Goal: Task Accomplishment & Management: Manage account settings

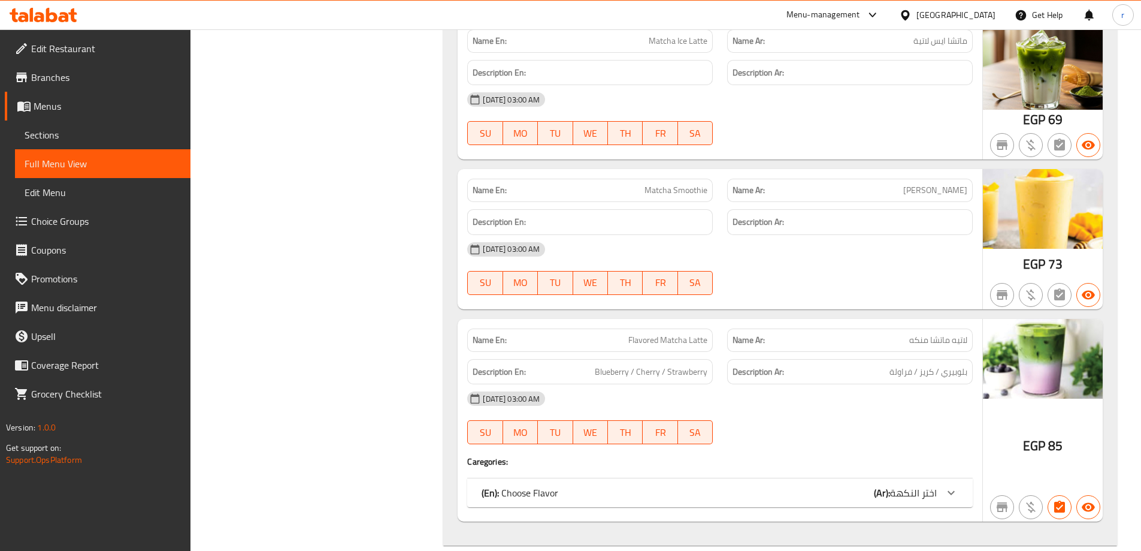
scroll to position [3156, 0]
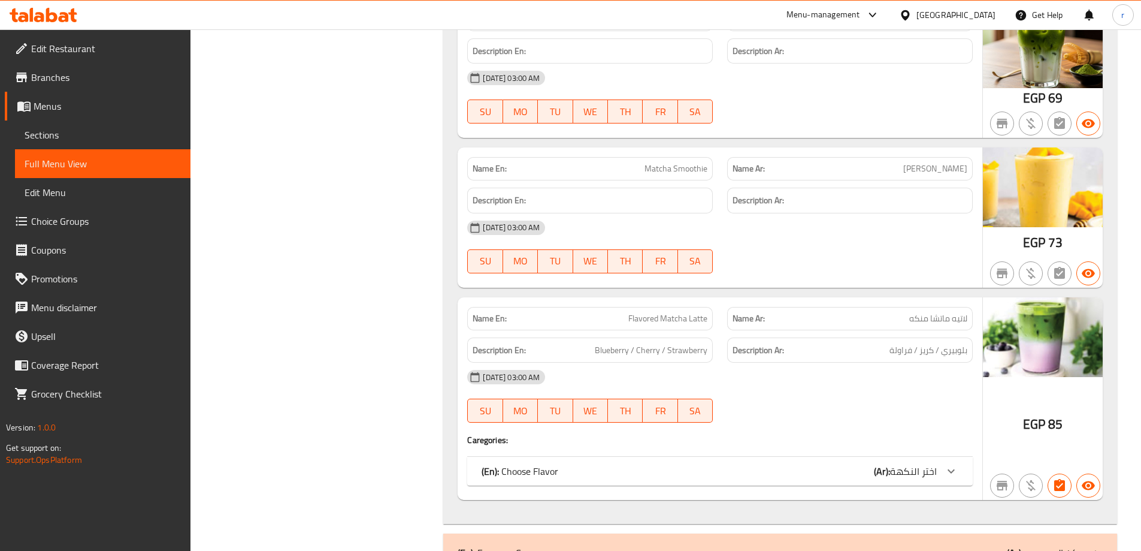
click at [810, 459] on div "(En): Choose Flavor (Ar): اختر النكهة" at bounding box center [720, 470] width 506 height 29
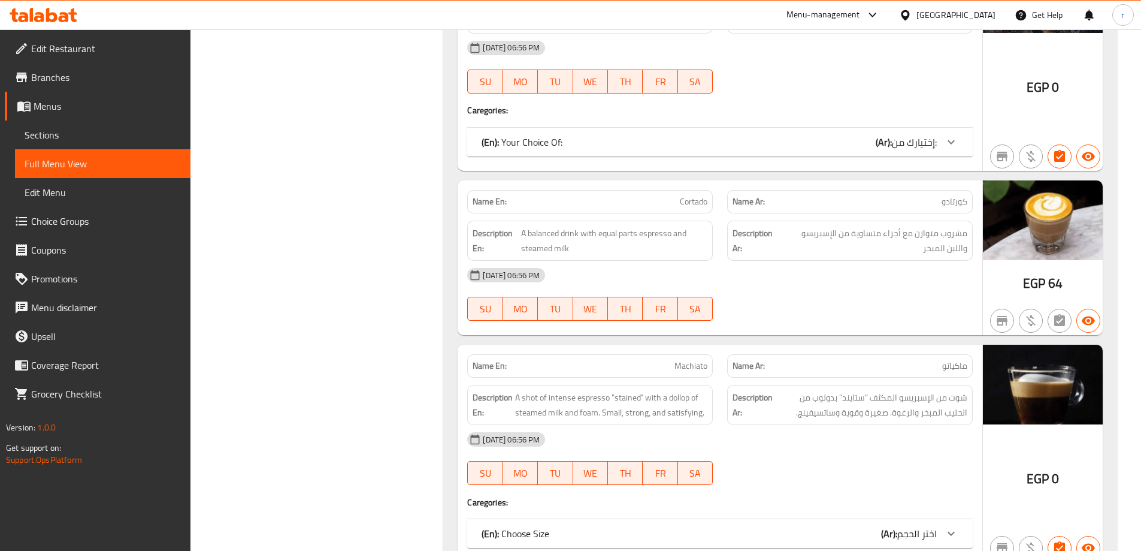
scroll to position [4054, 0]
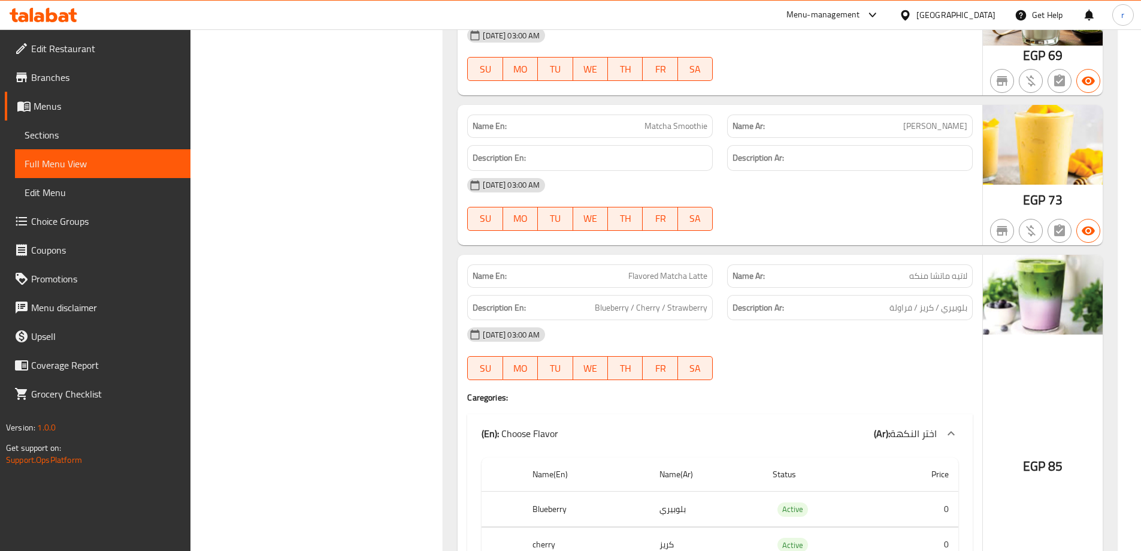
scroll to position [11100, 0]
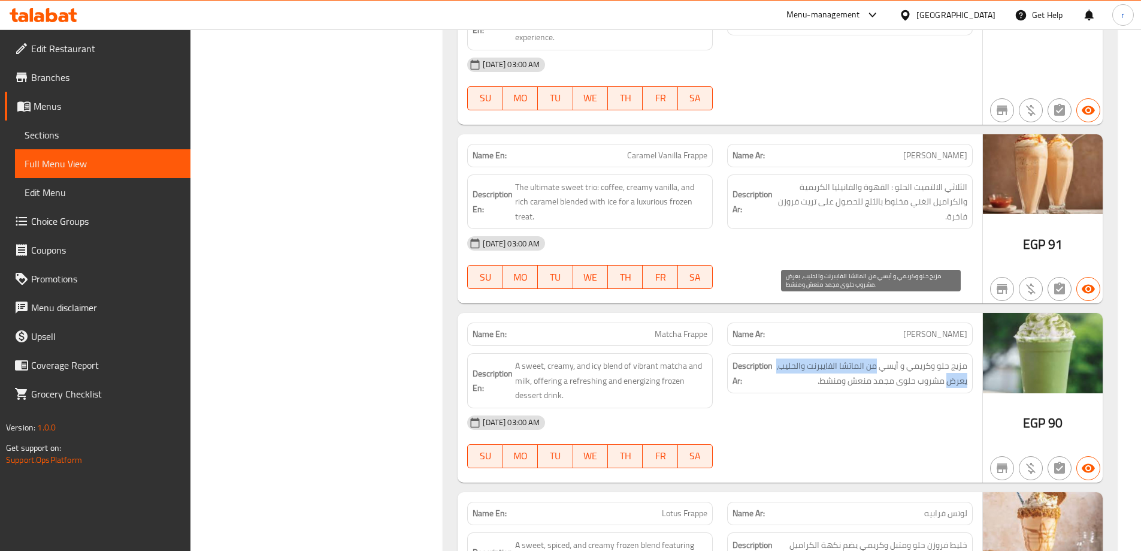
drag, startPoint x: 876, startPoint y: 307, endPoint x: 946, endPoint y: 324, distance: 72.6
click at [946, 358] on span "مزيج حلو و[PERSON_NAME] و أيسي من الماتشا الفايبرنت والحليب، يعرض مشروب حلوى مج…" at bounding box center [871, 372] width 192 height 29
click at [954, 358] on span "مزيج حلو و[PERSON_NAME] و أيسي من الماتشا الفايبرنت والحليب، يعرض مشروب حلوى مج…" at bounding box center [871, 372] width 192 height 29
click at [960, 358] on span "مزيج حلو و[PERSON_NAME] و أيسي من الماتشا الفايبرنت والحليب، يعرض مشروب حلوى مج…" at bounding box center [871, 372] width 192 height 29
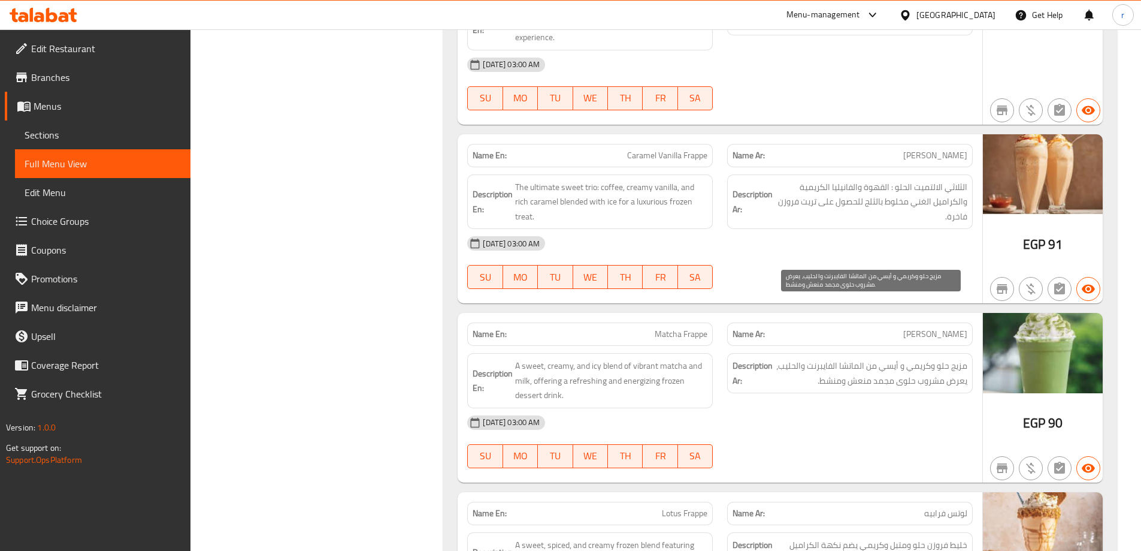
click at [938, 358] on span "مزيج حلو و[PERSON_NAME] و أيسي من الماتشا الفايبرنت والحليب، يعرض مشروب حلوى مج…" at bounding box center [871, 372] width 192 height 29
drag, startPoint x: 938, startPoint y: 322, endPoint x: 927, endPoint y: 322, distance: 11.4
click at [927, 358] on span "مزيج حلو و[PERSON_NAME] و أيسي من الماتشا الفايبرنت والحليب، يعرض مشروب حلوى مج…" at bounding box center [871, 372] width 192 height 29
click at [837, 358] on span "مزيج حلو و[PERSON_NAME] و أيسي من الماتشا الفايبرنت والحليب، يعرض مشروب حلوى مج…" at bounding box center [871, 372] width 192 height 29
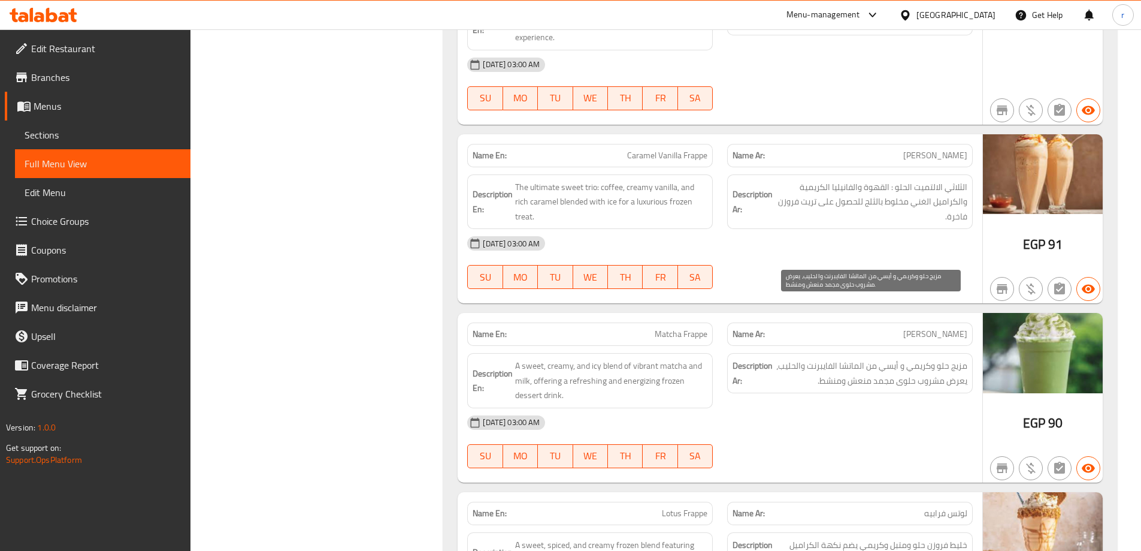
scroll to position [11160, 0]
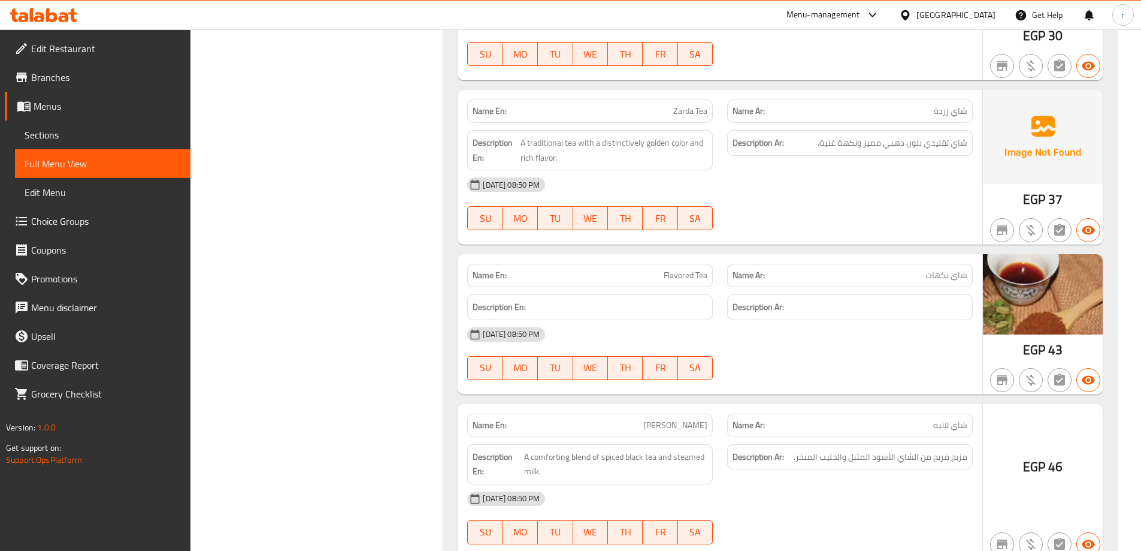
scroll to position [6631, 0]
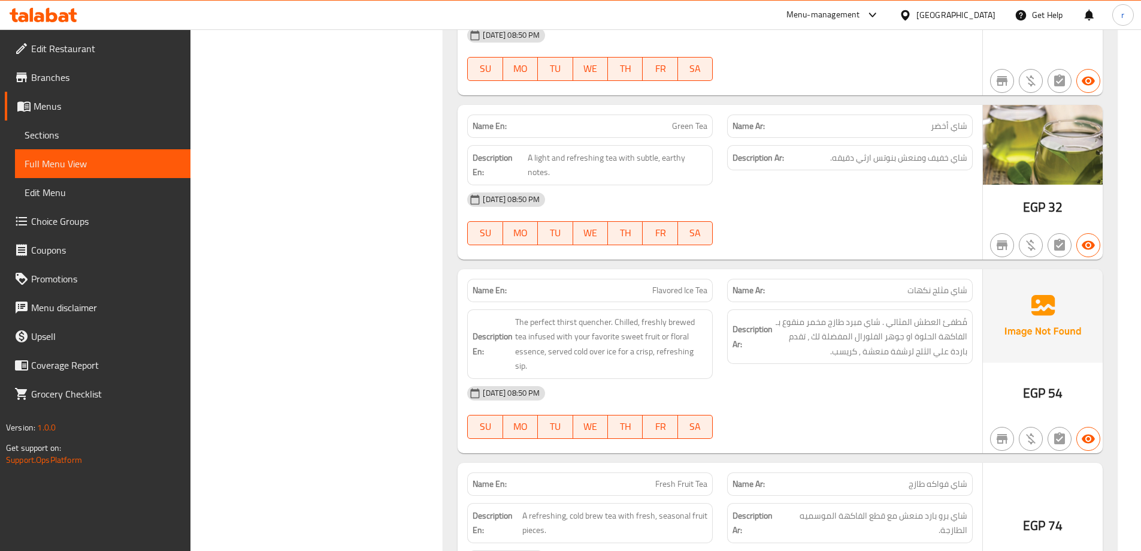
click at [661, 284] on span "Flavored Ice Tea" at bounding box center [679, 290] width 55 height 13
copy span "Flavored Ice Tea"
click at [131, 131] on span "Sections" at bounding box center [103, 135] width 156 height 14
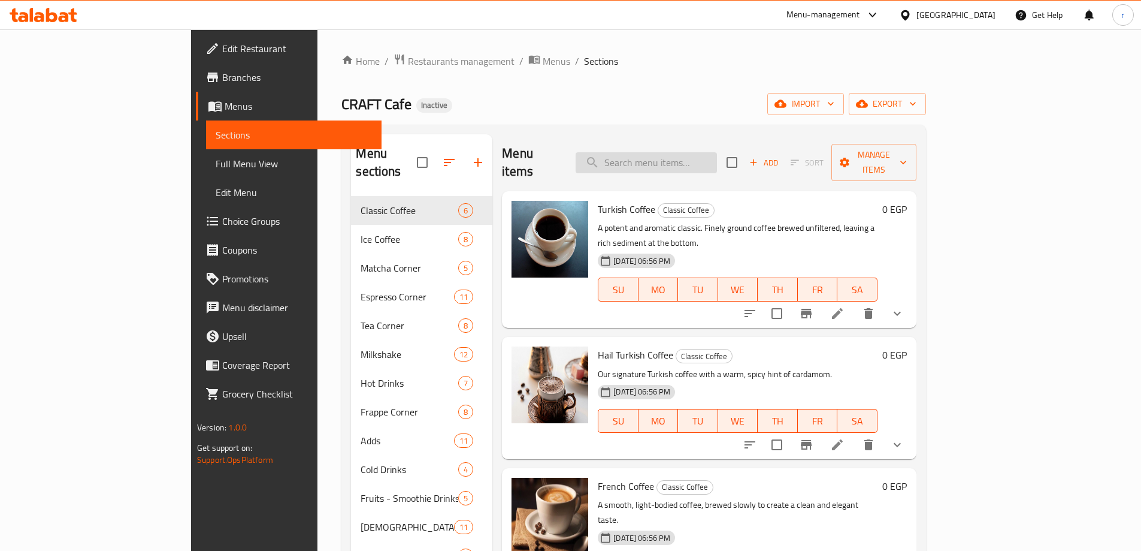
click at [717, 159] on input "search" at bounding box center [646, 162] width 141 height 21
paste input "Flavored Ice Tea"
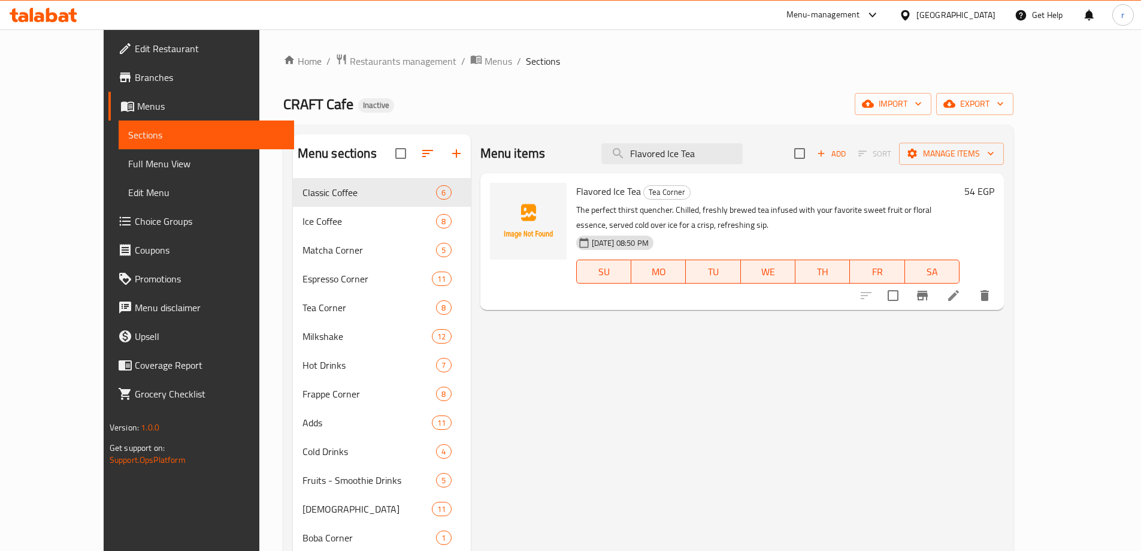
type input "Flavored Ice Tea"
click at [961, 289] on icon at bounding box center [953, 295] width 14 height 14
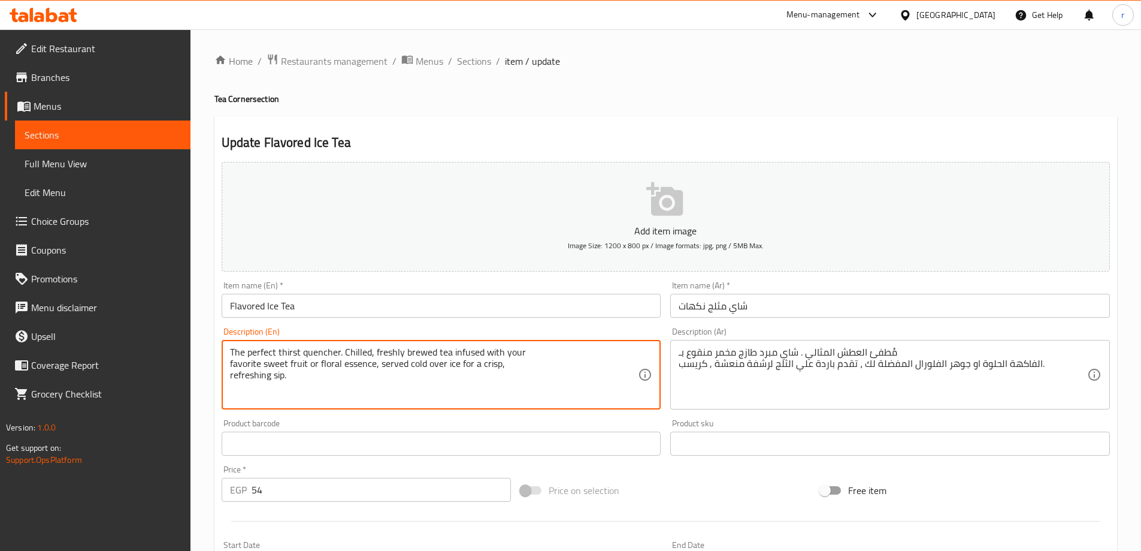
drag, startPoint x: 556, startPoint y: 372, endPoint x: 202, endPoint y: 306, distance: 360.7
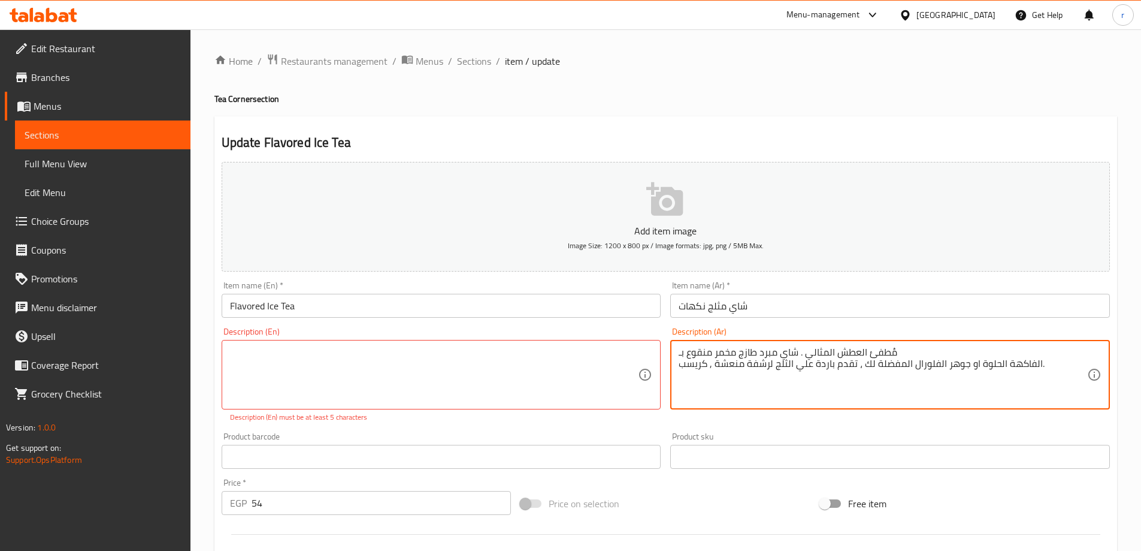
drag, startPoint x: 1064, startPoint y: 359, endPoint x: 918, endPoint y: 318, distance: 151.9
click at [683, 361] on textarea "مُطفئ العطش المثالي . شاي مبرد طازج مخمر منقوع بـ الفاكهة الحلوة او جوهر الفلور…" at bounding box center [883, 374] width 409 height 57
click at [679, 353] on textarea "مُطفئ العطش المثالي . شاي مبرد طازج مخمر منقوع بـ الفاكهة الحلوة او جوهر الفلور…" at bounding box center [883, 374] width 409 height 57
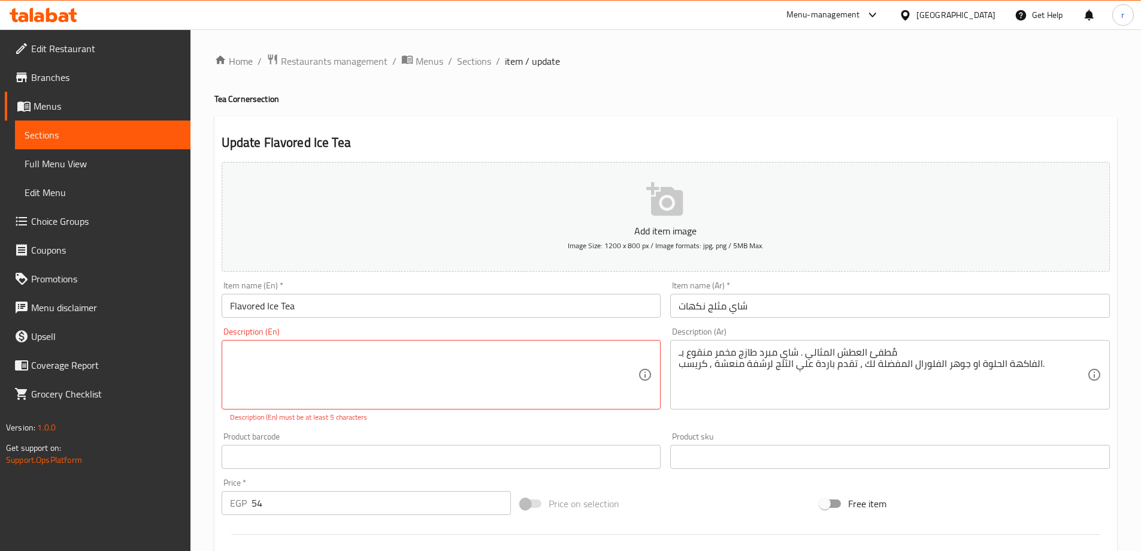
drag, startPoint x: 677, startPoint y: 351, endPoint x: 1011, endPoint y: 351, distance: 333.1
click at [1000, 351] on div "مُطفئ العطش المثالي . شاي مبرد طازج مخمر منقوع بـ الفاكهة الحلوة او جوهر الفلور…" at bounding box center [890, 374] width 440 height 69
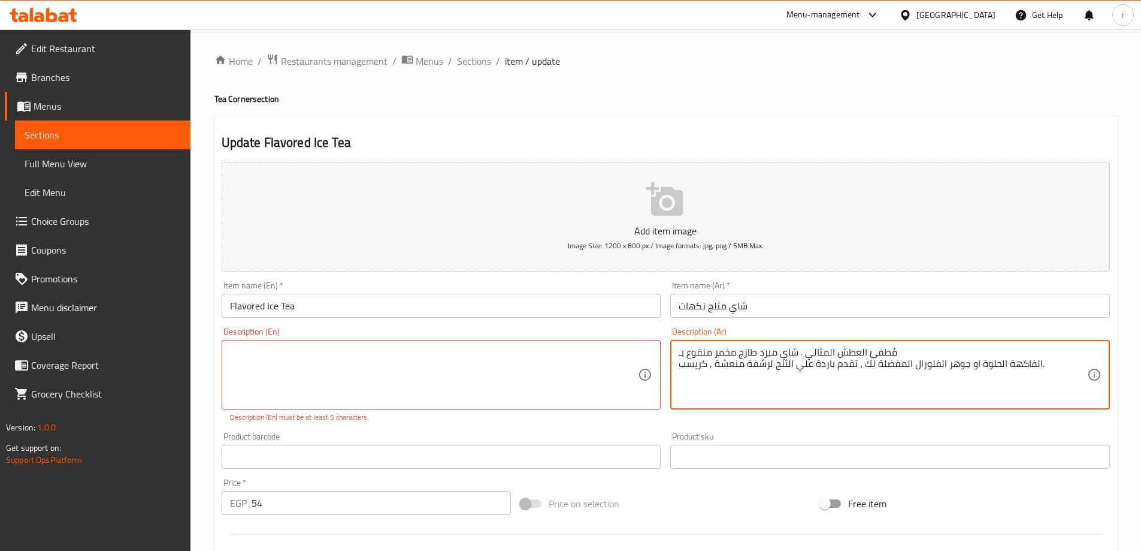
click at [1061, 381] on textarea "مُطفئ العطش المثالي . شاي مبرد طازج مخمر منقوع بـ الفاكهة الحلوة او جوهر الفلور…" at bounding box center [883, 374] width 409 height 57
click at [1058, 382] on textarea "مُطفئ العطش المثالي . شاي مبرد طازج مخمر منقوع بـ الفاكهة الحلوة او جوهر الفلور…" at bounding box center [883, 374] width 409 height 57
click at [1020, 365] on textarea "مُطفئ العطش المثالي . شاي مبرد طازج مخمر منقوع بـ الفاكهة الحلوة او جوهر الفلور…" at bounding box center [883, 374] width 409 height 57
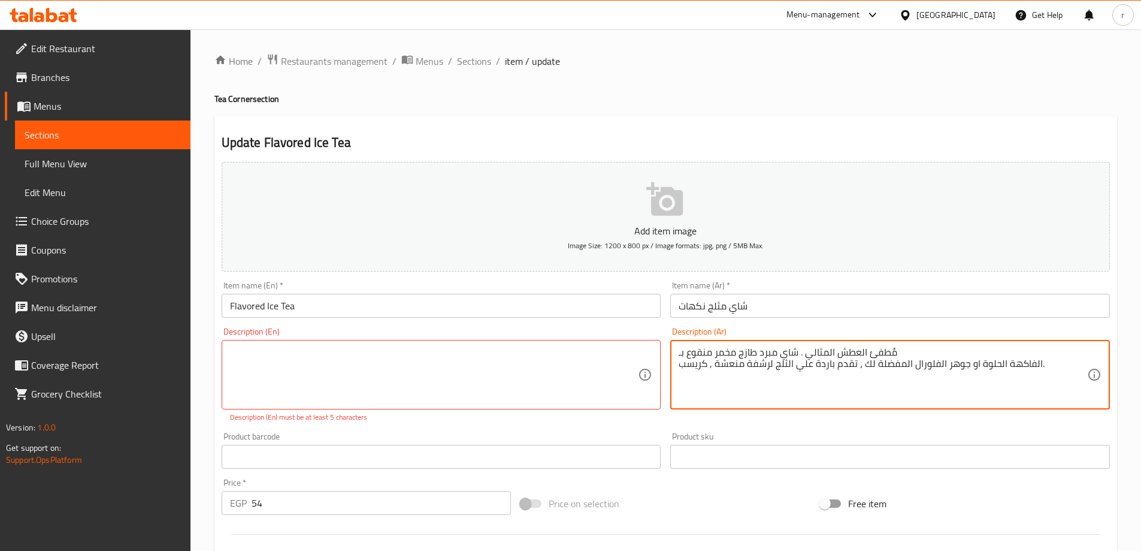
click at [1020, 365] on textarea "مُطفئ العطش المثالي . شاي مبرد طازج مخمر منقوع بـ الفاكهة الحلوة او جوهر الفلور…" at bounding box center [883, 374] width 409 height 57
type textarea "مُطفئ العطش المثالي . شاي مبرد طازج مخمر منقوع بـ"
click at [855, 358] on textarea "مُطفئ العطش المثالي . شاي مبرد طازج مخمر منقوع بـ" at bounding box center [883, 374] width 409 height 57
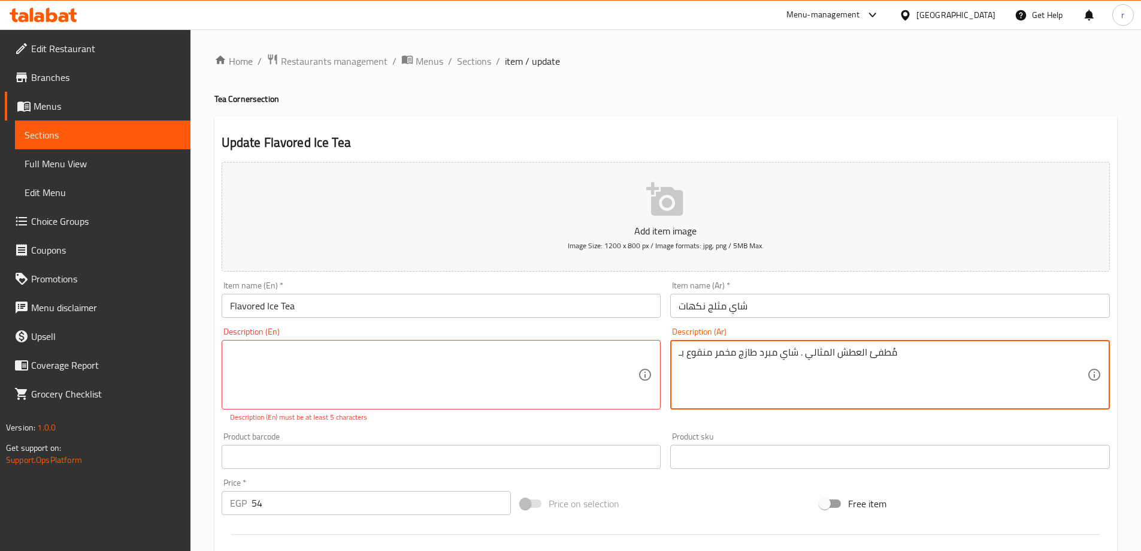
click at [855, 358] on textarea "مُطفئ العطش المثالي . شاي مبرد طازج مخمر منقوع بـ" at bounding box center [883, 374] width 409 height 57
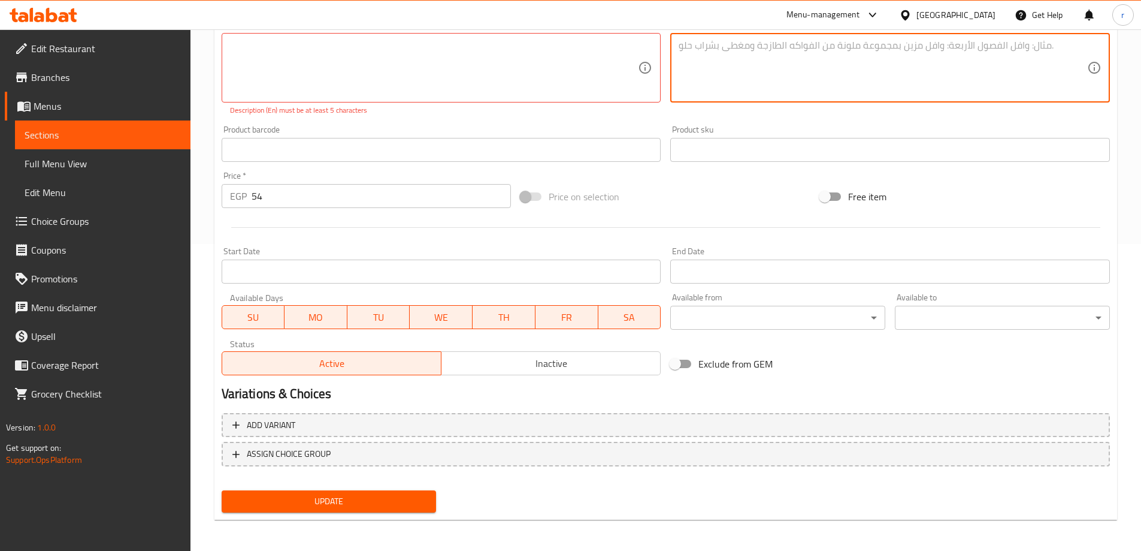
scroll to position [309, 0]
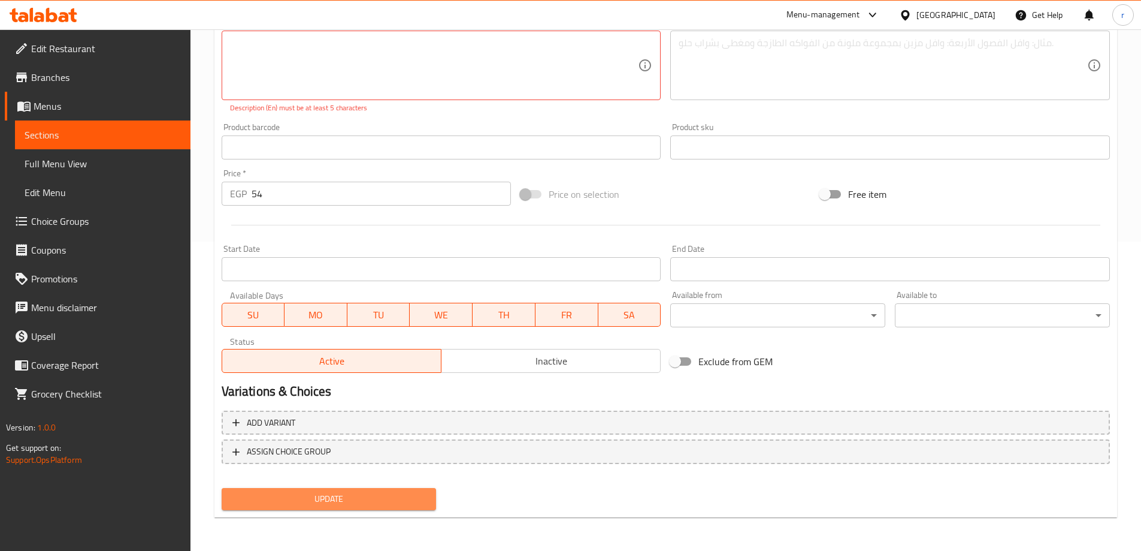
click at [394, 504] on span "Update" at bounding box center [329, 498] width 196 height 15
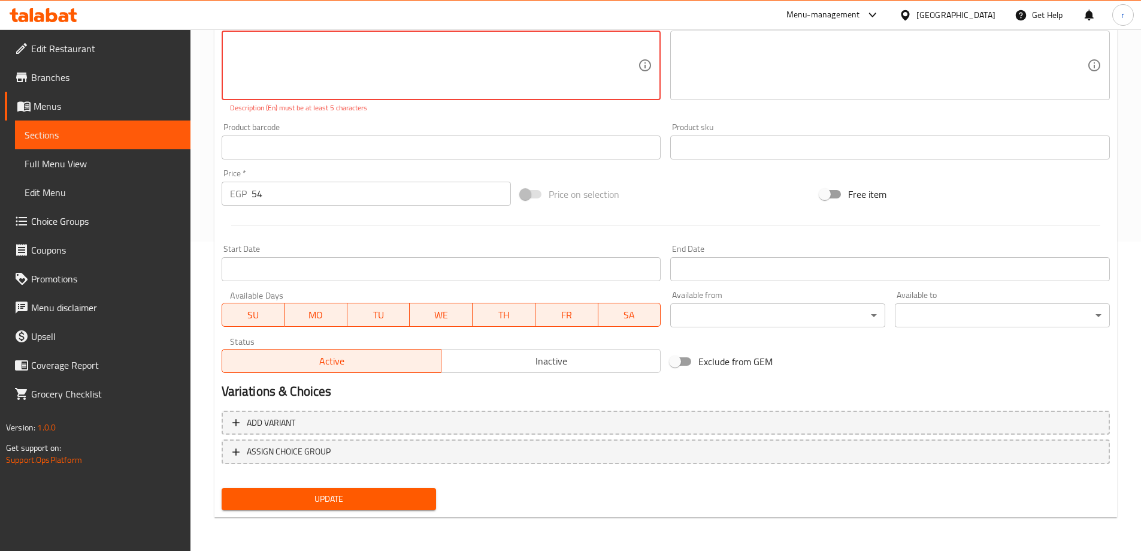
click at [552, 111] on p "Description (En) must be at least 5 characters" at bounding box center [441, 107] width 423 height 11
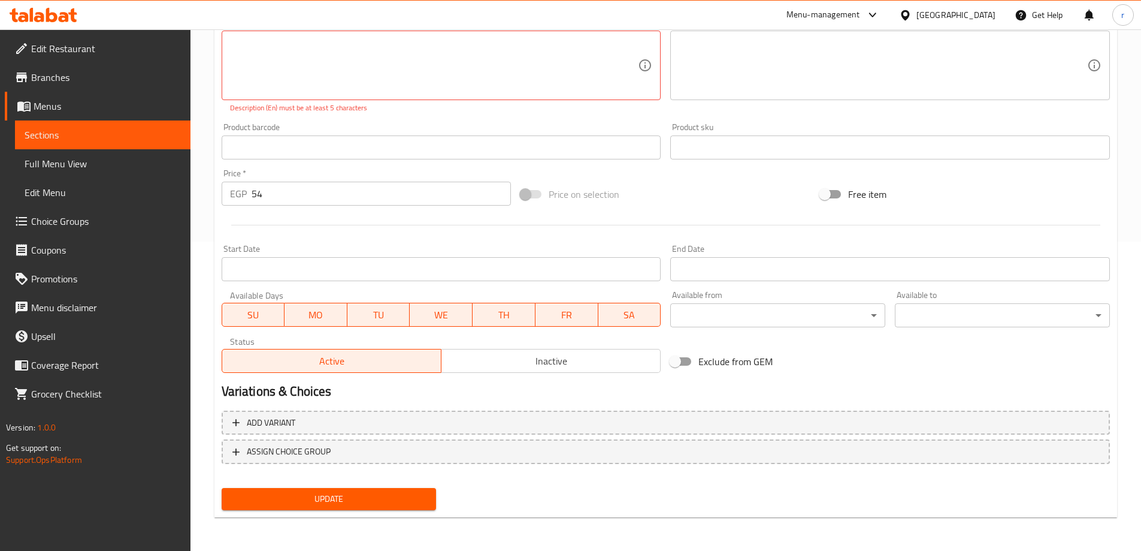
click at [418, 500] on span "Update" at bounding box center [329, 498] width 196 height 15
click at [420, 518] on div "Home / Restaurants management / Menus / Sections / item / update Tea Corner sec…" at bounding box center [665, 135] width 903 height 782
click at [419, 517] on div "Update Flavored Ice Tea Add item image Image Size: 1200 x 800 px / Image format…" at bounding box center [665, 162] width 903 height 710
click at [417, 512] on div "Update" at bounding box center [329, 499] width 225 height 32
click at [419, 507] on button "Update" at bounding box center [329, 499] width 215 height 22
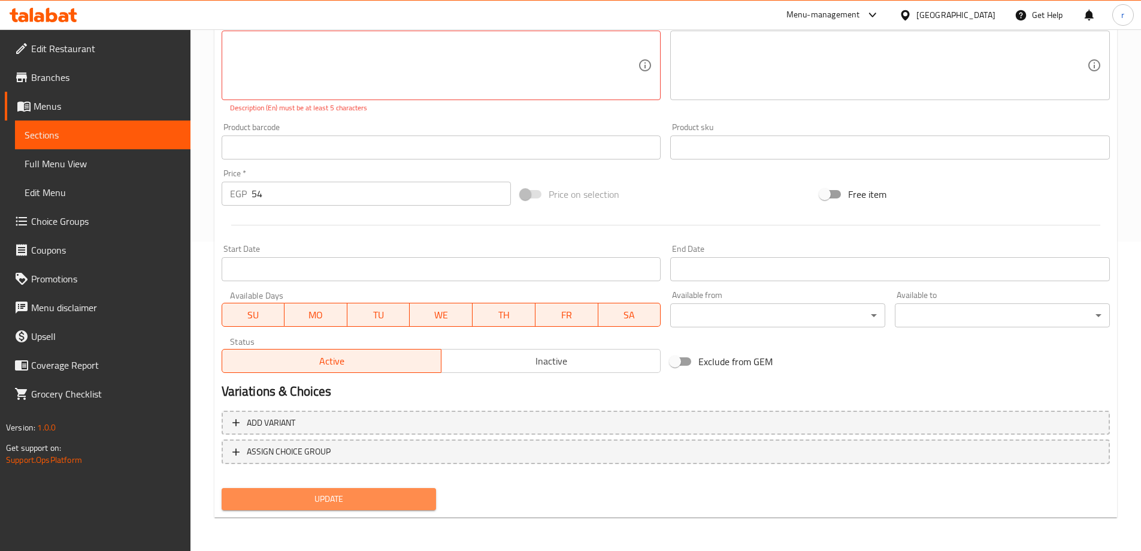
click at [419, 507] on button "Update" at bounding box center [329, 499] width 215 height 22
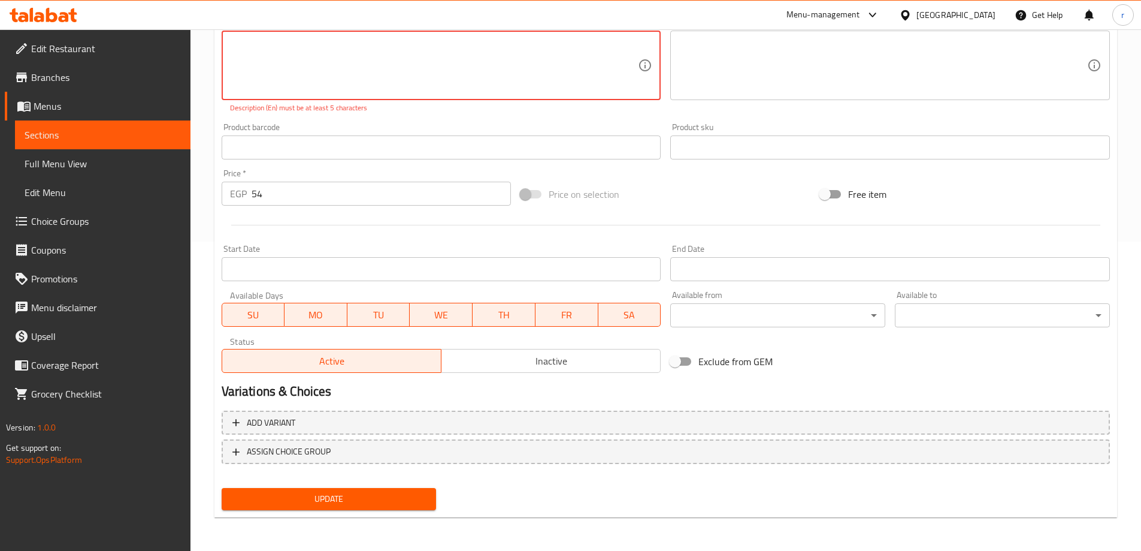
click at [419, 507] on button "Update" at bounding box center [329, 499] width 215 height 22
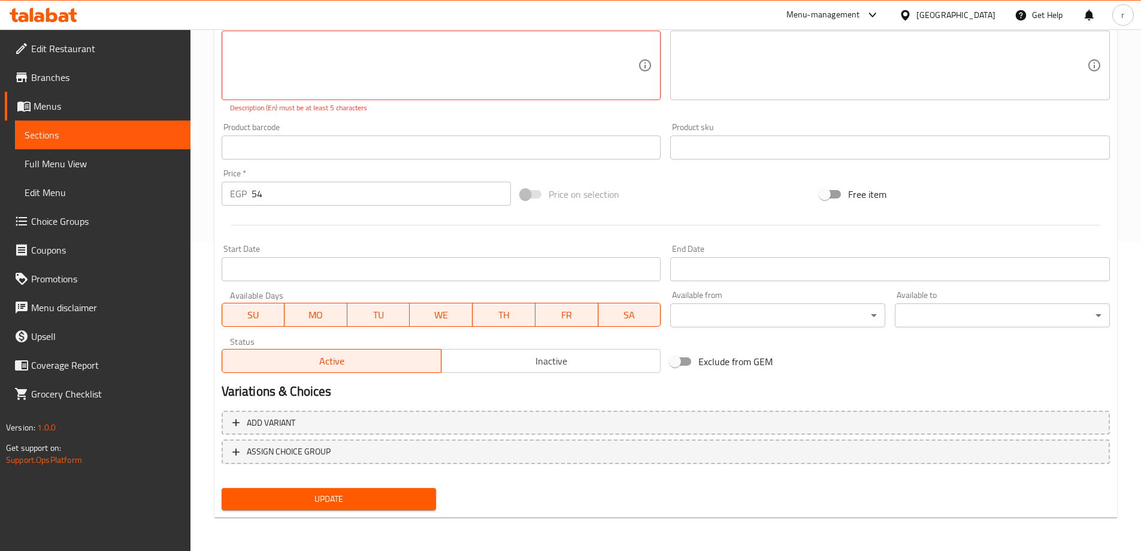
click at [406, 476] on nav at bounding box center [666, 473] width 888 height 10
click at [425, 485] on div "Update" at bounding box center [329, 499] width 225 height 32
click at [432, 492] on button "Update" at bounding box center [329, 499] width 215 height 22
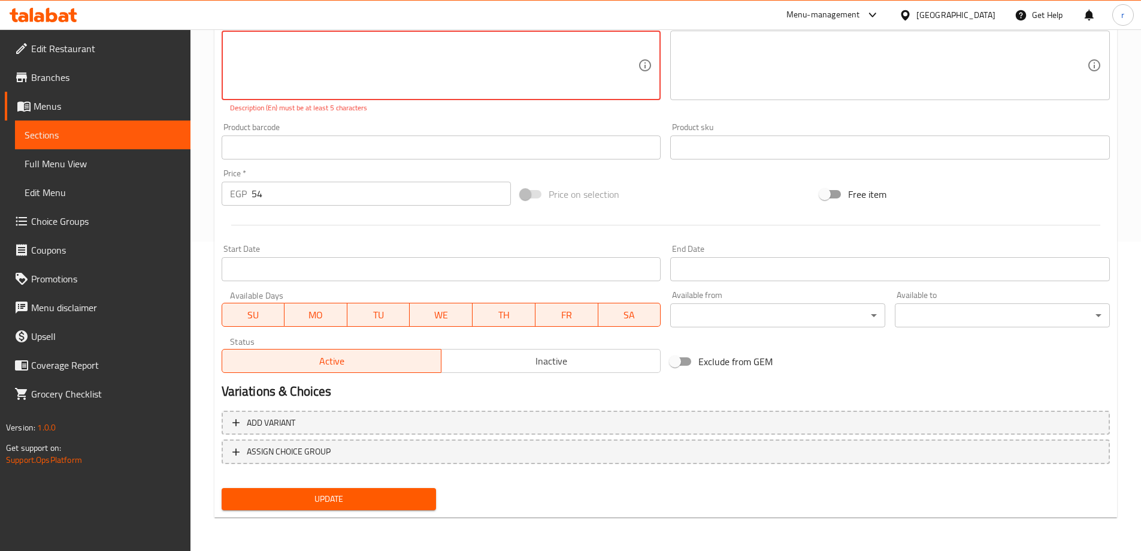
click at [432, 492] on button "Update" at bounding box center [329, 499] width 215 height 22
click at [341, 503] on span "Update" at bounding box center [329, 498] width 196 height 15
click at [310, 494] on span "Update" at bounding box center [329, 498] width 196 height 15
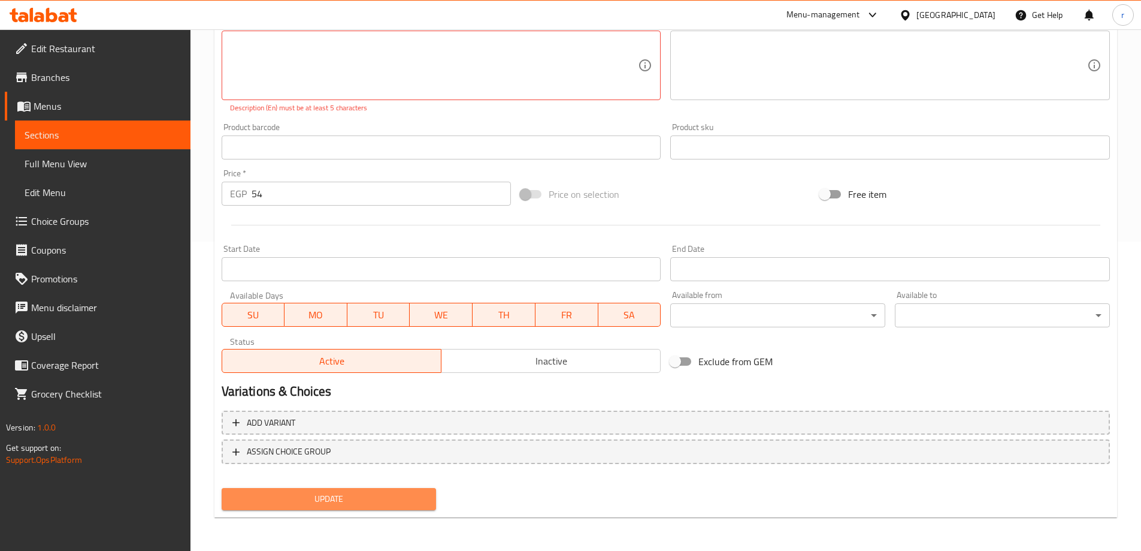
click at [310, 494] on span "Update" at bounding box center [329, 498] width 196 height 15
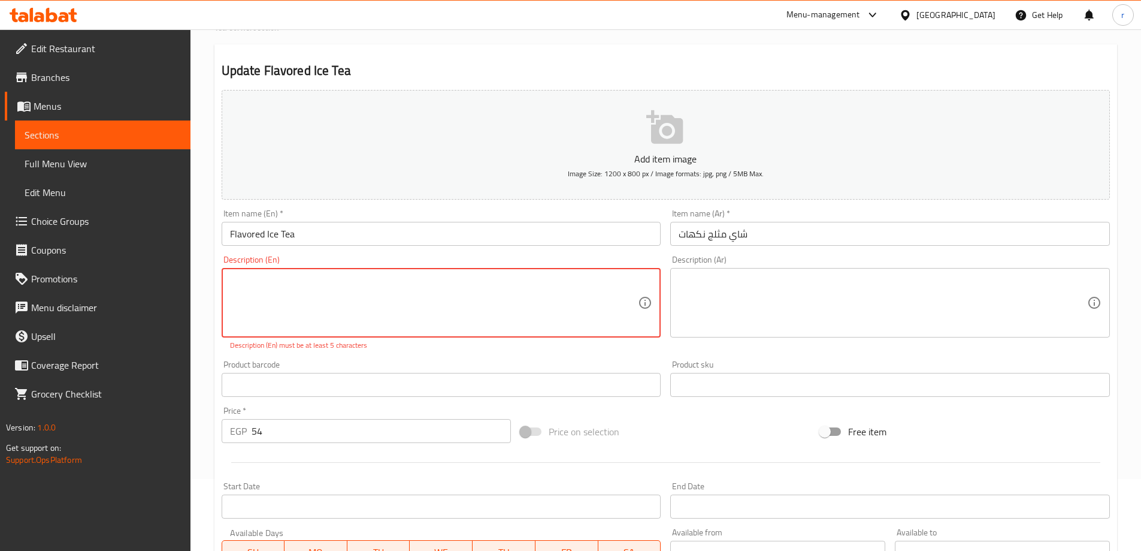
scroll to position [69, 0]
click at [640, 351] on p "Description (En) must be at least 5 characters" at bounding box center [441, 347] width 423 height 11
click at [733, 351] on div "Description (Ar) Description (Ar)" at bounding box center [890, 305] width 449 height 105
click at [719, 308] on textarea at bounding box center [883, 305] width 409 height 57
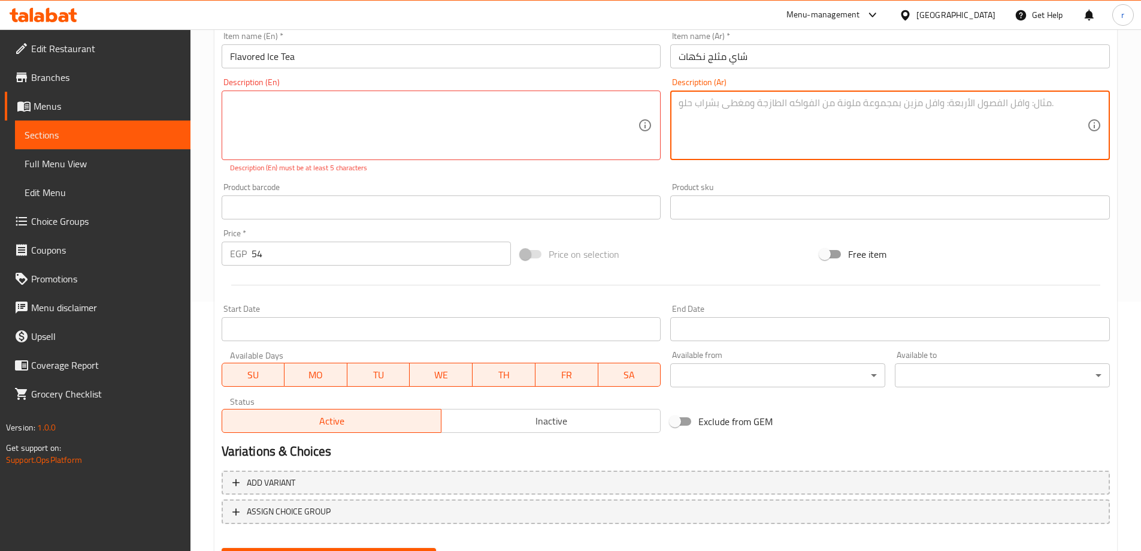
scroll to position [309, 0]
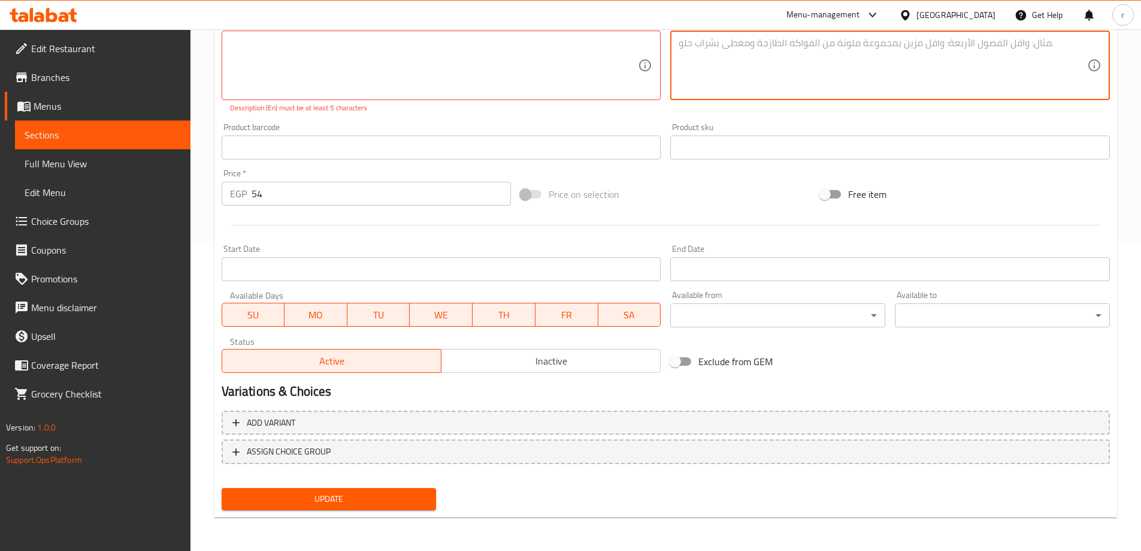
click at [341, 489] on button "Update" at bounding box center [329, 499] width 215 height 22
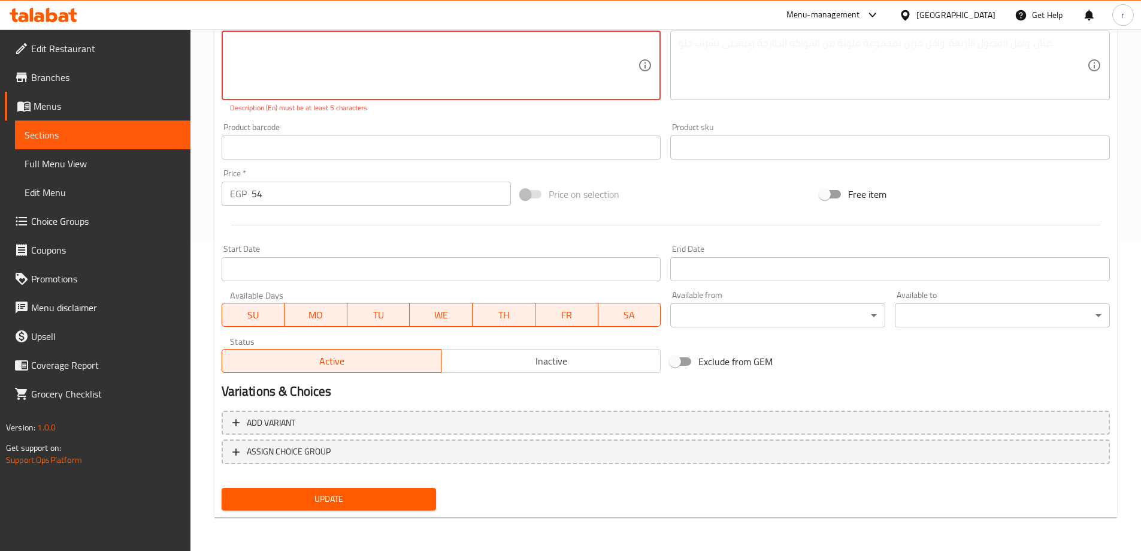
click at [341, 489] on button "Update" at bounding box center [329, 499] width 215 height 22
click at [629, 52] on textarea at bounding box center [434, 65] width 409 height 57
drag, startPoint x: 636, startPoint y: 60, endPoint x: 642, endPoint y: 64, distance: 7.8
click at [637, 61] on textarea at bounding box center [434, 65] width 409 height 57
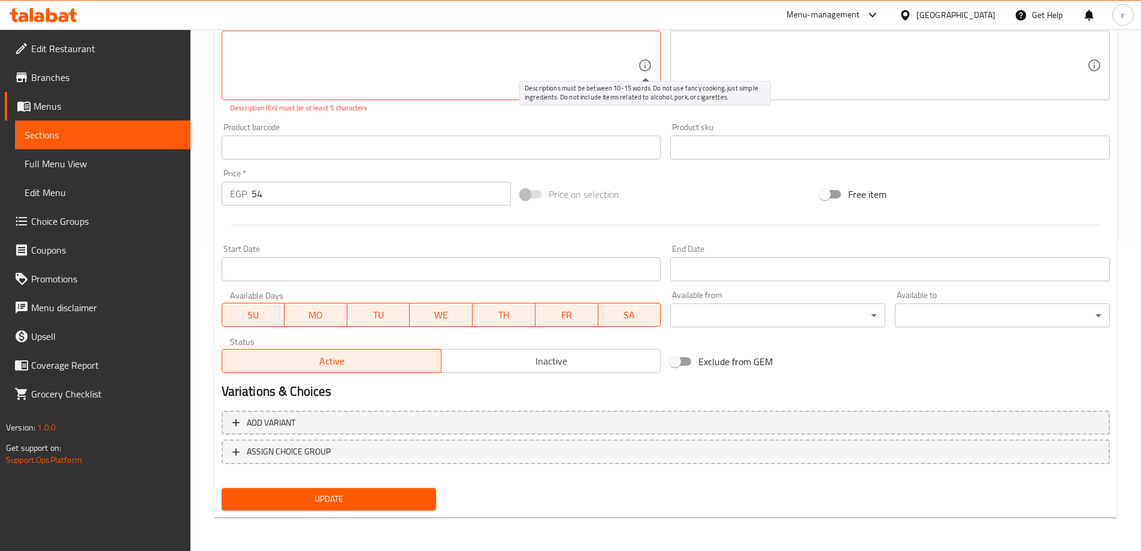
click at [642, 64] on icon at bounding box center [645, 65] width 14 height 14
click at [664, 111] on div "Description (En) Description (En) Description (En) must be at least 5 characters" at bounding box center [441, 65] width 449 height 105
click at [422, 495] on span "Update" at bounding box center [329, 498] width 196 height 15
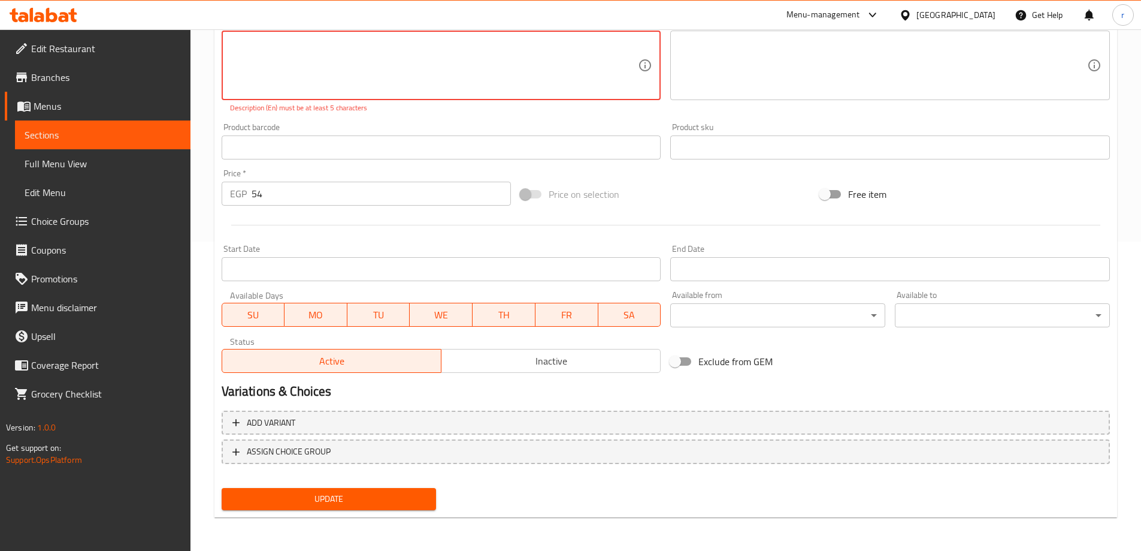
click at [422, 495] on span "Update" at bounding box center [329, 498] width 196 height 15
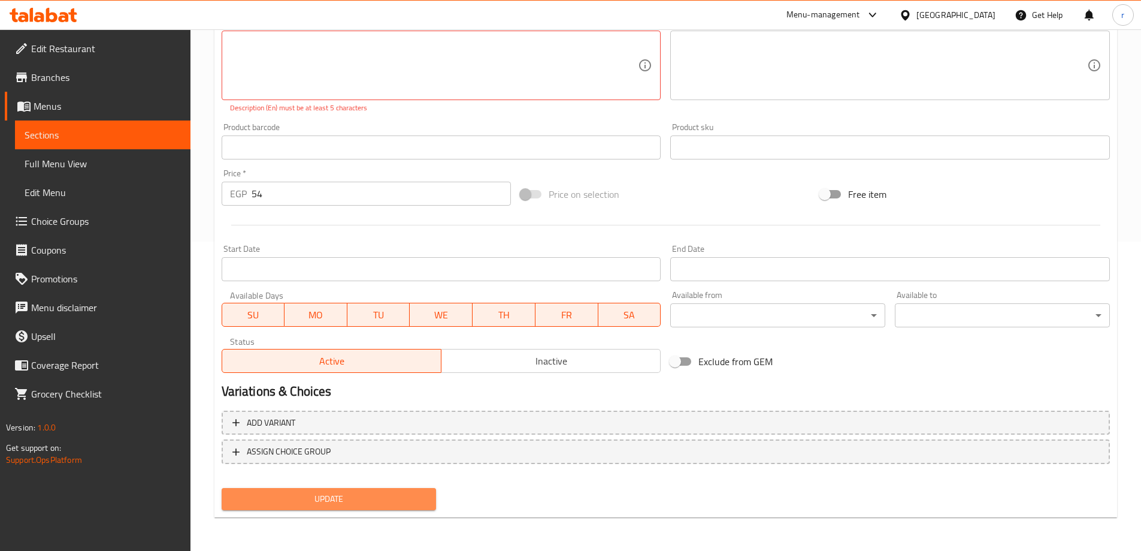
click at [422, 495] on span "Update" at bounding box center [329, 498] width 196 height 15
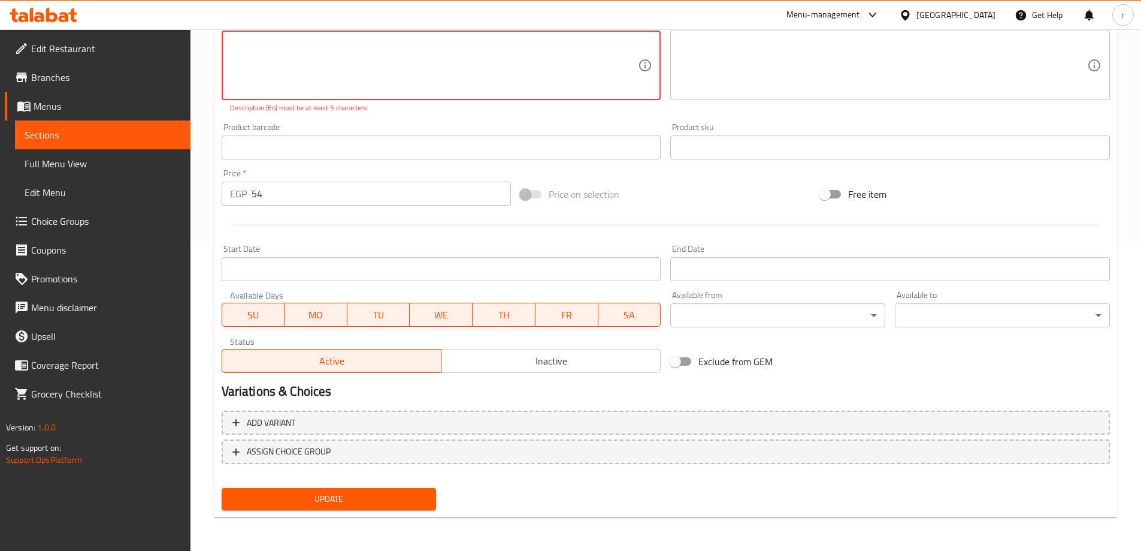
click at [422, 495] on span "Update" at bounding box center [329, 498] width 196 height 15
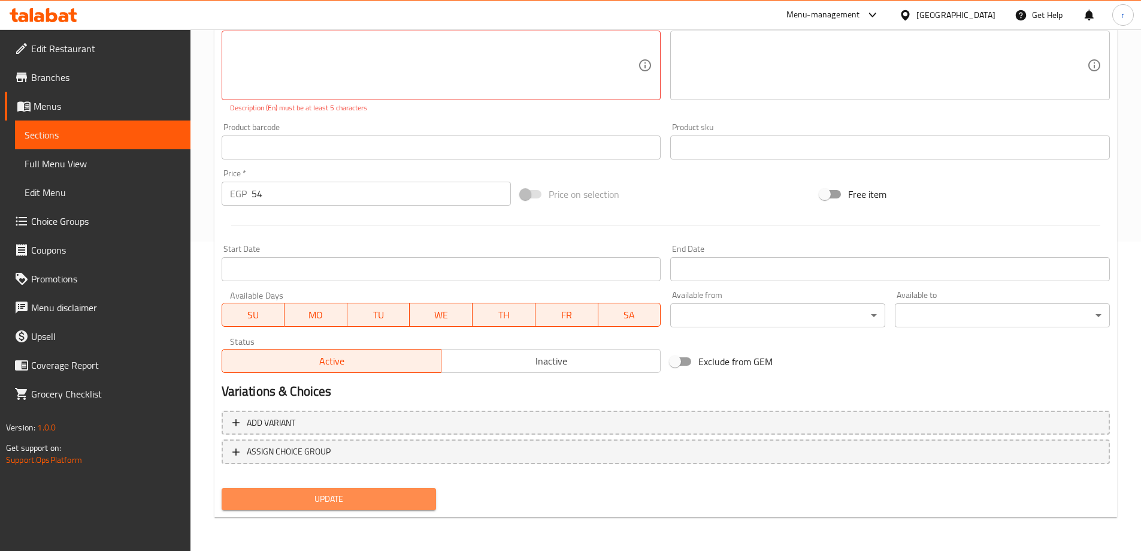
click at [422, 495] on span "Update" at bounding box center [329, 498] width 196 height 15
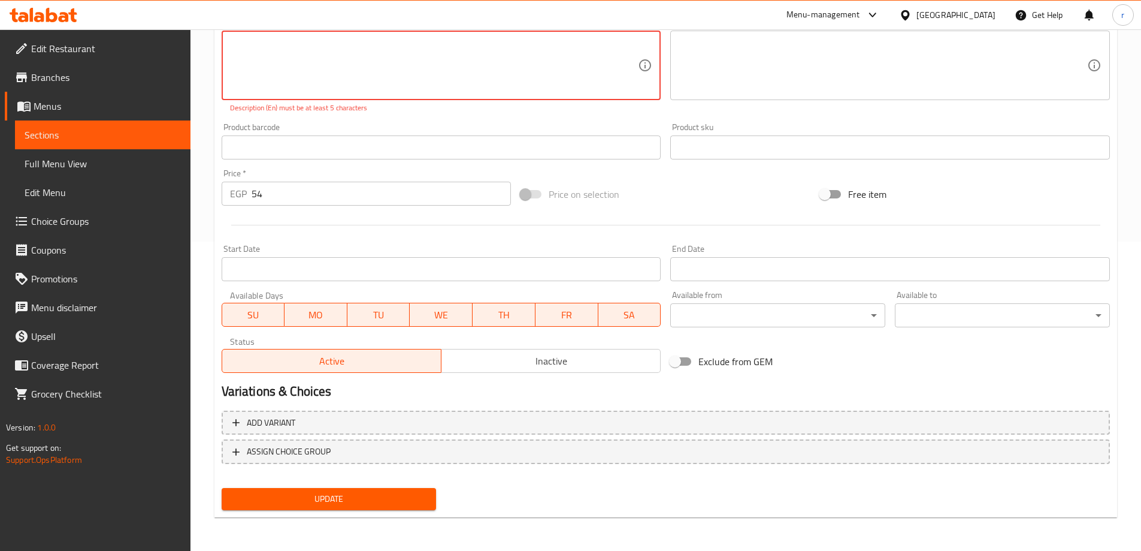
click at [422, 495] on span "Update" at bounding box center [329, 498] width 196 height 15
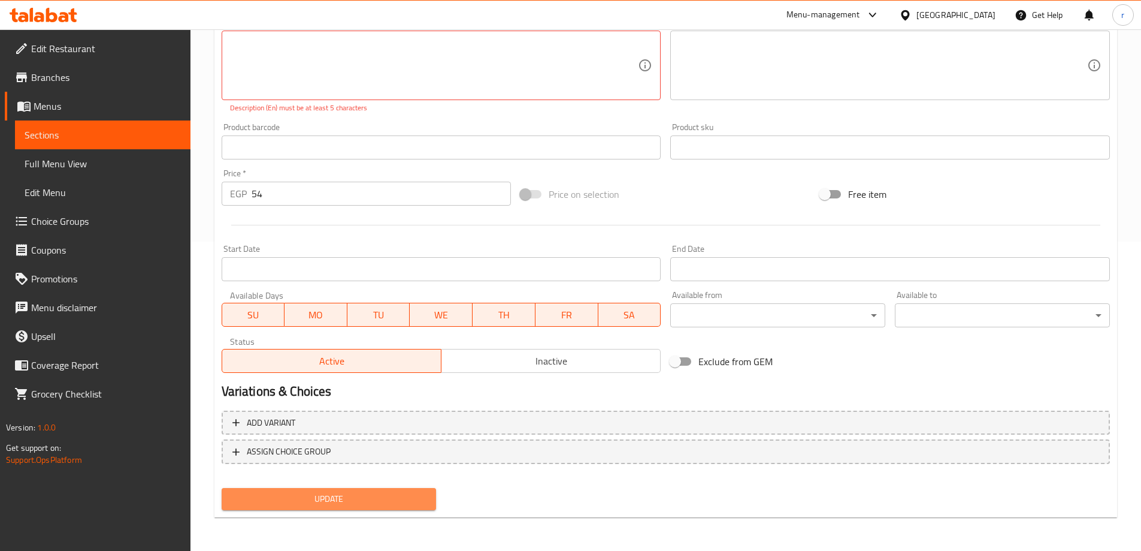
click at [422, 495] on span "Update" at bounding box center [329, 498] width 196 height 15
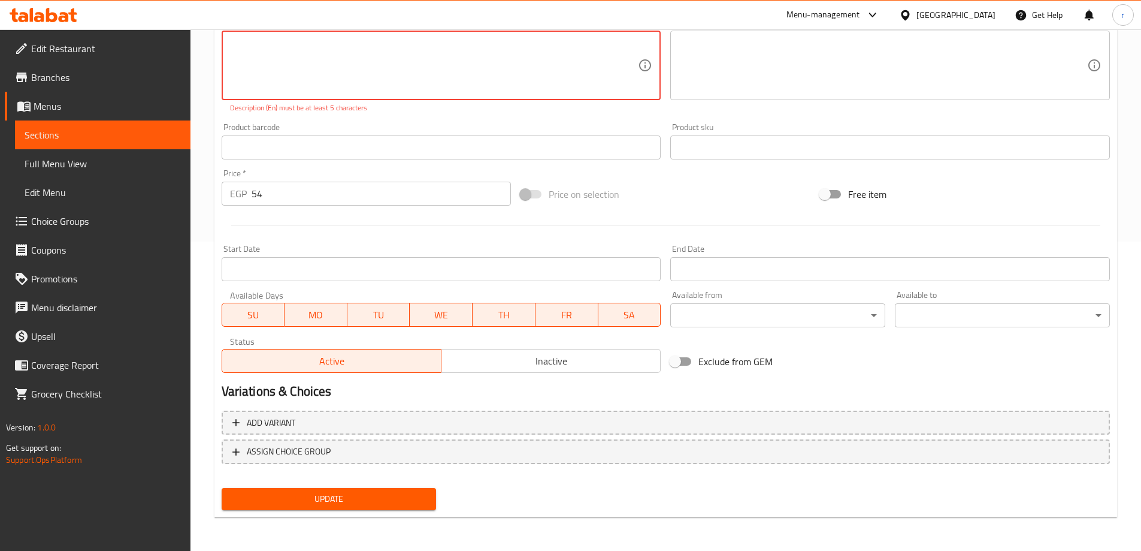
click at [422, 495] on span "Update" at bounding box center [329, 498] width 196 height 15
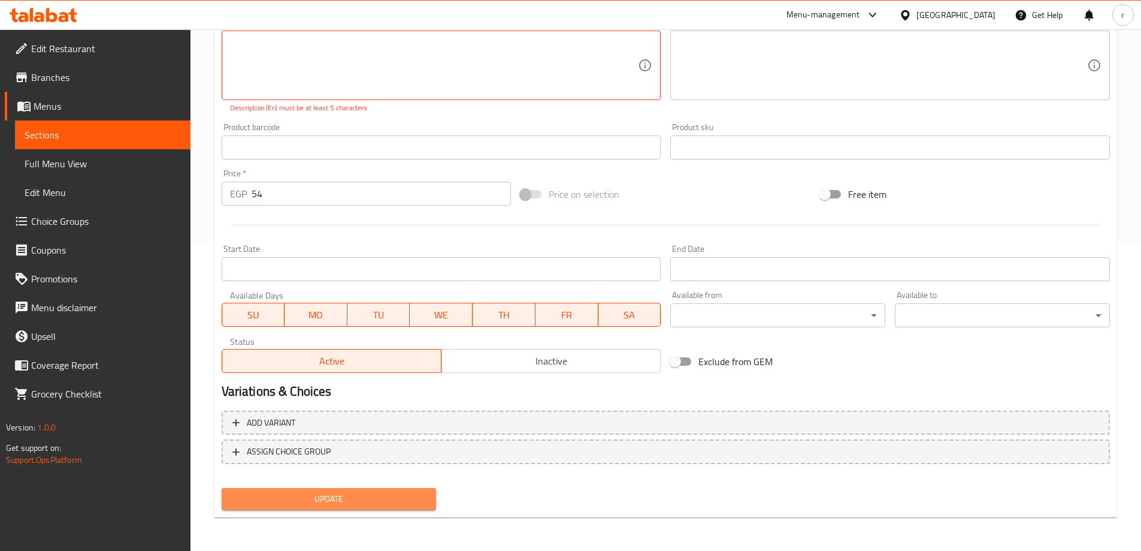
click at [422, 495] on span "Update" at bounding box center [329, 498] width 196 height 15
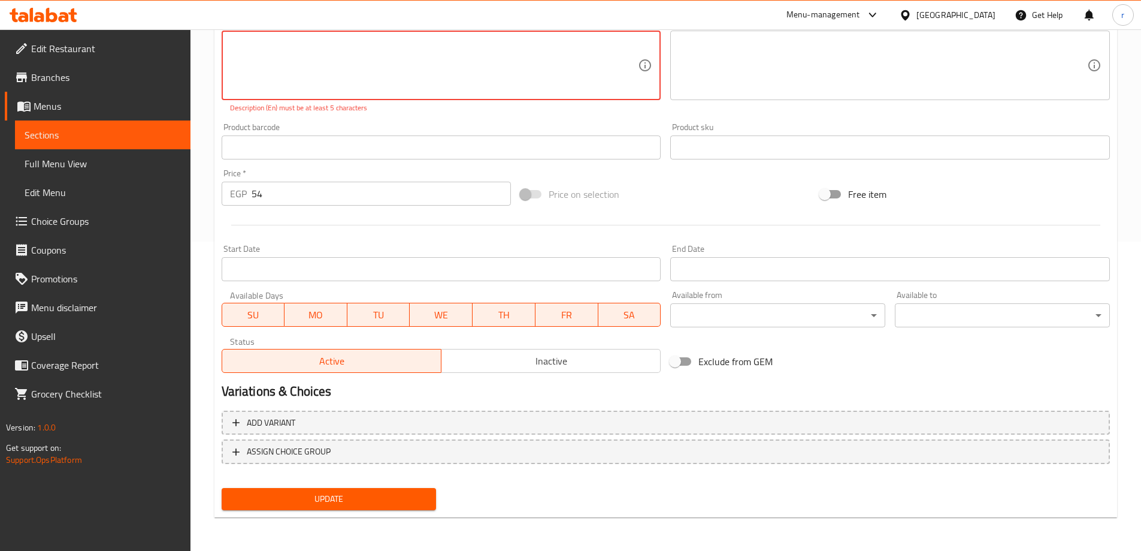
click at [422, 495] on span "Update" at bounding box center [329, 498] width 196 height 15
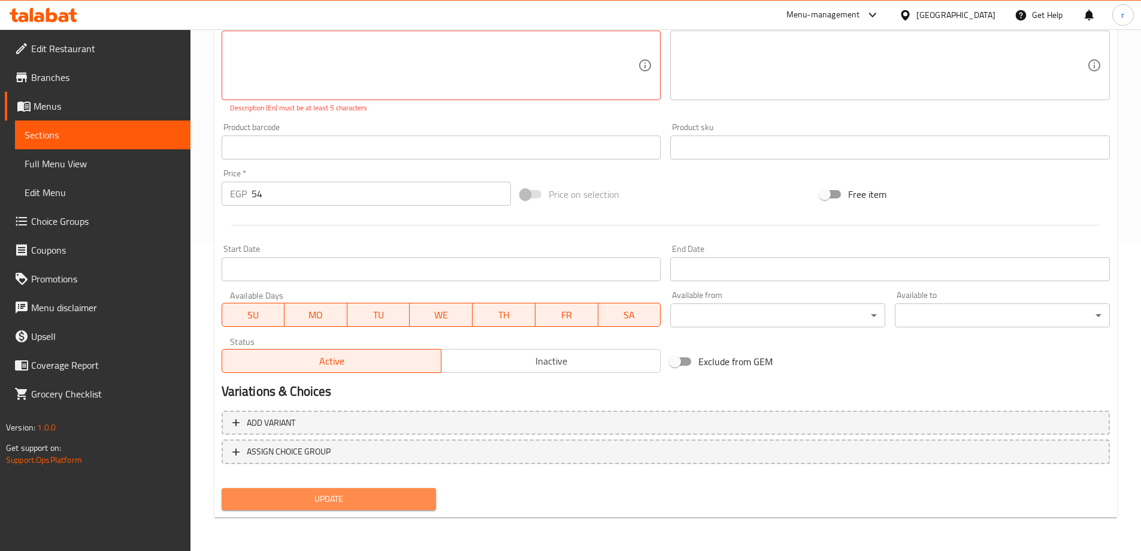
click at [422, 495] on span "Update" at bounding box center [329, 498] width 196 height 15
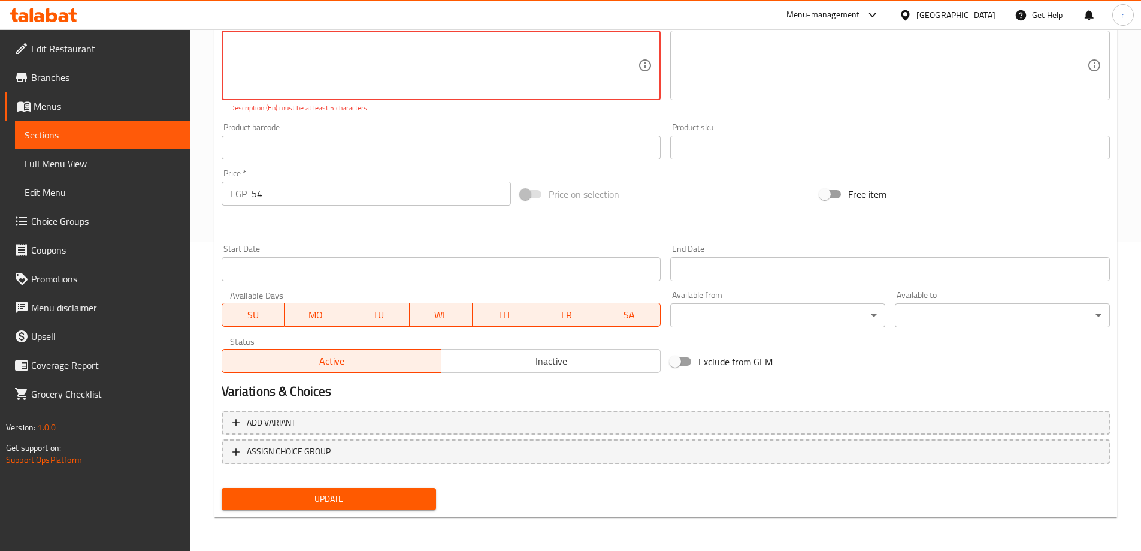
drag, startPoint x: 323, startPoint y: 89, endPoint x: 157, endPoint y: 37, distance: 174.5
click at [157, 37] on div "Edit Restaurant Branches Menus Sections Full Menu View Edit Menu Choice Groups …" at bounding box center [570, 135] width 1141 height 830
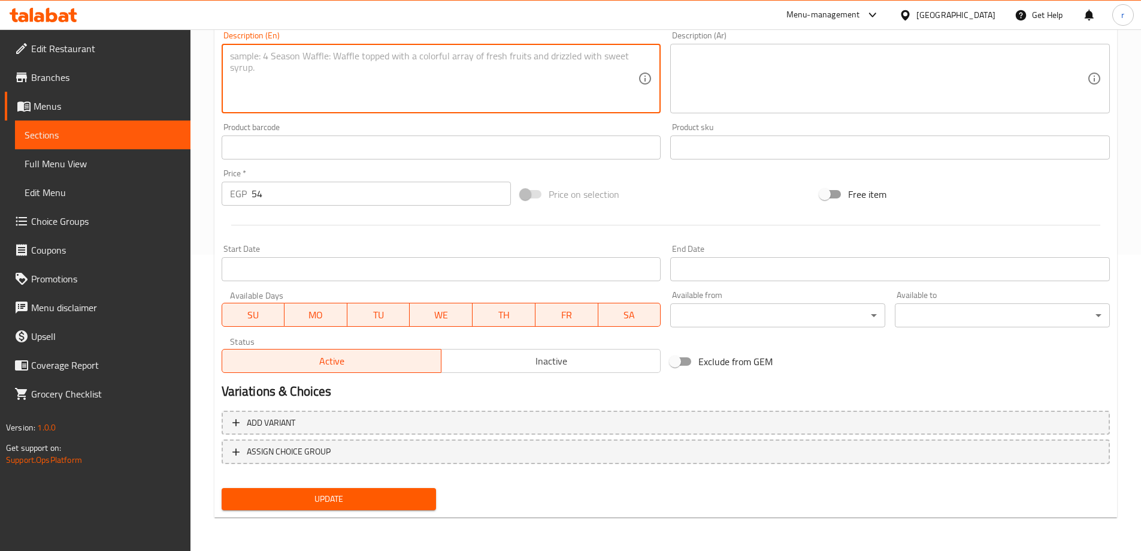
click at [314, 489] on button "Update" at bounding box center [329, 499] width 215 height 22
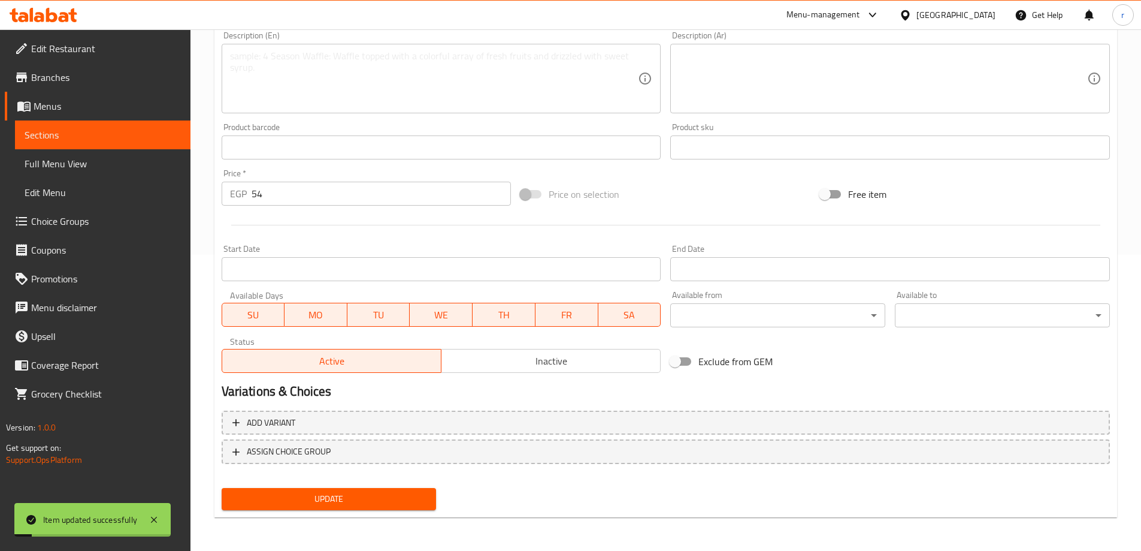
click at [86, 107] on span "Menus" at bounding box center [107, 106] width 147 height 14
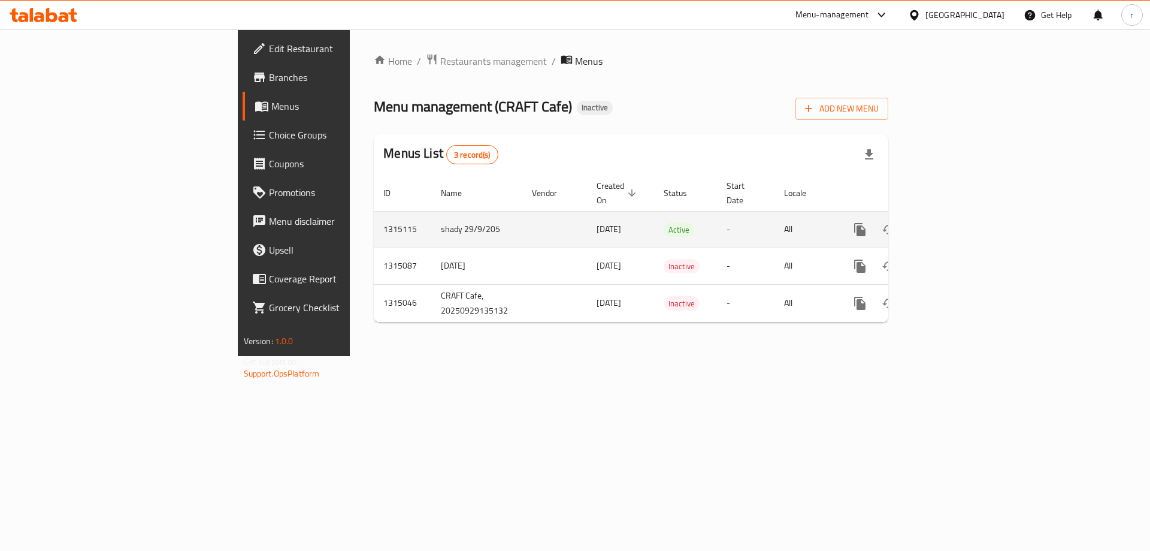
click at [961, 215] on link "enhanced table" at bounding box center [946, 229] width 29 height 29
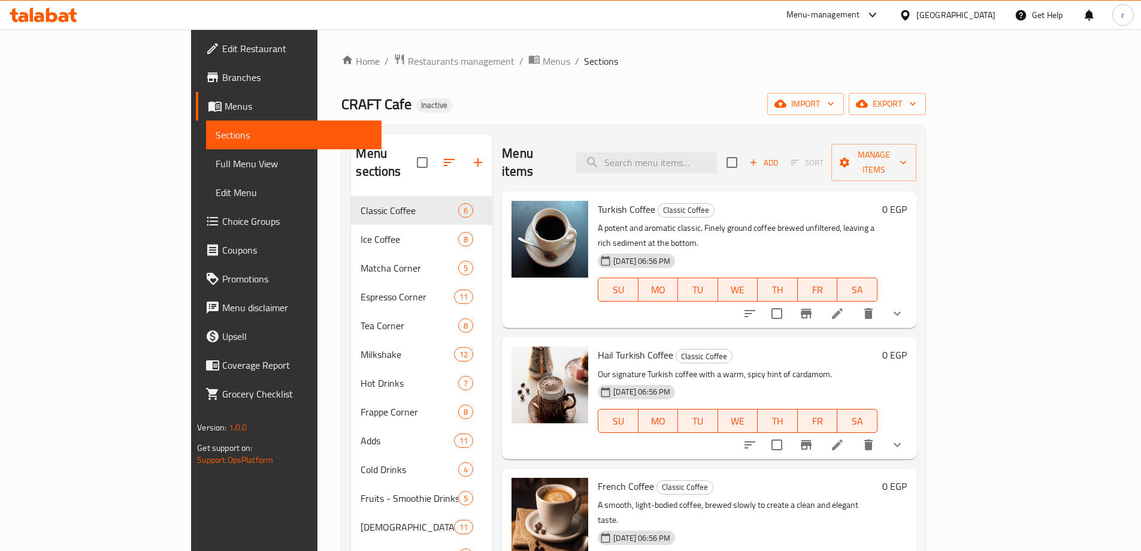
click at [216, 165] on span "Full Menu View" at bounding box center [294, 163] width 156 height 14
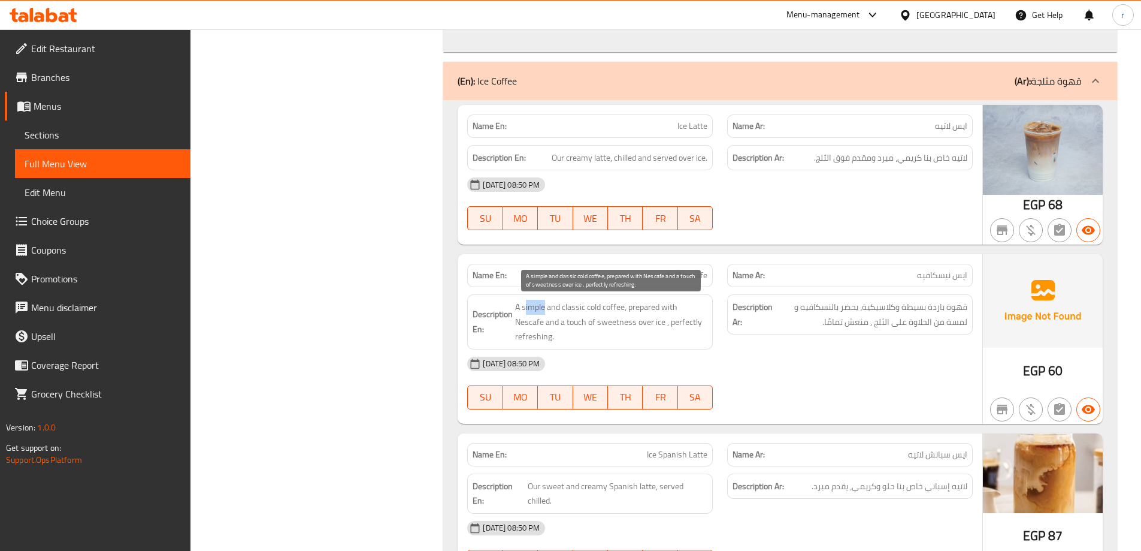
drag, startPoint x: 525, startPoint y: 306, endPoint x: 545, endPoint y: 311, distance: 21.2
click at [545, 311] on span "A simple and classic cold coffee, prepared with Nescafe and a touch of sweetnes…" at bounding box center [611, 322] width 192 height 44
click at [559, 324] on span "A simple and classic cold coffee, prepared with Nescafe and a touch of sweetnes…" at bounding box center [611, 322] width 192 height 44
click at [621, 318] on span "A simple and classic cold coffee, prepared with Nescafe and a touch of sweetnes…" at bounding box center [611, 322] width 192 height 44
click at [655, 321] on span "A simple and classic cold coffee, prepared with Nescafe and a touch of sweetnes…" at bounding box center [611, 322] width 192 height 44
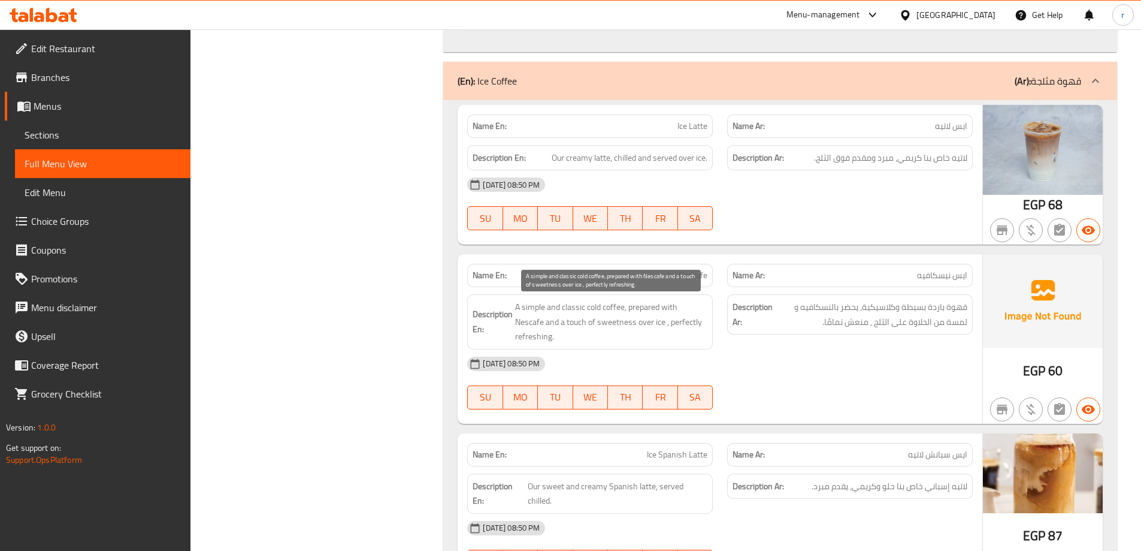
click at [663, 310] on span "A simple and classic cold coffee, prepared with Nescafe and a touch of sweetnes…" at bounding box center [611, 322] width 192 height 44
click at [651, 305] on span "A simple and classic cold coffee, prepared with Nescafe and a touch of sweetnes…" at bounding box center [611, 322] width 192 height 44
click at [673, 298] on div "Description En: A simple and classic cold coffee, prepared with Nescafe and a t…" at bounding box center [590, 321] width 246 height 55
drag, startPoint x: 504, startPoint y: 304, endPoint x: 585, endPoint y: 311, distance: 81.1
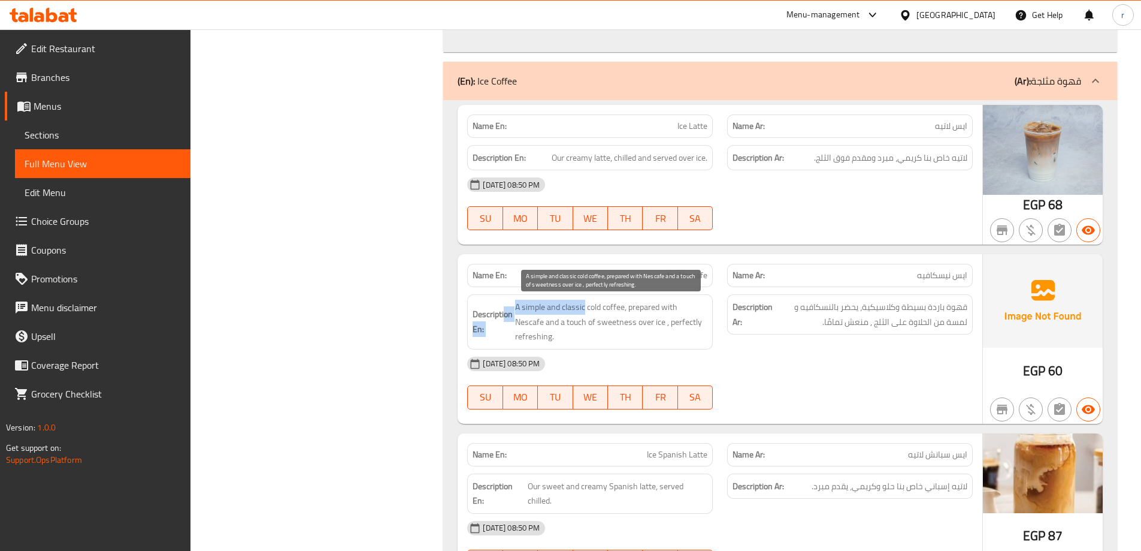
click at [585, 311] on h6 "Description En: A simple and classic cold coffee, prepared with Nescafe and a t…" at bounding box center [590, 322] width 235 height 44
click at [585, 311] on span "A simple and classic cold coffee, prepared with Nescafe and a touch of sweetnes…" at bounding box center [611, 322] width 192 height 44
drag, startPoint x: 617, startPoint y: 311, endPoint x: 552, endPoint y: 341, distance: 71.6
click at [552, 341] on span "A simple and classic cold coffee, prepared with Nescafe and a touch of sweetnes…" at bounding box center [611, 322] width 192 height 44
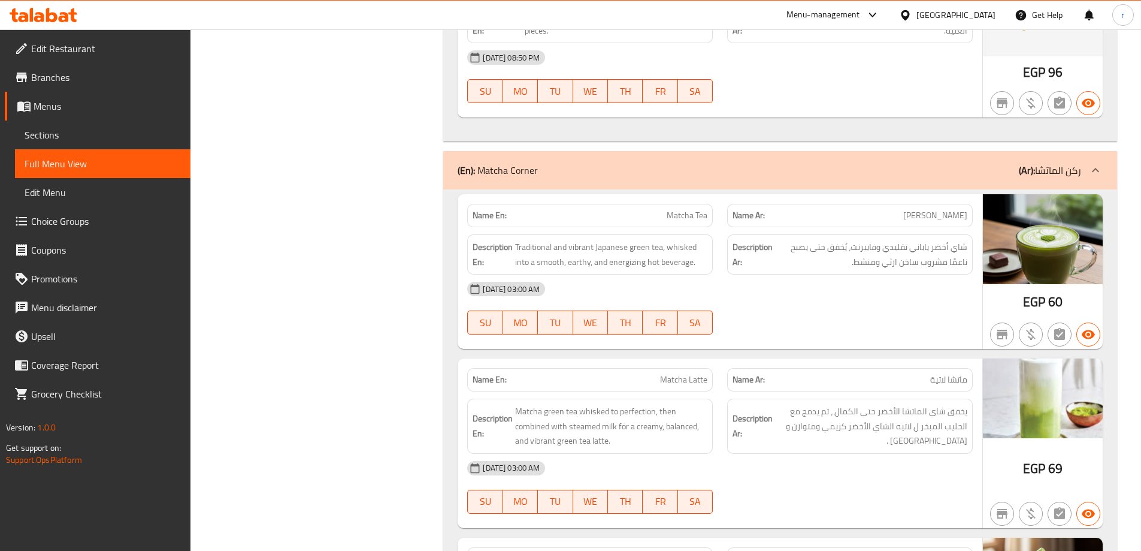
scroll to position [2676, 0]
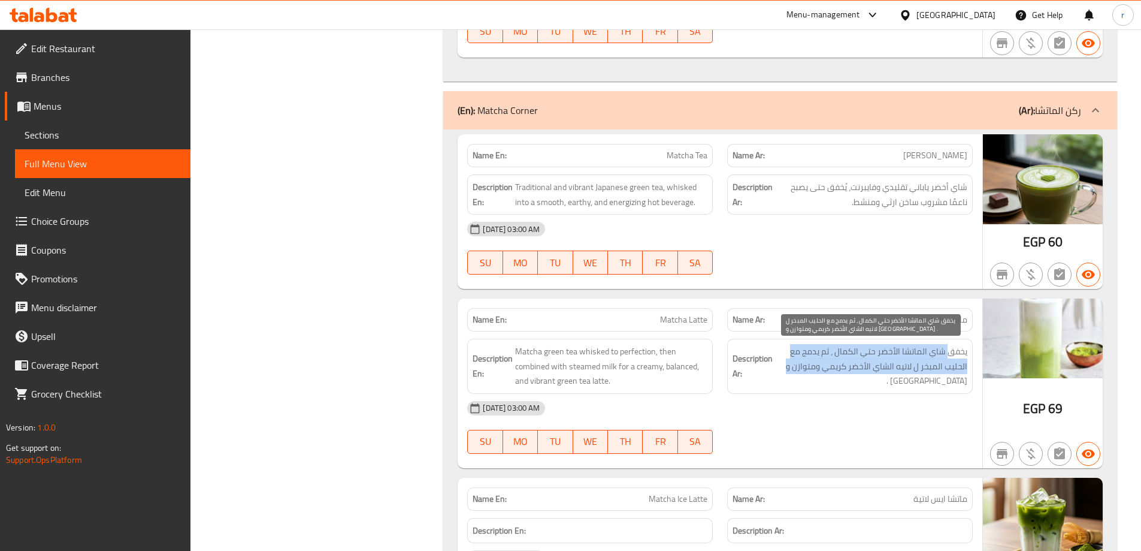
drag, startPoint x: 915, startPoint y: 357, endPoint x: 781, endPoint y: 370, distance: 134.8
click at [781, 370] on span "يخفق شاي الماتشا الأخضر حتي الكمال ، ثم يدمج مع الحليب المبخر ل لاتيه الشاي الأ…" at bounding box center [871, 366] width 192 height 44
click at [949, 358] on span "يخفق شاي الماتشا الأخضر حتي الكمال ، ثم يدمج مع الحليب المبخر ل لاتيه الشاي الأ…" at bounding box center [871, 366] width 192 height 44
drag, startPoint x: 959, startPoint y: 350, endPoint x: 833, endPoint y: 370, distance: 127.4
click at [833, 370] on span "يخفق شاي الماتشا الأخضر حتي الكمال ، ثم يدمج مع الحليب المبخر ل لاتيه الشاي الأ…" at bounding box center [871, 366] width 192 height 44
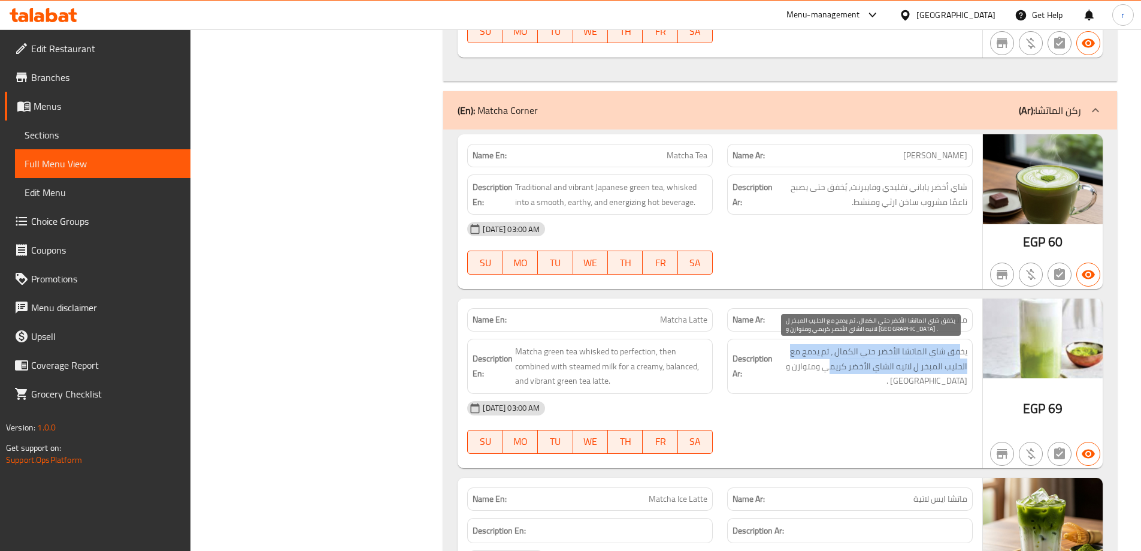
click at [848, 365] on span "يخفق شاي الماتشا الأخضر حتي الكمال ، ثم يدمج مع الحليب المبخر ل لاتيه الشاي الأ…" at bounding box center [871, 366] width 192 height 44
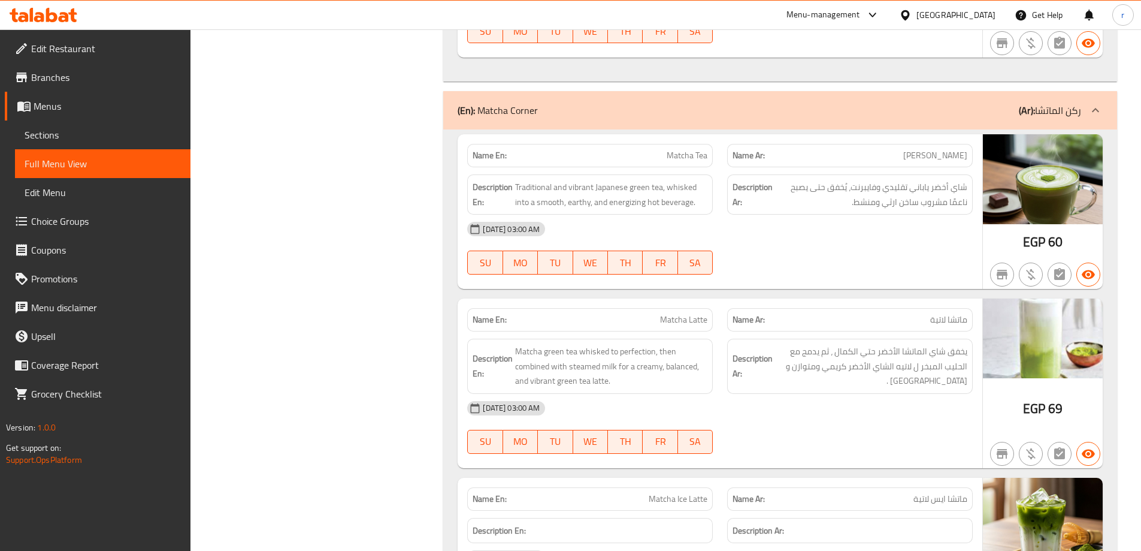
drag, startPoint x: 667, startPoint y: 155, endPoint x: 709, endPoint y: 155, distance: 42.5
click at [709, 155] on div "Name En: Matcha Tea" at bounding box center [590, 155] width 246 height 23
click at [697, 155] on span "Matcha Tea" at bounding box center [687, 155] width 41 height 13
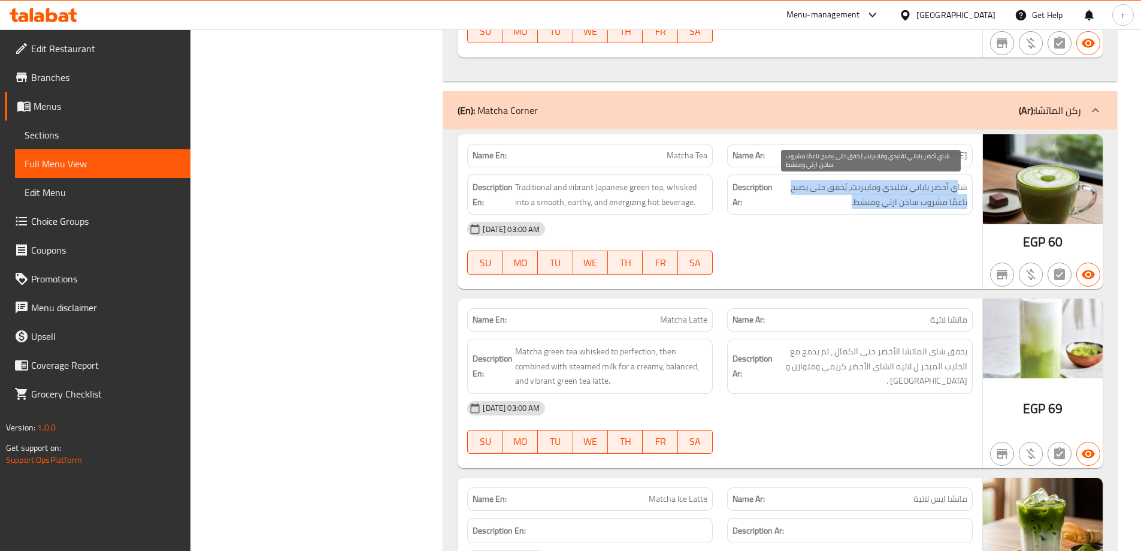
drag, startPoint x: 957, startPoint y: 187, endPoint x: 825, endPoint y: 202, distance: 132.0
click at [825, 202] on span "شاي أخضر ياباني تقليدي وفايبرنت، يُخفق حتى يصبح ناعمًا مشروب ساخن ارثي ومنشط." at bounding box center [871, 194] width 192 height 29
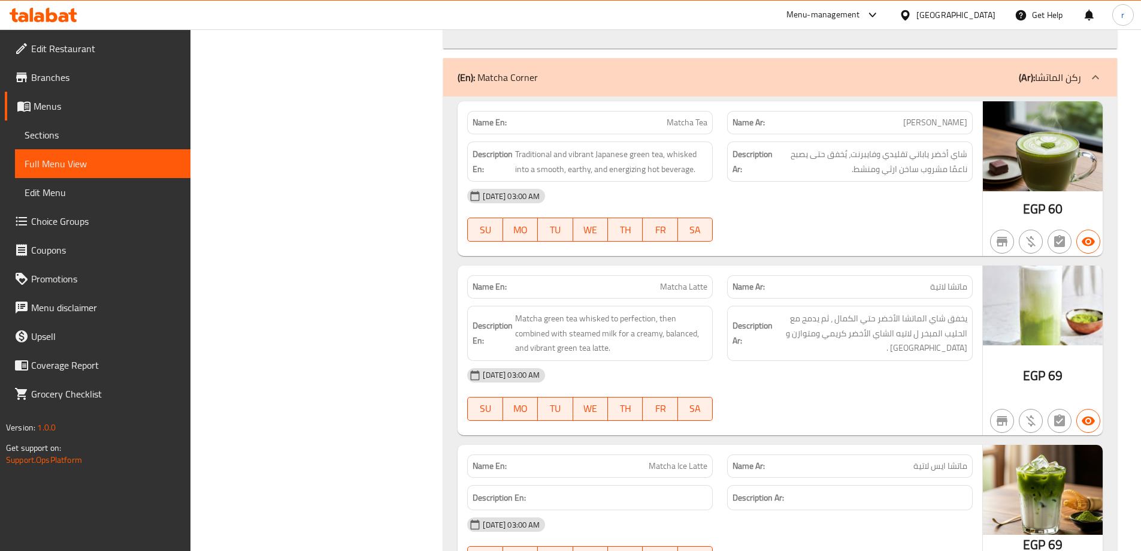
scroll to position [2736, 0]
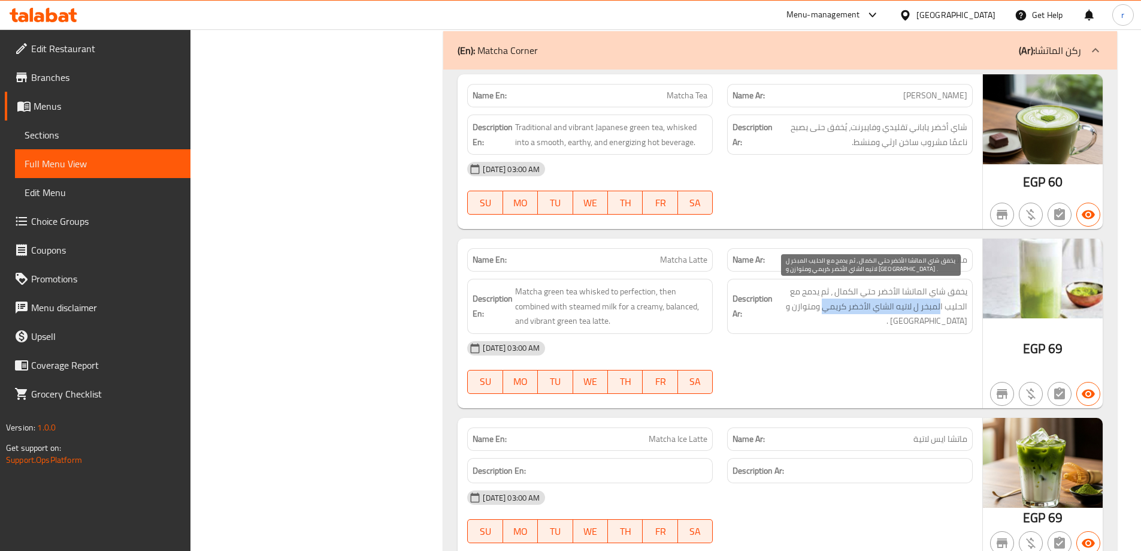
drag, startPoint x: 940, startPoint y: 306, endPoint x: 824, endPoint y: 310, distance: 115.7
click at [824, 310] on span "يخفق شاي الماتشا الأخضر حتي الكمال ، ثم يدمج مع الحليب المبخر ل لاتيه الشاي الأ…" at bounding box center [871, 306] width 192 height 44
click at [854, 312] on span "يخفق شاي الماتشا الأخضر حتي الكمال ، ثم يدمج مع الحليب المبخر ل لاتيه الشاي الأ…" at bounding box center [871, 306] width 192 height 44
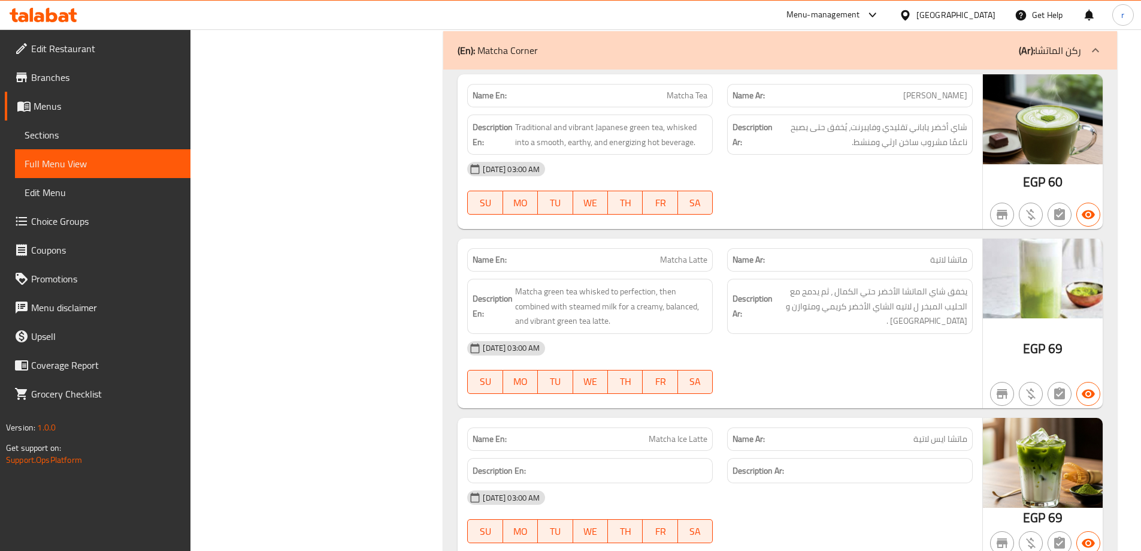
click at [834, 332] on div "Description Ar: يخفق شاي الماتشا الأخضر حتي الكمال ، ثم يدمج مع الحليب المبخر ل…" at bounding box center [850, 306] width 246 height 55
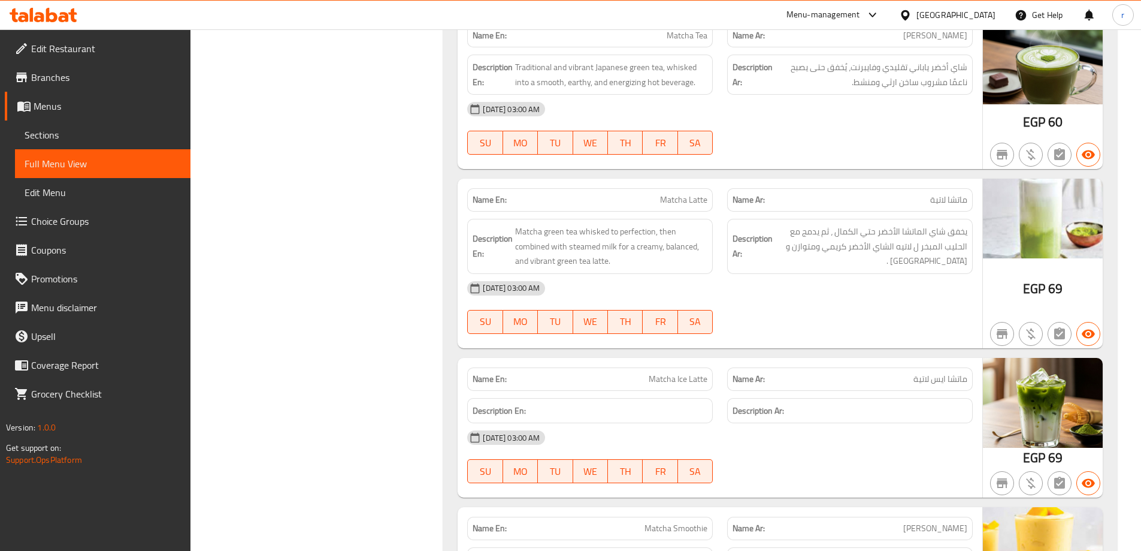
scroll to position [2856, 0]
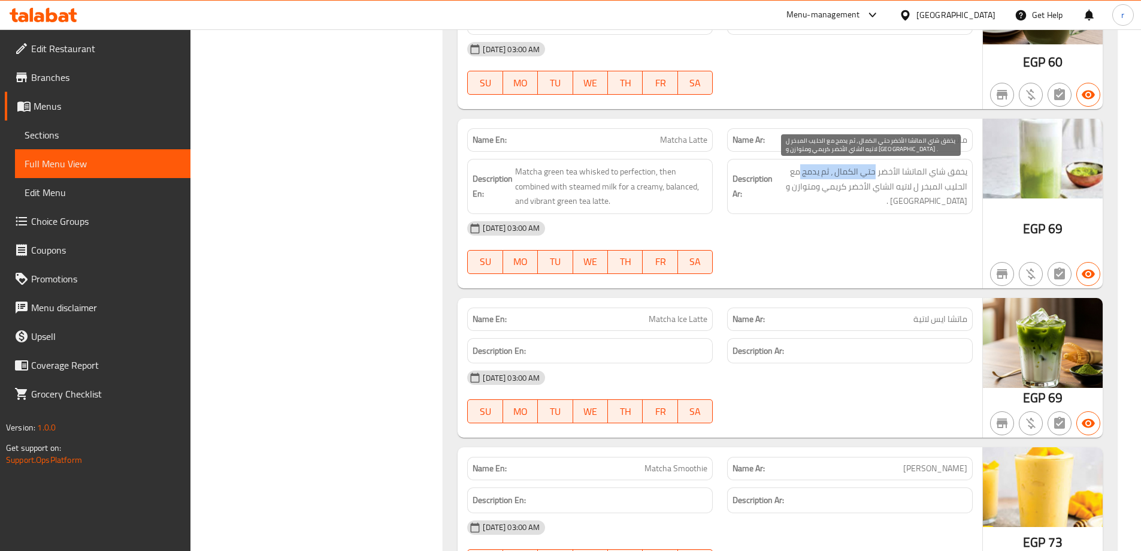
drag, startPoint x: 876, startPoint y: 173, endPoint x: 800, endPoint y: 177, distance: 76.2
click at [800, 177] on span "يخفق شاي الماتشا الأخضر حتي الكمال ، ثم يدمج مع الحليب المبخر ل لاتيه الشاي الأ…" at bounding box center [871, 186] width 192 height 44
click at [833, 184] on span "يخفق شاي الماتشا الأخضر حتي الكمال ، ثم يدمج مع الحليب المبخر ل لاتيه الشاي الأ…" at bounding box center [871, 186] width 192 height 44
drag, startPoint x: 946, startPoint y: 188, endPoint x: 866, endPoint y: 190, distance: 80.3
click at [866, 190] on div "Description Ar: يخفق شاي الماتشا الأخضر حتي الكمال ، ثم يدمج مع الحليب المبخر ل…" at bounding box center [850, 186] width 246 height 55
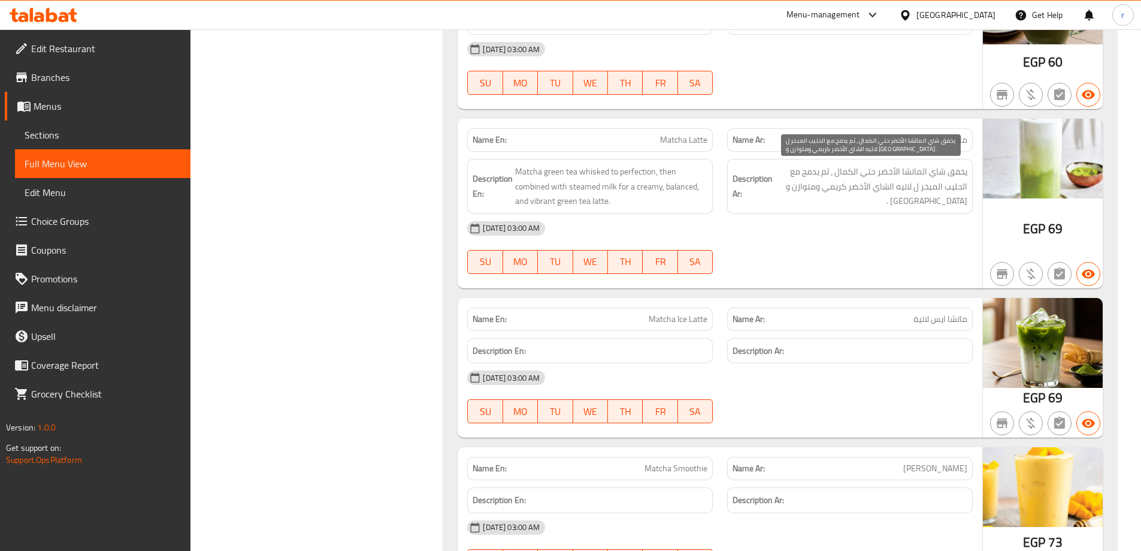
click at [839, 187] on span "يخفق شاي الماتشا الأخضر حتي الكمال ، ثم يدمج مع الحليب المبخر ل لاتيه الشاي الأ…" at bounding box center [871, 186] width 192 height 44
drag, startPoint x: 936, startPoint y: 176, endPoint x: 801, endPoint y: 192, distance: 135.2
click at [801, 192] on span "يخفق شاي الماتشا الأخضر حتي الكمال ، ثم يدمج مع الحليب المبخر ل لاتيه الشاي الأ…" at bounding box center [871, 186] width 192 height 44
click at [695, 318] on span "Matcha Ice Latte" at bounding box center [678, 319] width 59 height 13
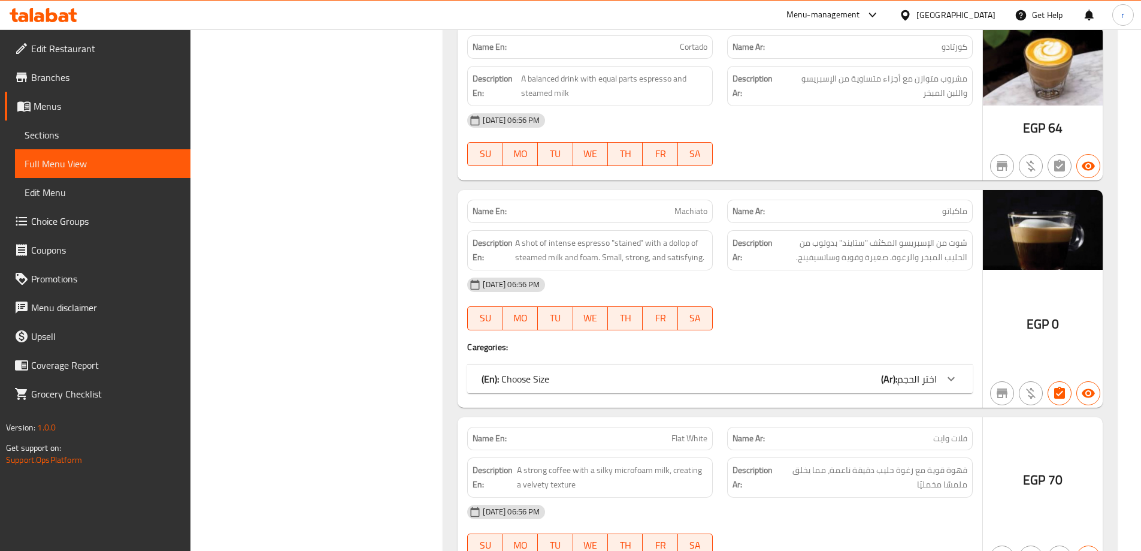
scroll to position [3934, 0]
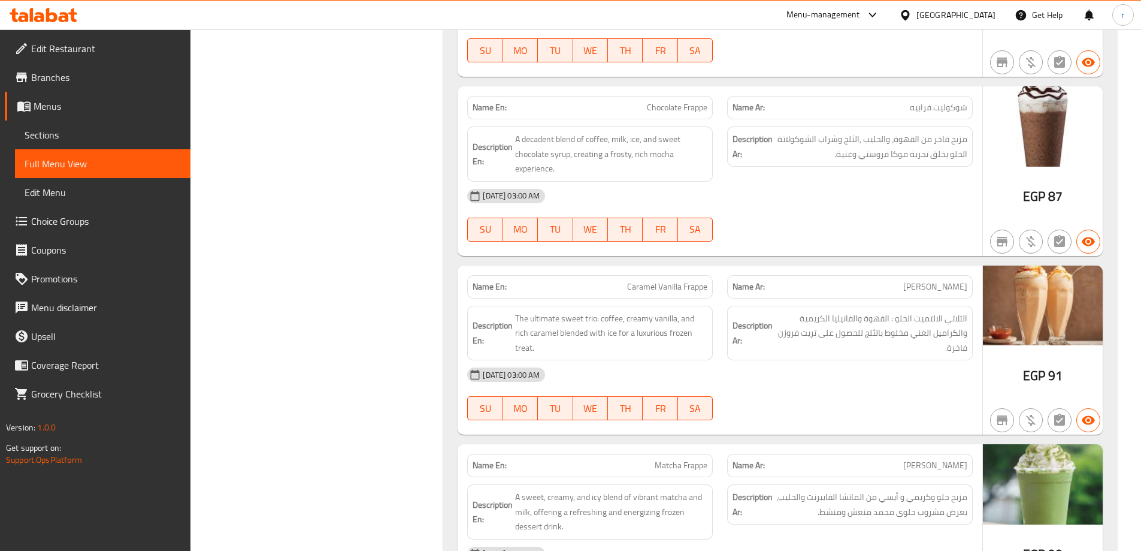
scroll to position [10842, 0]
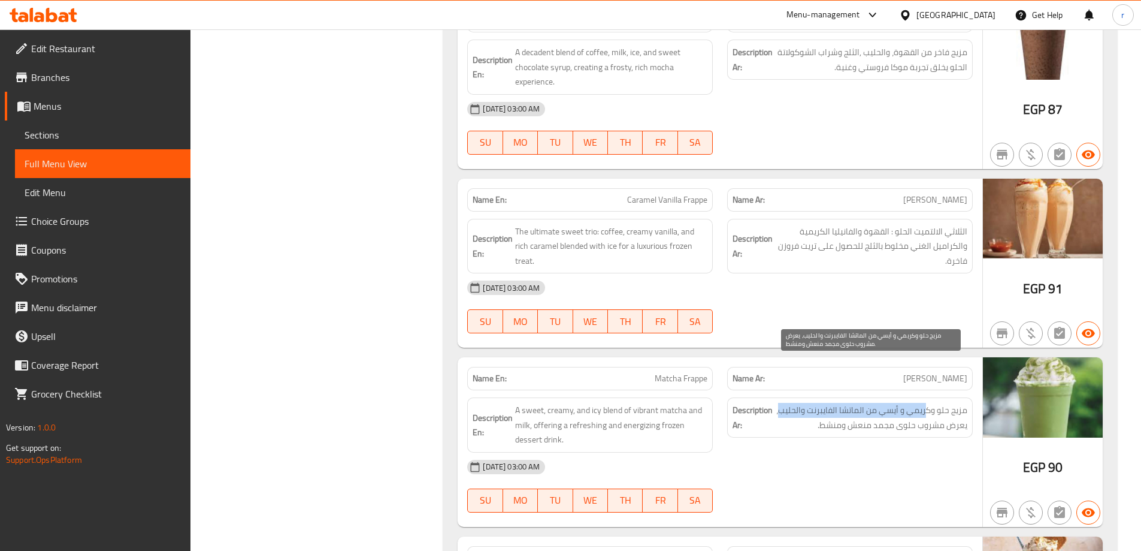
drag, startPoint x: 928, startPoint y: 369, endPoint x: 780, endPoint y: 373, distance: 148.0
click at [780, 403] on span "مزيج حلو و[PERSON_NAME] و أيسي من الماتشا الفايبرنت والحليب، يعرض مشروب حلوى مج…" at bounding box center [871, 417] width 192 height 29
drag, startPoint x: 959, startPoint y: 385, endPoint x: 848, endPoint y: 386, distance: 110.8
click at [848, 403] on span "مزيج حلو و[PERSON_NAME] و أيسي من الماتشا الفايبرنت والحليب، يعرض مشروب حلوى مج…" at bounding box center [871, 417] width 192 height 29
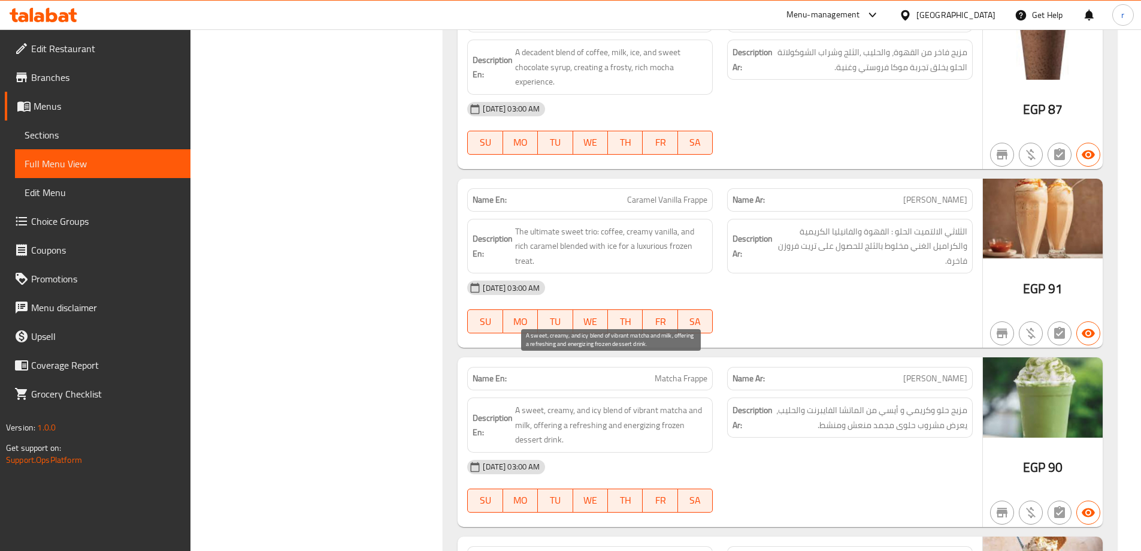
click at [599, 403] on span "A sweet, creamy, and icy blend of vibrant matcha and milk, offering a refreshin…" at bounding box center [611, 425] width 192 height 44
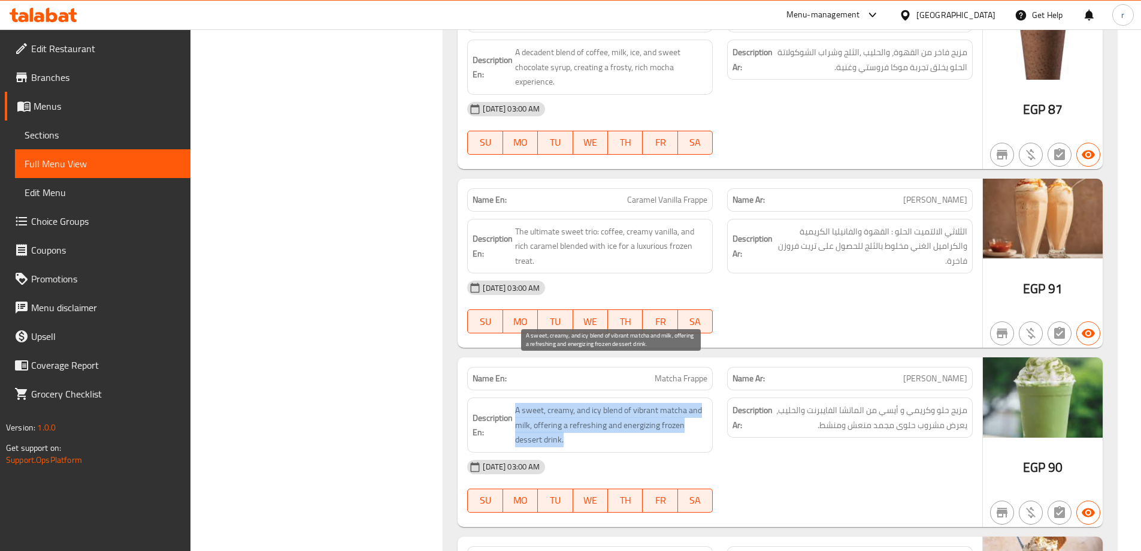
click at [599, 403] on span "A sweet, creamy, and icy blend of vibrant matcha and milk, offering a refreshin…" at bounding box center [611, 425] width 192 height 44
copy span "A sweet, creamy, and icy blend of vibrant matcha and milk, offering a refreshin…"
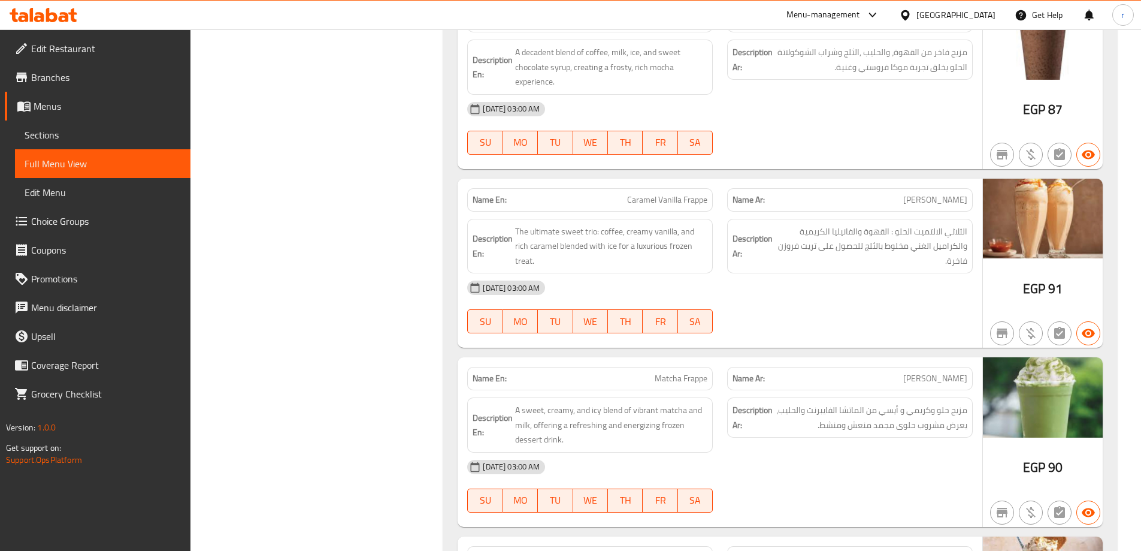
drag, startPoint x: 855, startPoint y: 354, endPoint x: 834, endPoint y: 357, distance: 21.2
click at [855, 397] on div "Description Ar: مزيج حلو وكريمي و أيسي من الماتشا الفايبرنت والحليب، يعرض مشروب…" at bounding box center [850, 417] width 246 height 40
click at [676, 357] on div "Name En: Matcha Frappe Name Ar: ماتشا فرابيه Description En: A sweet, creamy, a…" at bounding box center [720, 442] width 525 height 170
click at [685, 372] on span "Matcha Frappe" at bounding box center [681, 378] width 53 height 13
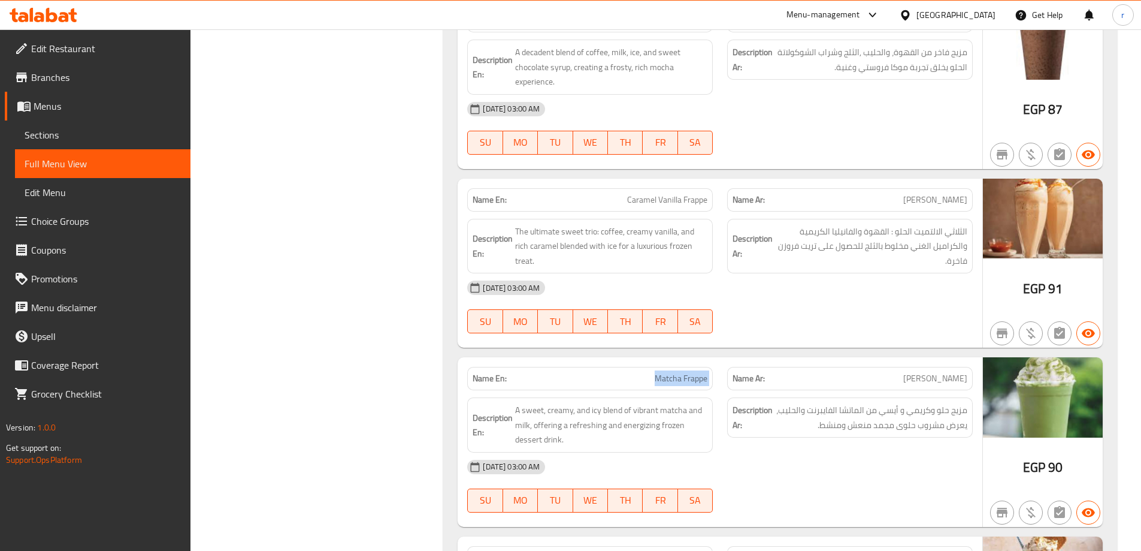
click at [685, 372] on span "Matcha Frappe" at bounding box center [681, 378] width 53 height 13
copy span "Matcha Frappe"
click at [604, 403] on span "A sweet, creamy, and icy blend of vibrant matcha and milk, offering a refreshin…" at bounding box center [611, 425] width 192 height 44
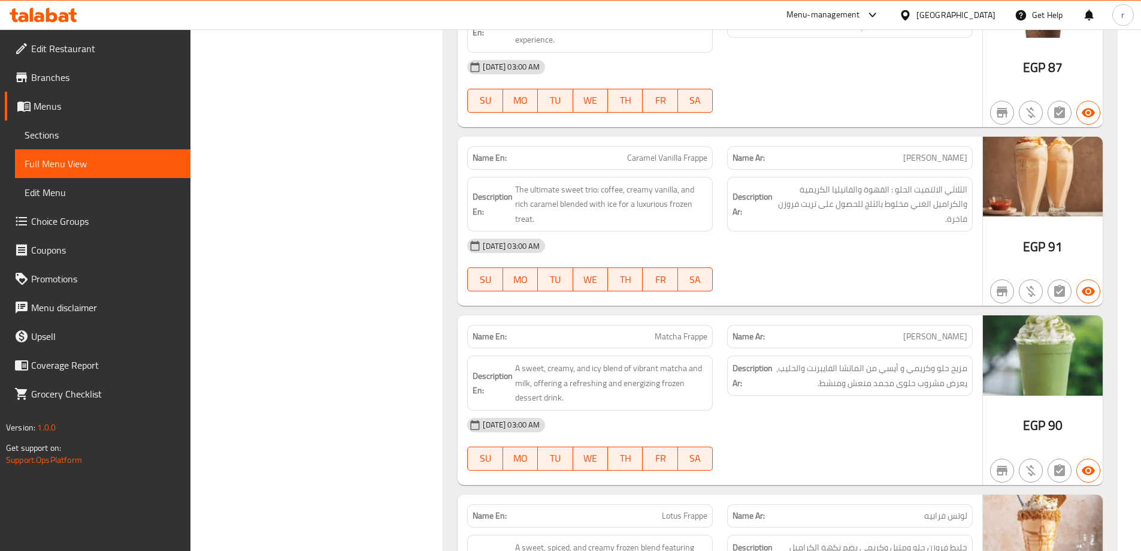
scroll to position [10962, 0]
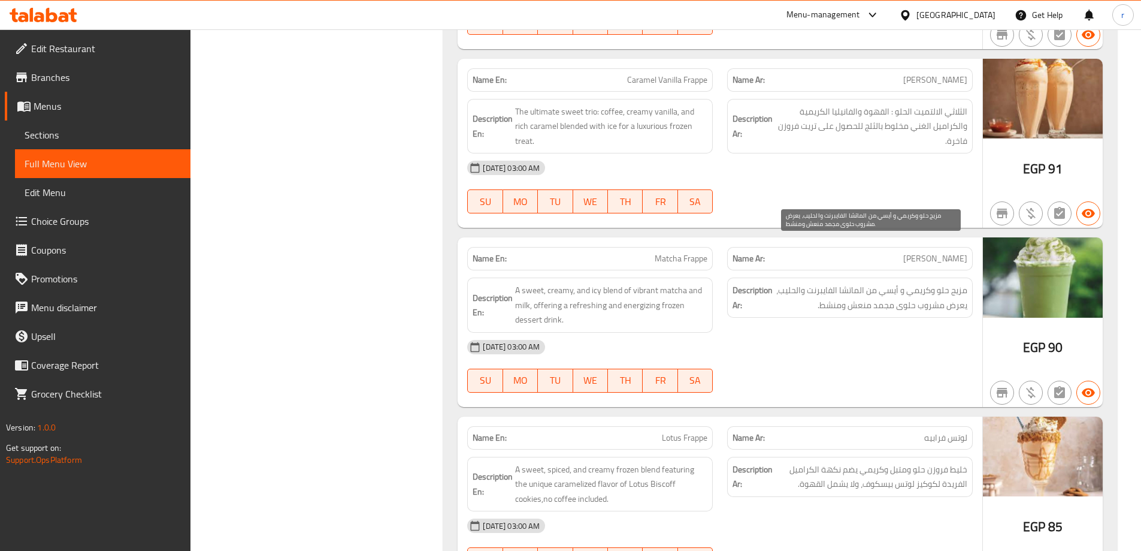
click at [885, 277] on div "Description Ar: مزيج حلو وكريمي و أيسي من الماتشا الفايبرنت والحليب، يعرض مشروب…" at bounding box center [850, 297] width 246 height 40
click at [912, 283] on span "مزيج حلو و[PERSON_NAME] و أيسي من الماتشا الفايبرنت والحليب، يعرض مشروب حلوى مج…" at bounding box center [871, 297] width 192 height 29
click at [926, 283] on span "مزيج حلو و[PERSON_NAME] و أيسي من الماتشا الفايبرنت والحليب، يعرض مشروب حلوى مج…" at bounding box center [871, 297] width 192 height 29
click at [829, 283] on span "مزيج حلو و[PERSON_NAME] و أيسي من الماتشا الفايبرنت والحليب، يعرض مشروب حلوى مج…" at bounding box center [871, 297] width 192 height 29
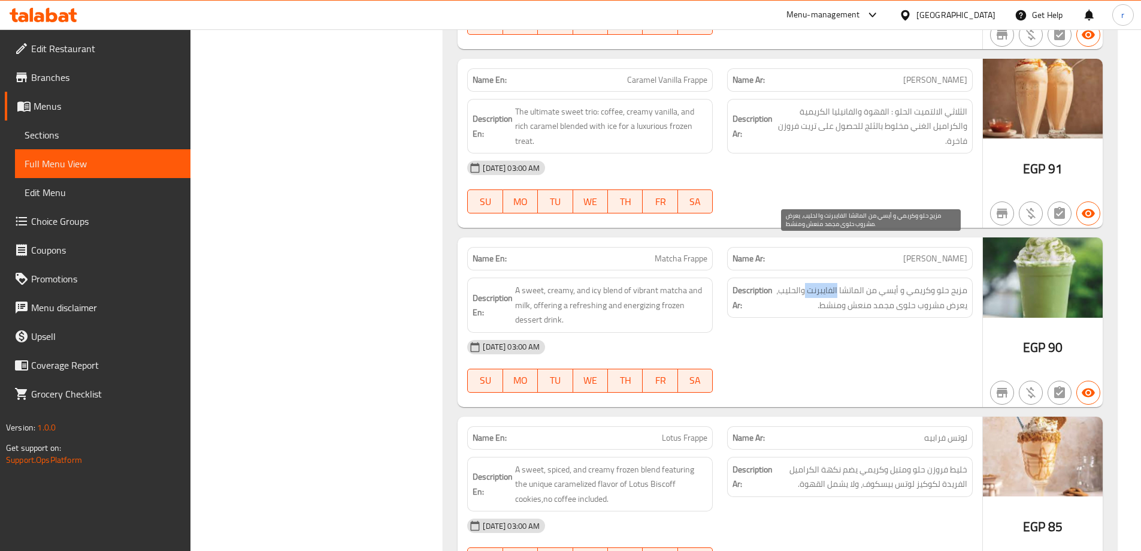
click at [829, 283] on span "مزيج حلو و[PERSON_NAME] و أيسي من الماتشا الفايبرنت والحليب، يعرض مشروب حلوى مج…" at bounding box center [871, 297] width 192 height 29
click at [785, 283] on span "مزيج حلو و[PERSON_NAME] و أيسي من الماتشا الفايبرنت والحليب، يعرض مشروب حلوى مج…" at bounding box center [871, 297] width 192 height 29
click at [962, 283] on span "مزيج حلو و[PERSON_NAME] و أيسي من الماتشا الفايبرنت والحليب، يعرض مشروب حلوى مج…" at bounding box center [871, 297] width 192 height 29
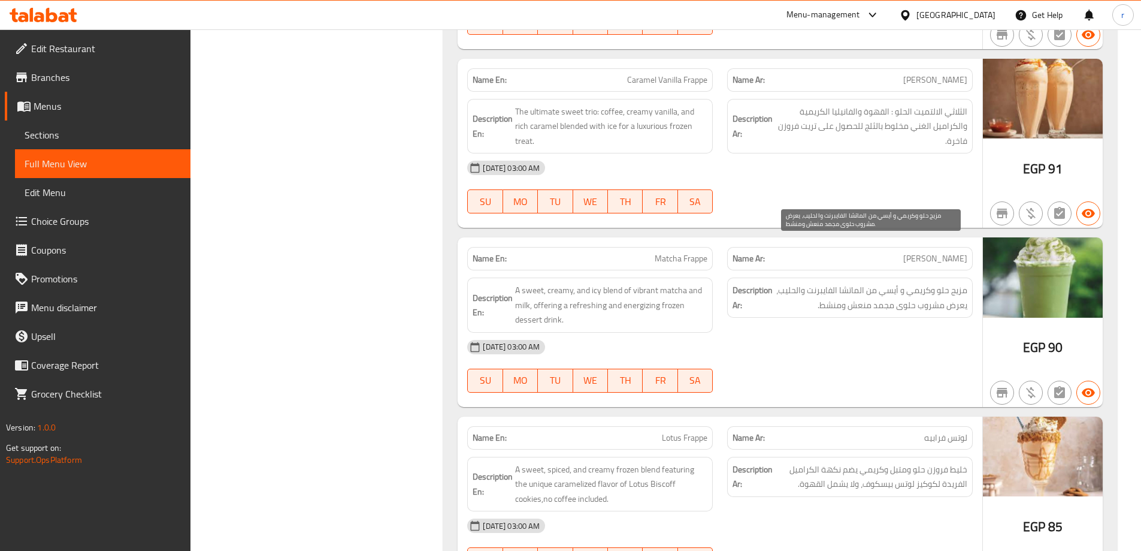
click at [929, 283] on span "مزيج حلو و[PERSON_NAME] و أيسي من الماتشا الفايبرنت والحليب، يعرض مشروب حلوى مج…" at bounding box center [871, 297] width 192 height 29
click at [907, 283] on span "مزيج حلو و[PERSON_NAME] و أيسي من الماتشا الفايبرنت والحليب، يعرض مشروب حلوى مج…" at bounding box center [871, 297] width 192 height 29
click at [875, 283] on span "مزيج حلو و[PERSON_NAME] و أيسي من الماتشا الفايبرنت والحليب، يعرض مشروب حلوى مج…" at bounding box center [871, 297] width 192 height 29
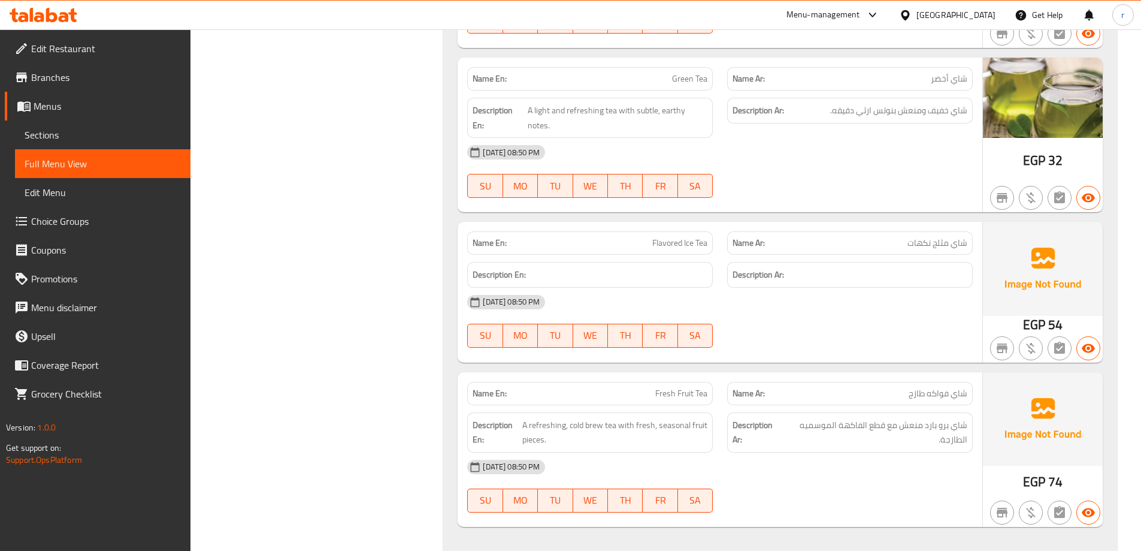
scroll to position [1341, 0]
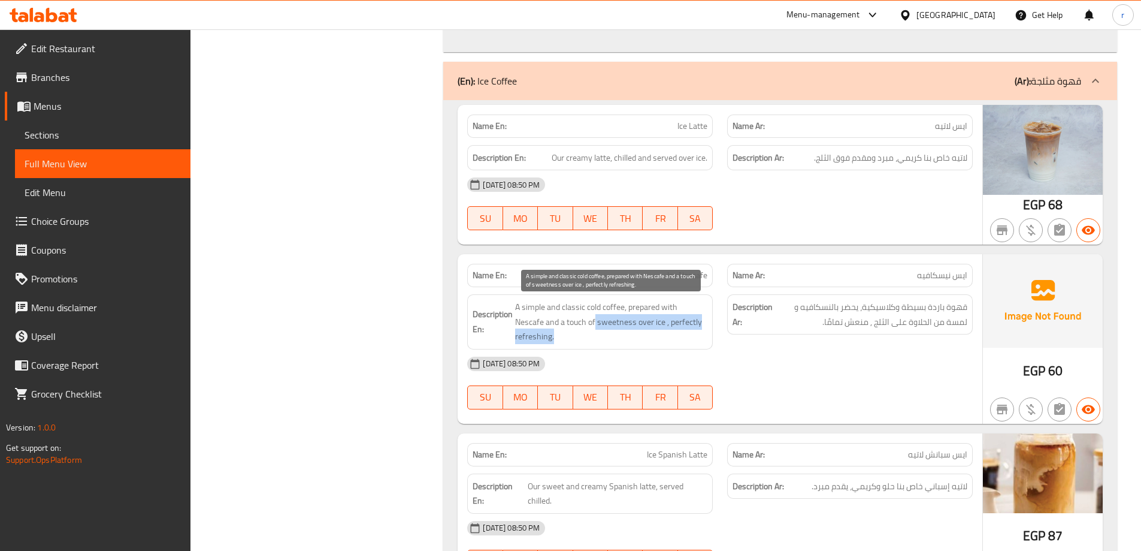
drag, startPoint x: 595, startPoint y: 324, endPoint x: 696, endPoint y: 331, distance: 101.5
click at [696, 331] on span "A simple and classic cold coffee, prepared with Nescafe and a touch of sweetnes…" at bounding box center [611, 322] width 192 height 44
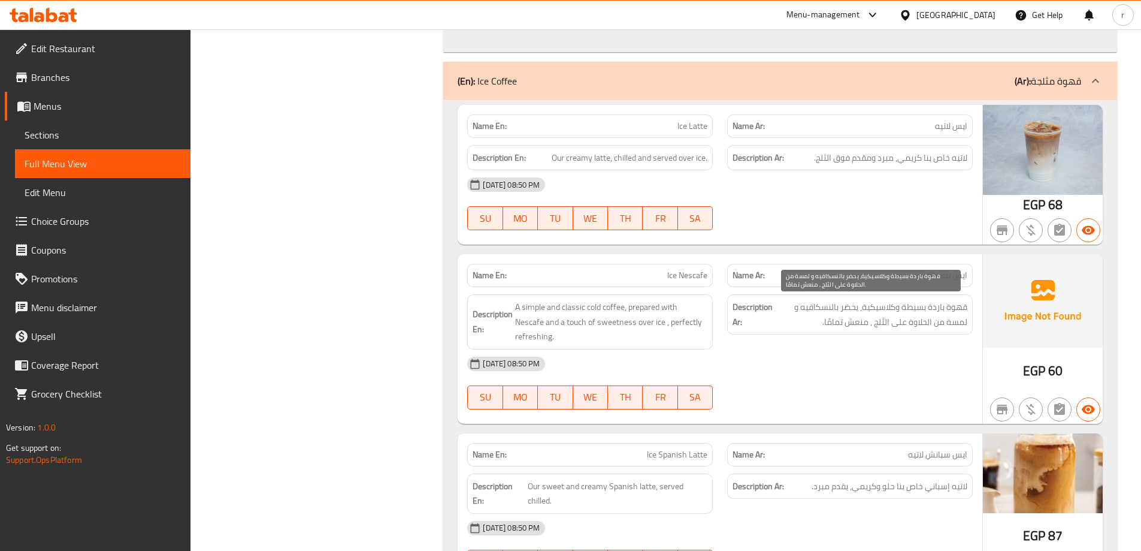
click at [875, 322] on span "قهوة باردة بسيطة وكلاسيكية، يحضر بالنسكافيه و لمسة من الحلاوة على الثلج , منعش …" at bounding box center [871, 314] width 192 height 29
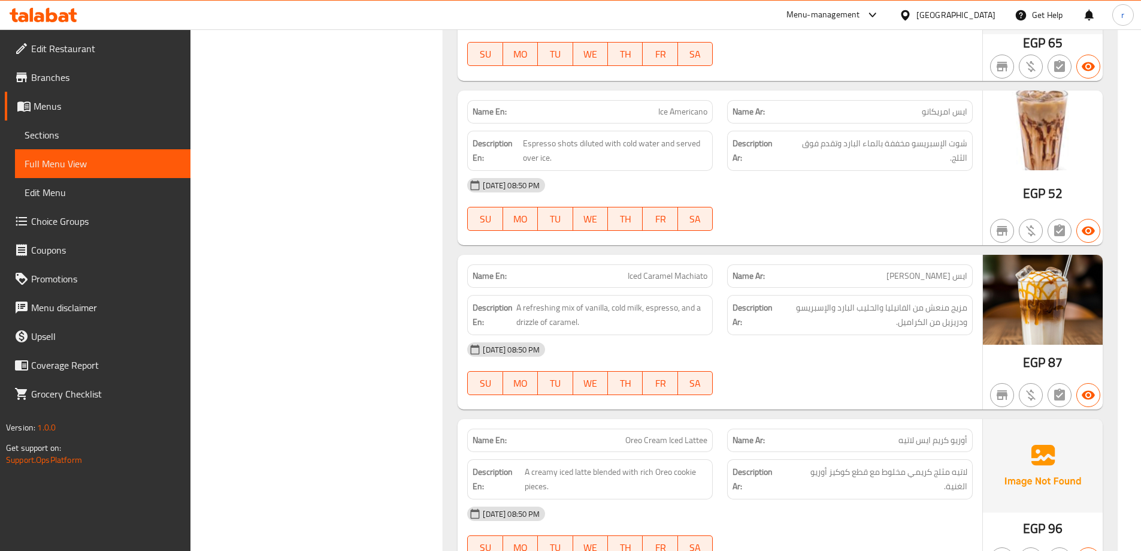
scroll to position [3870, 0]
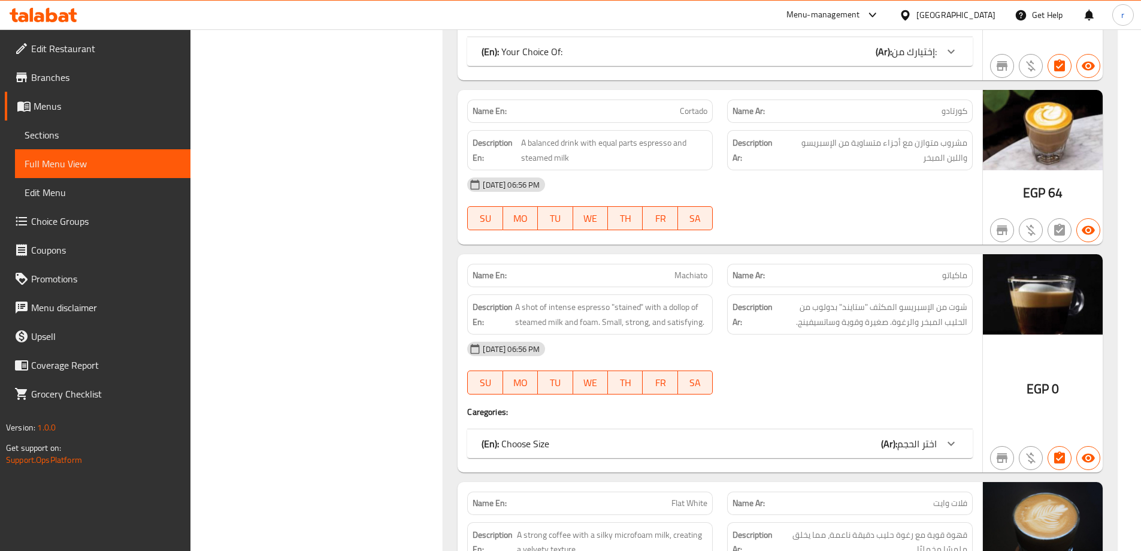
click at [843, 439] on div "(En): Choose Size (Ar): اختر الحجم" at bounding box center [709, 443] width 455 height 14
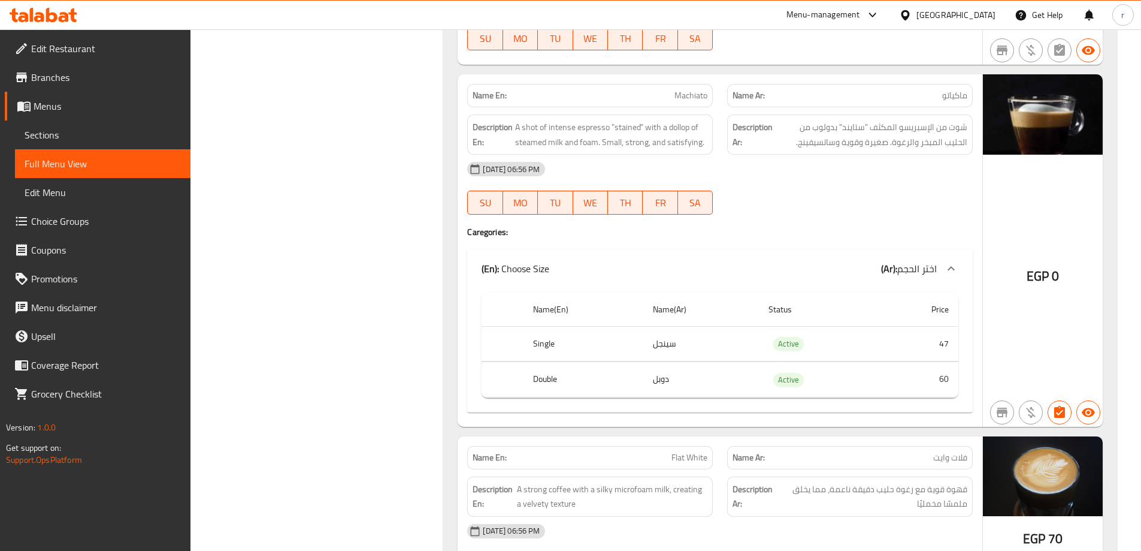
scroll to position [3989, 0]
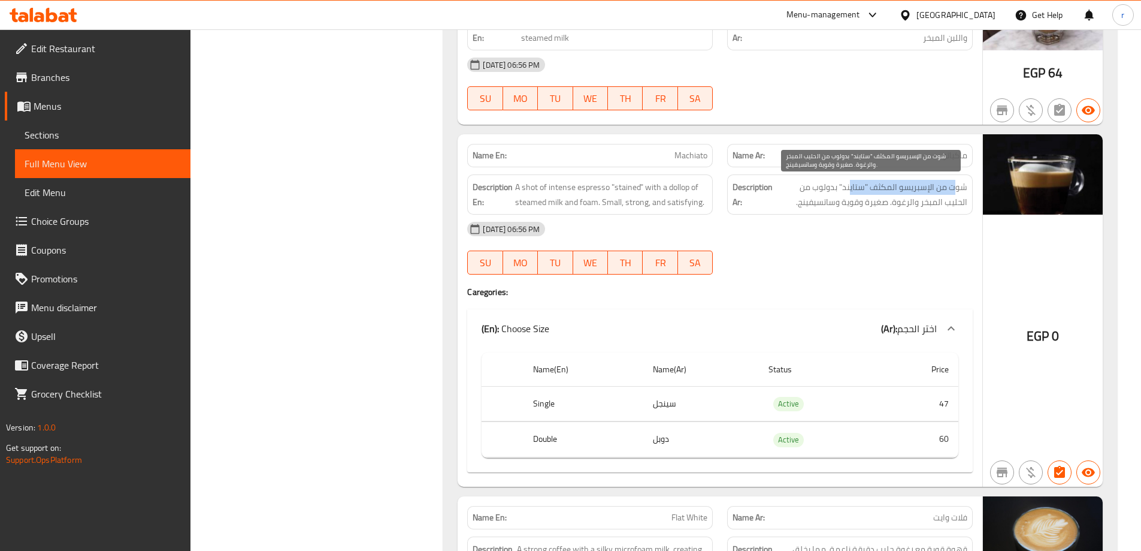
drag, startPoint x: 956, startPoint y: 188, endPoint x: 850, endPoint y: 187, distance: 106.0
click at [850, 187] on span "شوت من الإسبريسو المكثف "ستايند" بدولوب من الحليب المبخر والرغوة. صغيرة وقوية و…" at bounding box center [871, 194] width 192 height 29
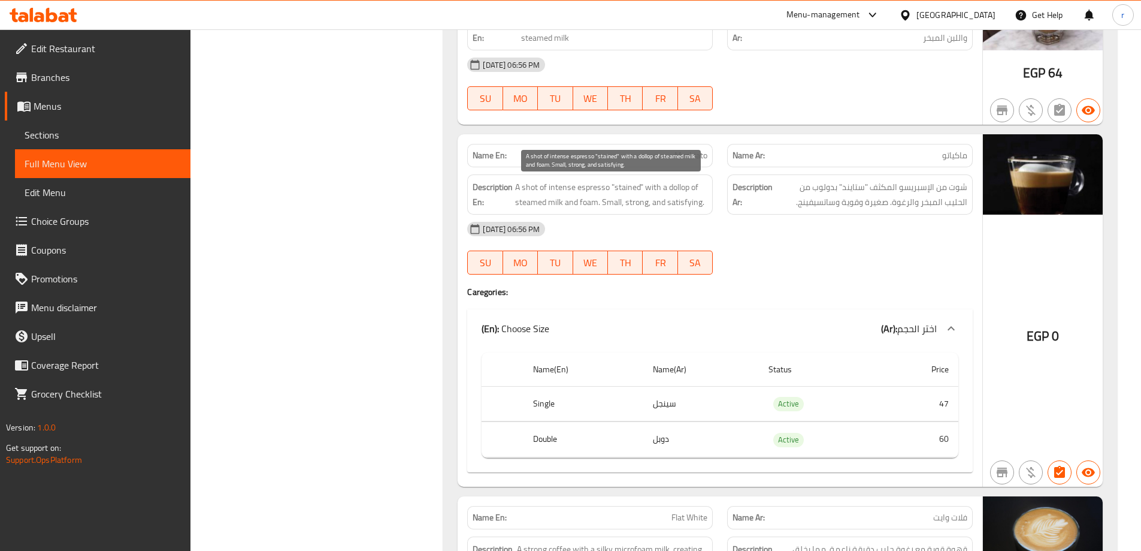
click at [553, 203] on span "A shot of intense espresso "stained" with a dollop of steamed milk and foam. Sm…" at bounding box center [611, 194] width 192 height 29
copy span "A shot of intense espresso "stained" with a dollop of steamed milk and foam. Sm…"
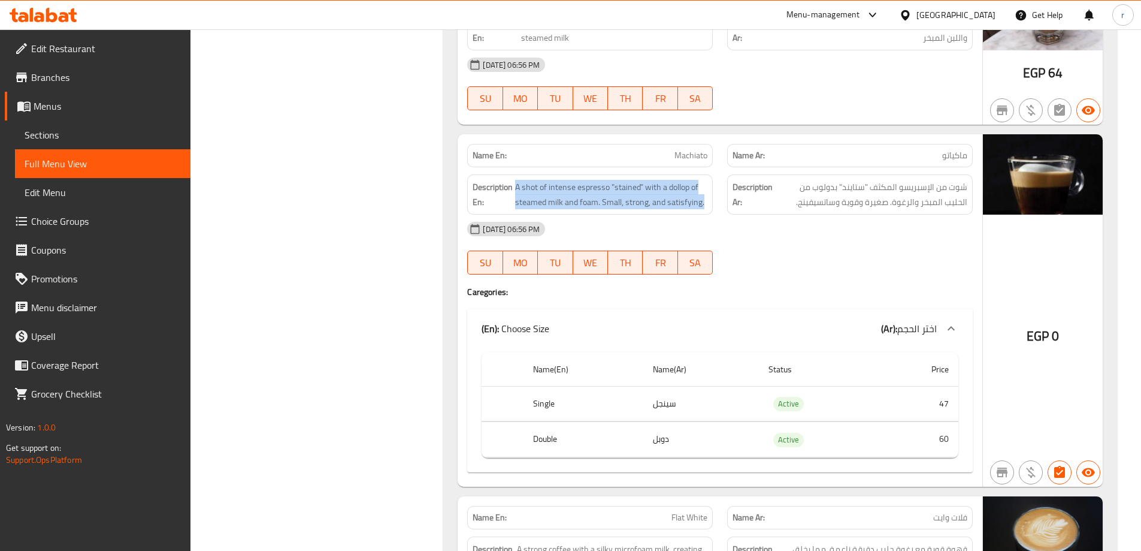
click at [633, 195] on span "A shot of intense espresso "stained" with a dollop of steamed milk and foam. Sm…" at bounding box center [611, 194] width 192 height 29
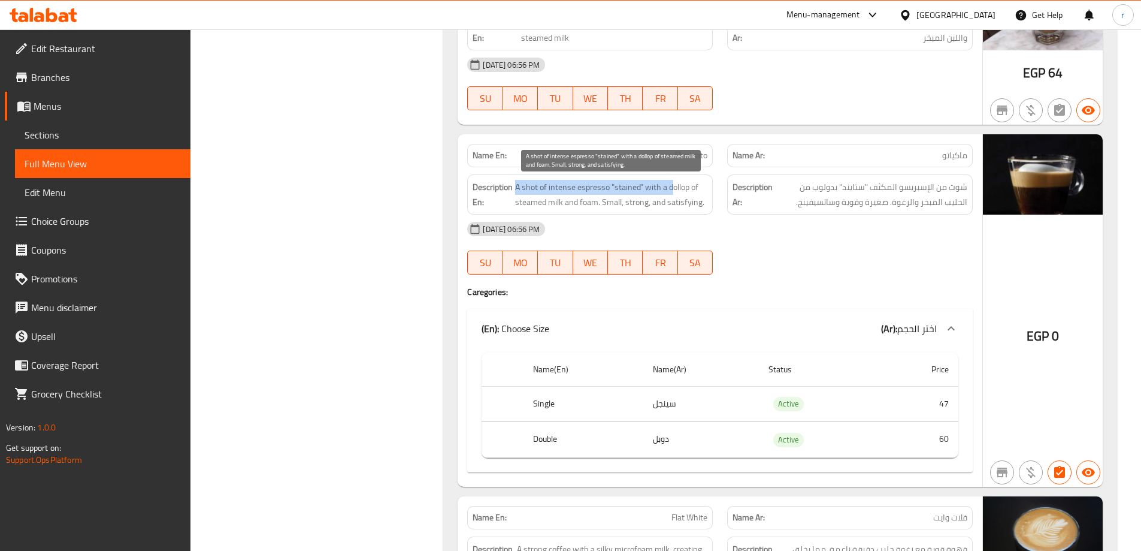
drag, startPoint x: 516, startPoint y: 184, endPoint x: 673, endPoint y: 190, distance: 157.1
click at [673, 190] on span "A shot of intense espresso "stained" with a dollop of steamed milk and foam. Sm…" at bounding box center [611, 194] width 192 height 29
click at [838, 224] on div "[DATE] 06:56 PM" at bounding box center [720, 228] width 520 height 29
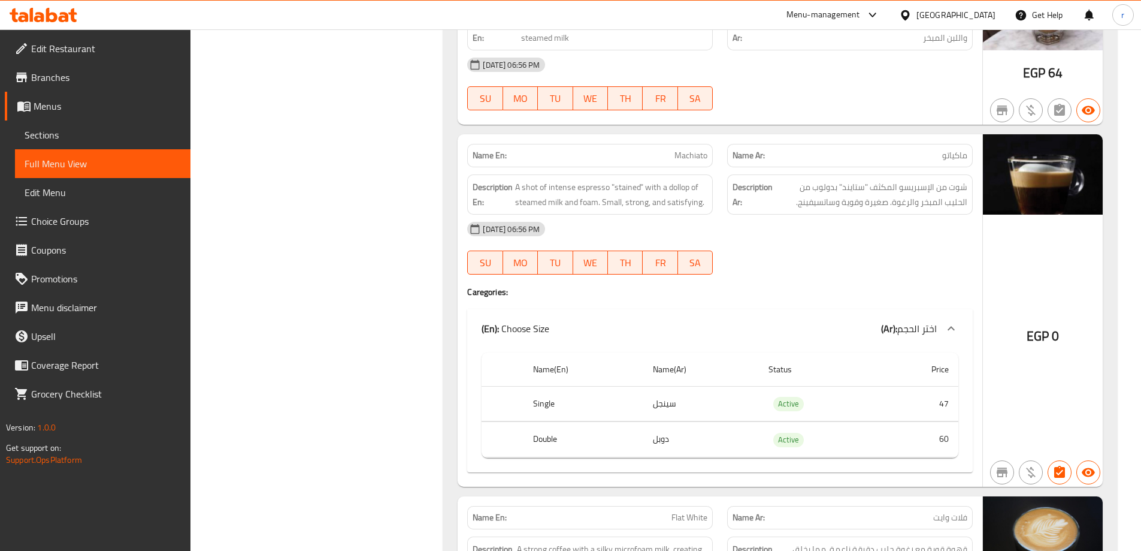
click at [695, 156] on span "Machiato" at bounding box center [690, 155] width 33 height 13
copy span "Machiato"
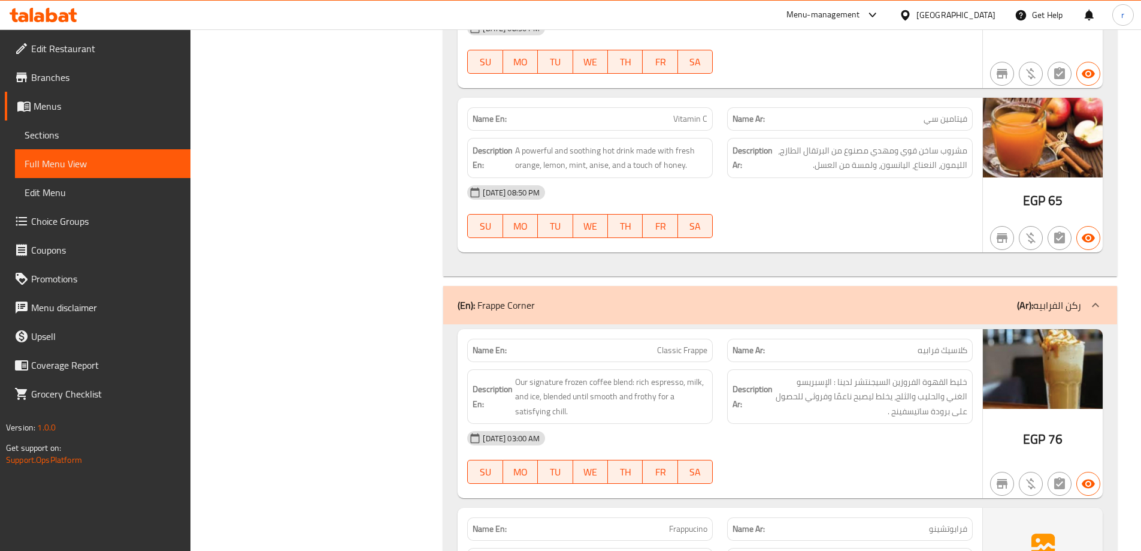
click at [894, 382] on span "خليط القهوة الفروزين السيجنتشر لدينا : الإسبريسو الغني والحليب والثلج، يخلط ليص…" at bounding box center [871, 396] width 192 height 44
click at [670, 338] on div "Name En: Classic Frappe" at bounding box center [590, 349] width 246 height 23
click at [674, 344] on span "Classic Frappe" at bounding box center [682, 350] width 50 height 13
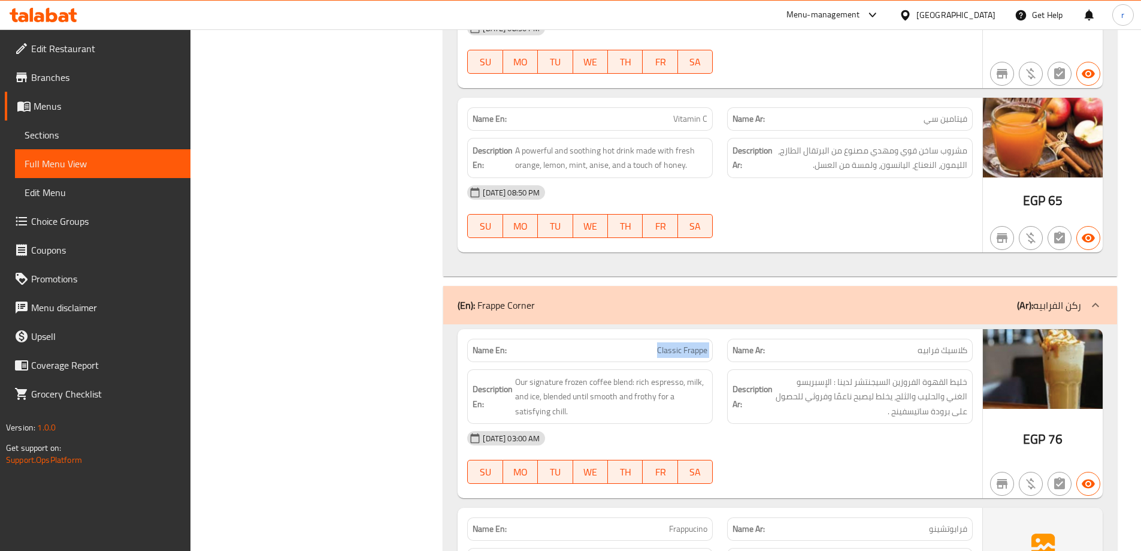
copy span "Classic Frappe"
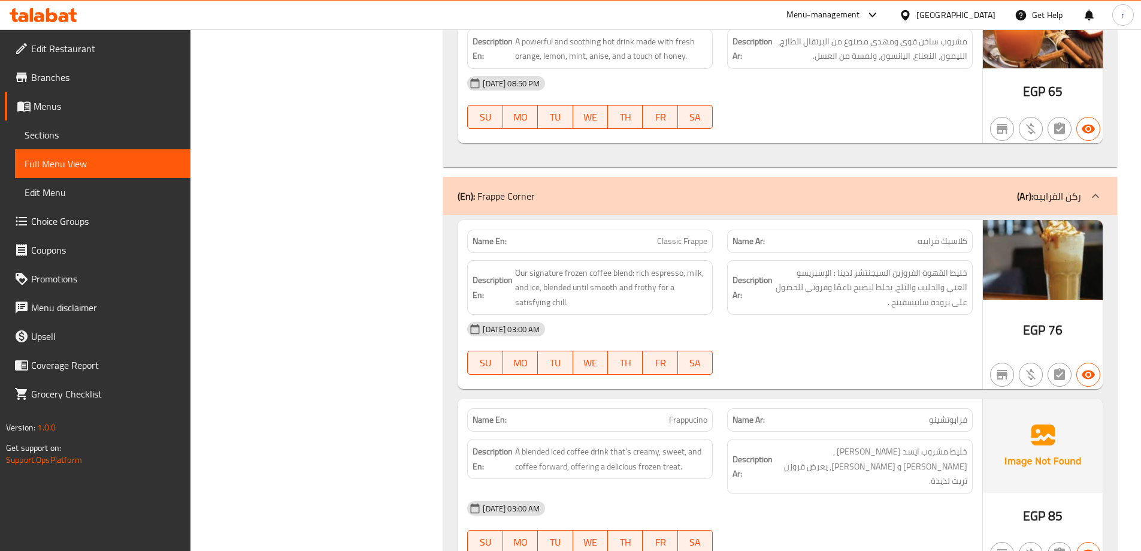
scroll to position [10365, 0]
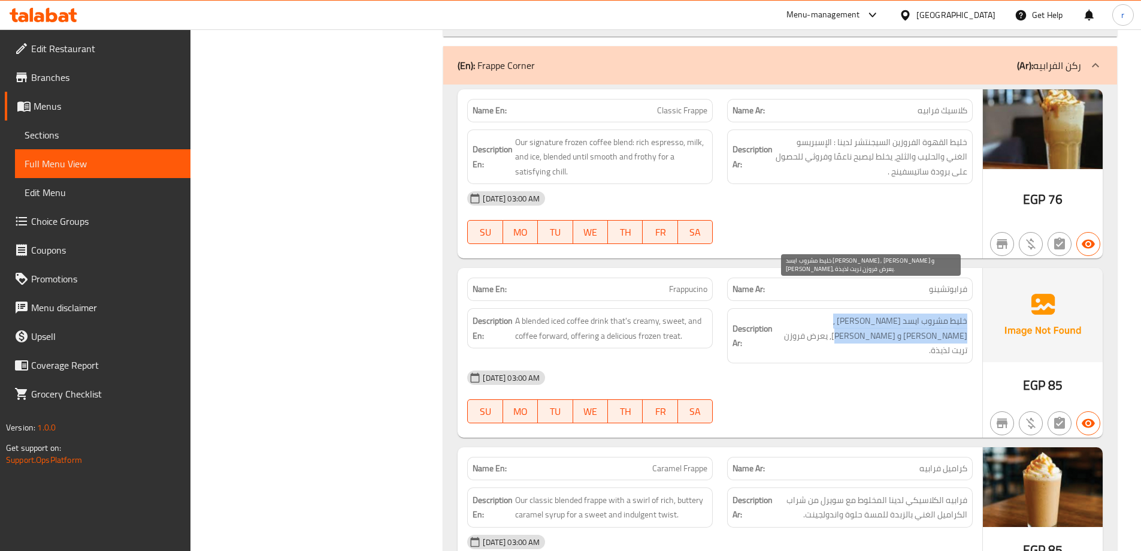
drag, startPoint x: 966, startPoint y: 290, endPoint x: 918, endPoint y: 297, distance: 49.0
click at [920, 313] on span "خليط مشروب ايسد [PERSON_NAME] , [PERSON_NAME] و [PERSON_NAME], يعرض فروزن تريت …" at bounding box center [871, 335] width 192 height 44
click at [913, 313] on span "خليط مشروب ايسد [PERSON_NAME] , [PERSON_NAME] و [PERSON_NAME], يعرض فروزن تريت …" at bounding box center [871, 335] width 192 height 44
click at [914, 313] on span "خليط مشروب ايسد [PERSON_NAME] , [PERSON_NAME] و [PERSON_NAME], يعرض فروزن تريت …" at bounding box center [871, 335] width 192 height 44
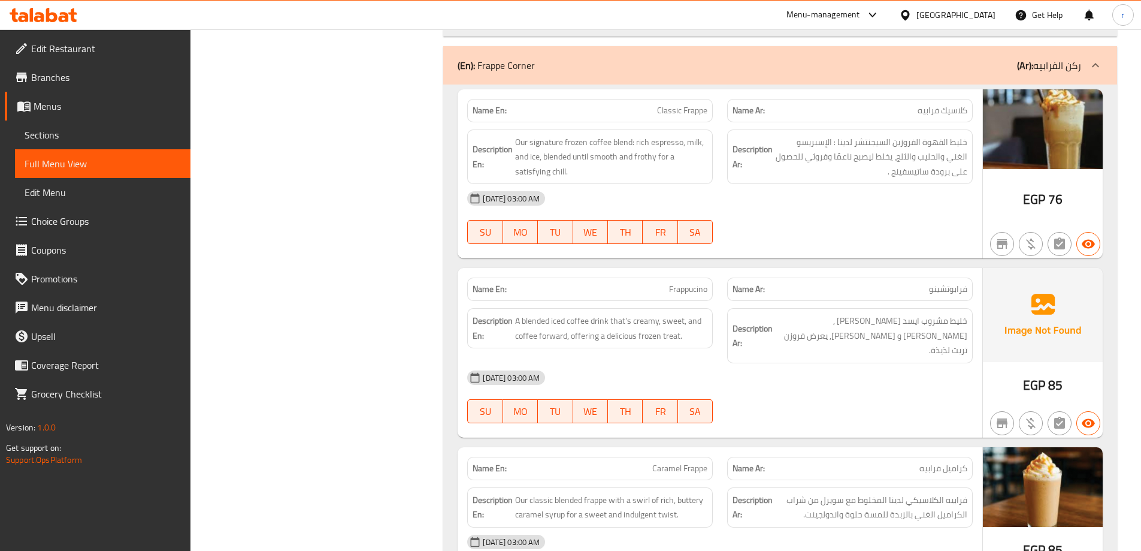
click at [686, 283] on span "Frappucino" at bounding box center [688, 289] width 38 height 13
copy span "Frappucino"
click at [697, 313] on span "A blended iced coffee drink that's creamy, sweet, and coffee forward, offering …" at bounding box center [611, 327] width 192 height 29
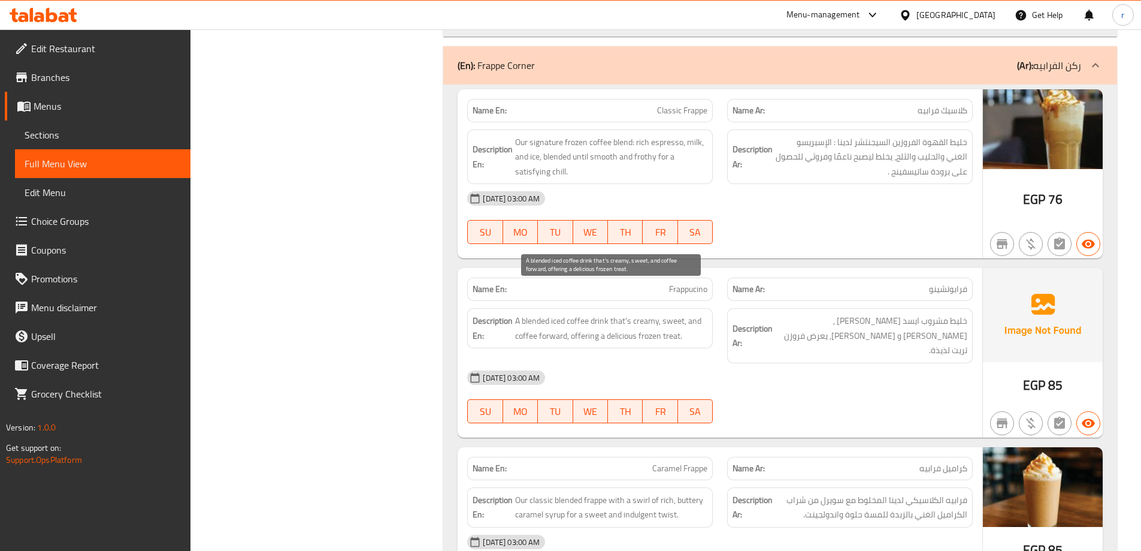
click at [685, 313] on span "A blended iced coffee drink that's creamy, sweet, and coffee forward, offering …" at bounding box center [611, 327] width 192 height 29
click at [669, 313] on span "A blended iced coffee drink that's creamy, sweet, and coffee forward, offering …" at bounding box center [611, 327] width 192 height 29
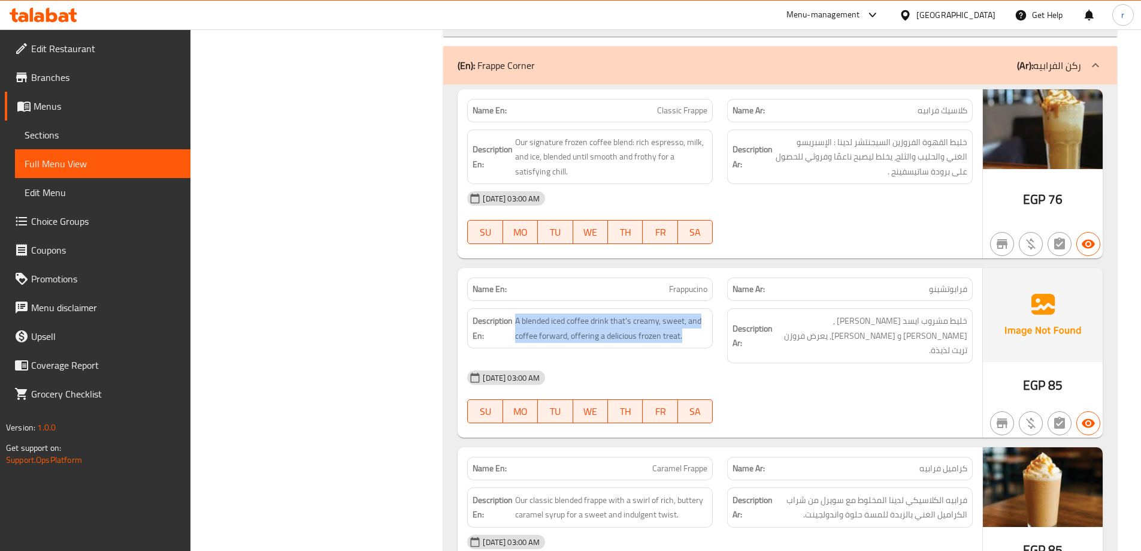
click at [718, 317] on div "Description En: A blended iced coffee drink that's creamy, sweet, and coffee fo…" at bounding box center [590, 335] width 260 height 69
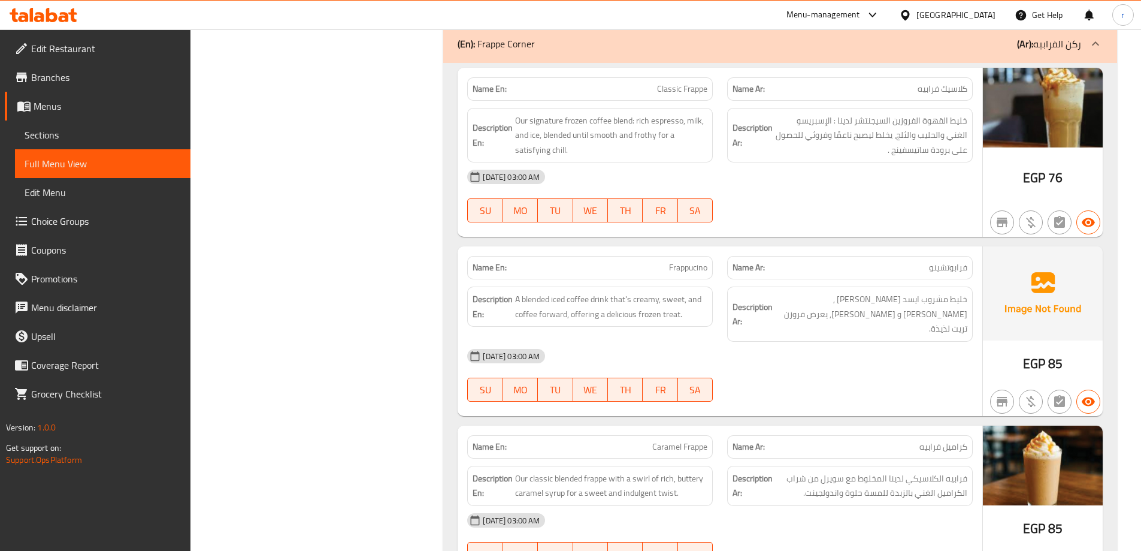
scroll to position [10425, 0]
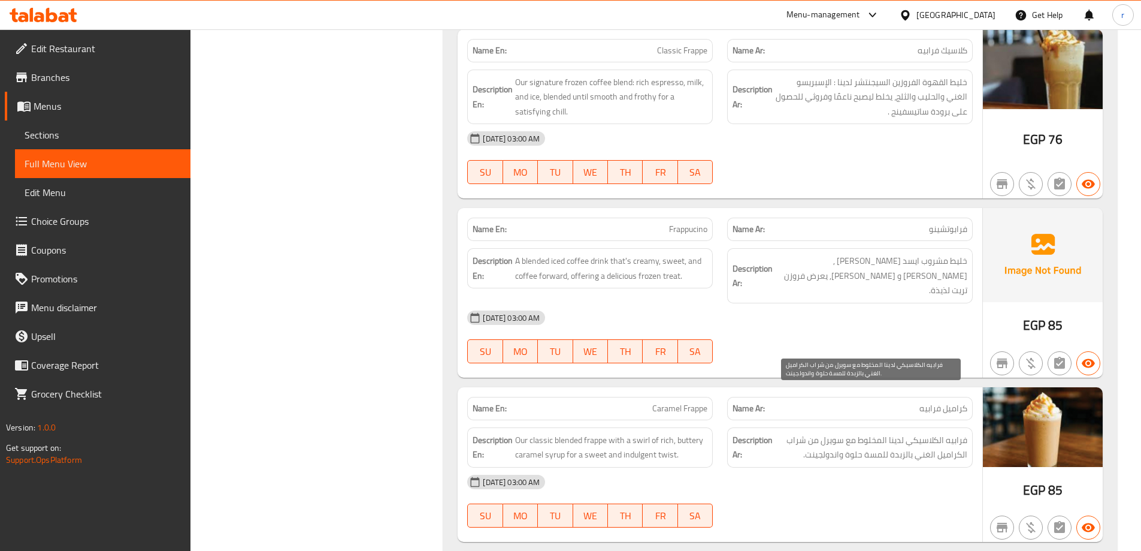
drag, startPoint x: 937, startPoint y: 394, endPoint x: 951, endPoint y: 395, distance: 13.8
click at [937, 432] on span "فرابيه الكلاسيكي لدينا المخلوط مع سويرل من شراب الكراميل الغني بالزبدة للمسة حل…" at bounding box center [871, 446] width 192 height 29
click at [958, 432] on span "فرابيه الكلاسيكي لدينا المخلوط مع سويرل من شراب الكراميل الغني بالزبدة للمسة حل…" at bounding box center [871, 446] width 192 height 29
click at [944, 432] on span "فرابيه الكلاسيكي لدينا المخلوط مع سويرل من شراب الكراميل الغني بالزبدة للمسة حل…" at bounding box center [871, 446] width 192 height 29
click at [924, 432] on span "فرابيه الكلاسيكي لدينا المخلوط مع سويرل من شراب الكراميل الغني بالزبدة للمسة حل…" at bounding box center [871, 446] width 192 height 29
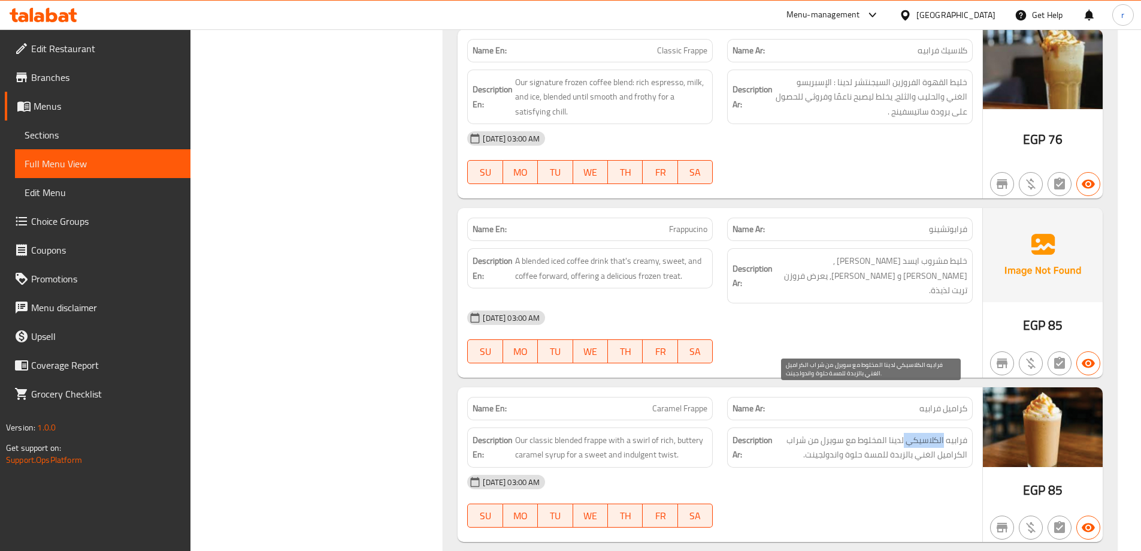
click at [924, 432] on span "فرابيه الكلاسيكي لدينا المخلوط مع سويرل من شراب الكراميل الغني بالزبدة للمسة حل…" at bounding box center [871, 446] width 192 height 29
click at [908, 432] on span "فرابيه الكلاسيكي لدينا المخلوط مع سويرل من شراب الكراميل الغني بالزبدة للمسة حل…" at bounding box center [871, 446] width 192 height 29
click at [882, 432] on span "فرابيه الكلاسيكي لدينا المخلوط مع سويرل من شراب الكراميل الغني بالزبدة للمسة حل…" at bounding box center [871, 446] width 192 height 29
click at [682, 402] on span "Caramel Frappe" at bounding box center [679, 408] width 55 height 13
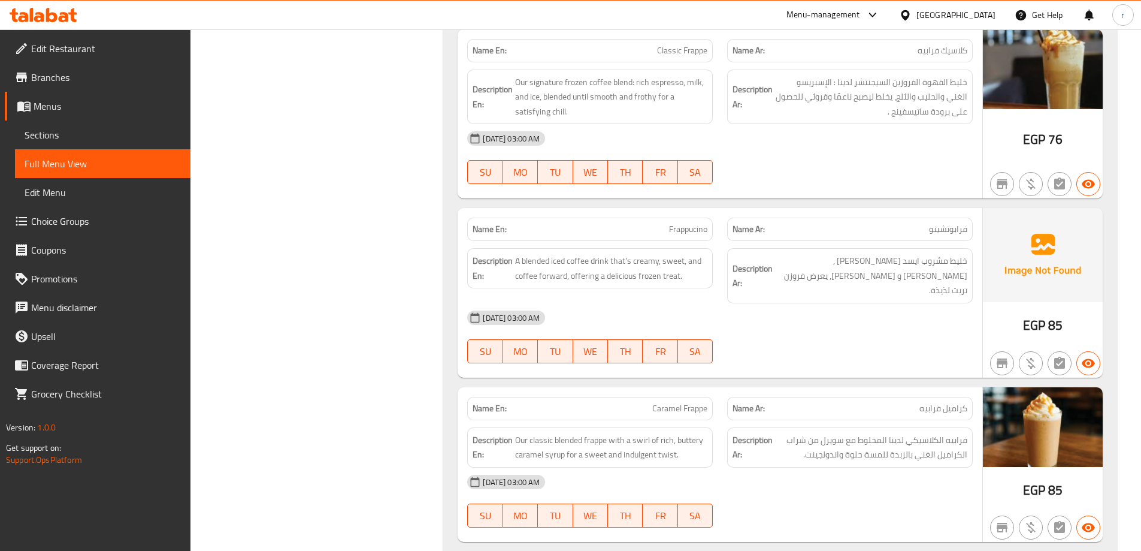
click at [682, 402] on span "Caramel Frappe" at bounding box center [679, 408] width 55 height 13
copy span "Caramel Frappe"
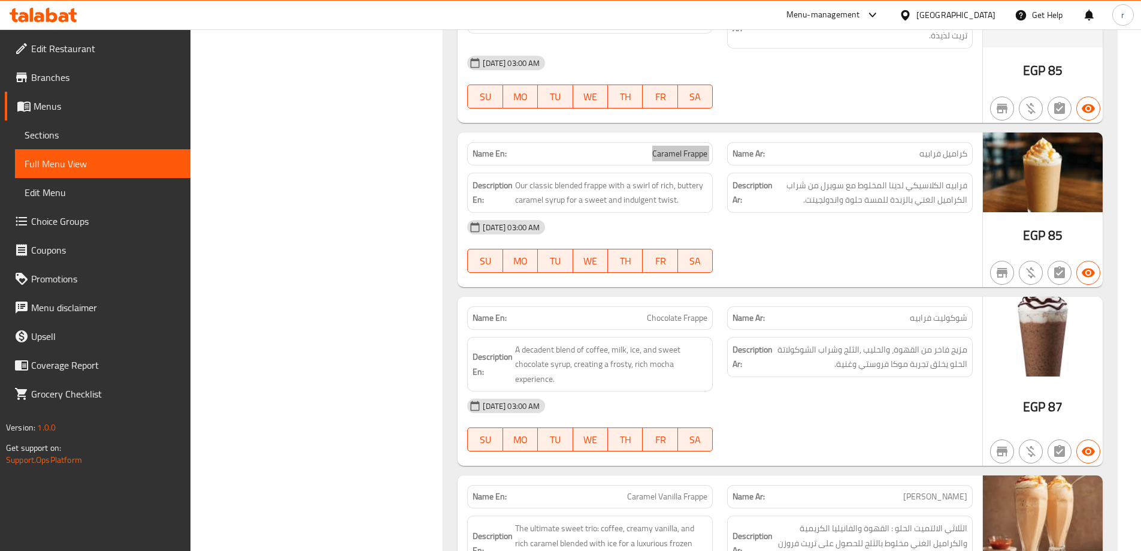
scroll to position [10725, 0]
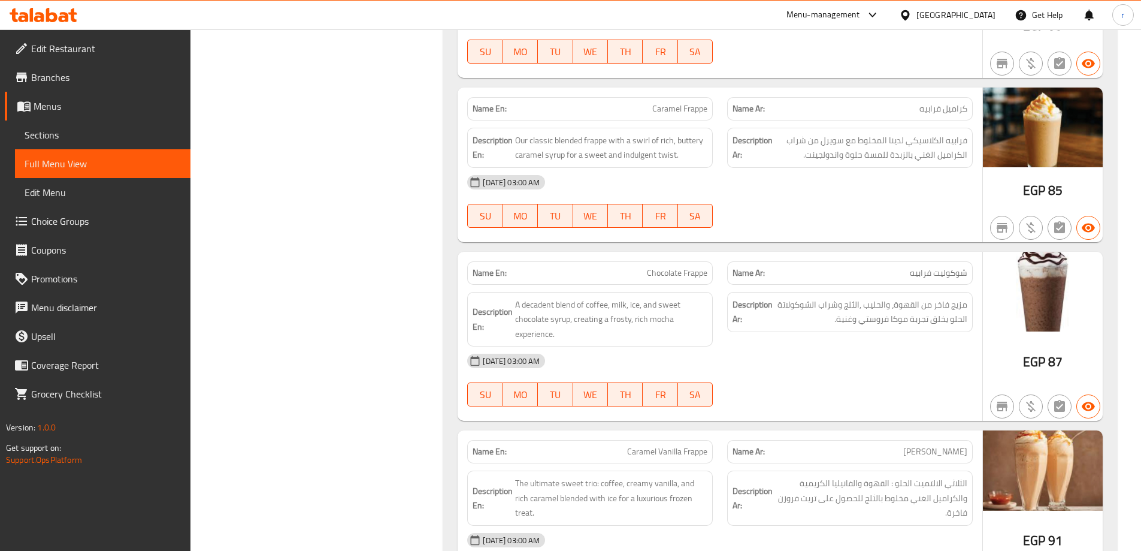
click at [676, 445] on span "Caramel Vanilla Frappe" at bounding box center [667, 451] width 80 height 13
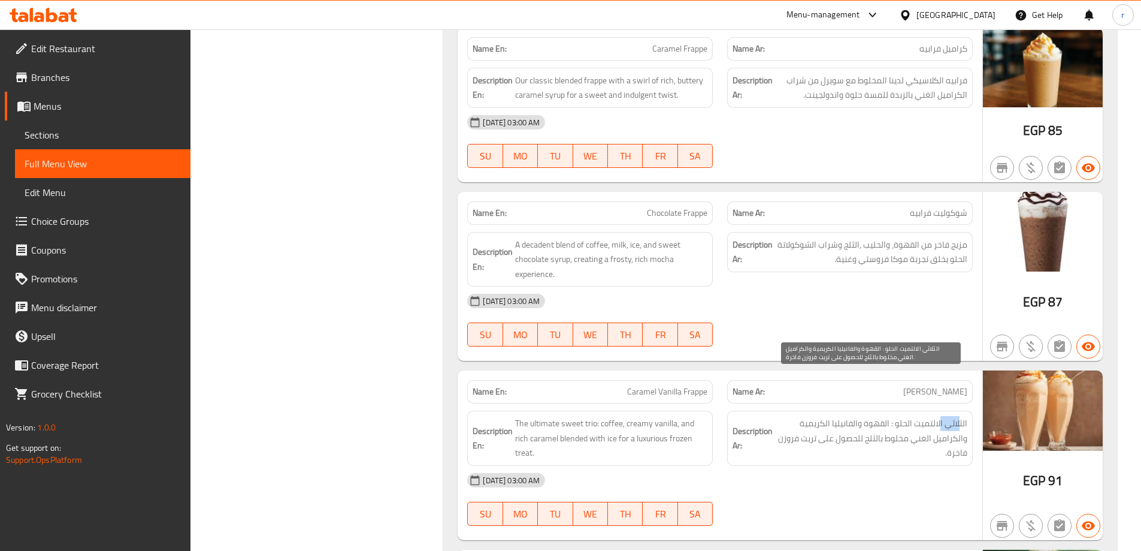
drag, startPoint x: 960, startPoint y: 378, endPoint x: 940, endPoint y: 380, distance: 19.3
click at [940, 416] on span "الثلاثي الالتميت الحلو : القهوة والفانيليا الكريمية والكراميل الغني مخلوط بالثل…" at bounding box center [871, 438] width 192 height 44
click at [920, 416] on span "الثلاثي الالتميت الحلو : القهوة والفانيليا الكريمية والكراميل الغني مخلوط بالثل…" at bounding box center [871, 438] width 192 height 44
click at [876, 416] on span "الثلاثي الالتميت الحلو : القهوة والفانيليا الكريمية والكراميل الغني مخلوط بالثل…" at bounding box center [871, 438] width 192 height 44
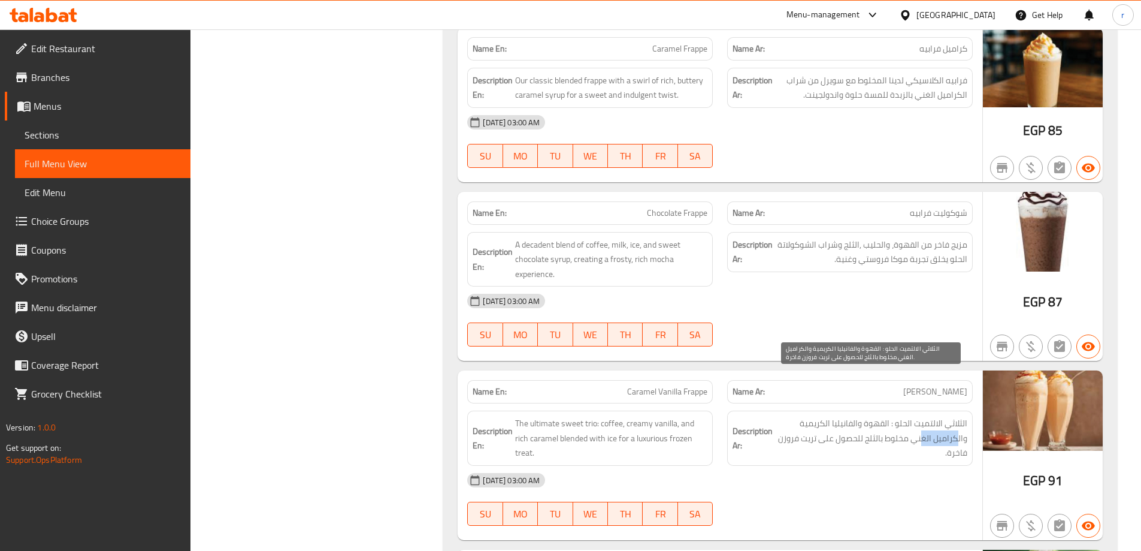
drag, startPoint x: 957, startPoint y: 394, endPoint x: 924, endPoint y: 398, distance: 33.2
click at [924, 416] on span "الثلاثي الالتميت الحلو : القهوة والفانيليا الكريمية والكراميل الغني مخلوط بالثل…" at bounding box center [871, 438] width 192 height 44
click at [911, 416] on span "الثلاثي الالتميت الحلو : القهوة والفانيليا الكريمية والكراميل الغني مخلوط بالثل…" at bounding box center [871, 438] width 192 height 44
drag, startPoint x: 885, startPoint y: 394, endPoint x: 788, endPoint y: 400, distance: 97.2
click at [788, 416] on span "الثلاثي الالتميت الحلو : القهوة والفانيليا الكريمية والكراميل الغني مخلوط بالثل…" at bounding box center [871, 438] width 192 height 44
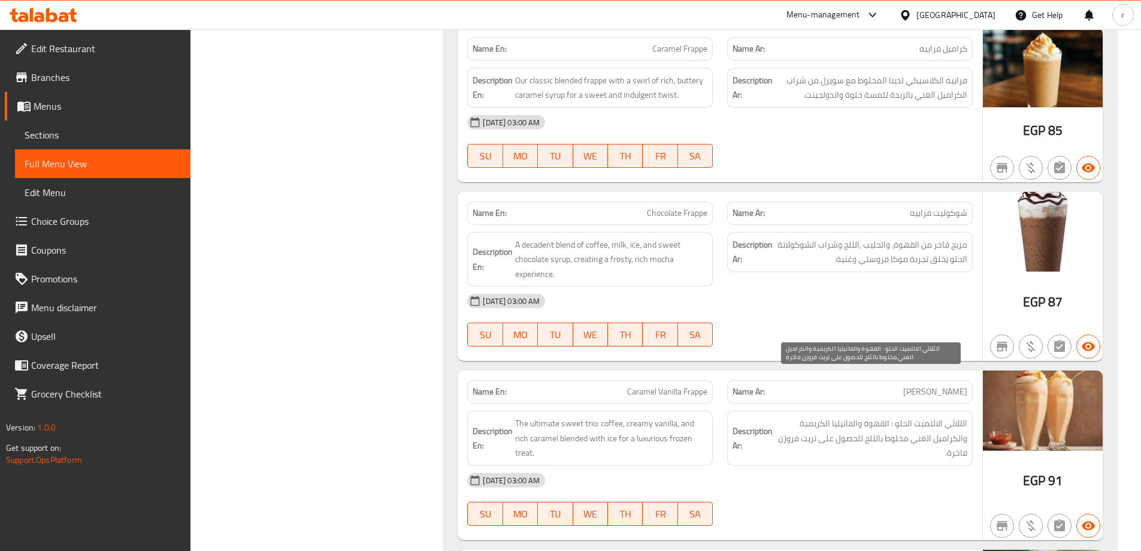
click at [784, 416] on span "الثلاثي الالتميت الحلو : القهوة والفانيليا الكريمية والكراميل الغني مخلوط بالثل…" at bounding box center [871, 438] width 192 height 44
click at [656, 385] on span "Caramel Vanilla Frappe" at bounding box center [667, 391] width 80 height 13
copy span "Caramel Vanilla Frappe"
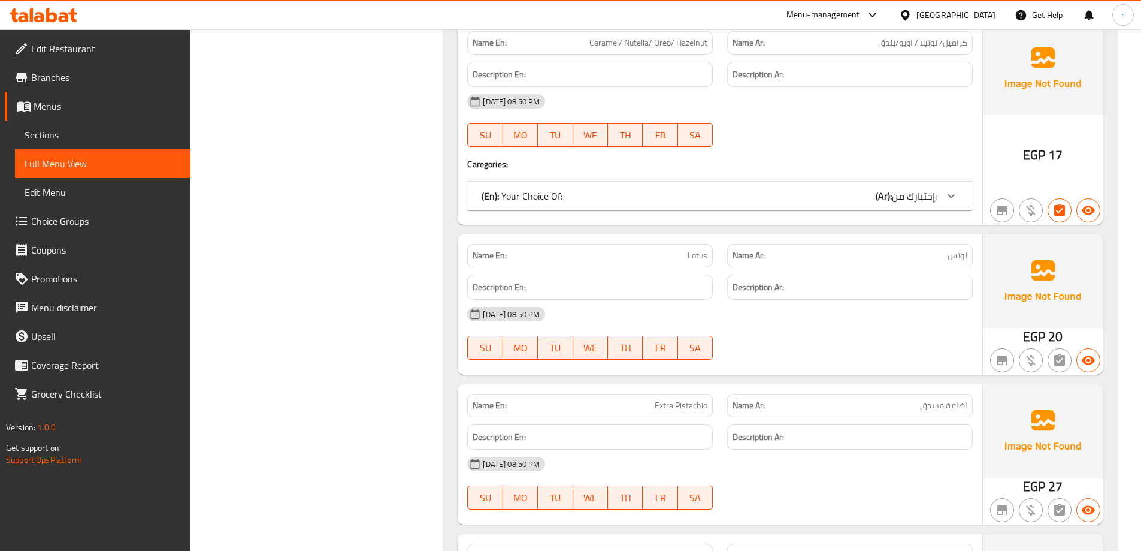
scroll to position [12043, 0]
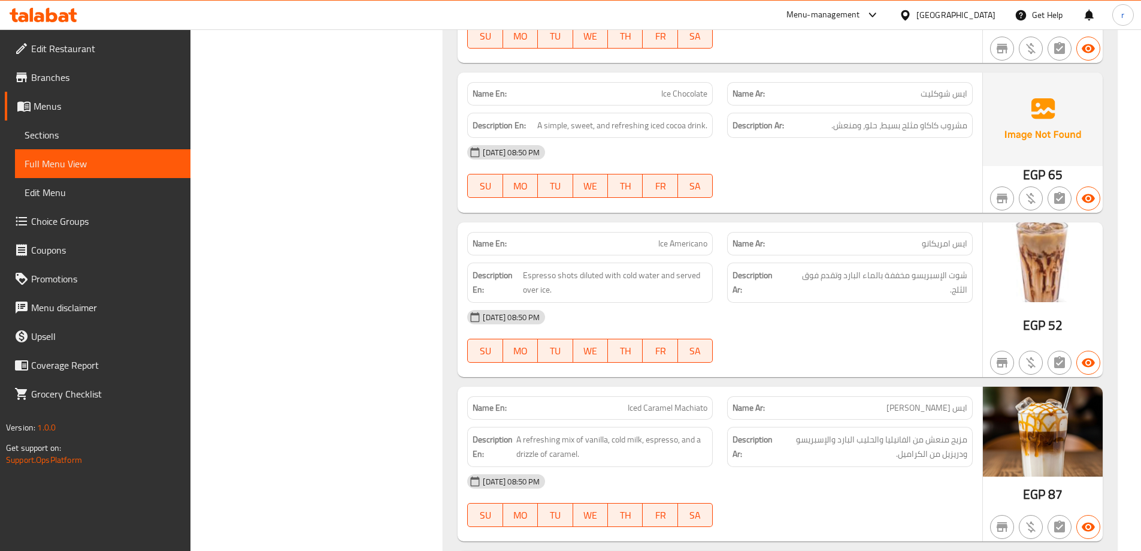
scroll to position [8783, 0]
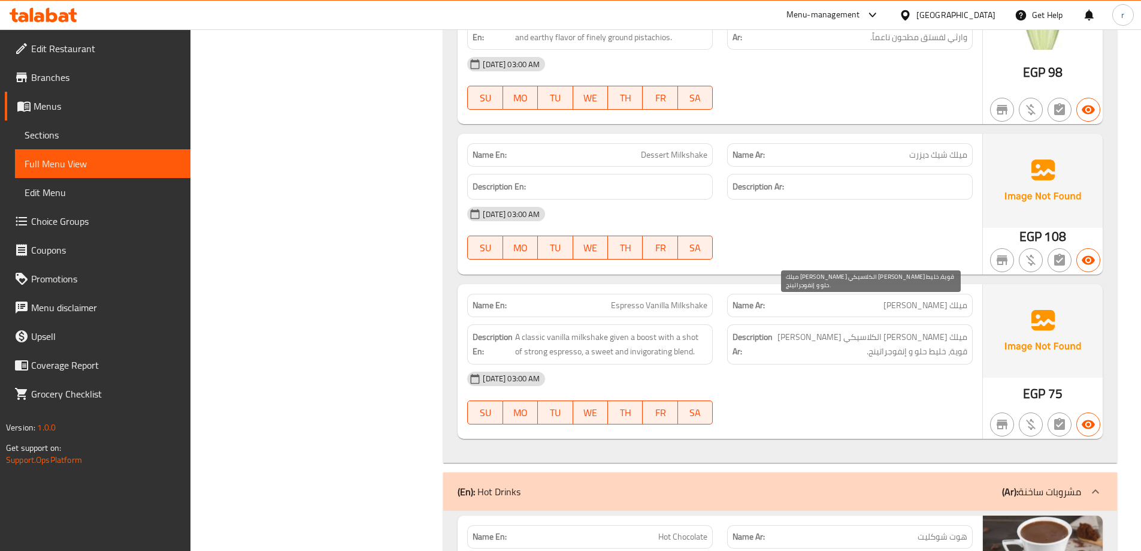
click at [930, 329] on span "ميلك شيك الفانيليا الكلاسيكي [PERSON_NAME] قوية، خليط حلو و إنفوجراتينج." at bounding box center [871, 343] width 192 height 29
click at [866, 329] on span "ميلك شيك الفانيليا الكلاسيكي [PERSON_NAME] قوية، خليط حلو و إنفوجراتينج." at bounding box center [871, 343] width 192 height 29
drag, startPoint x: 665, startPoint y: 288, endPoint x: 667, endPoint y: 274, distance: 14.5
click at [666, 286] on div "Name En: Espresso Vanilla Milkshake Name Ar: ميلك شيك اسبريسو فانيليا Descripti…" at bounding box center [720, 361] width 525 height 155
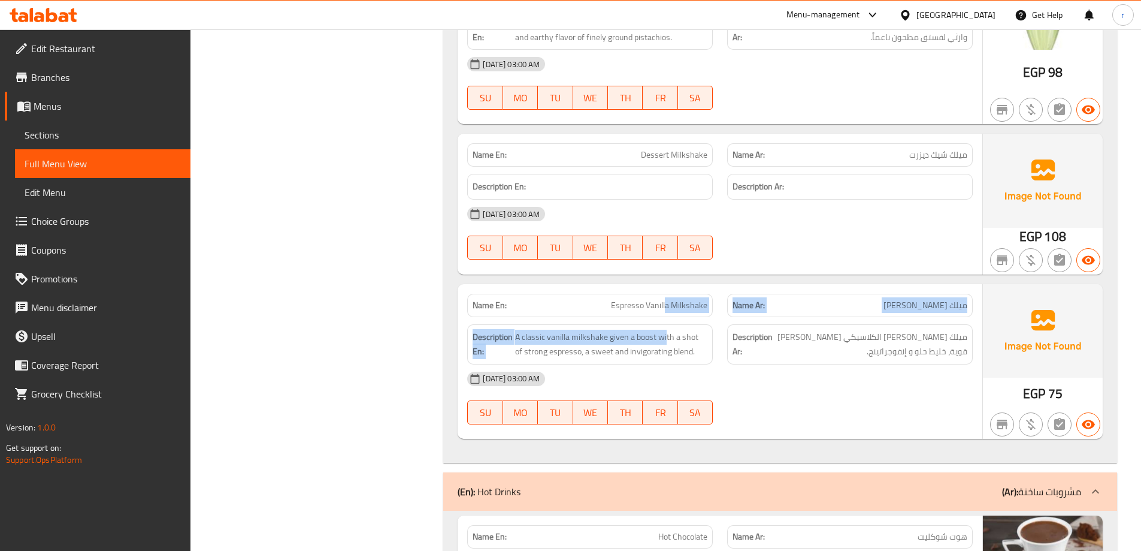
click at [667, 299] on span "Espresso Vanilla Milkshake" at bounding box center [659, 305] width 96 height 13
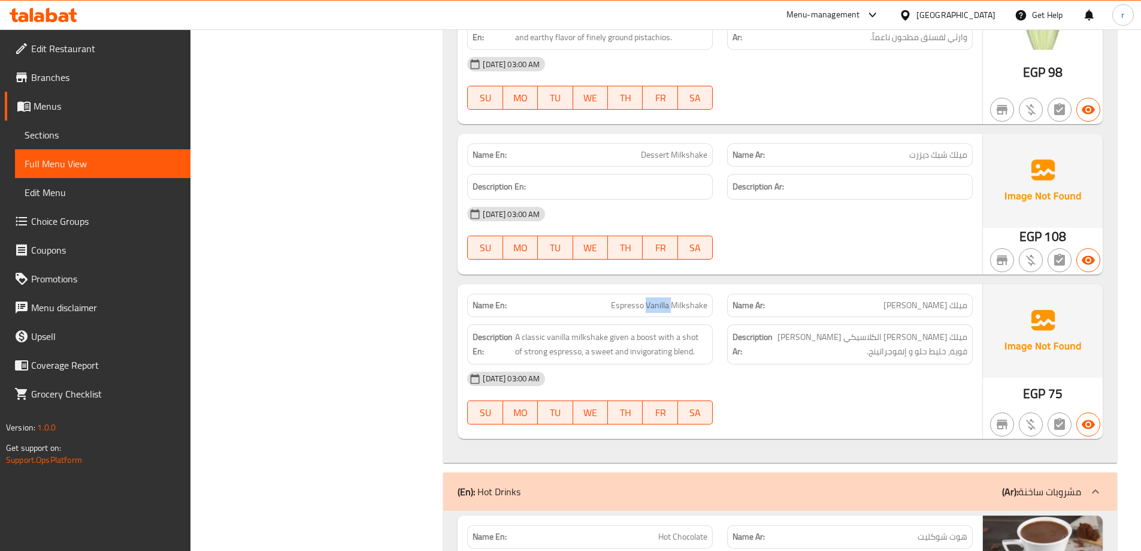
click at [667, 299] on span "Espresso Vanilla Milkshake" at bounding box center [659, 305] width 96 height 13
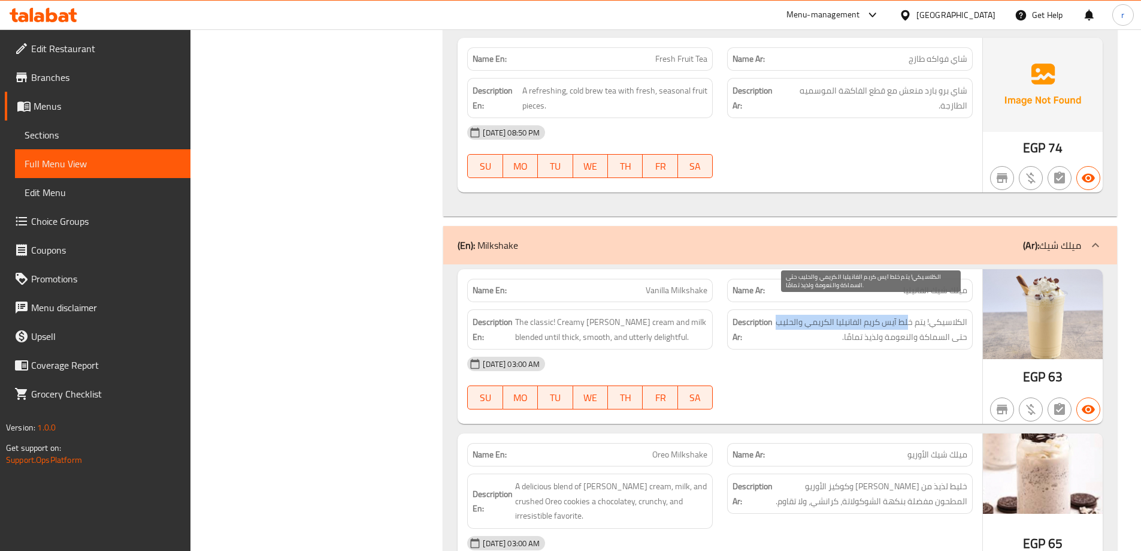
drag, startPoint x: 909, startPoint y: 310, endPoint x: 778, endPoint y: 311, distance: 131.8
click at [778, 314] on span "الكلاسيكي! يتم خلط آيس كريم الفانيليا الكريمي والحليب حتى السماكة والنعومة ولذي…" at bounding box center [871, 328] width 192 height 29
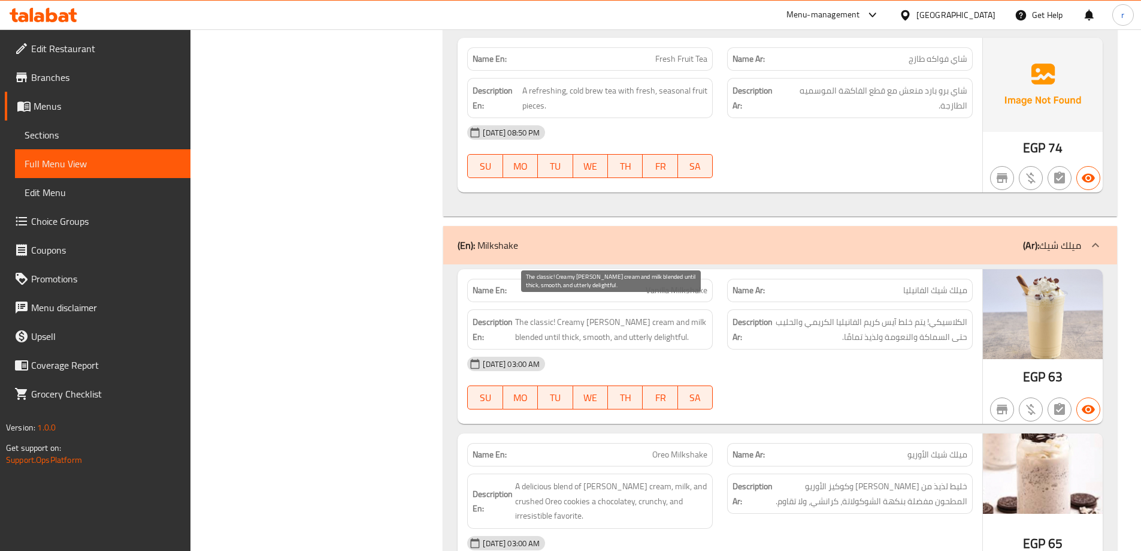
click at [610, 326] on span "The classic! Creamy vanilla ice cream and milk blended until thick, smooth, and…" at bounding box center [611, 328] width 192 height 29
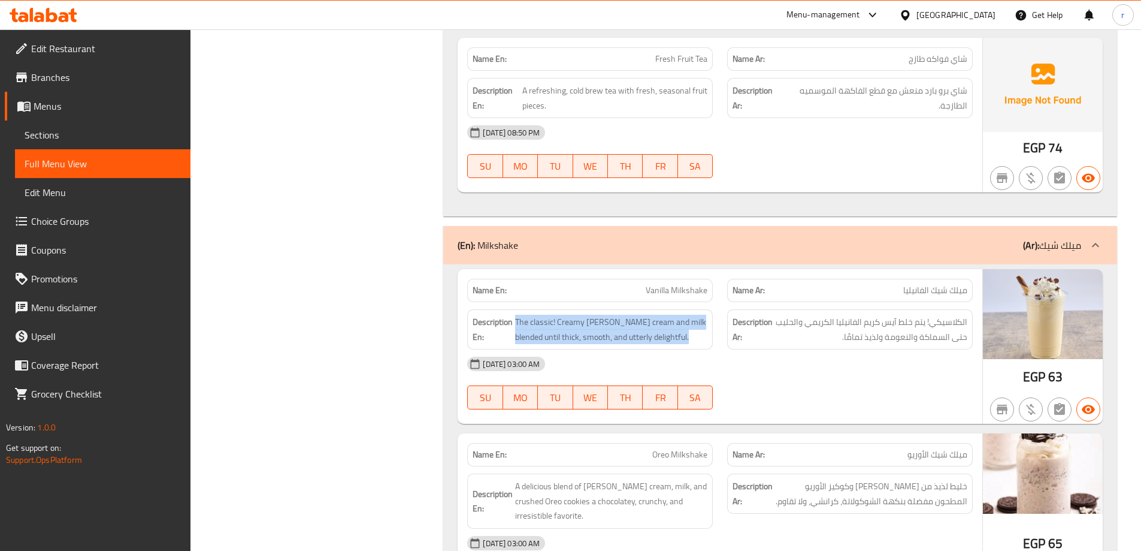
copy span "The classic! Creamy vanilla ice cream and milk blended until thick, smooth, and…"
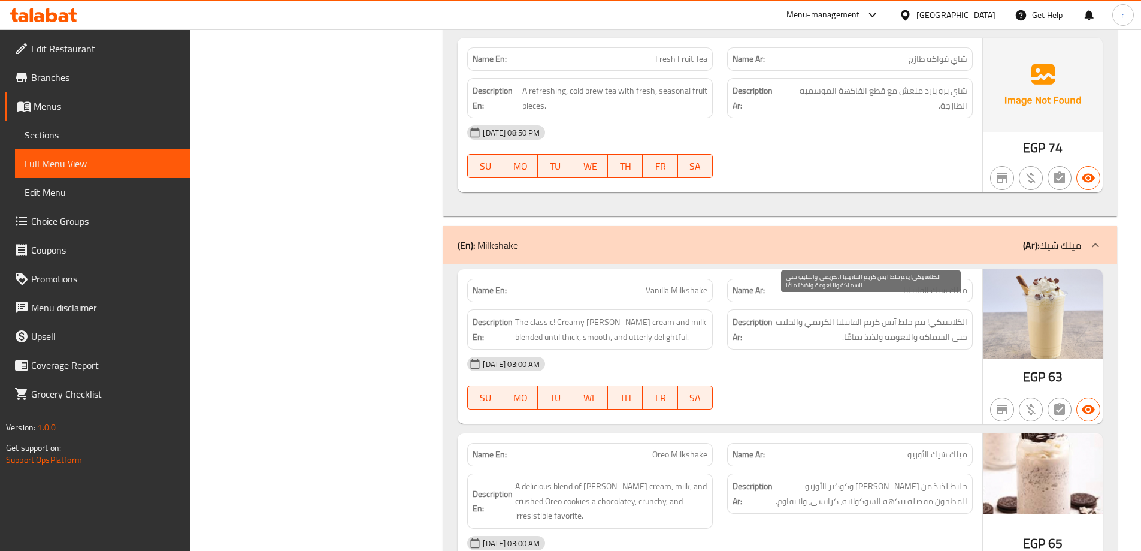
click at [800, 318] on span "الكلاسيكي! يتم خلط آيس كريم الفانيليا الكريمي والحليب حتى السماكة والنعومة ولذي…" at bounding box center [871, 328] width 192 height 29
drag, startPoint x: 675, startPoint y: 308, endPoint x: 713, endPoint y: 312, distance: 38.6
click at [713, 312] on div "Description En: The classic! Creamy vanilla ice cream and milk blended until th…" at bounding box center [590, 329] width 260 height 55
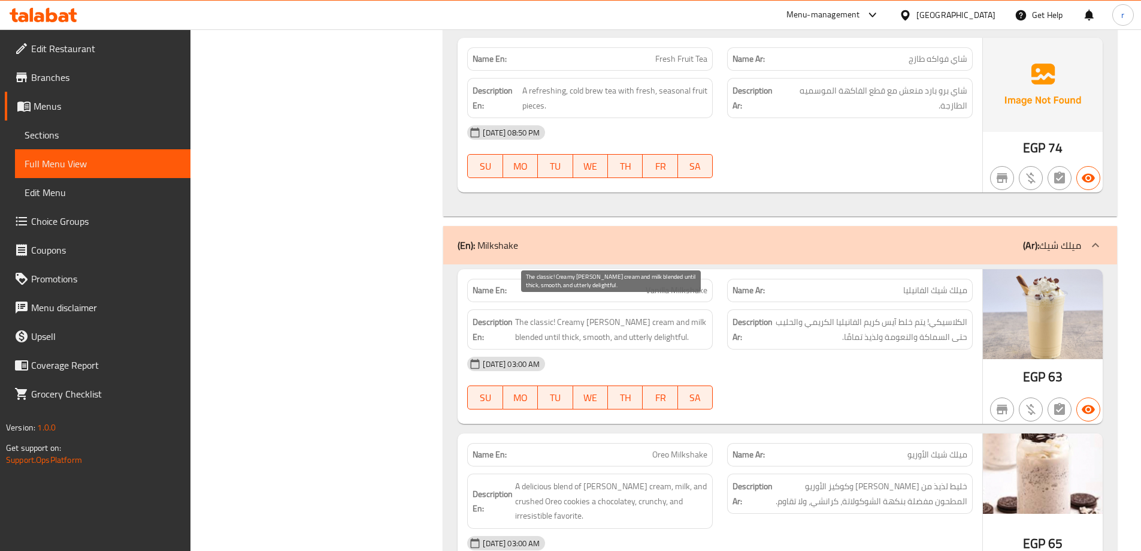
click at [623, 322] on span "The classic! Creamy vanilla ice cream and milk blended until thick, smooth, and…" at bounding box center [611, 328] width 192 height 29
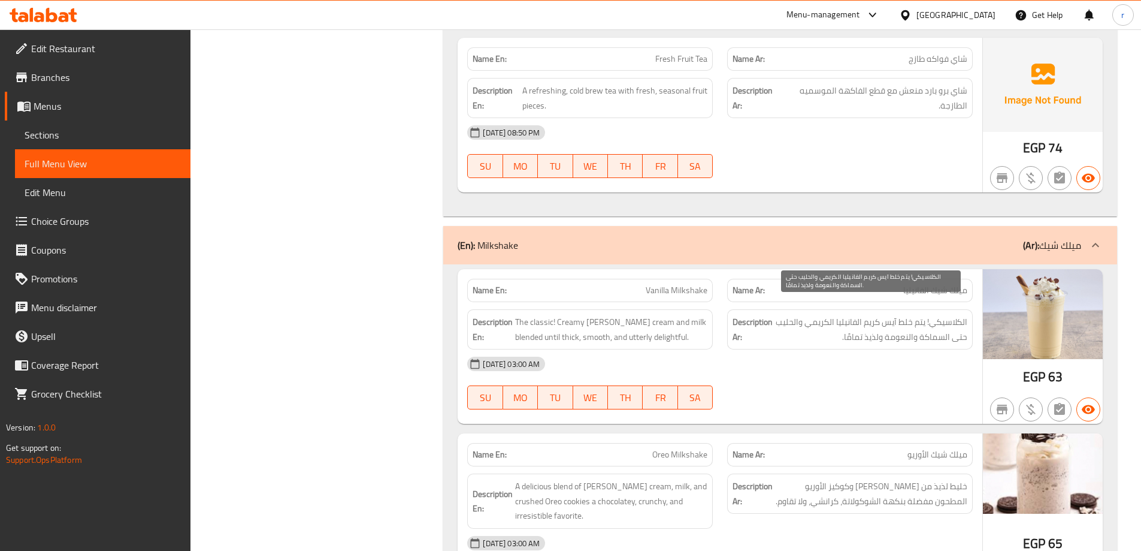
click at [915, 314] on span "الكلاسيكي! يتم خلط آيس كريم الفانيليا الكريمي والحليب حتى السماكة والنعومة ولذي…" at bounding box center [871, 328] width 192 height 29
click at [878, 314] on span "الكلاسيكي! يتم خلط آيس كريم الفانيليا الكريمي والحليب حتى السماكة والنعومة ولذي…" at bounding box center [871, 328] width 192 height 29
click at [857, 314] on span "الكلاسيكي! يتم خلط آيس كريم الفانيليا الكريمي والحليب حتى السماكة والنعومة ولذي…" at bounding box center [871, 328] width 192 height 29
click at [833, 314] on span "الكلاسيكي! يتم خلط آيس كريم الفانيليا الكريمي والحليب حتى السماكة والنعومة ولذي…" at bounding box center [871, 328] width 192 height 29
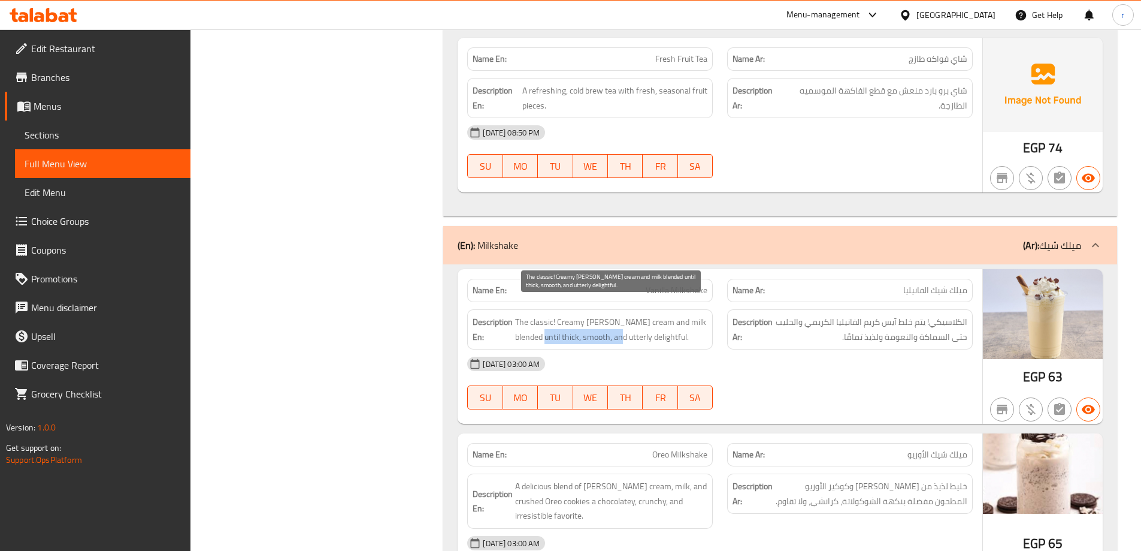
drag, startPoint x: 524, startPoint y: 323, endPoint x: 599, endPoint y: 322, distance: 74.9
click at [599, 322] on span "The classic! Creamy vanilla ice cream and milk blended until thick, smooth, and…" at bounding box center [611, 328] width 192 height 29
click at [646, 321] on span "The classic! Creamy vanilla ice cream and milk blended until thick, smooth, and…" at bounding box center [611, 328] width 192 height 29
click at [617, 323] on span "The classic! Creamy vanilla ice cream and milk blended until thick, smooth, and…" at bounding box center [611, 328] width 192 height 29
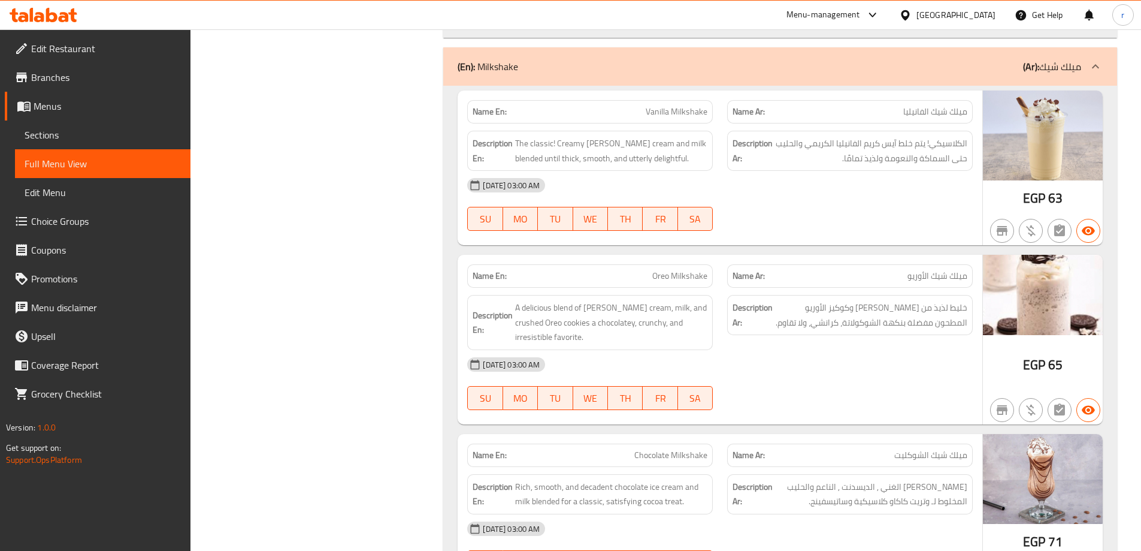
scroll to position [7157, 0]
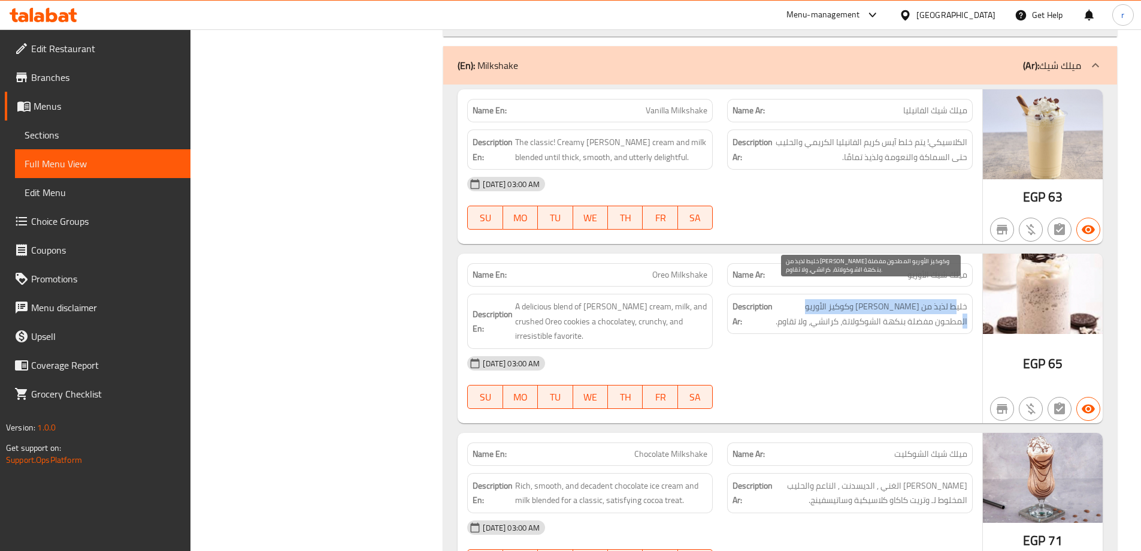
drag, startPoint x: 954, startPoint y: 292, endPoint x: 812, endPoint y: 297, distance: 142.0
click at [812, 299] on span "خليط لذيذ من [PERSON_NAME] والحليب وكوكيز الأوريو المطحون مفضلة بنكهة الشوكولات…" at bounding box center [871, 313] width 192 height 29
click at [855, 299] on span "خليط لذيذ من [PERSON_NAME] والحليب وكوكيز الأوريو المطحون مفضلة بنكهة الشوكولات…" at bounding box center [871, 313] width 192 height 29
drag, startPoint x: 953, startPoint y: 308, endPoint x: 893, endPoint y: 307, distance: 60.5
click at [893, 307] on span "خليط لذيذ من [PERSON_NAME] والحليب وكوكيز الأوريو المطحون مفضلة بنكهة الشوكولات…" at bounding box center [871, 313] width 192 height 29
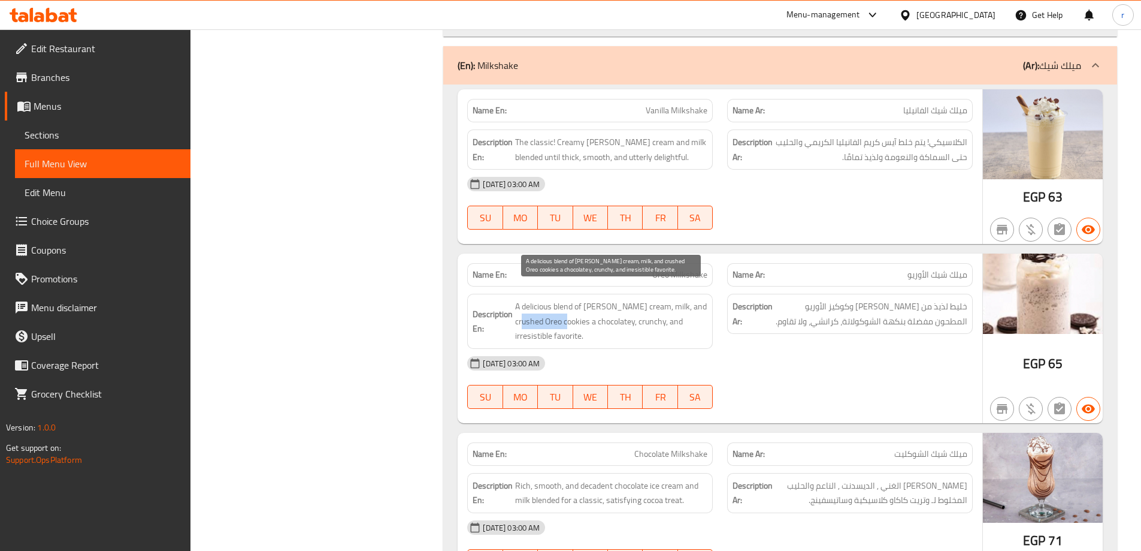
drag, startPoint x: 528, startPoint y: 308, endPoint x: 576, endPoint y: 310, distance: 48.0
click at [576, 310] on span "A delicious blend of vanilla ice cream, milk, and crushed Oreo cookies a chocol…" at bounding box center [611, 321] width 192 height 44
drag, startPoint x: 610, startPoint y: 310, endPoint x: 618, endPoint y: 309, distance: 7.8
click at [618, 309] on span "A delicious blend of vanilla ice cream, milk, and crushed Oreo cookies a chocol…" at bounding box center [611, 321] width 192 height 44
click at [597, 311] on span "A delicious blend of vanilla ice cream, milk, and crushed Oreo cookies a chocol…" at bounding box center [611, 321] width 192 height 44
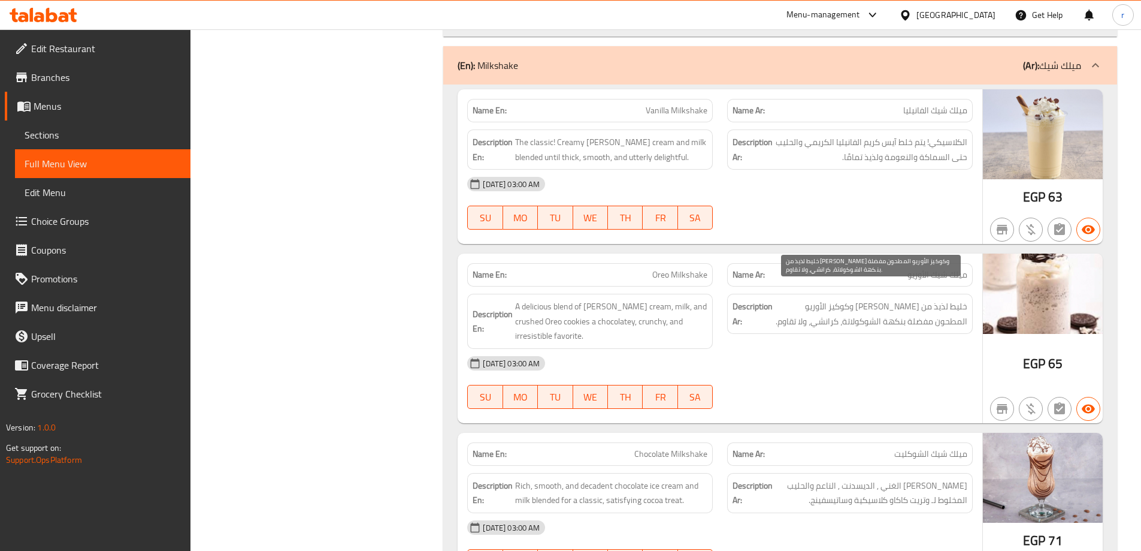
click at [920, 309] on span "خليط لذيذ من [PERSON_NAME] والحليب وكوكيز الأوريو المطحون مفضلة بنكهة الشوكولات…" at bounding box center [871, 313] width 192 height 29
click at [905, 302] on span "خليط لذيذ من [PERSON_NAME] والحليب وكوكيز الأوريو المطحون مفضلة بنكهة الشوكولات…" at bounding box center [871, 313] width 192 height 29
click at [895, 301] on span "خليط لذيذ من [PERSON_NAME] والحليب وكوكيز الأوريو المطحون مفضلة بنكهة الشوكولات…" at bounding box center [871, 313] width 192 height 29
click at [917, 307] on span "خليط لذيذ من [PERSON_NAME] والحليب وكوكيز الأوريو المطحون مفضلة بنكهة الشوكولات…" at bounding box center [871, 313] width 192 height 29
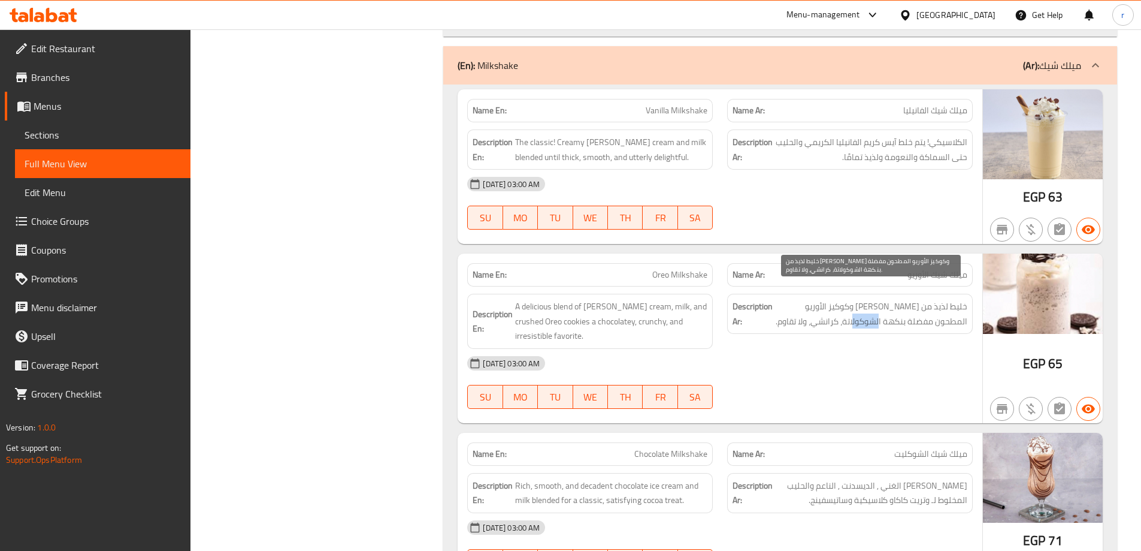
click at [917, 307] on span "خليط لذيذ من [PERSON_NAME] والحليب وكوكيز الأوريو المطحون مفضلة بنكهة الشوكولات…" at bounding box center [871, 313] width 192 height 29
click at [902, 307] on span "خليط لذيذ من [PERSON_NAME] والحليب وكوكيز الأوريو المطحون مفضلة بنكهة الشوكولات…" at bounding box center [871, 313] width 192 height 29
click at [921, 310] on span "خليط لذيذ من [PERSON_NAME] والحليب وكوكيز الأوريو المطحون مفضلة بنكهة الشوكولات…" at bounding box center [871, 313] width 192 height 29
click at [825, 307] on span "خليط لذيذ من [PERSON_NAME] والحليب وكوكيز الأوريو المطحون مفضلة بنكهة الشوكولات…" at bounding box center [871, 313] width 192 height 29
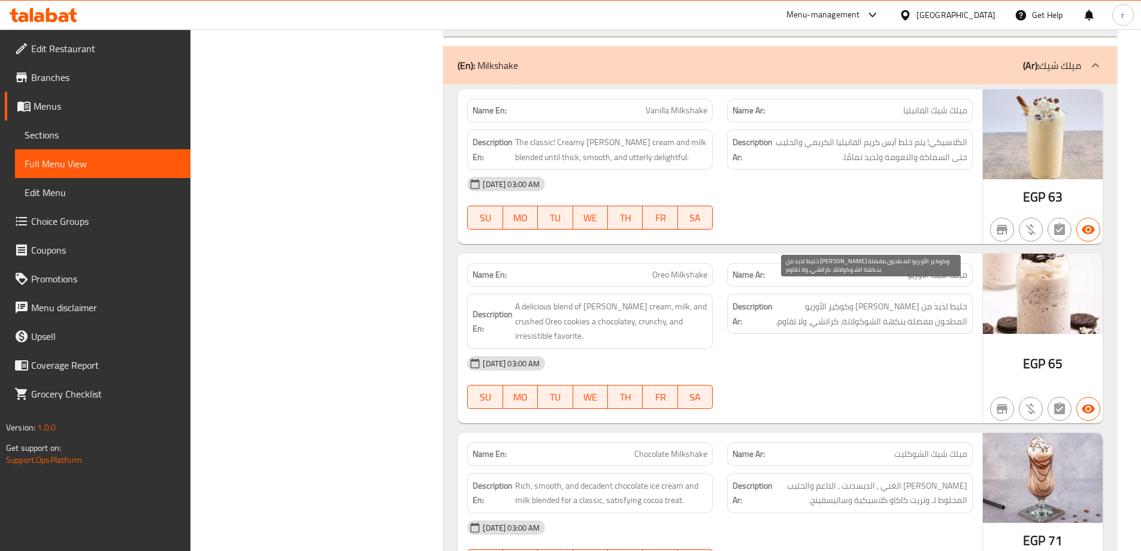
click at [800, 307] on span "خليط لذيذ من [PERSON_NAME] والحليب وكوكيز الأوريو المطحون مفضلة بنكهة الشوكولات…" at bounding box center [871, 313] width 192 height 29
click at [779, 299] on span "خليط لذيذ من [PERSON_NAME] والحليب وكوكيز الأوريو المطحون مفضلة بنكهة الشوكولات…" at bounding box center [871, 313] width 192 height 29
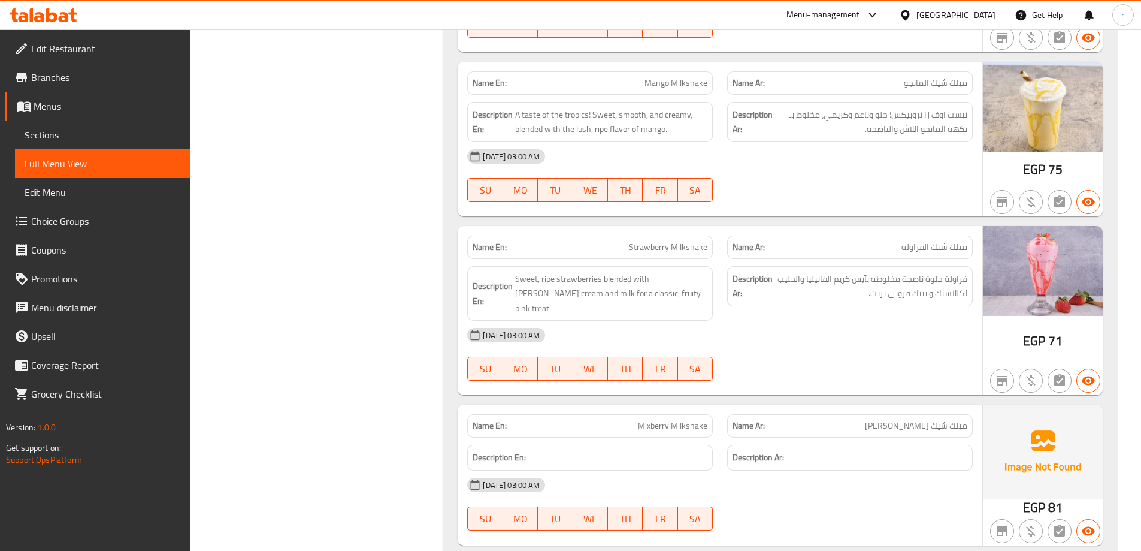
scroll to position [8039, 0]
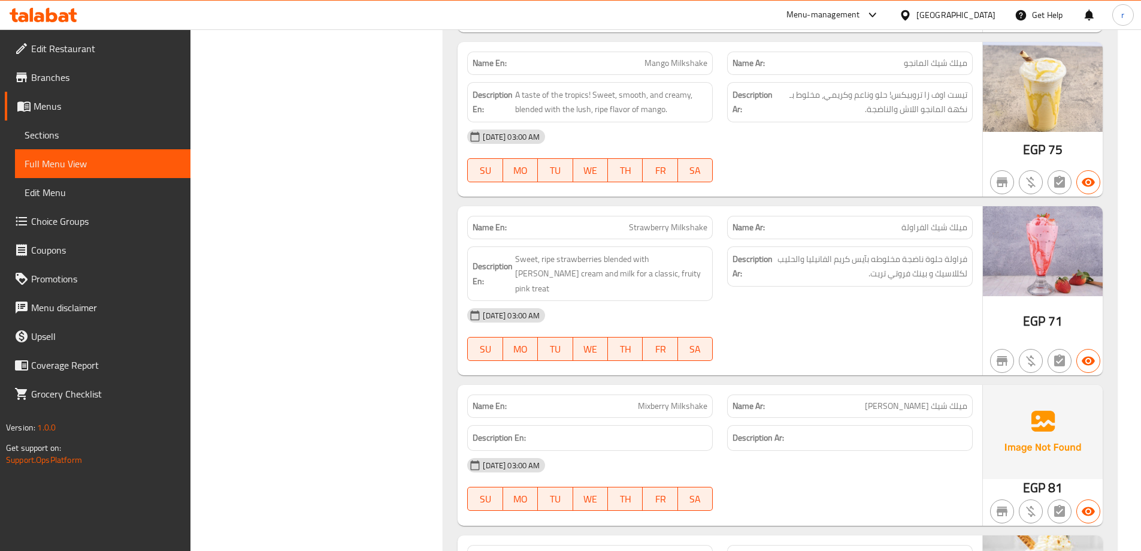
click at [683, 57] on span "Mango Milkshake" at bounding box center [676, 63] width 63 height 13
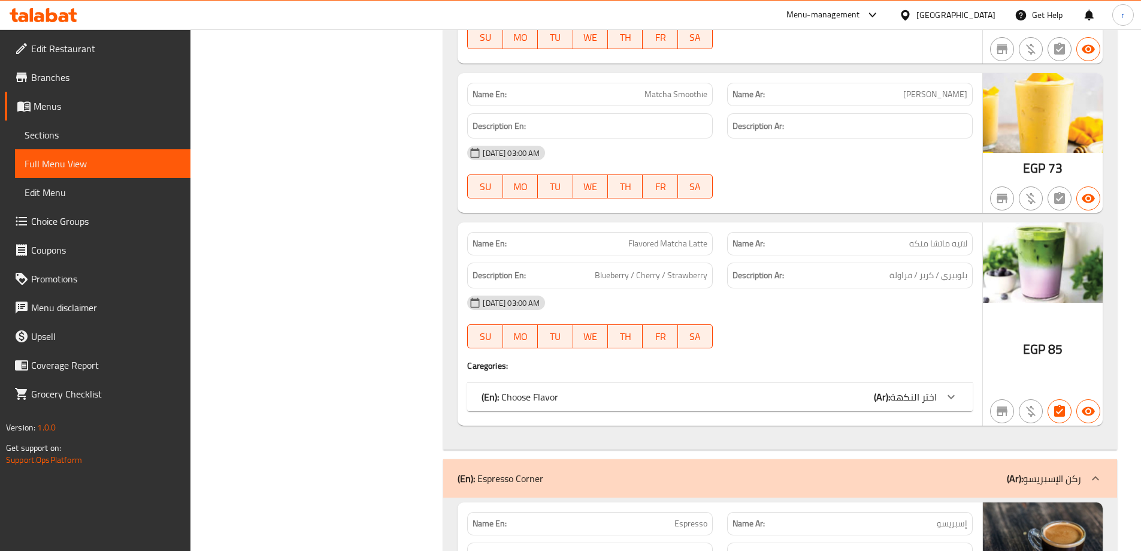
scroll to position [7977, 0]
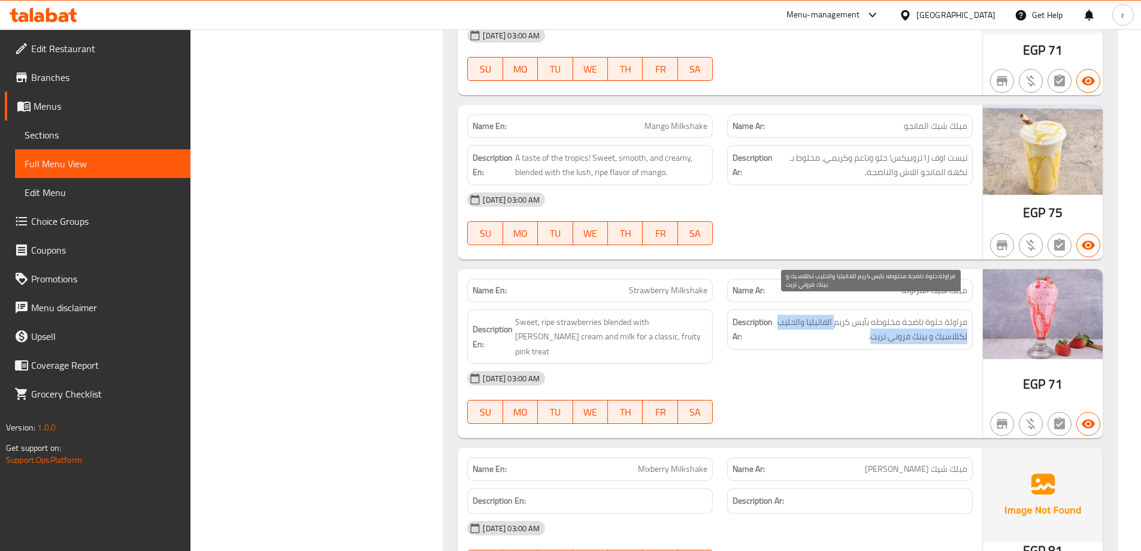
drag, startPoint x: 836, startPoint y: 311, endPoint x: 869, endPoint y: 322, distance: 34.9
click at [869, 322] on span "فراولة حلوة ناضجة مخلوطه بآيس كريم الفانيليا والحليب لكللاسيك و بينك فروتي تريت." at bounding box center [871, 328] width 192 height 29
click at [847, 309] on div "Description Ar: فراولة حلوة ناضجة مخلوطه بآيس كريم الفانيليا والحليب لكللاسيك و…" at bounding box center [850, 329] width 246 height 40
drag, startPoint x: 829, startPoint y: 308, endPoint x: 787, endPoint y: 308, distance: 42.5
click at [787, 314] on span "فراولة حلوة ناضجة مخلوطه بآيس كريم الفانيليا والحليب لكللاسيك و بينك فروتي تريت." at bounding box center [871, 328] width 192 height 29
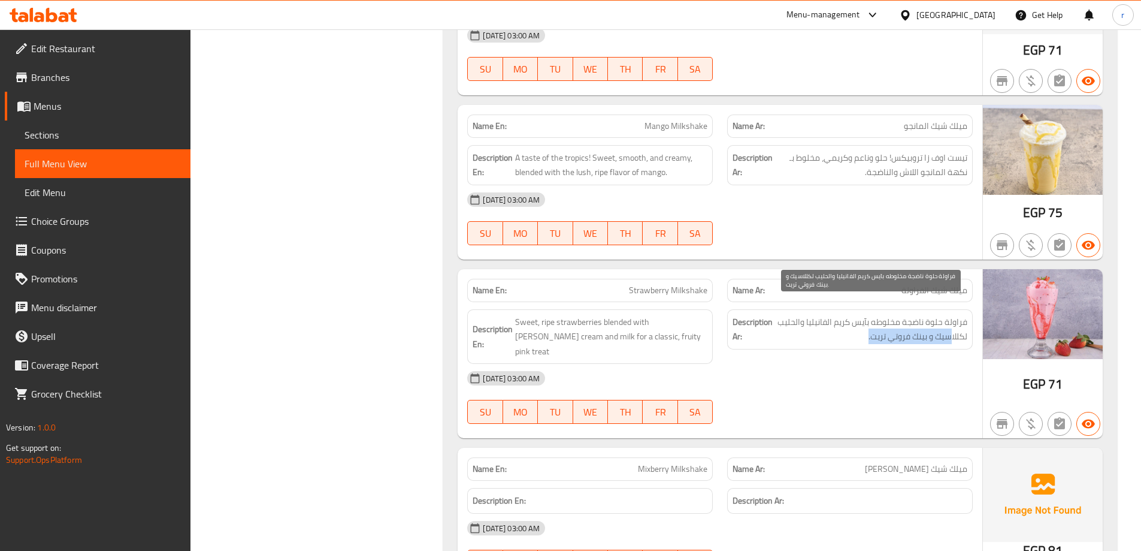
drag, startPoint x: 949, startPoint y: 326, endPoint x: 866, endPoint y: 326, distance: 83.3
click at [866, 326] on span "فراولة حلوة ناضجة مخلوطه بآيس كريم الفانيليا والحليب لكللاسيك و بينك فروتي تريت." at bounding box center [871, 328] width 192 height 29
click at [891, 318] on span "فراولة حلوة ناضجة مخلوطه بآيس كريم الفانيليا والحليب لكللاسيك و بينك فروتي تريت." at bounding box center [871, 328] width 192 height 29
click at [680, 284] on span "Strawberry Milkshake" at bounding box center [668, 290] width 78 height 13
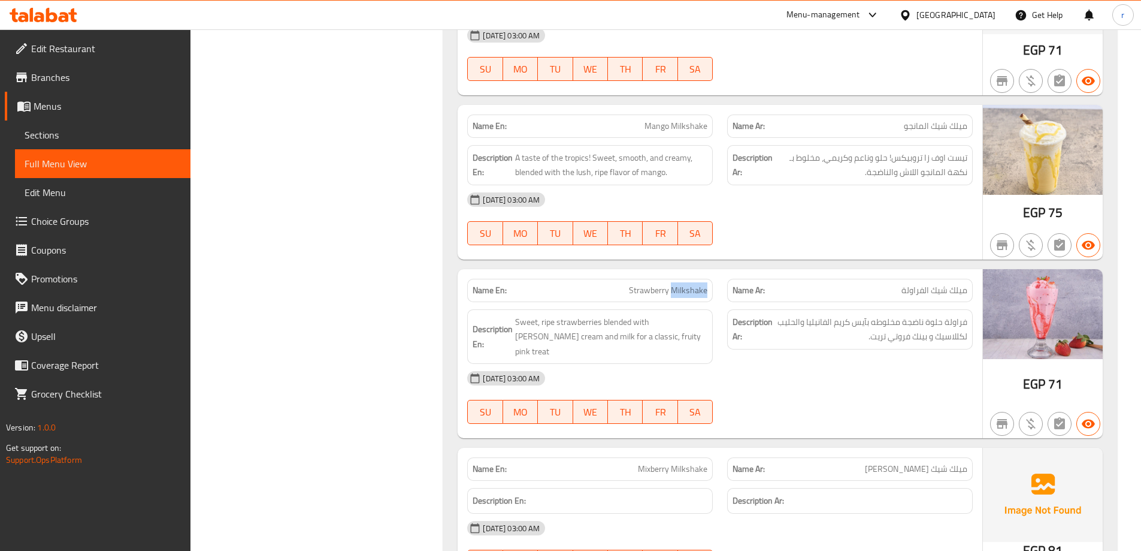
click at [680, 284] on span "Strawberry Milkshake" at bounding box center [668, 290] width 78 height 13
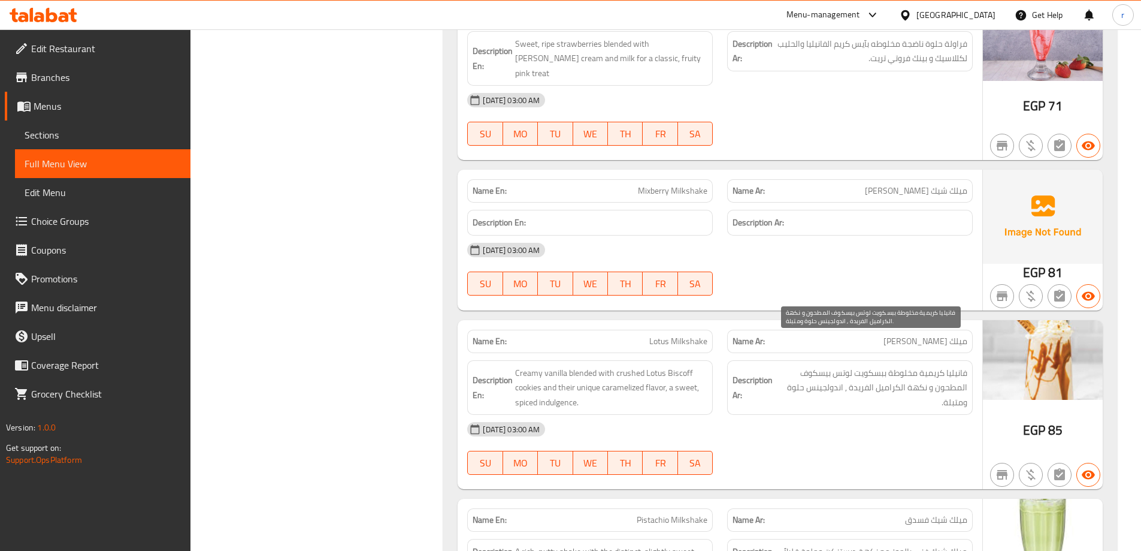
scroll to position [8276, 0]
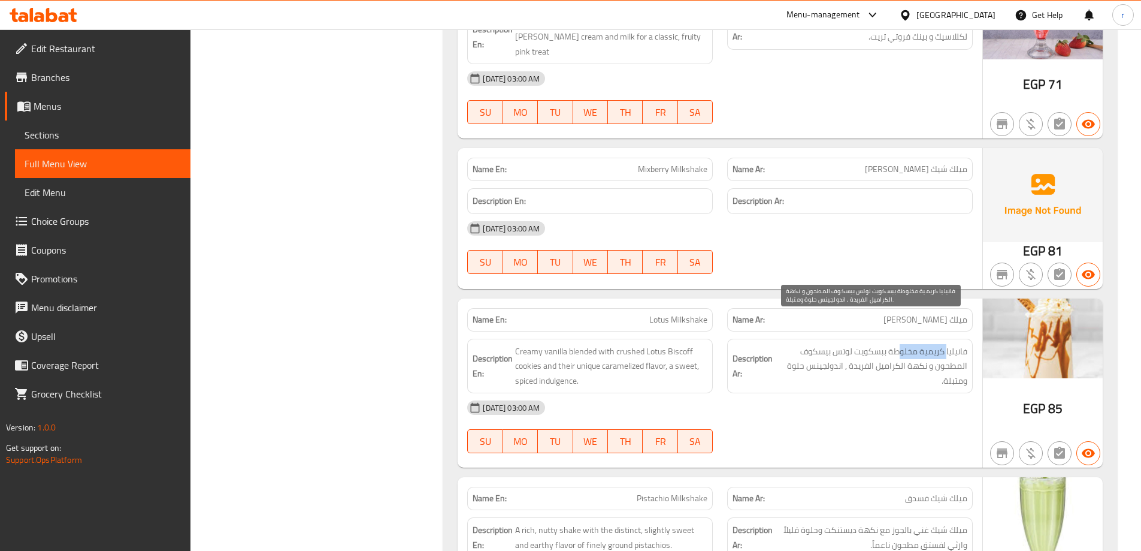
drag, startPoint x: 946, startPoint y: 326, endPoint x: 897, endPoint y: 327, distance: 49.1
click at [897, 344] on span "فانيليا كريمية مخلوطة ببسكويت لوتس بيسكوف المطحون و نكهة الكراميل الفريدة , اند…" at bounding box center [871, 366] width 192 height 44
click at [929, 344] on span "فانيليا كريمية مخلوطة ببسكويت لوتس بيسكوف المطحون و نكهة الكراميل الفريدة , اند…" at bounding box center [871, 366] width 192 height 44
drag, startPoint x: 964, startPoint y: 322, endPoint x: 890, endPoint y: 329, distance: 75.2
click at [890, 344] on span "فانيليا كريمية مخلوطة ببسكويت لوتس بيسكوف المطحون و نكهة الكراميل الفريدة , اند…" at bounding box center [871, 366] width 192 height 44
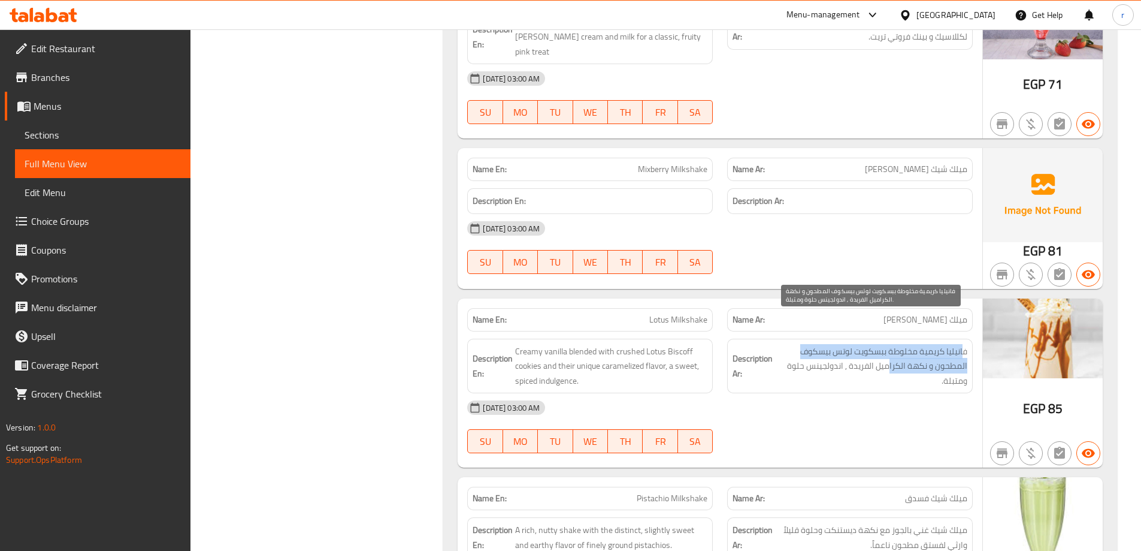
drag, startPoint x: 958, startPoint y: 323, endPoint x: 966, endPoint y: 319, distance: 8.8
click at [957, 344] on span "فانيليا كريمية مخلوطة ببسكويت لوتس بيسكوف المطحون و نكهة الكراميل الفريدة , اند…" at bounding box center [871, 366] width 192 height 44
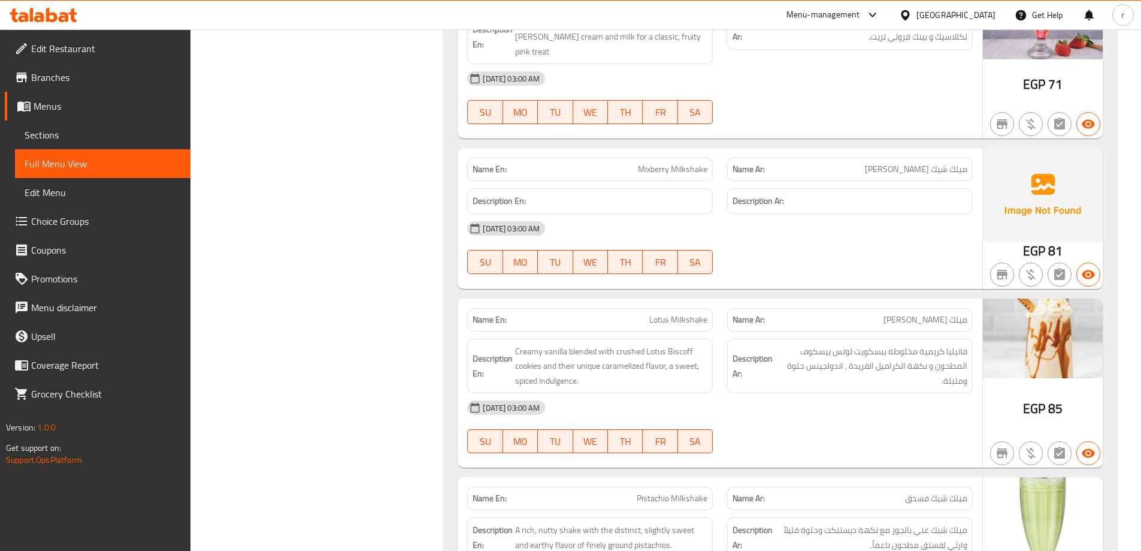
click at [970, 338] on div "Description Ar: فانيليا كريمية مخلوطة ببسكويت لوتس بيسكوف المطحون و نكهة الكرام…" at bounding box center [850, 365] width 246 height 55
drag, startPoint x: 967, startPoint y: 322, endPoint x: 890, endPoint y: 326, distance: 77.4
click at [890, 338] on div "Description Ar: فانيليا كريمية مخلوطة ببسكويت لوتس بيسكوف المطحون و نكهة الكرام…" at bounding box center [850, 365] width 246 height 55
click at [940, 344] on span "فانيليا كريمية مخلوطة ببسكويت لوتس بيسكوف المطحون و نكهة الكراميل الفريدة , اند…" at bounding box center [871, 366] width 192 height 44
drag, startPoint x: 964, startPoint y: 323, endPoint x: 907, endPoint y: 325, distance: 57.5
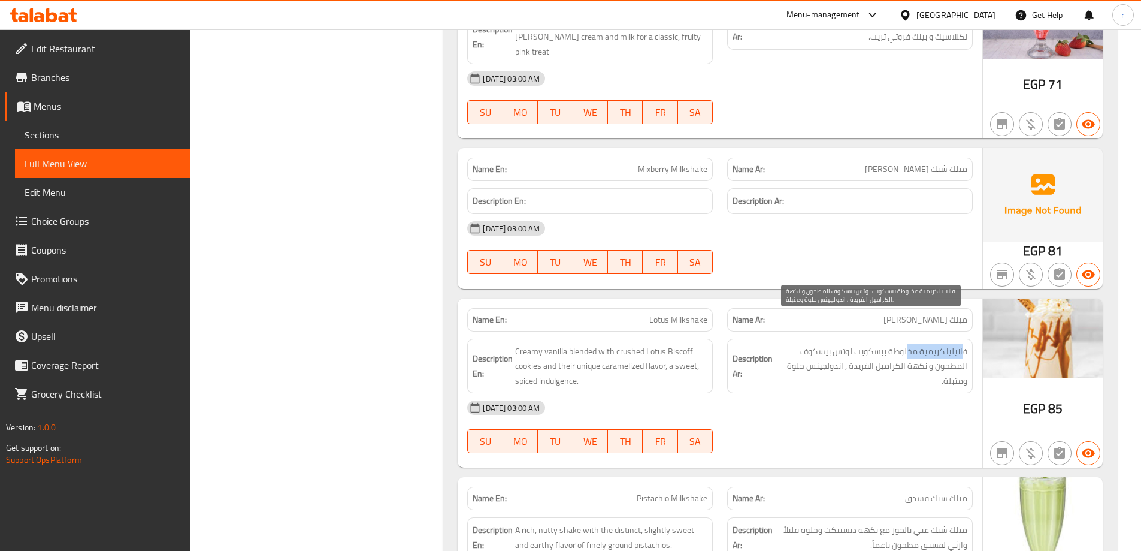
click at [907, 344] on span "فانيليا كريمية مخلوطة ببسكويت لوتس بيسكوف المطحون و نكهة الكراميل الفريدة , اند…" at bounding box center [871, 366] width 192 height 44
click at [964, 344] on span "فانيليا كريمية مخلوطة ببسكويت لوتس بيسكوف المطحون و نكهة الكراميل الفريدة , اند…" at bounding box center [871, 366] width 192 height 44
drag, startPoint x: 923, startPoint y: 323, endPoint x: 896, endPoint y: 325, distance: 27.6
click at [896, 344] on span "فانيليا كريمية مخلوطة ببسكويت لوتس بيسكوف المطحون و نكهة الكراميل الفريدة , اند…" at bounding box center [871, 366] width 192 height 44
click at [880, 344] on span "فانيليا كريمية مخلوطة ببسكويت لوتس بيسكوف المطحون و نكهة الكراميل الفريدة , اند…" at bounding box center [871, 366] width 192 height 44
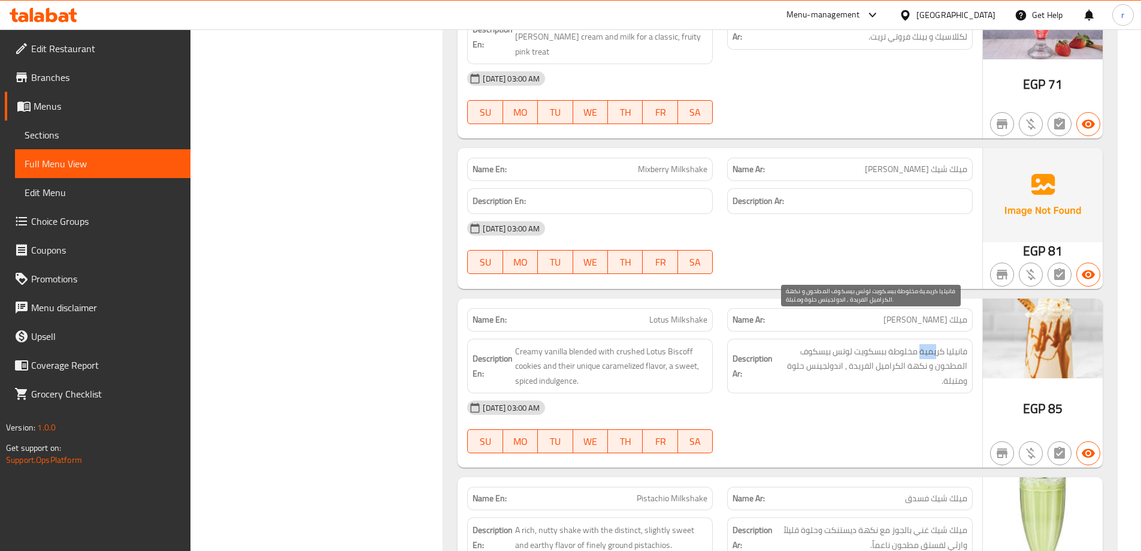
drag, startPoint x: 937, startPoint y: 325, endPoint x: 922, endPoint y: 326, distance: 15.6
click at [922, 344] on span "فانيليا كريمية مخلوطة ببسكويت لوتس بيسكوف المطحون و نكهة الكراميل الفريدة , اند…" at bounding box center [871, 366] width 192 height 44
drag, startPoint x: 901, startPoint y: 326, endPoint x: 891, endPoint y: 358, distance: 33.3
click at [920, 356] on span "فانيليا كريمية مخلوطة ببسكويت لوتس بيسكوف المطحون و نكهة الكراميل الفريدة , اند…" at bounding box center [871, 366] width 192 height 44
click at [840, 344] on span "فانيليا كريمية مخلوطة ببسكويت لوتس بيسكوف المطحون و نكهة الكراميل الفريدة , اند…" at bounding box center [871, 366] width 192 height 44
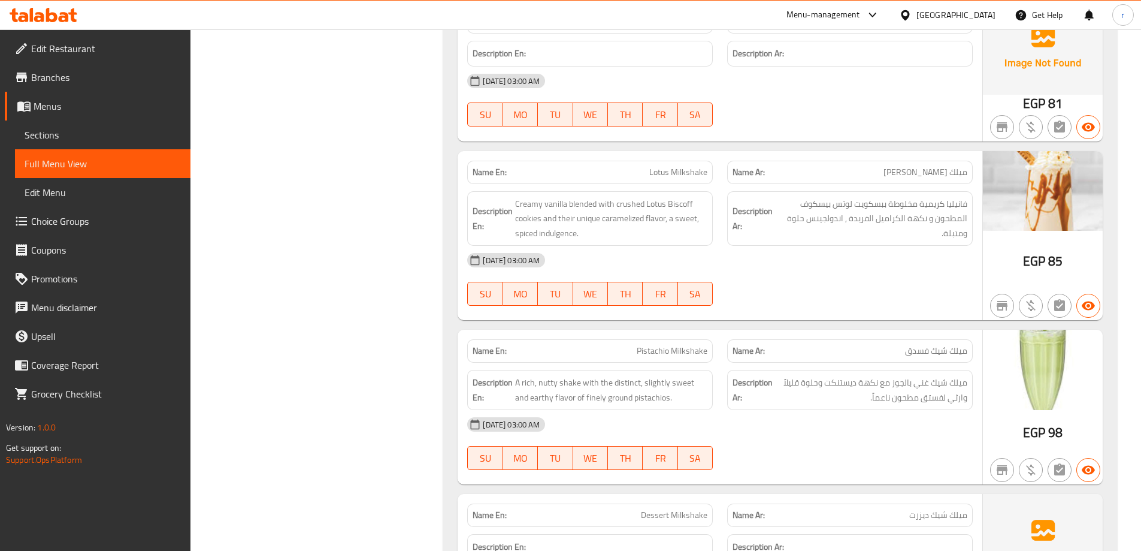
scroll to position [8456, 0]
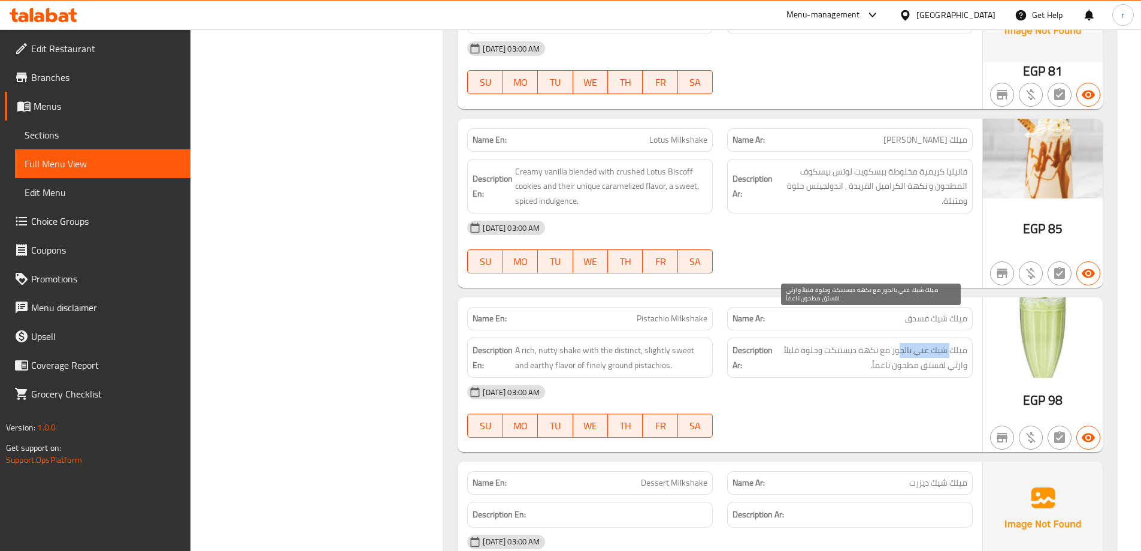
drag, startPoint x: 949, startPoint y: 326, endPoint x: 898, endPoint y: 326, distance: 50.9
click at [898, 343] on span "ميلك شيك غني بالجوز مع نكهة ديستنكت وحلوة قليلاً وارثي لفستق مطحون ناعماً." at bounding box center [871, 357] width 192 height 29
click at [906, 343] on span "ميلك شيك غني بالجوز مع نكهة ديستنكت وحلوة قليلاً وارثي لفستق مطحون ناعماً." at bounding box center [871, 357] width 192 height 29
click at [677, 312] on span "Pistachio Milkshake" at bounding box center [672, 318] width 71 height 13
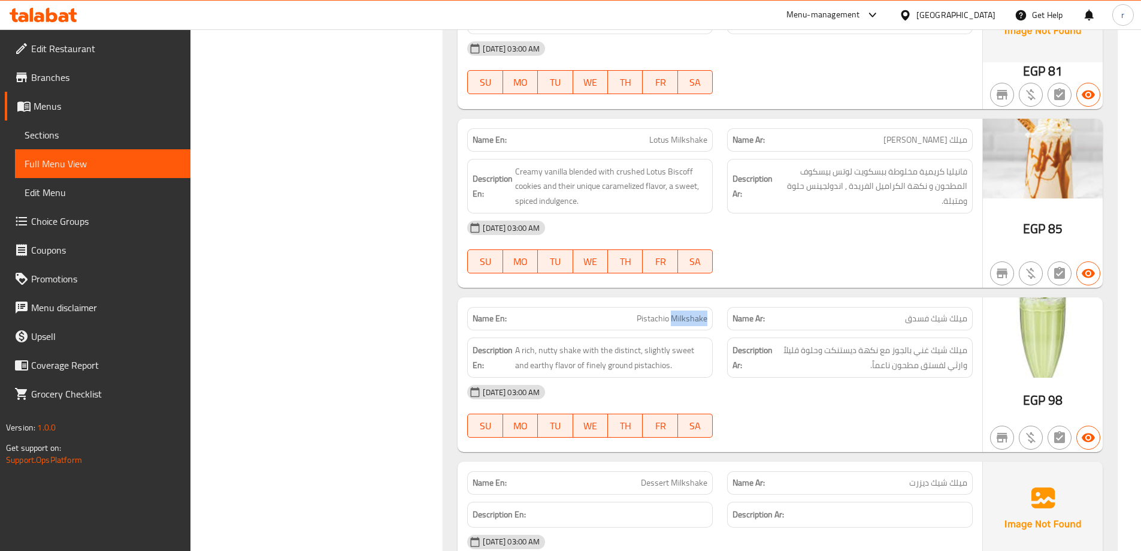
click at [677, 312] on span "Pistachio Milkshake" at bounding box center [672, 318] width 71 height 13
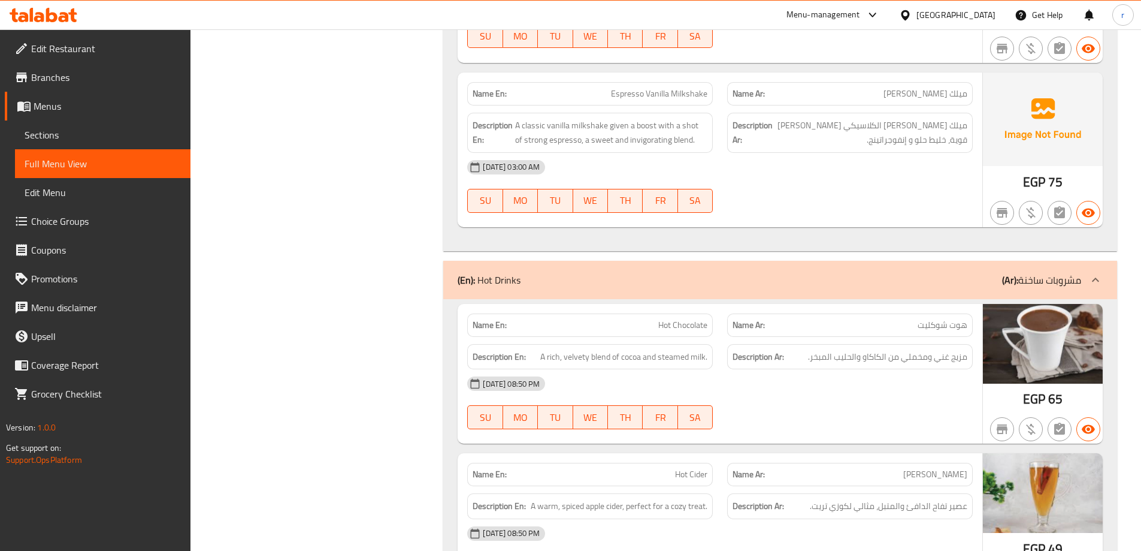
scroll to position [11217, 0]
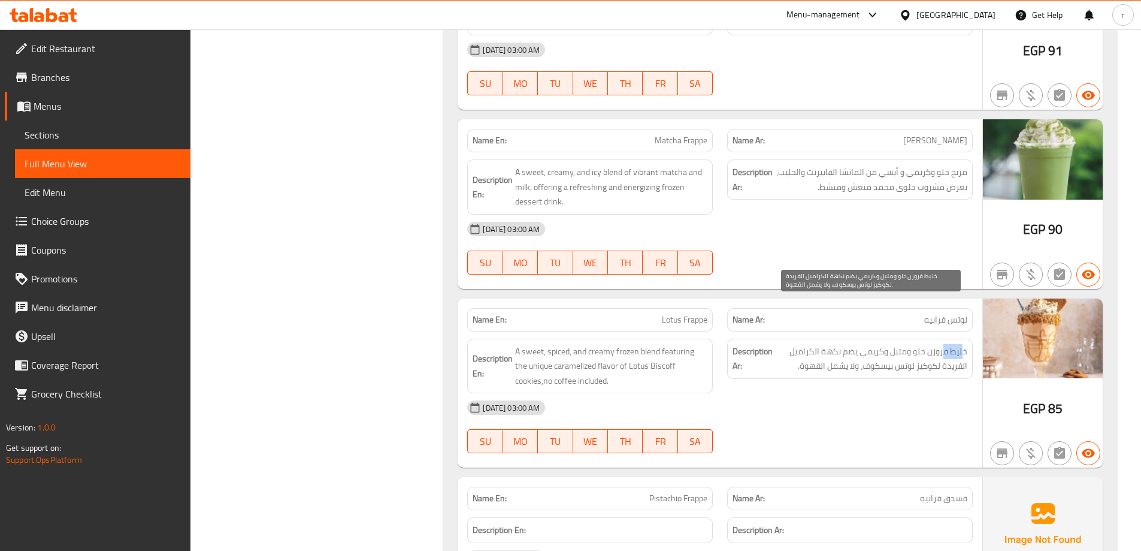
drag, startPoint x: 965, startPoint y: 304, endPoint x: 942, endPoint y: 304, distance: 22.8
click at [942, 344] on span "خليط فروزن حلو ومتبل وكريمي يضم نكهة الكراميل الفريدة لكوكيز [PERSON_NAME]، ولا…" at bounding box center [871, 358] width 192 height 29
click at [918, 344] on span "خليط فروزن حلو ومتبل وكريمي يضم نكهة الكراميل الفريدة لكوكيز [PERSON_NAME]، ولا…" at bounding box center [871, 358] width 192 height 29
click at [679, 313] on span "Lotus Frappe" at bounding box center [685, 319] width 46 height 13
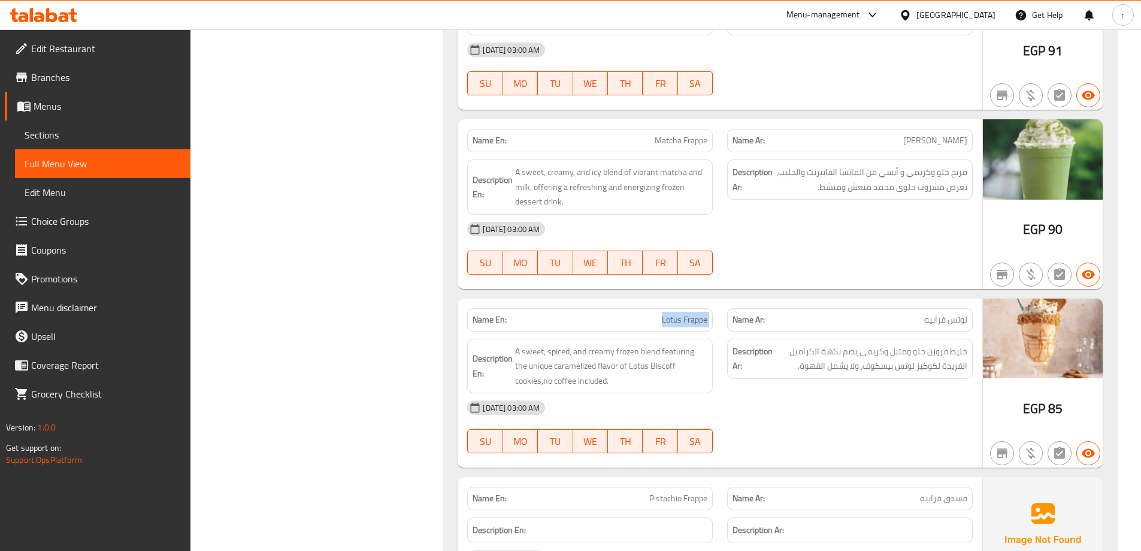
click at [679, 313] on span "Lotus Frappe" at bounding box center [685, 319] width 46 height 13
click at [467, 243] on div "SU MO TU WE TH FR SA" at bounding box center [590, 262] width 260 height 38
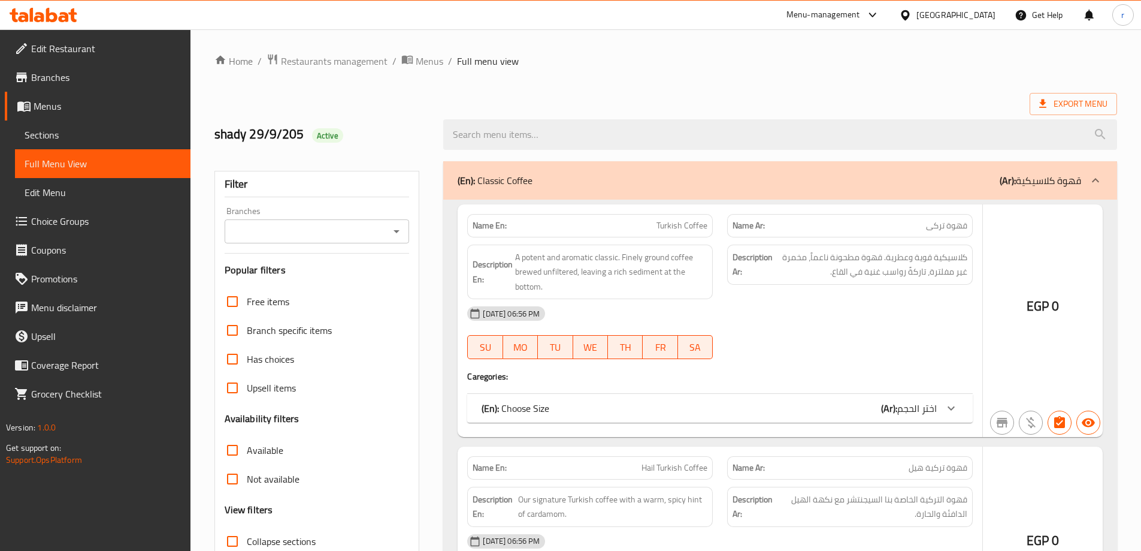
click at [115, 131] on div at bounding box center [570, 275] width 1141 height 551
click at [98, 131] on div at bounding box center [570, 275] width 1141 height 551
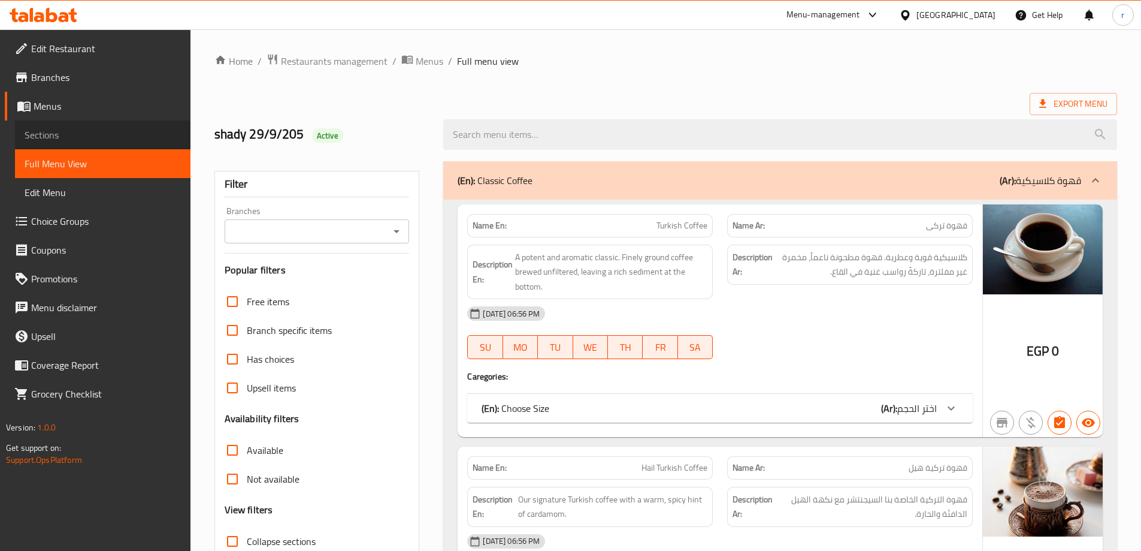
drag, startPoint x: 55, startPoint y: 132, endPoint x: 630, endPoint y: 69, distance: 577.9
click at [55, 132] on span "Sections" at bounding box center [103, 135] width 156 height 14
click at [49, 134] on span "Sections" at bounding box center [103, 135] width 156 height 14
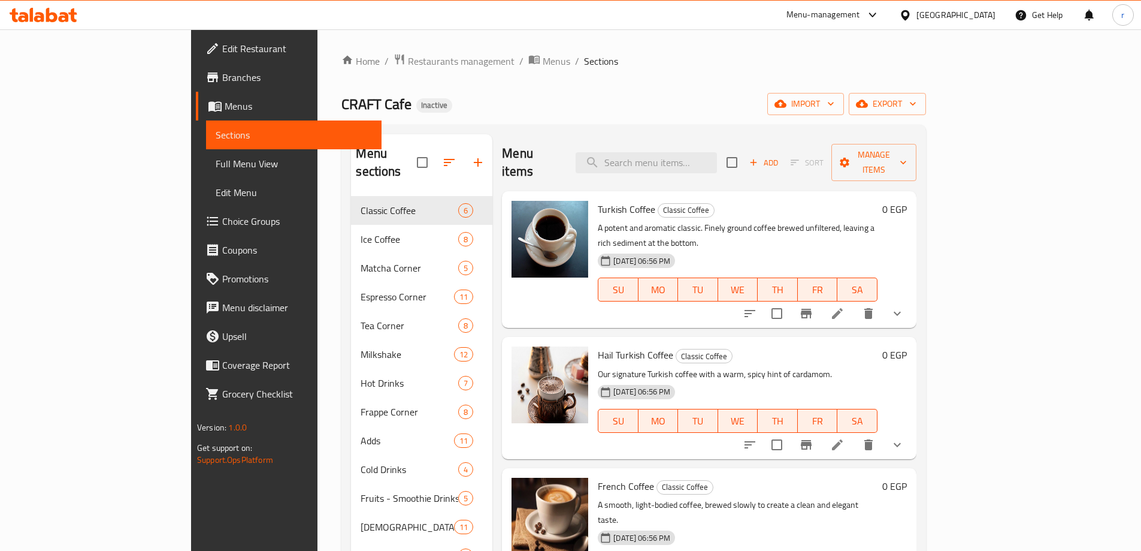
click at [645, 76] on div "Home / Restaurants management / Menus / Sections CRAFT Cafe Inactive import exp…" at bounding box center [633, 376] width 584 height 646
click at [717, 153] on input "search" at bounding box center [646, 162] width 141 height 21
paste input "Matcha Latte"
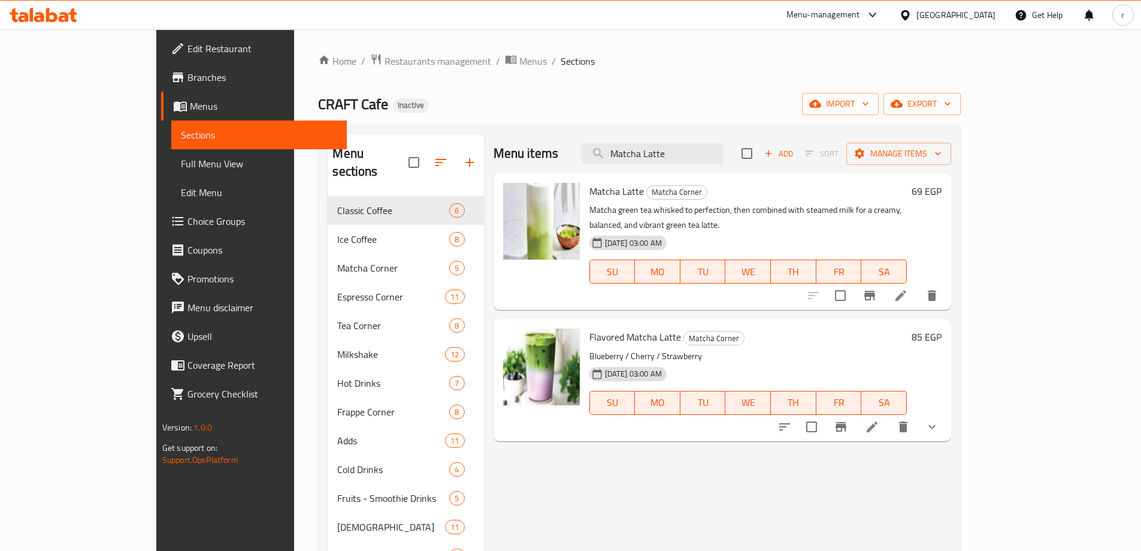
type input "Matcha Latte"
click at [908, 288] on icon at bounding box center [901, 295] width 14 height 14
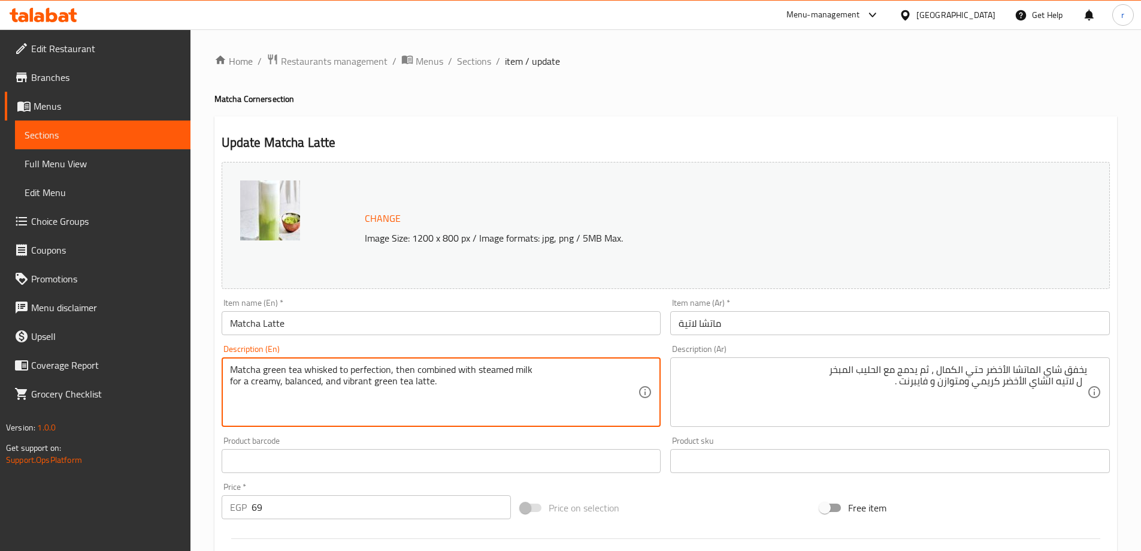
click at [459, 380] on textarea "Matcha green tea whisked to perfection, then combined with steamed milk for a c…" at bounding box center [434, 392] width 409 height 57
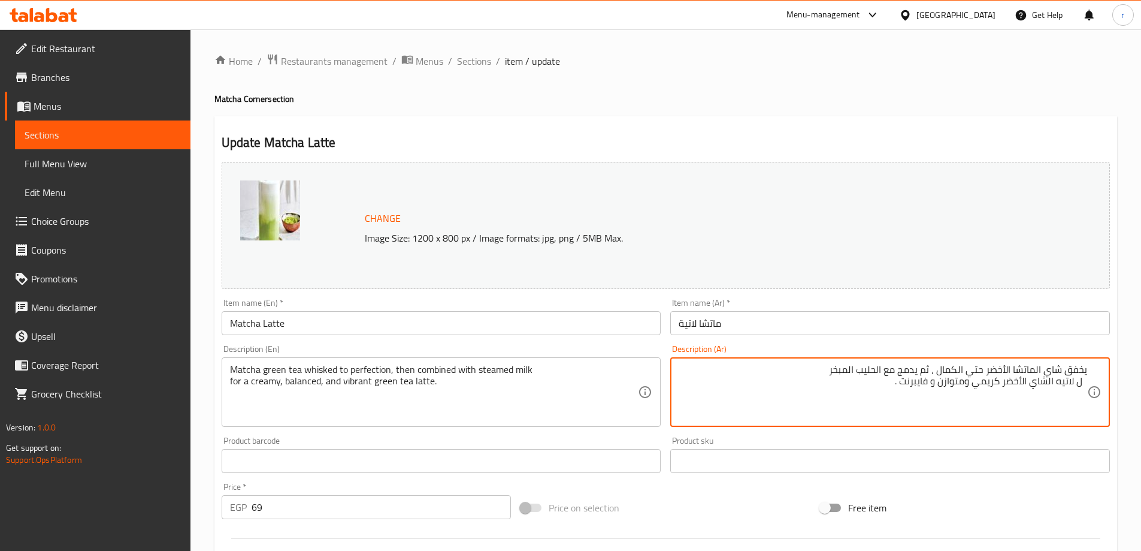
click at [1080, 377] on textarea "يخفق شاي الماتشا الأخضر حتي الكمال ، ثم يدمج مع الحليب المبخر ل لاتيه الشاي الأ…" at bounding box center [883, 392] width 409 height 57
type textarea "يخفق شاي الماتشا الأخضر حتي الكمال ، ثم يدمج مع الحليب المبخر للحصول لاتيه شاي …"
click at [809, 104] on h4 "Matcha Corner section" at bounding box center [665, 99] width 903 height 12
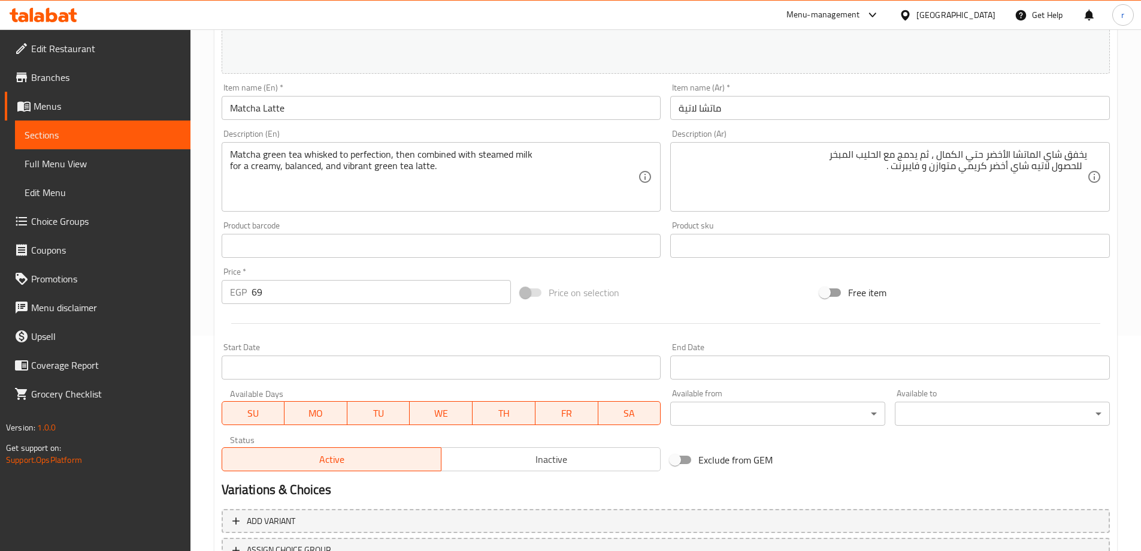
scroll to position [313, 0]
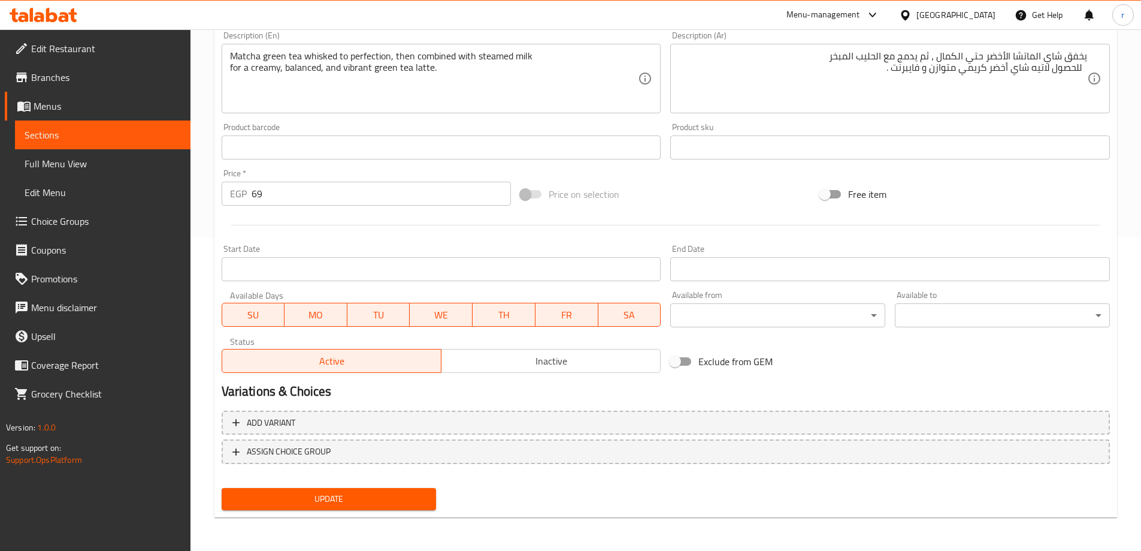
click at [322, 504] on span "Update" at bounding box center [329, 498] width 196 height 15
click at [365, 490] on button "Update" at bounding box center [329, 499] width 215 height 22
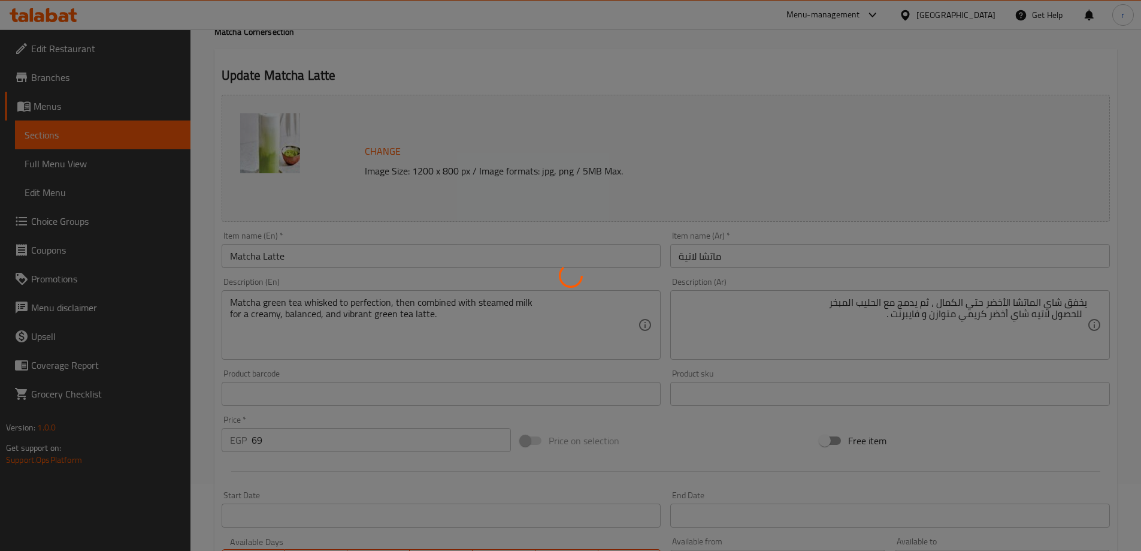
scroll to position [0, 0]
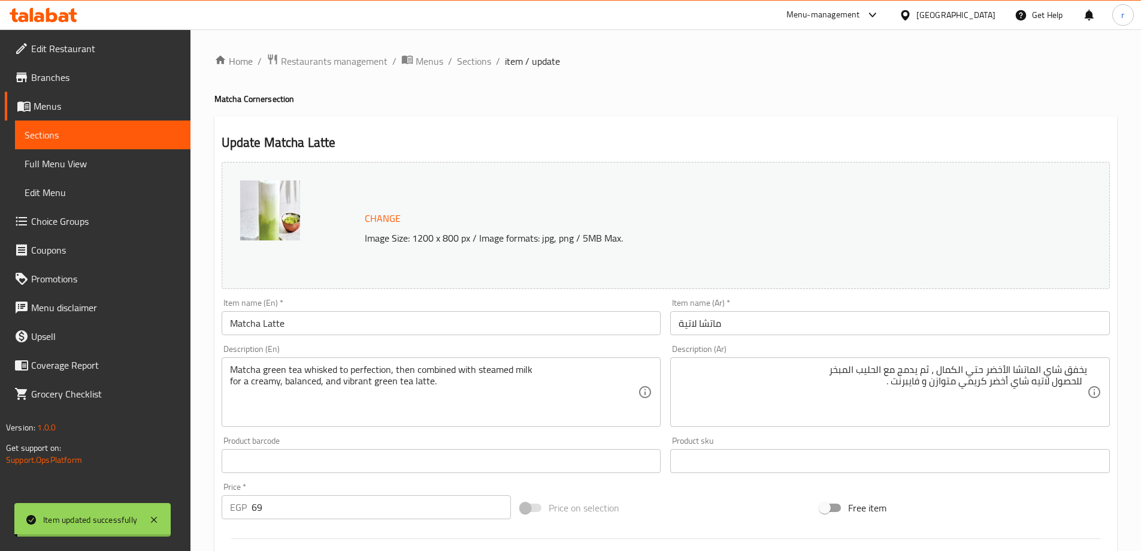
click at [93, 137] on span "Sections" at bounding box center [103, 135] width 156 height 14
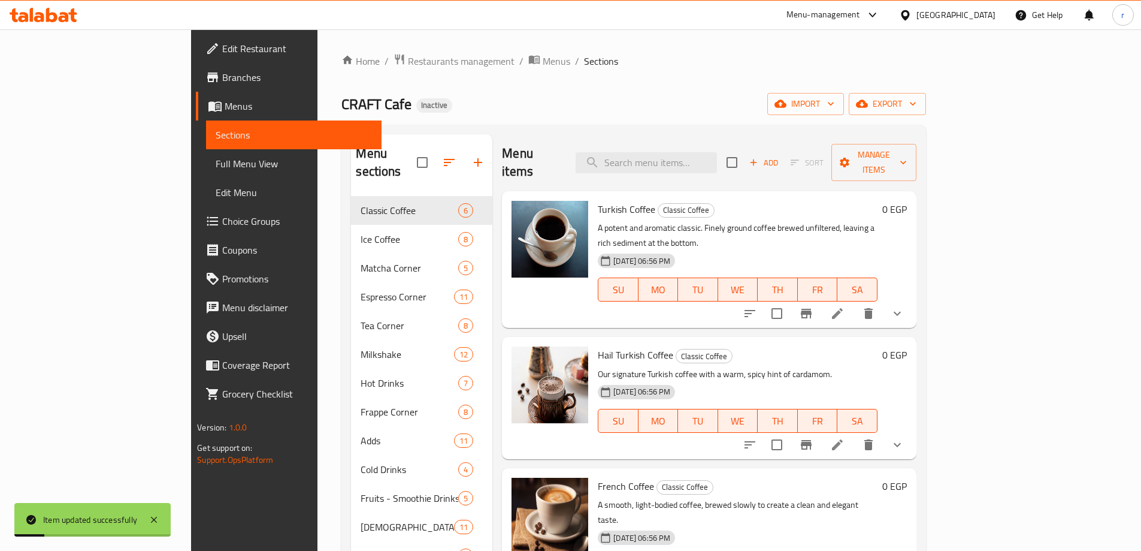
click at [719, 80] on div "Home / Restaurants management / Menus / Sections CRAFT Cafe Inactive import exp…" at bounding box center [633, 376] width 584 height 646
click at [714, 156] on input "search" at bounding box center [646, 162] width 141 height 21
paste input "Matcha Frappe"
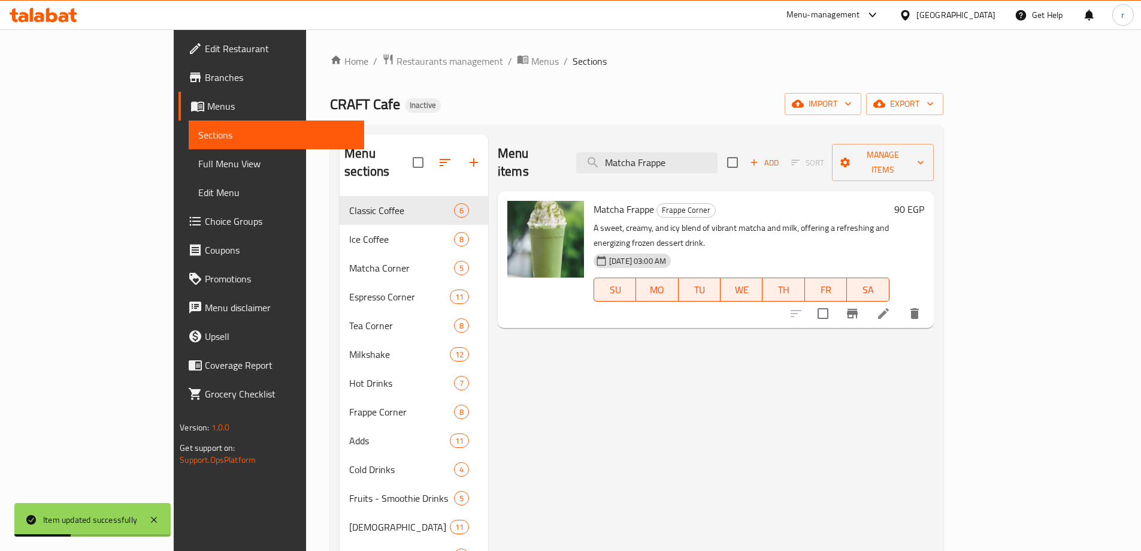
type input "Matcha Frappe"
click at [891, 306] on icon at bounding box center [883, 313] width 14 height 14
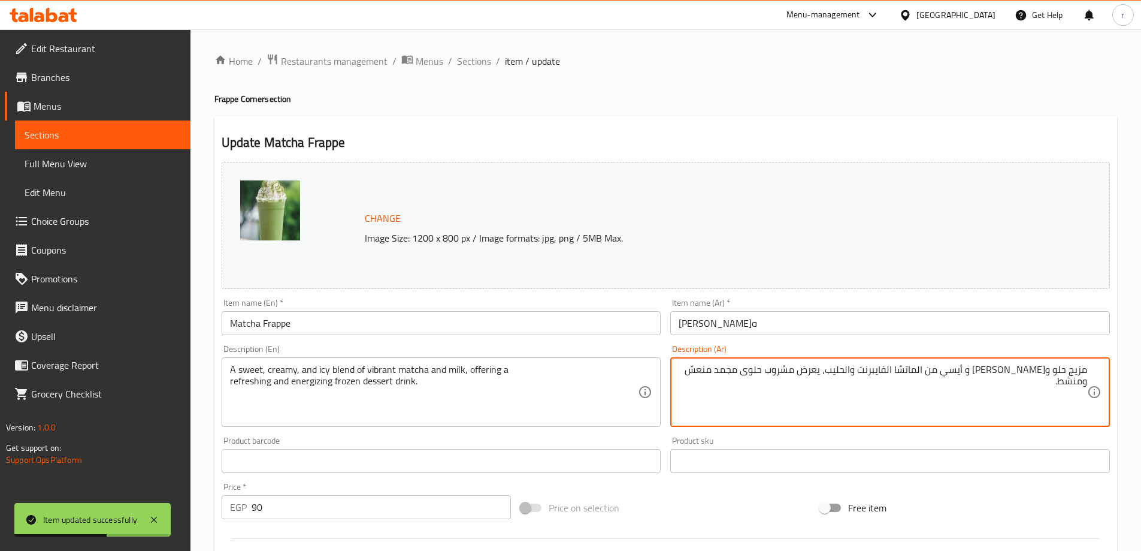
click at [852, 370] on textarea "مزيج حلو و[PERSON_NAME] و أيسي من الماتشا الفايبرنت والحليب، يعرض مشروب حلوى مج…" at bounding box center [883, 392] width 409 height 57
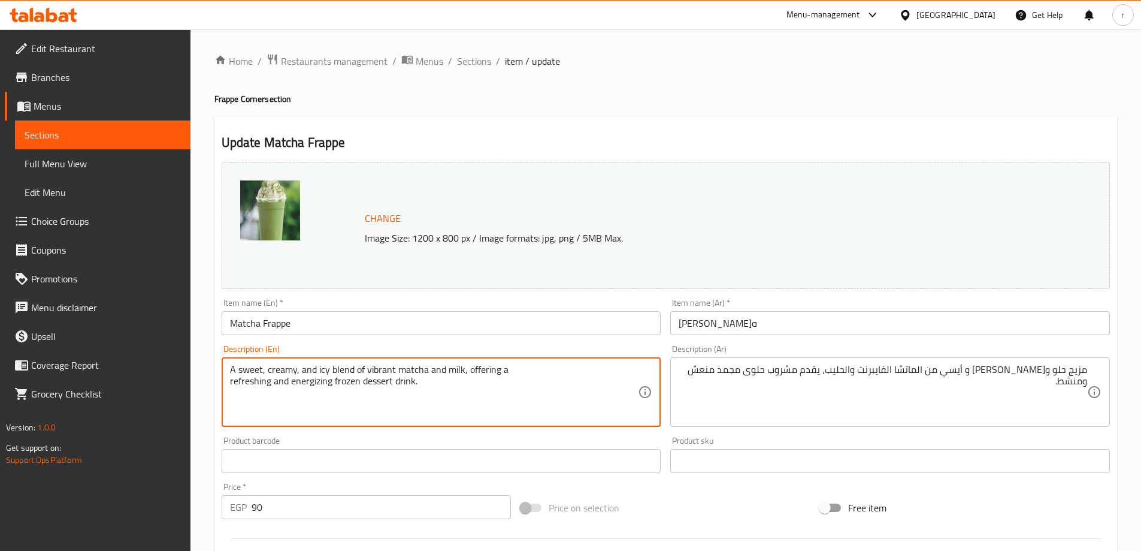
click at [250, 371] on textarea "A sweet, creamy, and icy blend of vibrant matcha and milk, offering a refreshin…" at bounding box center [434, 392] width 409 height 57
click at [281, 368] on textarea "A sweet, creamy, and icy blend of vibrant matcha and milk, offering a refreshin…" at bounding box center [434, 392] width 409 height 57
click at [306, 371] on textarea "A sweet, creamy, and icy blend of vibrant matcha and milk, offering a refreshin…" at bounding box center [434, 392] width 409 height 57
click at [323, 370] on textarea "A sweet, creamy, and icy blend of vibrant matcha and milk, offering a refreshin…" at bounding box center [434, 392] width 409 height 57
click at [359, 370] on textarea "A sweet, creamy, and icy blend of vibrant matcha and milk, offering a refreshin…" at bounding box center [434, 392] width 409 height 57
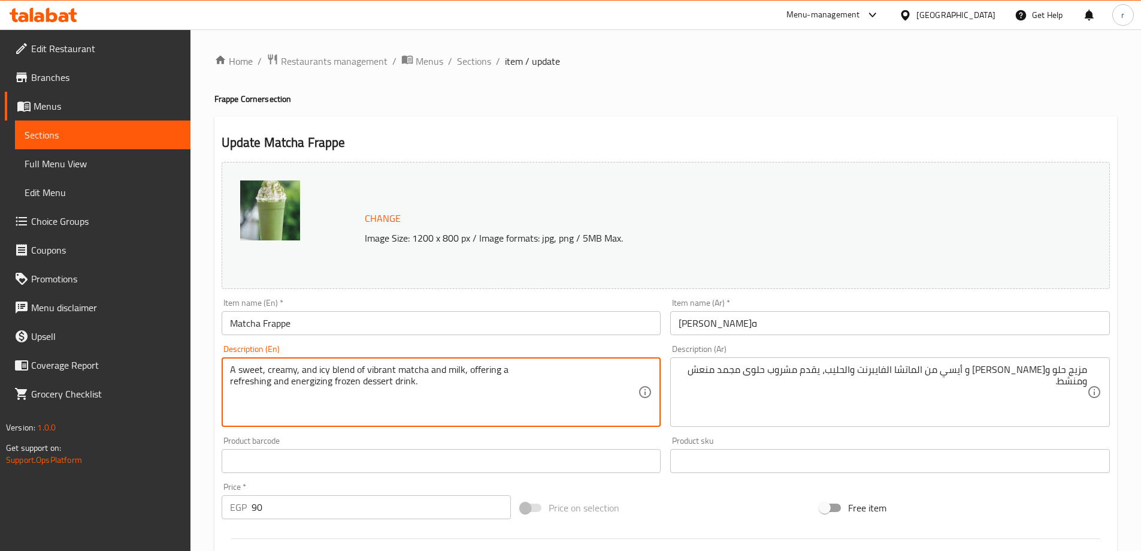
click at [429, 372] on textarea "A sweet, creamy, and icy blend of vibrant matcha and milk, offering a refreshin…" at bounding box center [434, 392] width 409 height 57
click at [394, 370] on textarea "A sweet, creamy, and icy blend of vibrant matcha and milk, offering a refreshin…" at bounding box center [434, 392] width 409 height 57
click at [437, 366] on textarea "A sweet, creamy, and icy blend of vibrant matcha and milk, offering a refreshin…" at bounding box center [434, 392] width 409 height 57
click at [469, 366] on textarea "A sweet, creamy, and icy blend of vibrant matcha and milk, offering a refreshin…" at bounding box center [434, 392] width 409 height 57
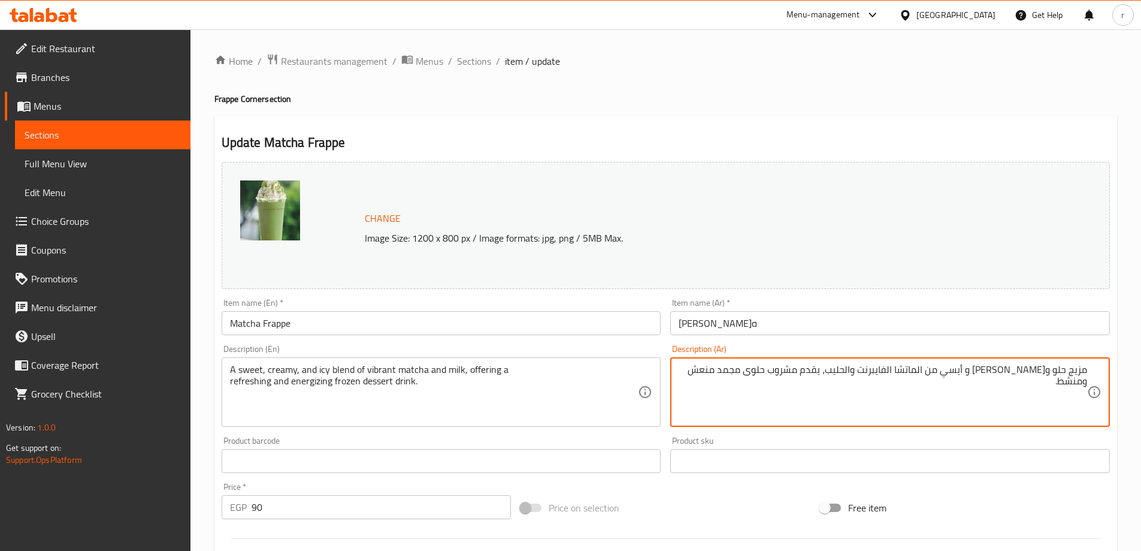
click at [996, 370] on textarea "مزيج حلو و[PERSON_NAME] و أيسي من الماتشا الفايبرنت والحليب، يقدم مشروب حلوى مج…" at bounding box center [883, 392] width 409 height 57
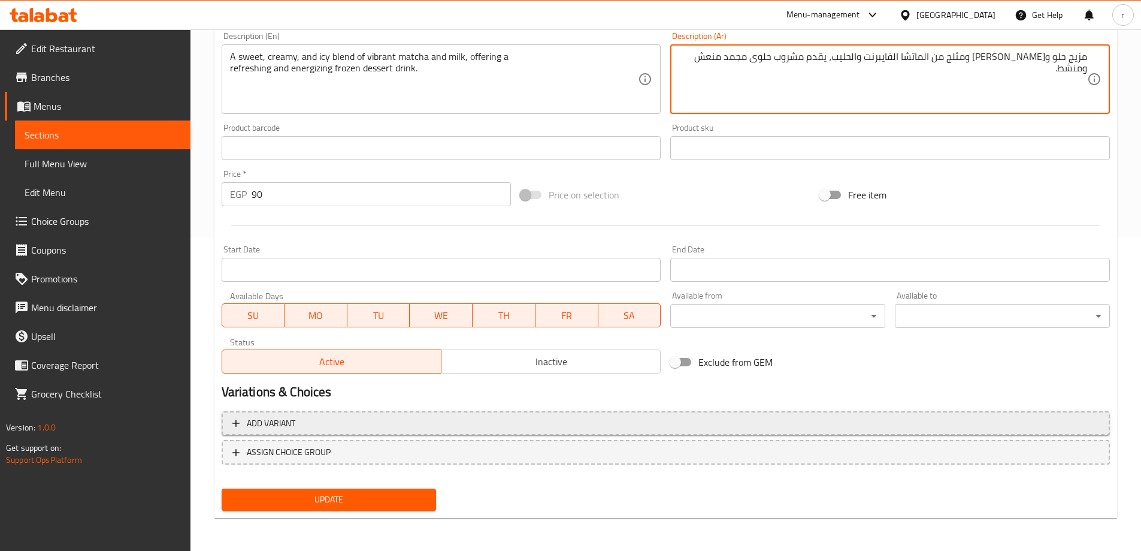
scroll to position [313, 0]
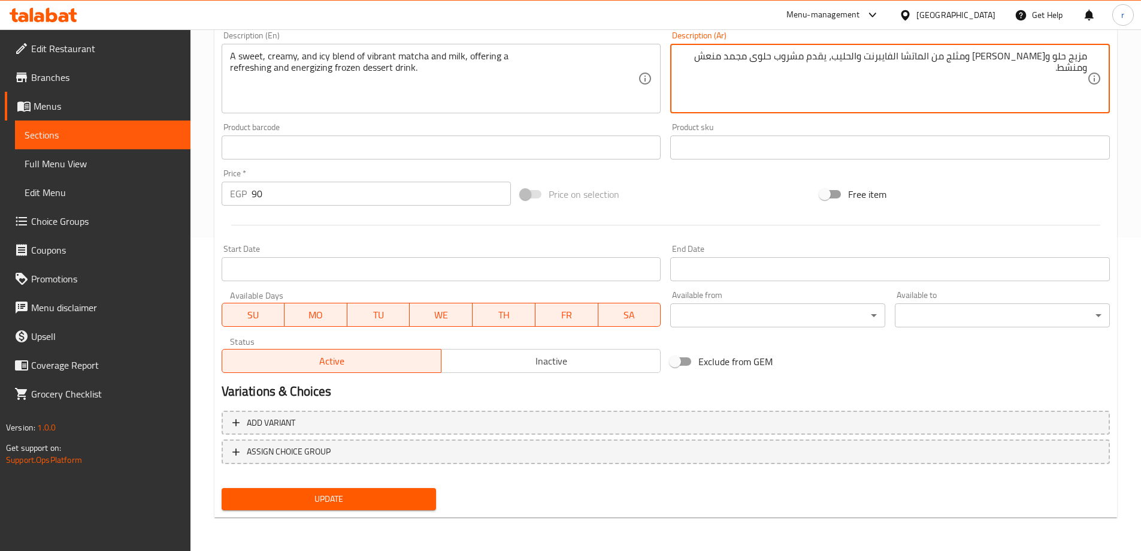
type textarea "مزيج حلو و[PERSON_NAME] ومثلج من الماتشا الفايبرنت والحليب، يقدم مشروب حلوى مجم…"
click at [399, 494] on span "Update" at bounding box center [329, 498] width 196 height 15
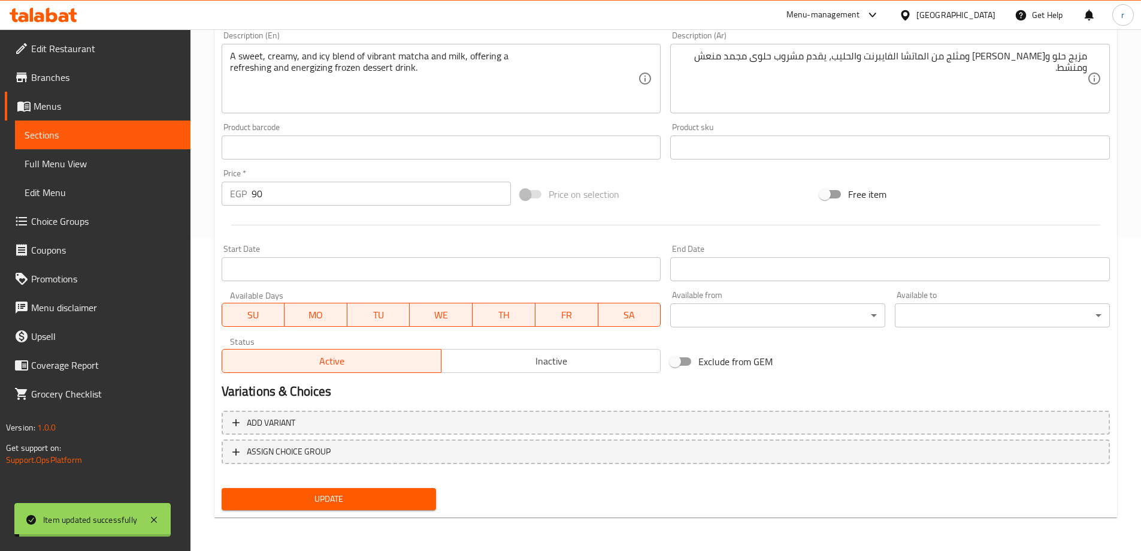
click at [77, 138] on span "Sections" at bounding box center [103, 135] width 156 height 14
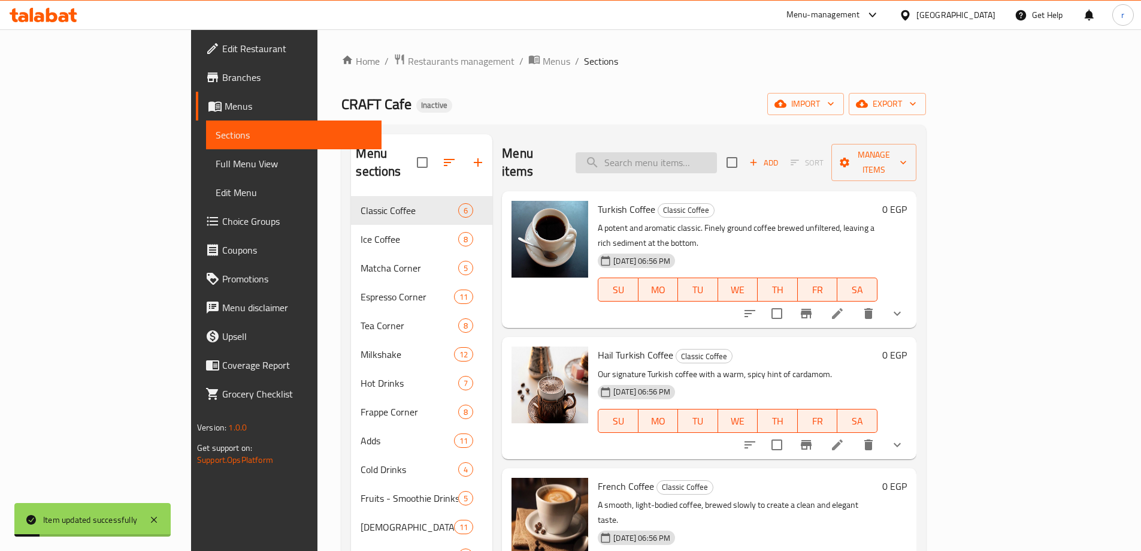
click at [699, 153] on input "search" at bounding box center [646, 162] width 141 height 21
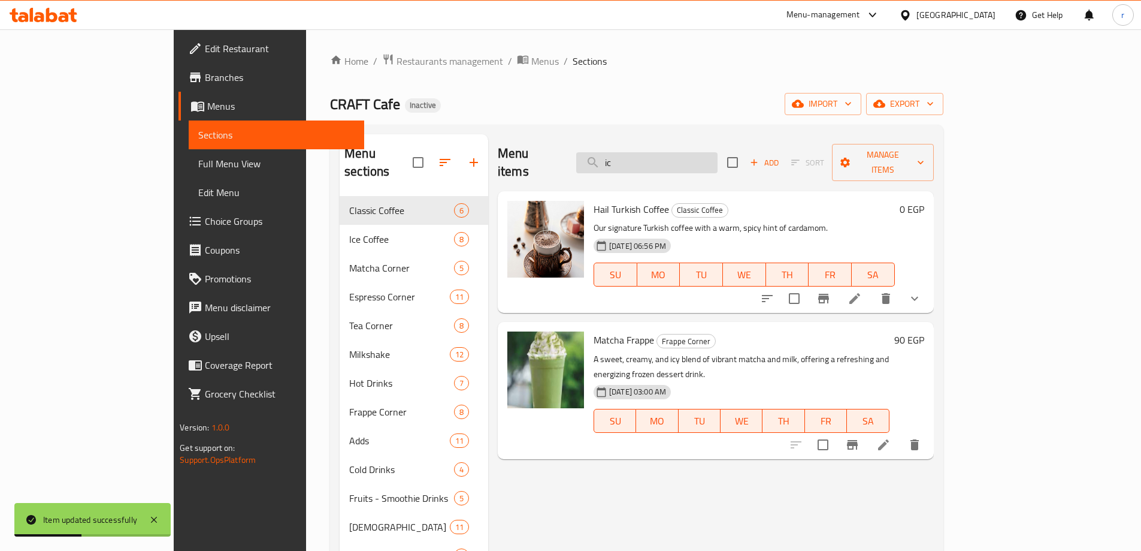
type input "i"
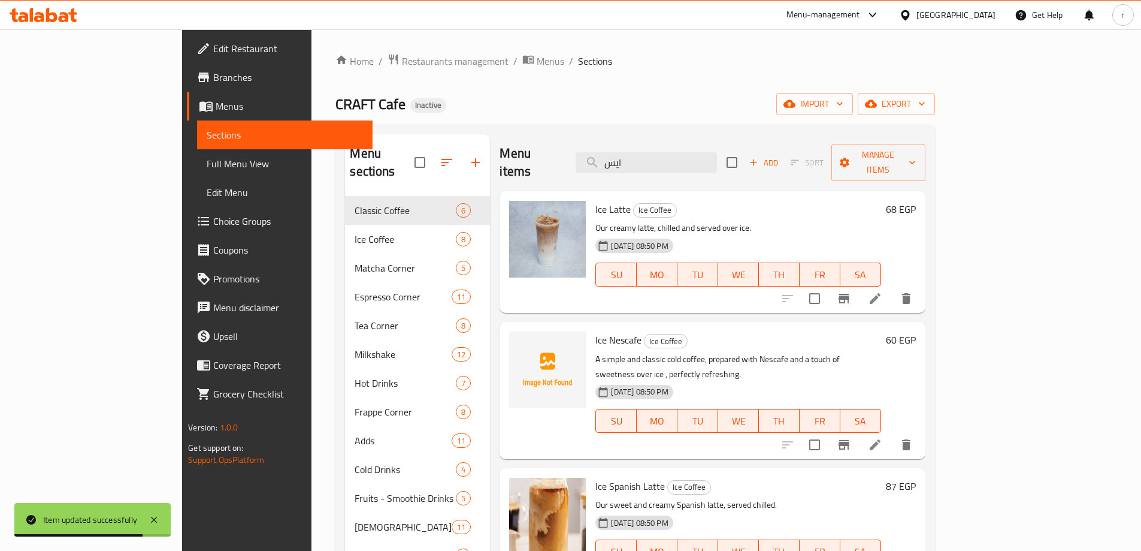
type input "ايس"
click at [882, 291] on icon at bounding box center [875, 298] width 14 height 14
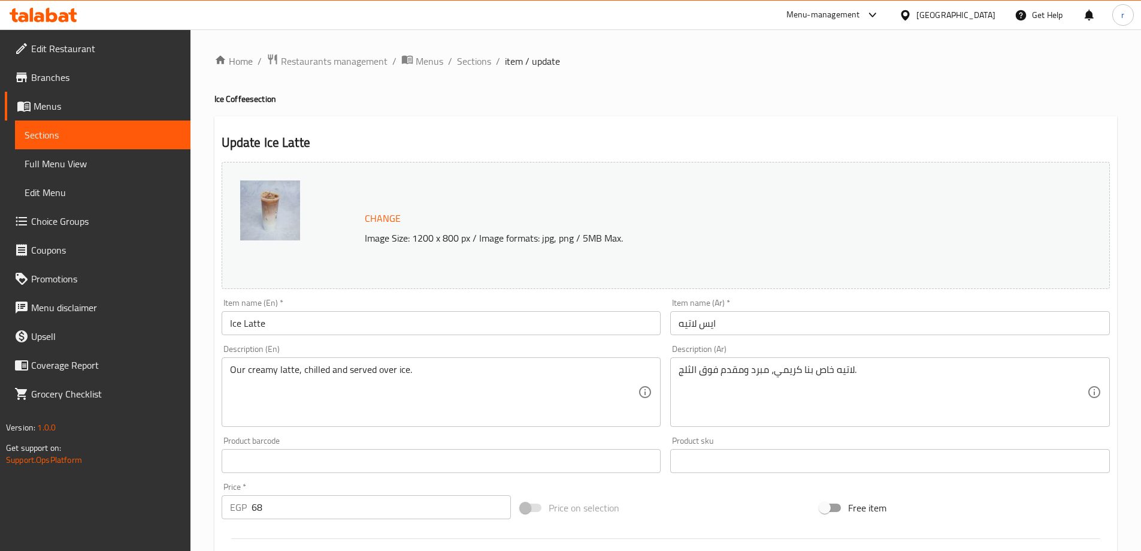
click at [113, 134] on span "Sections" at bounding box center [103, 135] width 156 height 14
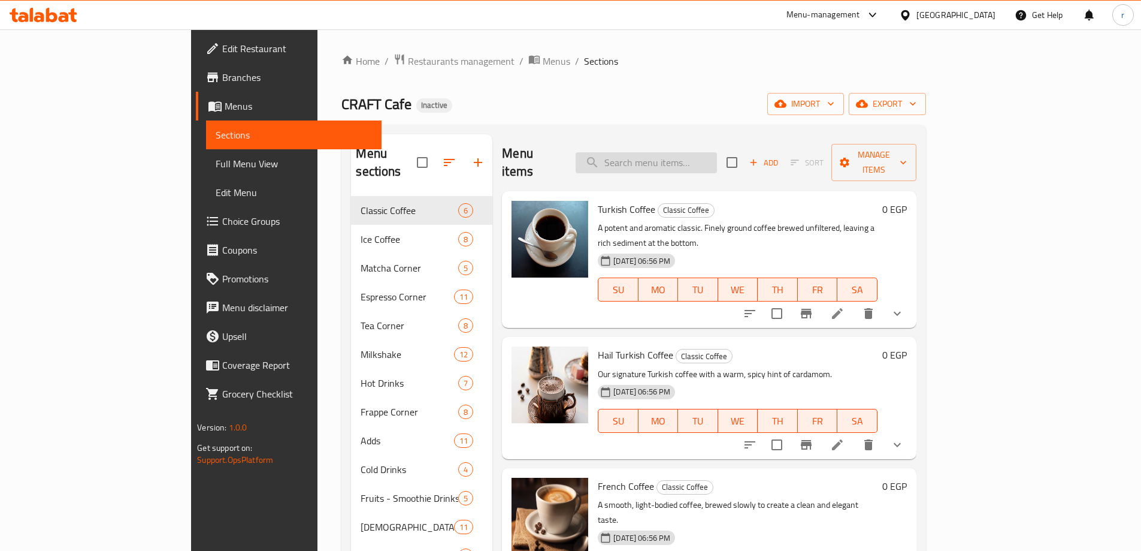
click at [683, 152] on input "search" at bounding box center [646, 162] width 141 height 21
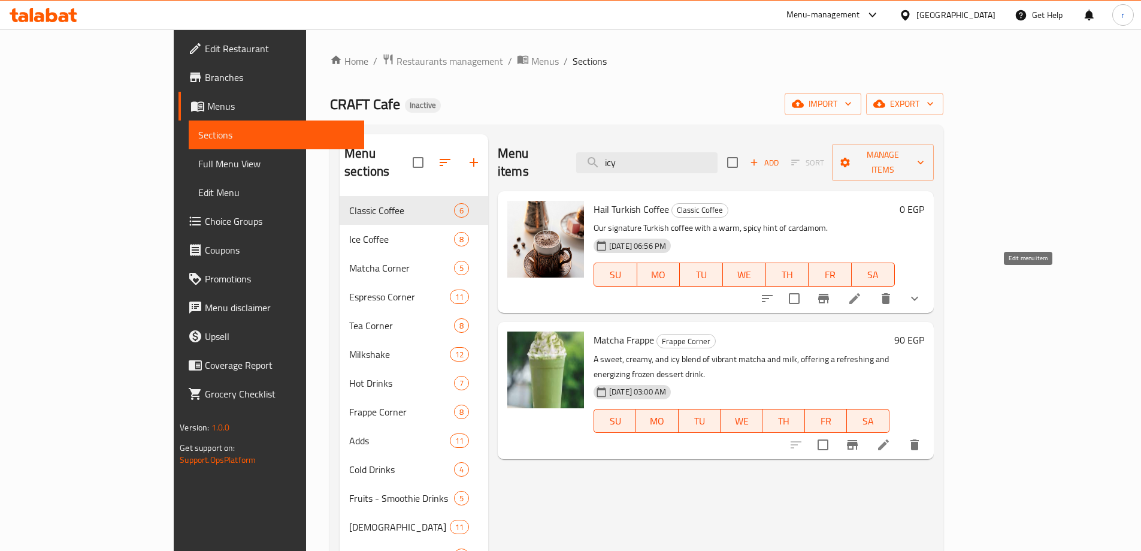
type input "icy"
click at [862, 291] on icon at bounding box center [855, 298] width 14 height 14
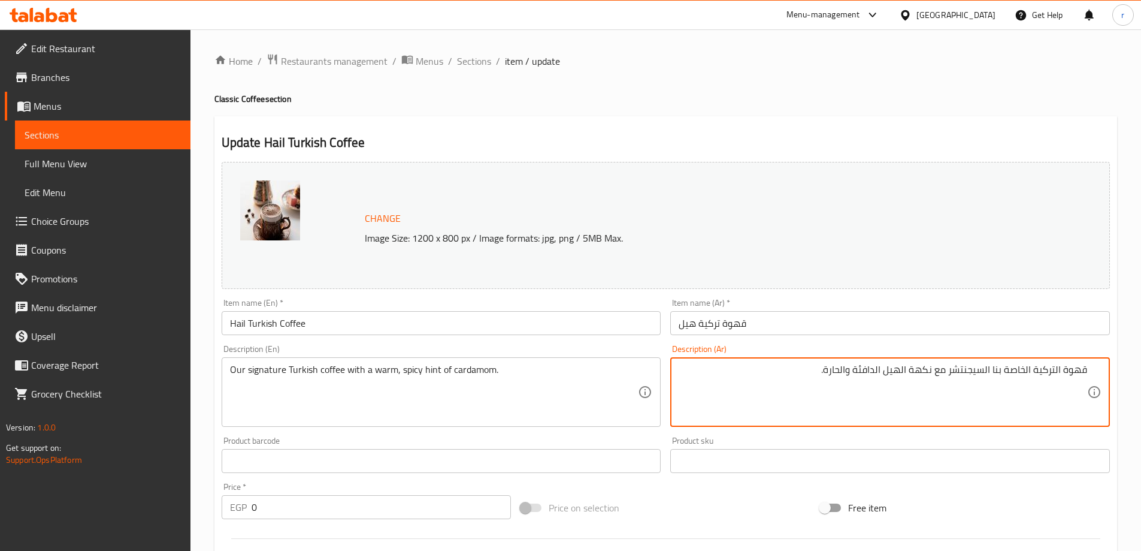
click at [88, 132] on span "Sections" at bounding box center [103, 135] width 156 height 14
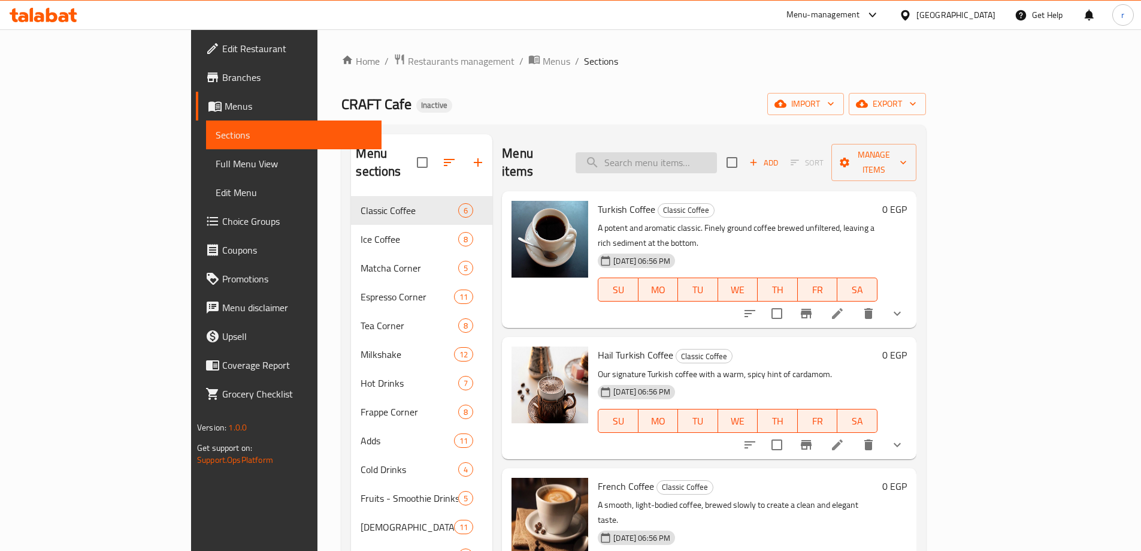
click at [675, 162] on input "search" at bounding box center [646, 162] width 141 height 21
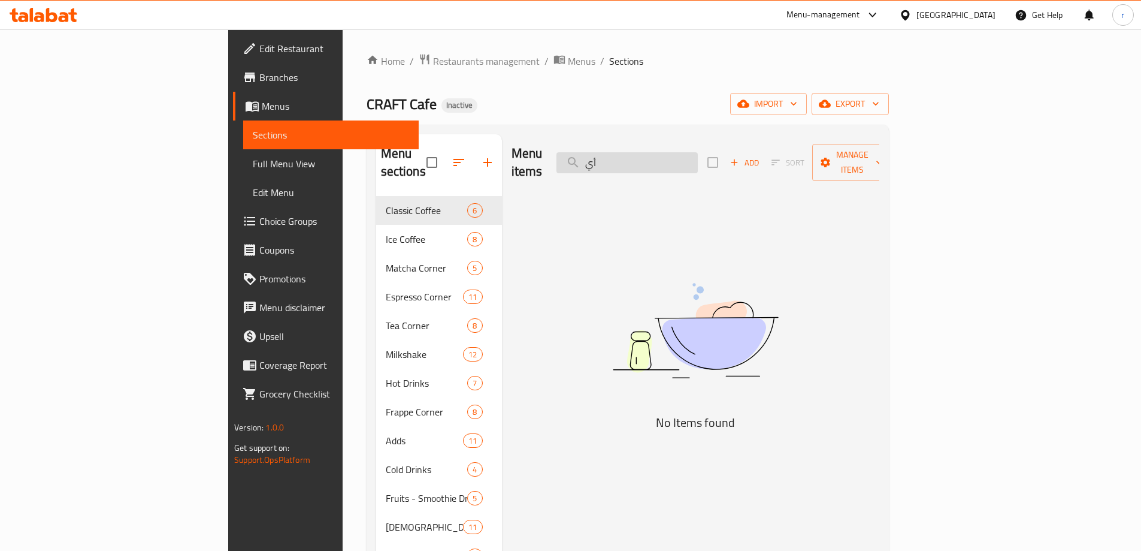
type input "أ"
type input "ا"
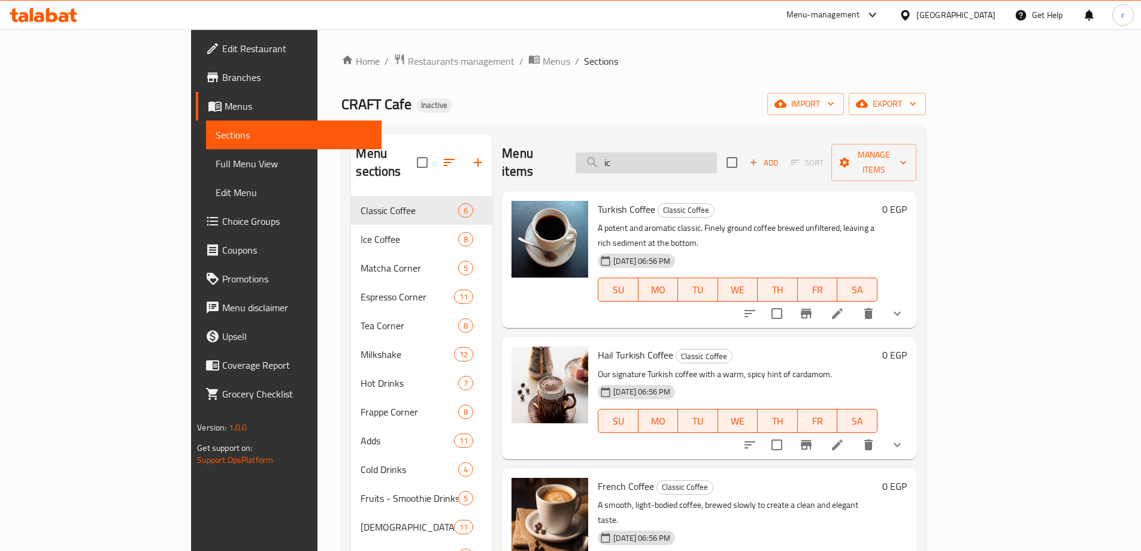
type input "icy"
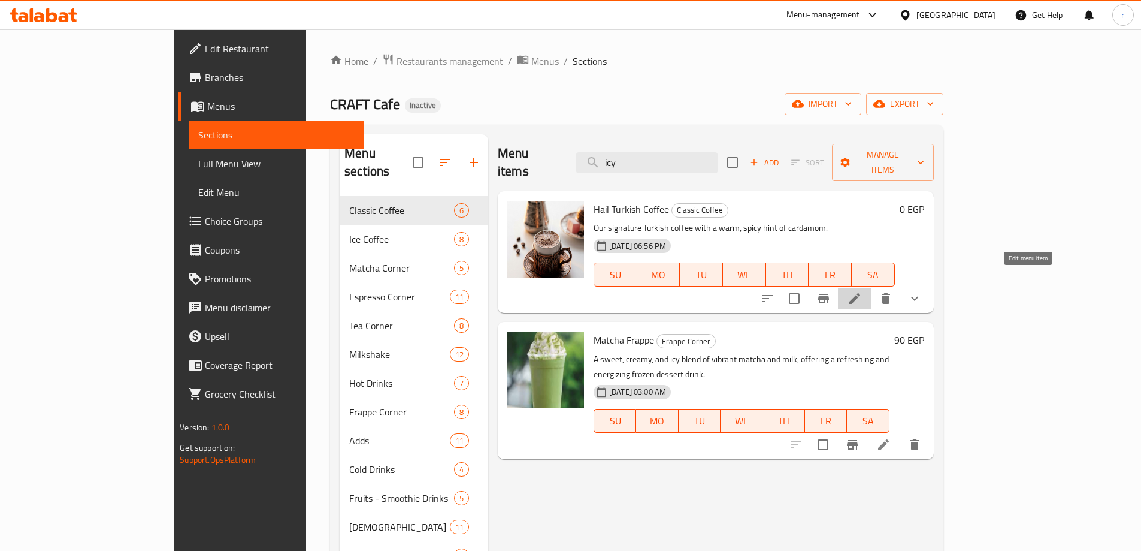
click at [862, 291] on icon at bounding box center [855, 298] width 14 height 14
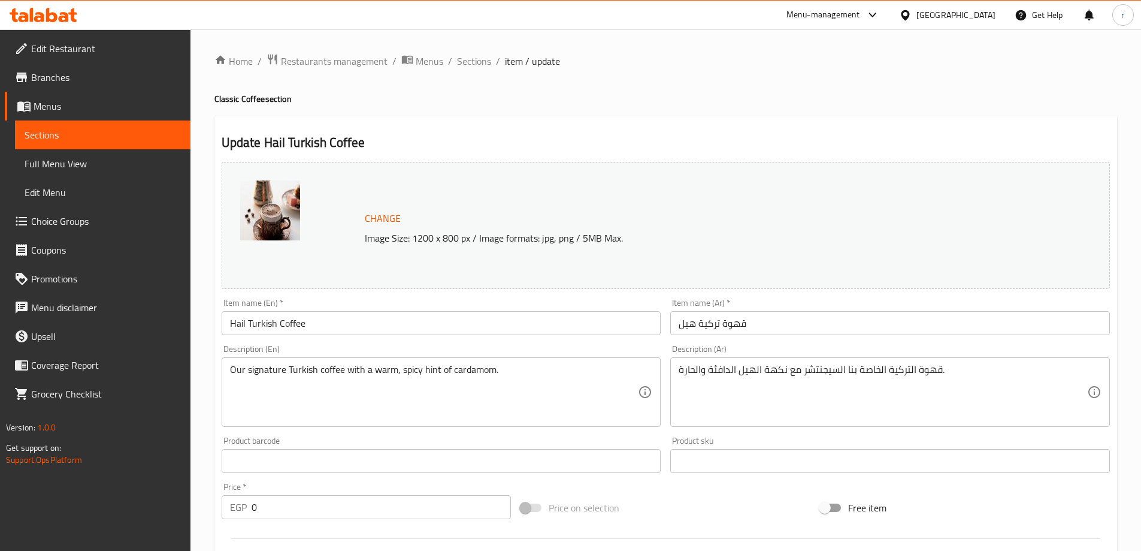
click at [141, 131] on span "Sections" at bounding box center [103, 135] width 156 height 14
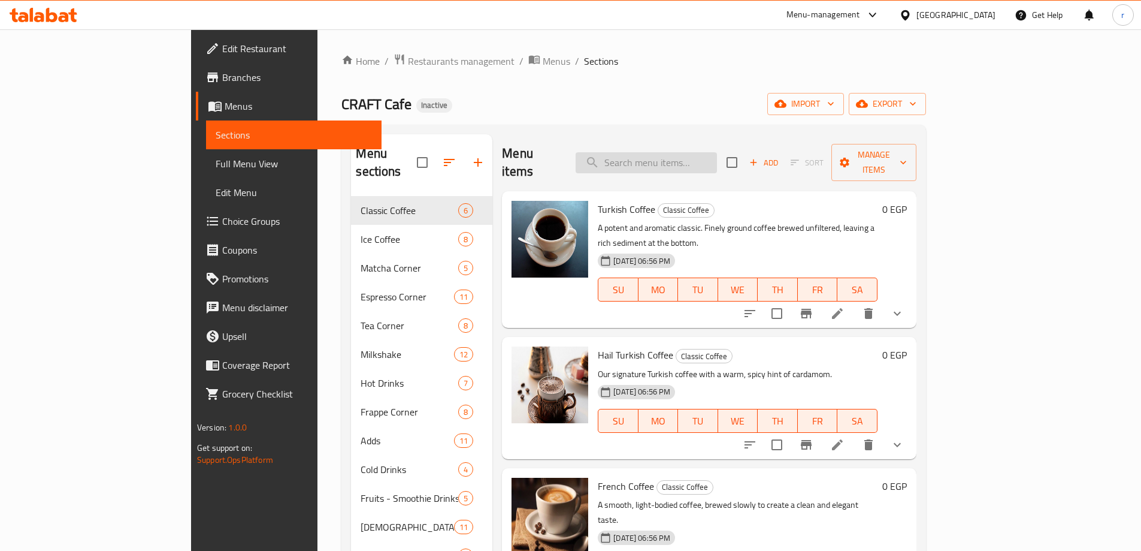
click at [681, 156] on input "search" at bounding box center [646, 162] width 141 height 21
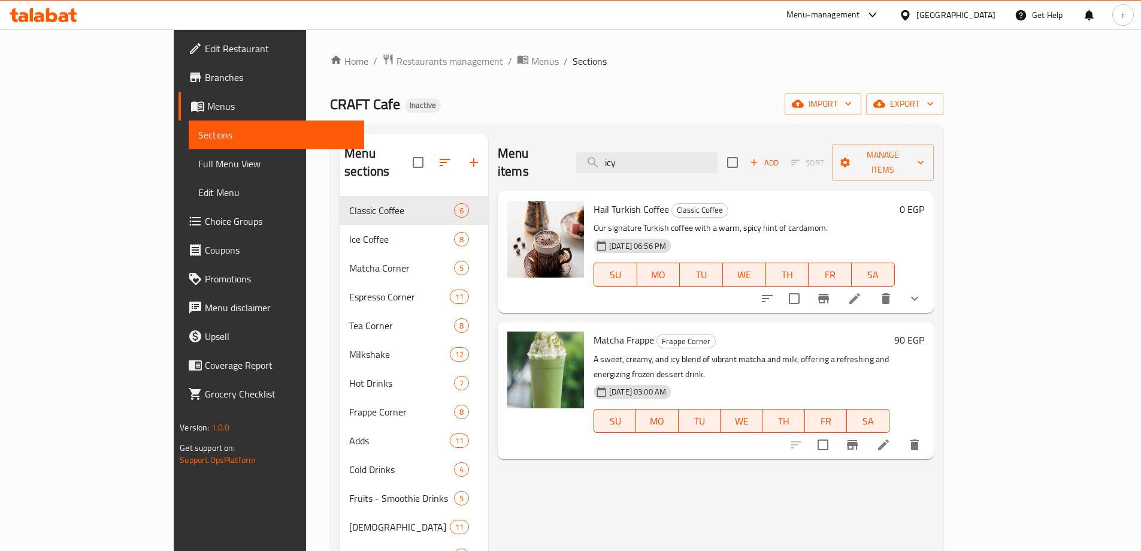
type input "icy"
click at [891, 437] on icon at bounding box center [883, 444] width 14 height 14
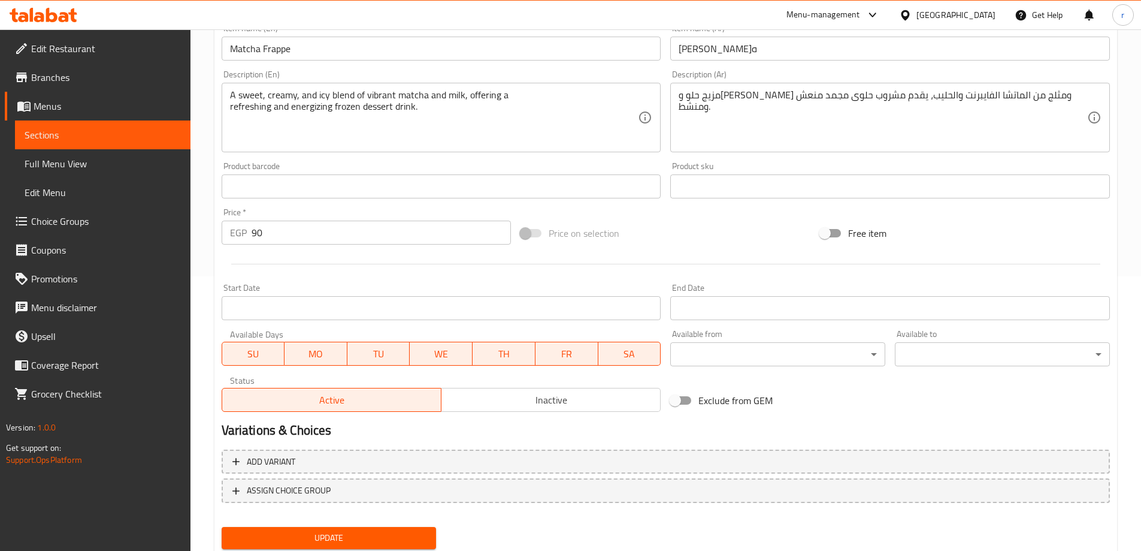
scroll to position [313, 0]
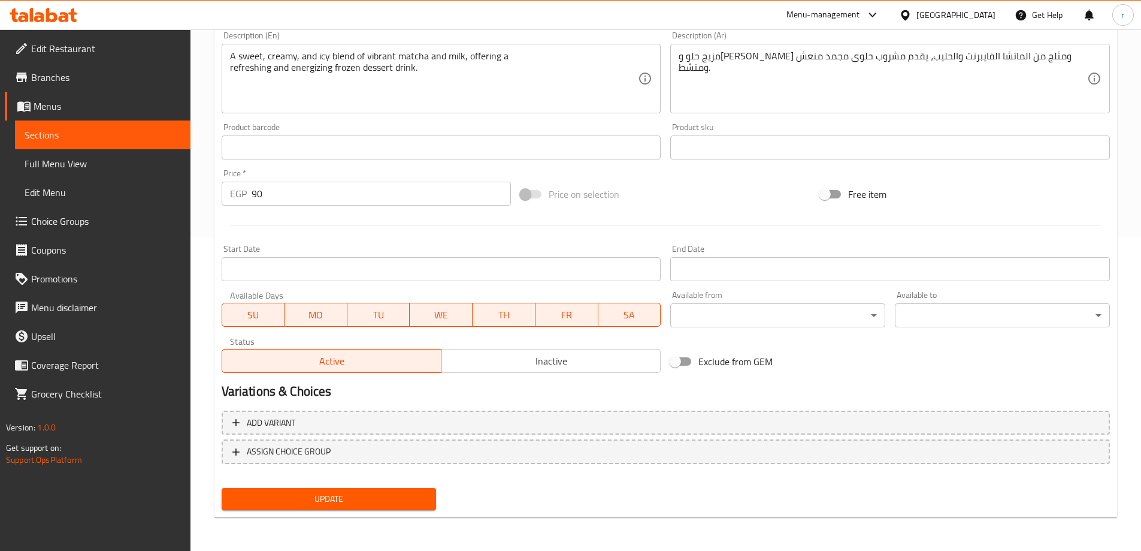
click at [341, 506] on span "Update" at bounding box center [329, 498] width 196 height 15
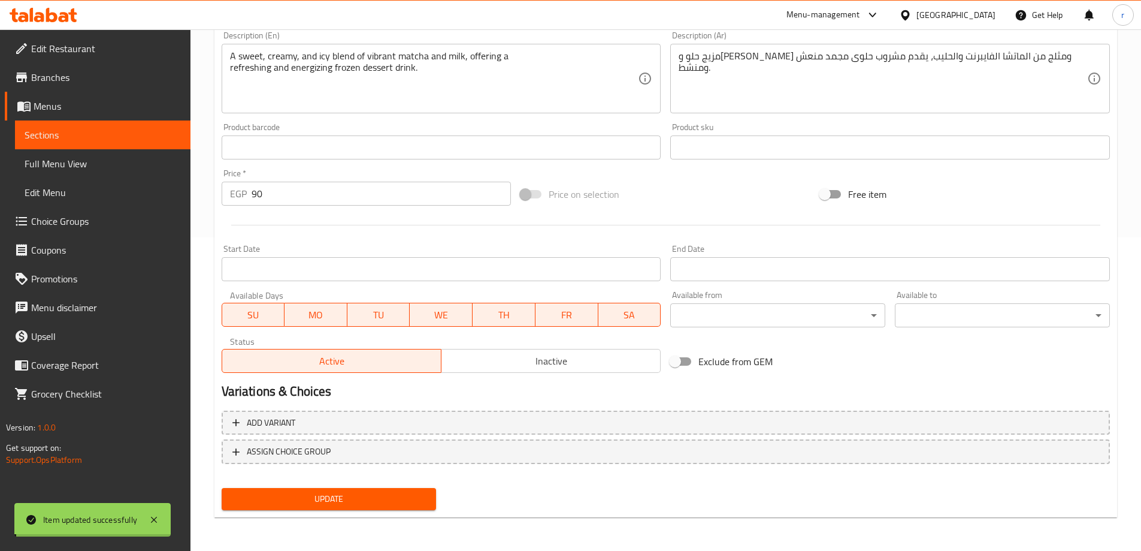
click at [68, 135] on span "Sections" at bounding box center [103, 135] width 156 height 14
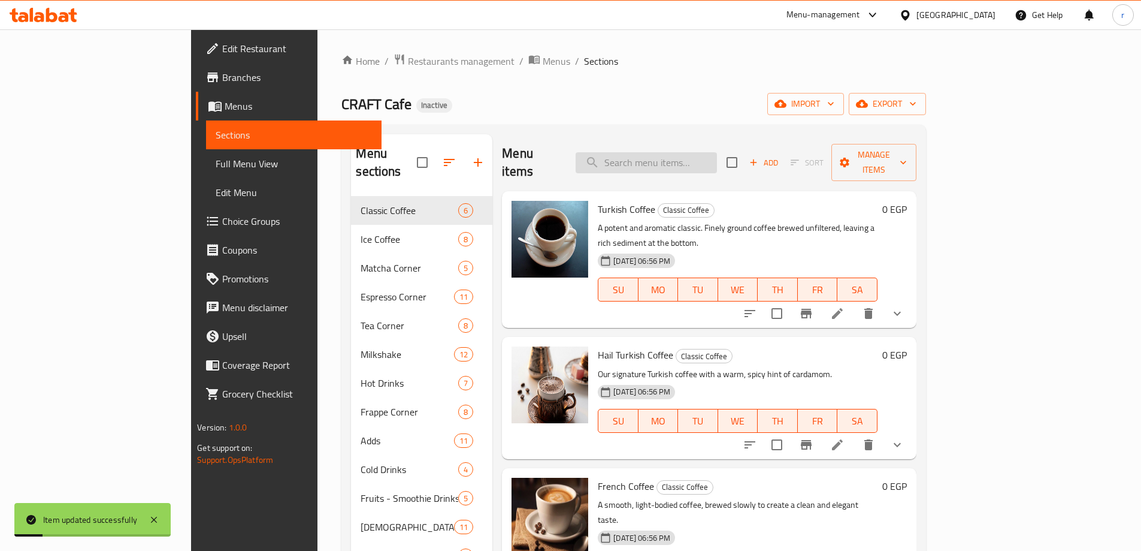
click at [690, 152] on input "search" at bounding box center [646, 162] width 141 height 21
paste input "Machiato"
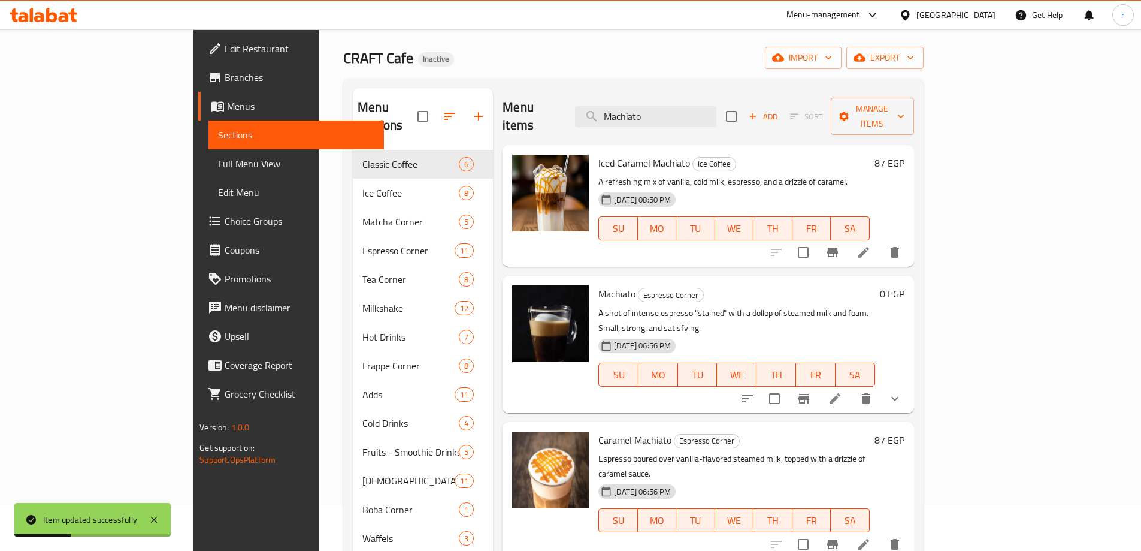
scroll to position [60, 0]
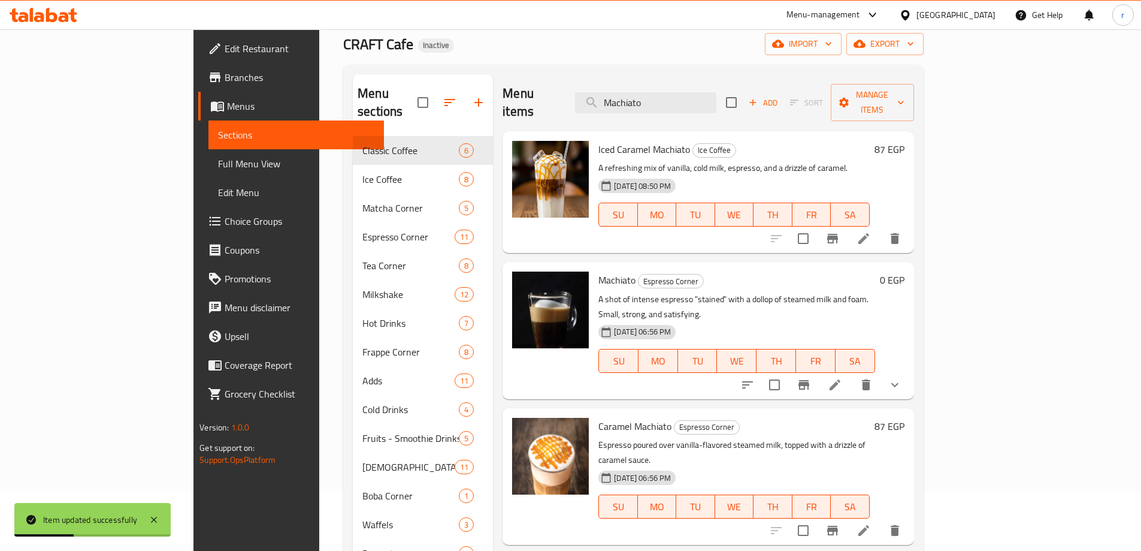
type input "Machiato"
click at [842, 377] on icon at bounding box center [835, 384] width 14 height 14
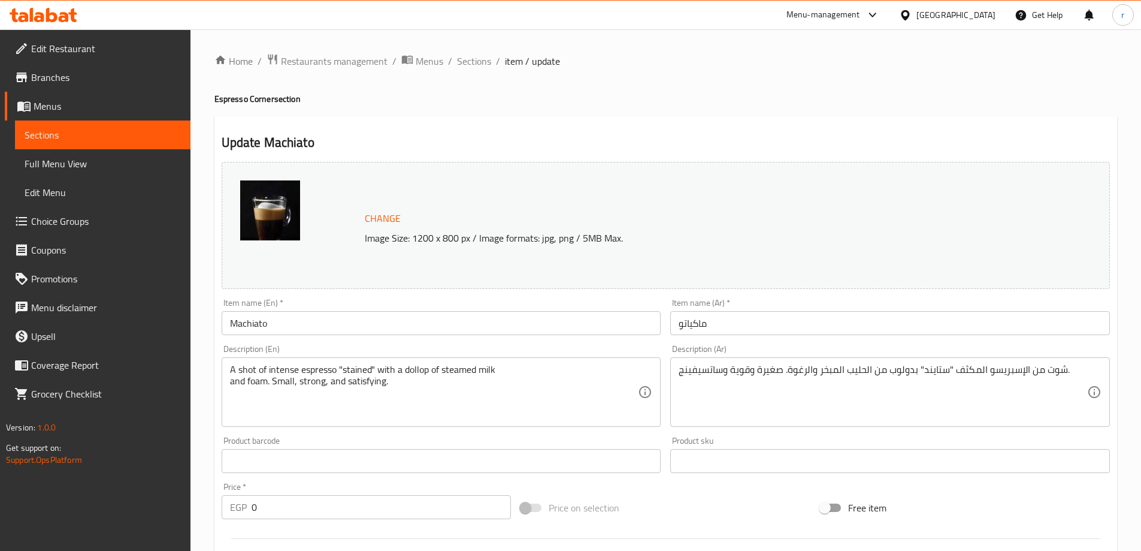
click at [774, 325] on input "ماكياتو" at bounding box center [890, 323] width 440 height 24
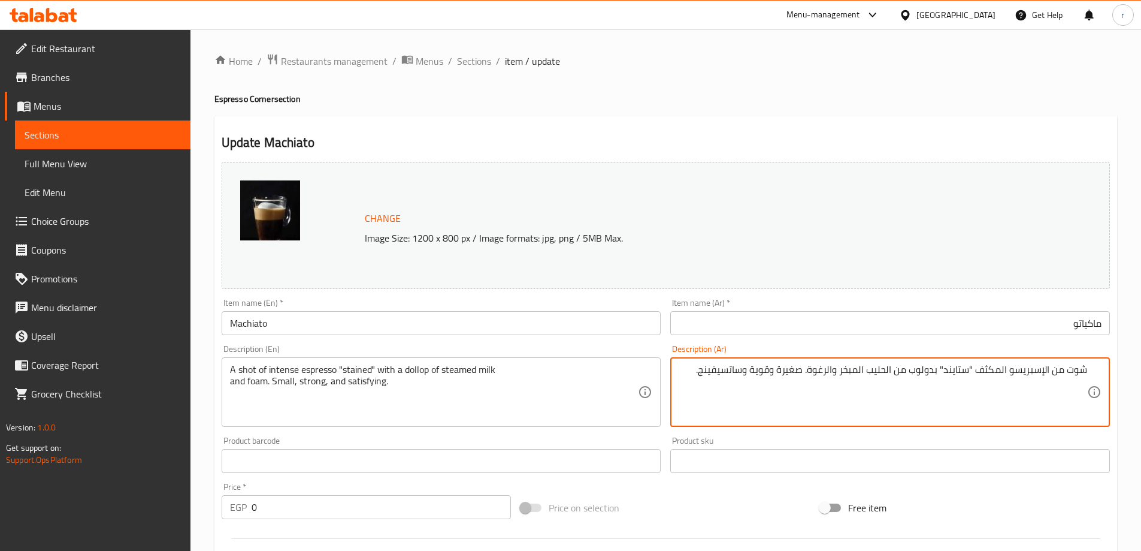
click at [993, 368] on textarea "شوت من الإسبريسو المكثف "ستايند" بدولوب من الحليب المبخر والرغوة. صغيرة وقوية و…" at bounding box center [883, 392] width 409 height 57
click at [938, 372] on textarea "شوت من الإسبريسو المكثف "ستايند" بدولوب من الحليب المبخر والرغوة. صغيرة وقوية و…" at bounding box center [883, 392] width 409 height 57
click at [927, 370] on textarea "شوت من الإسبريسو المكثف "ستايند" بدولوب من الحليب المبخر والرغوة. صغيرة وقوية و…" at bounding box center [883, 392] width 409 height 57
click at [933, 372] on textarea "شوت من الإسبريسو المكثف "ستايند" مع ملعقة من الحليب المبخر والرغوة. صغيرة وقوية…" at bounding box center [883, 392] width 409 height 57
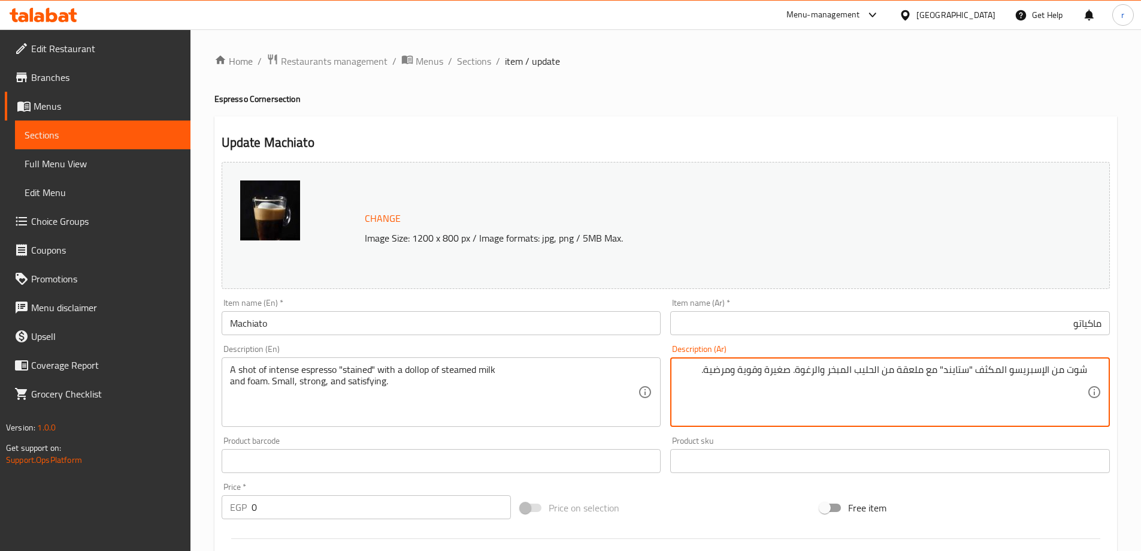
click at [915, 370] on textarea "شوت من الإسبريسو المكثف "ستايند" مع ملعقة من الحليب المبخر والرغوة. صغيرة وقوية…" at bounding box center [883, 392] width 409 height 57
click at [935, 370] on textarea "شوت من الإسبريسو المكثف "ستايند" مع ملعقة من الحليب المبخر والرغوة. صغيرة وقوية…" at bounding box center [883, 392] width 409 height 57
click at [470, 366] on textarea "A shot of intense espresso "stained" with a dollop of steamed milk and foam. Sm…" at bounding box center [434, 392] width 409 height 57
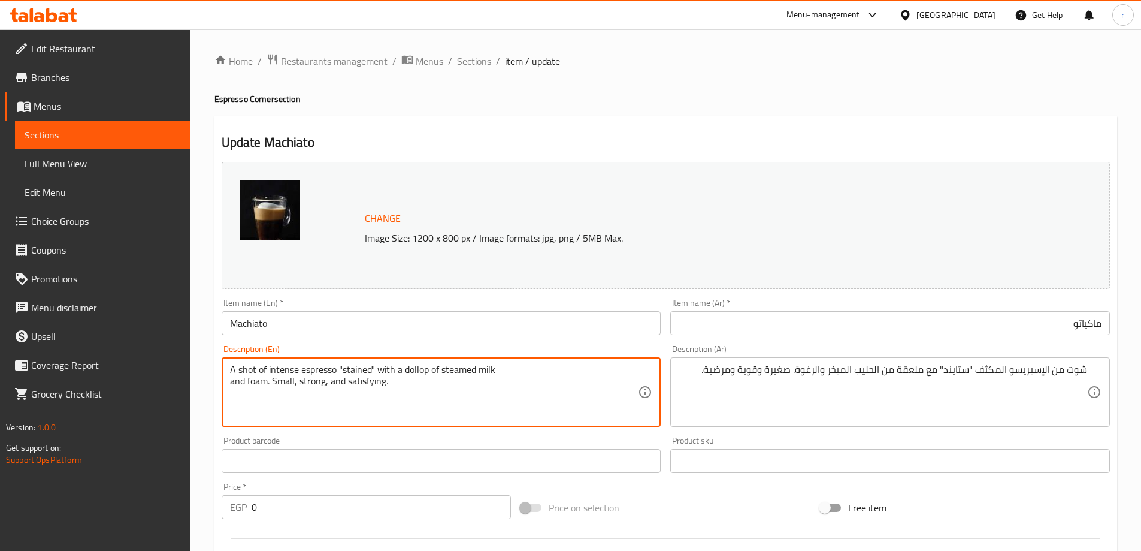
click at [470, 366] on textarea "A shot of intense espresso "stained" with a dollop of steamed milk and foam. Sm…" at bounding box center [434, 392] width 409 height 57
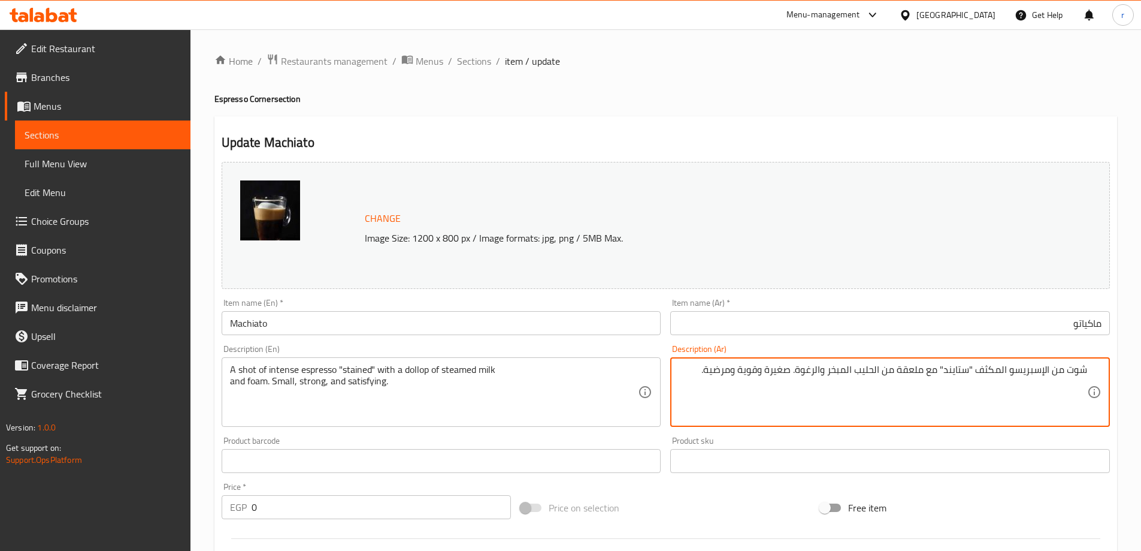
click at [917, 373] on textarea "شوت من الإسبريسو المكثف "ستايند" مع ملعقة من الحليب المبخر والرغوة. صغيرة وقوية…" at bounding box center [883, 392] width 409 height 57
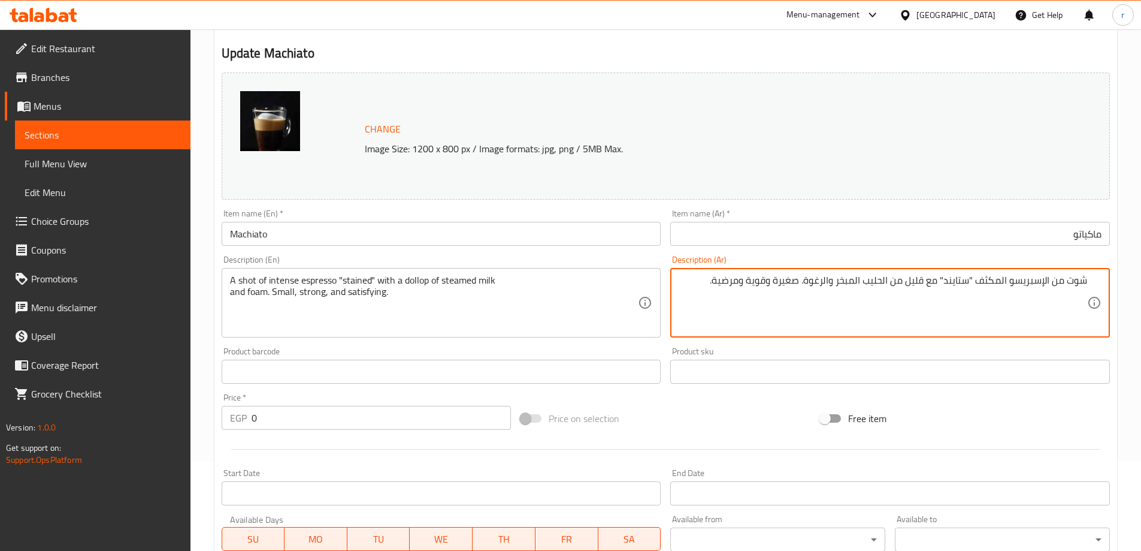
scroll to position [340, 0]
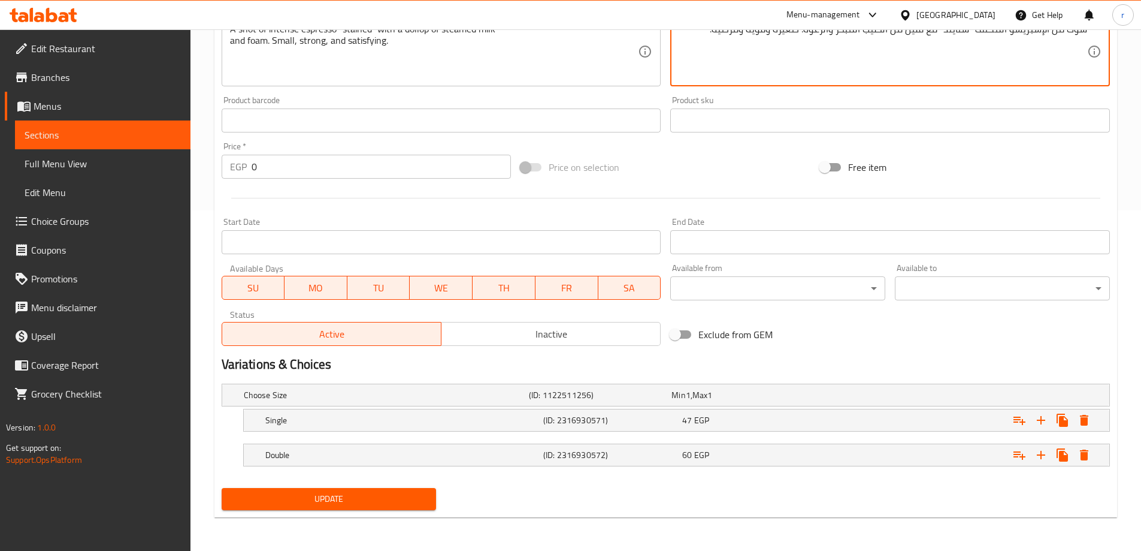
type textarea "شوت من الإسبريسو المكثف "ستايند" مع قليل من الحليب المبخر والرغوة. صغيرة وقوية …"
click at [374, 499] on span "Update" at bounding box center [329, 498] width 196 height 15
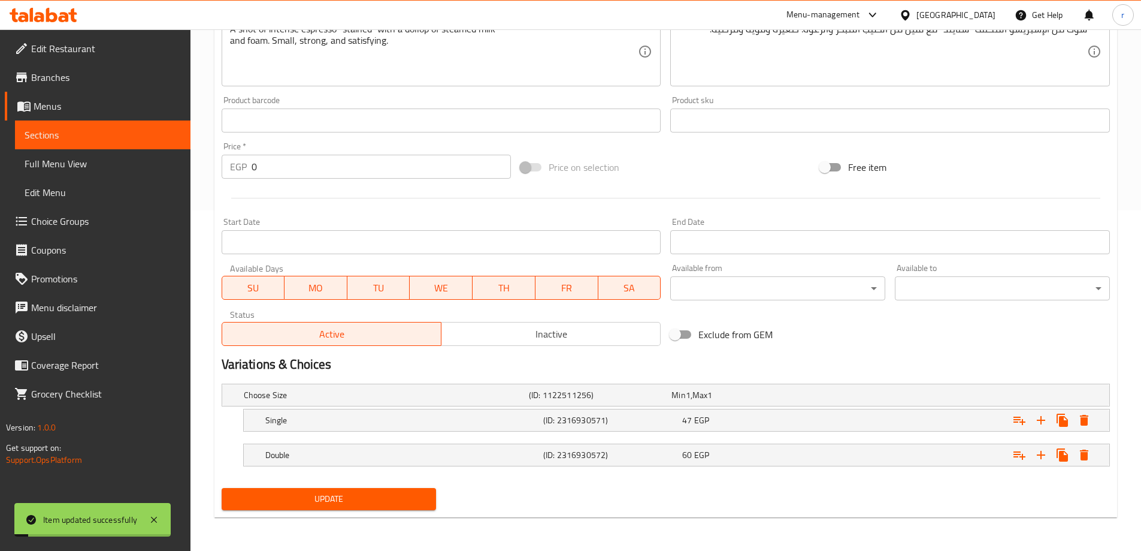
click at [69, 132] on span "Sections" at bounding box center [103, 135] width 156 height 14
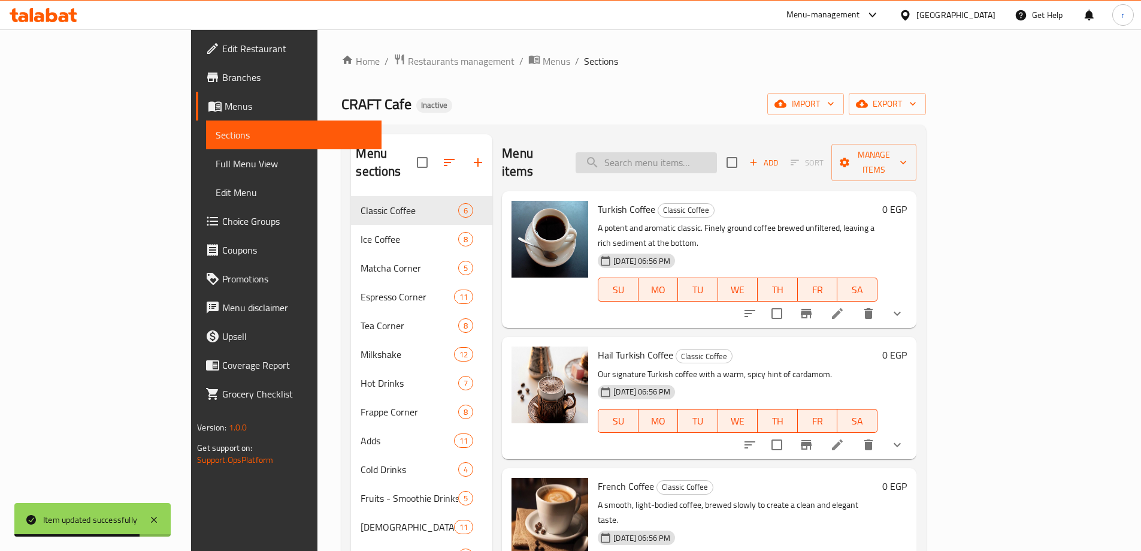
click at [653, 154] on input "search" at bounding box center [646, 162] width 141 height 21
paste input "Classic Frappe"
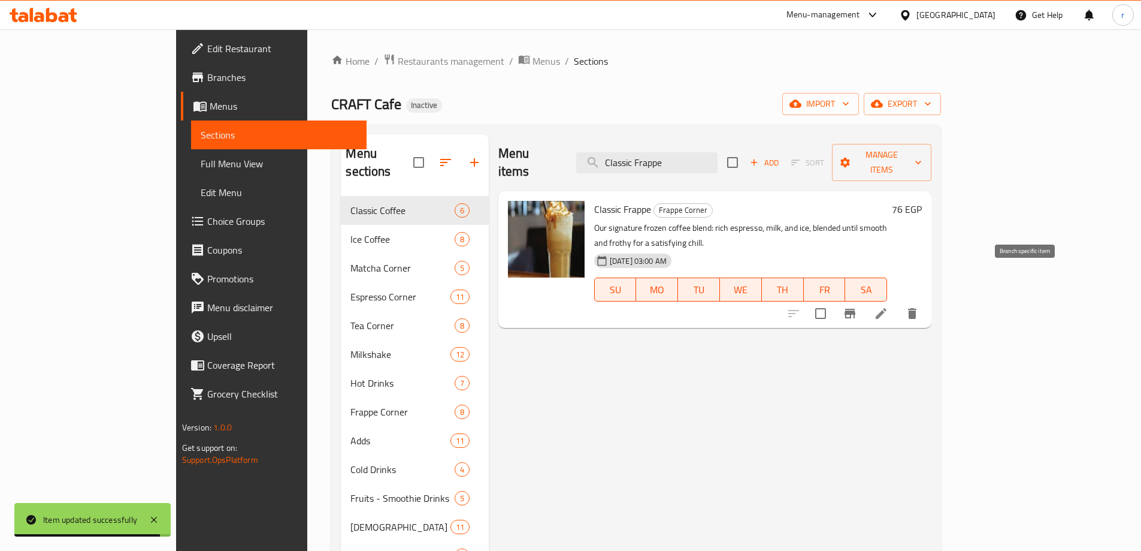
type input "Classic Frappe"
click at [898, 303] on li at bounding box center [881, 314] width 34 height 22
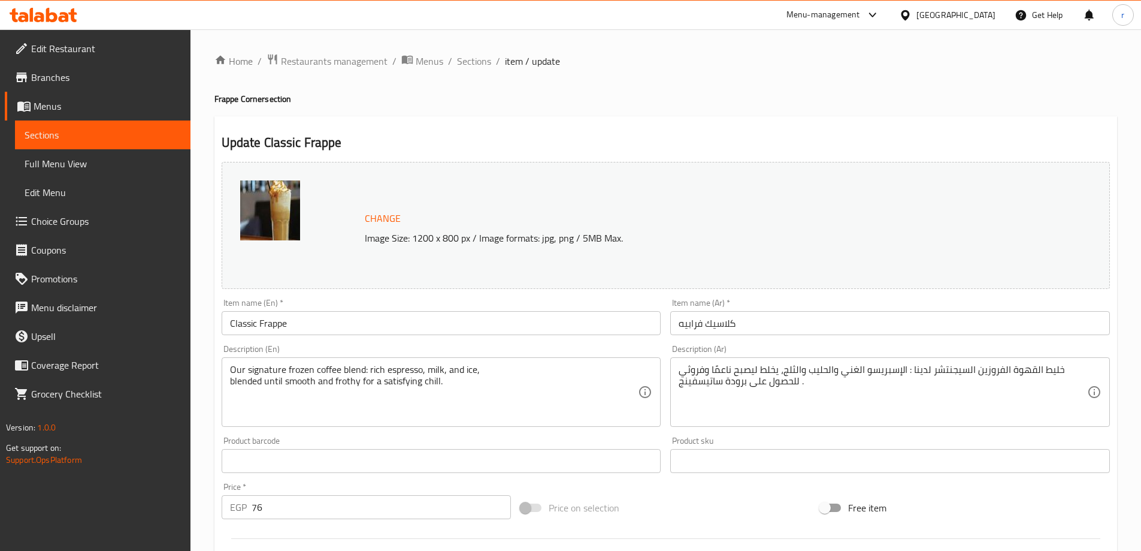
click at [817, 332] on input "كلاسيك فرابيه" at bounding box center [890, 323] width 440 height 24
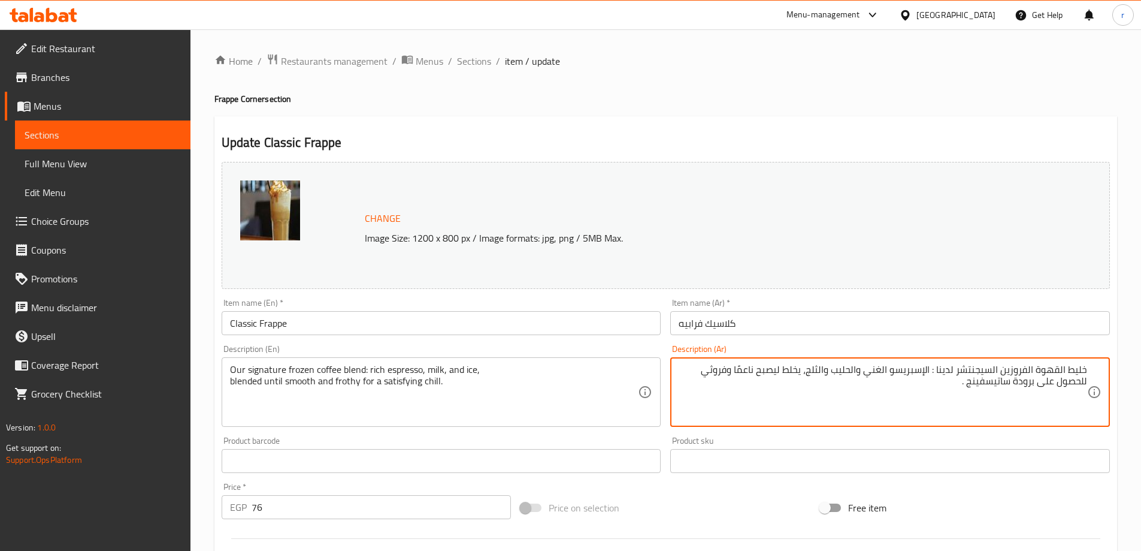
click at [1016, 368] on textarea "خليط القهوة الفروزين السيجنتشر لدينا : الإسبريسو الغني والحليب والثلج، يخلط ليص…" at bounding box center [883, 392] width 409 height 57
click at [831, 370] on textarea "خليط القهوة الفروزين السيجنتشر لدينا : الإسبريسو الغني والحليب والثلج، يخلط ليص…" at bounding box center [883, 392] width 409 height 57
click at [792, 375] on textarea "خليط القهوة الفروزين السيجنتشر لدينا : الإسبريسو الغني والحليب والثلج، يخلط ليص…" at bounding box center [883, 392] width 409 height 57
click at [723, 375] on textarea "خليط القهوة الفروزين السيجنتشر لدينا : الإسبريسو الغني والحليب والثلج، يخلط ليص…" at bounding box center [883, 392] width 409 height 57
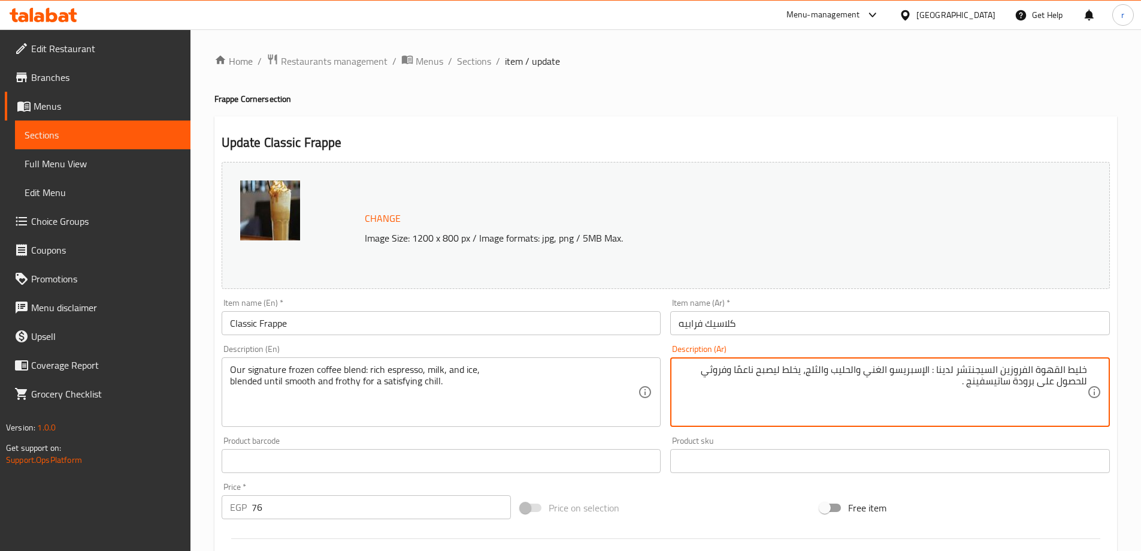
click at [723, 375] on textarea "خليط القهوة الفروزين السيجنتشر لدينا : الإسبريسو الغني والحليب والثلج، يخلط ليص…" at bounding box center [883, 392] width 409 height 57
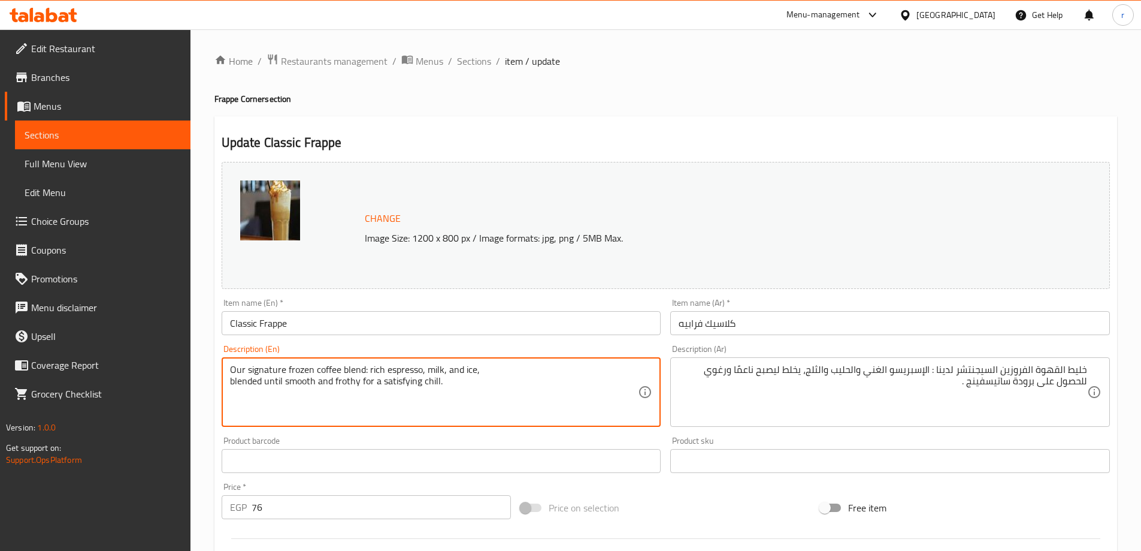
click at [432, 375] on textarea "Our signature frozen coffee blend: rich espresso, milk, and ice, blended until …" at bounding box center [434, 392] width 409 height 57
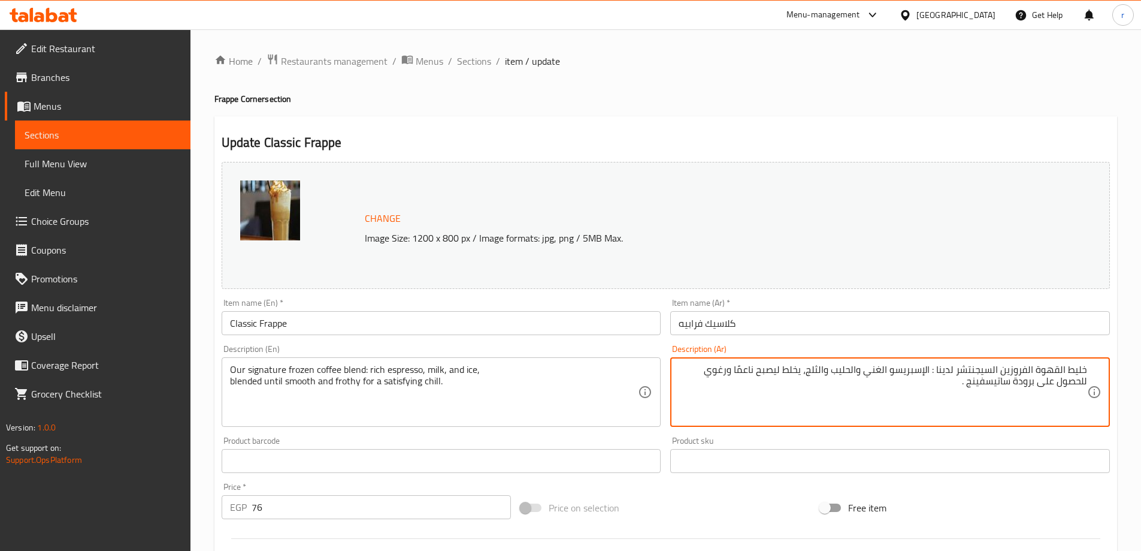
click at [765, 367] on textarea "خليط القهوة الفروزين السيجنتشر لدينا : الإسبريسو الغني والحليب والثلج، يخلط ليص…" at bounding box center [883, 392] width 409 height 57
click at [709, 373] on textarea "خليط القهوة الفروزين السيجنتشر لدينا : الإسبريسو الغني والحليب والثلج، يخلط ليص…" at bounding box center [883, 392] width 409 height 57
click at [996, 383] on textarea "خليط القهوة الفروزين السيجنتشر لدينا : الإسبريسو الغني والحليب والثلج، يخلط ليص…" at bounding box center [883, 392] width 409 height 57
click at [1079, 366] on textarea "خليط القهوة الفروزين السيجنتشر لدينا : الإسبريسو الغني والحليب والثلج، يخلط ليص…" at bounding box center [883, 392] width 409 height 57
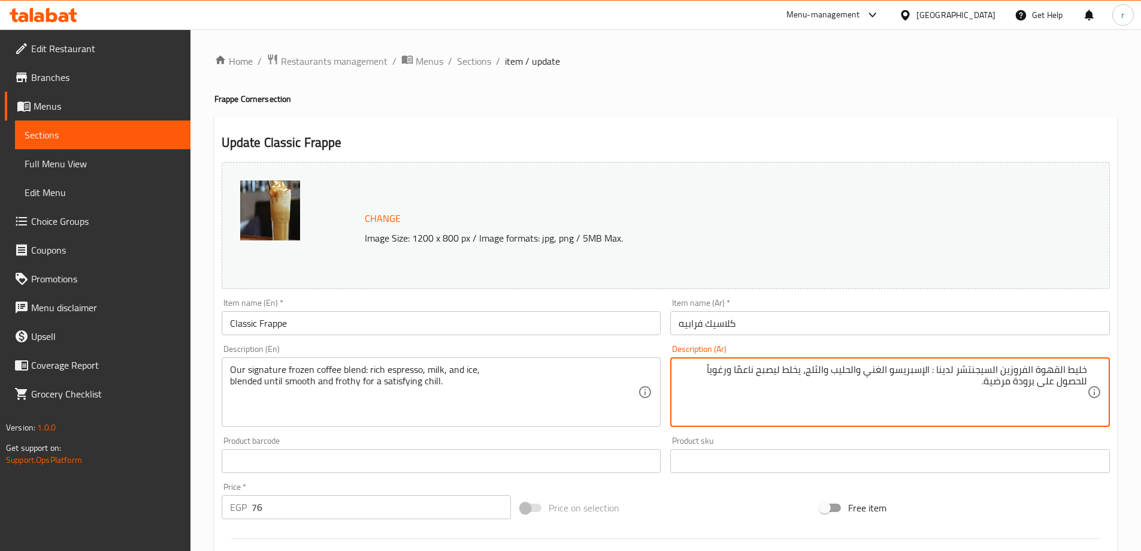
click at [1054, 369] on textarea "خليط القهوة الفروزين السيجنتشر لدينا : الإسبريسو الغني والحليب والثلج، يخلط ليص…" at bounding box center [883, 392] width 409 height 57
click at [1013, 373] on textarea "خليط القهوة الفروزين السيجنتشر لدينا : الإسبريسو الغني والحليب والثلج، يخلط ليص…" at bounding box center [883, 392] width 409 height 57
click at [973, 371] on textarea "خليط القهوة الفروزين السيجنتشر لدينا : الإسبريسو الغني والحليب والثلج، يخلط ليص…" at bounding box center [883, 392] width 409 height 57
click at [903, 370] on textarea "خليط القهوة الفروزين السيجنتشر لدينا : الإسبريسو الغني والحليب والثلج، يخلط ليص…" at bounding box center [883, 392] width 409 height 57
click at [864, 374] on textarea "خليط القهوة الفروزين السيجنتشر لدينا : الإسبريسو الغني والحليب والثلج، يخلط ليص…" at bounding box center [883, 392] width 409 height 57
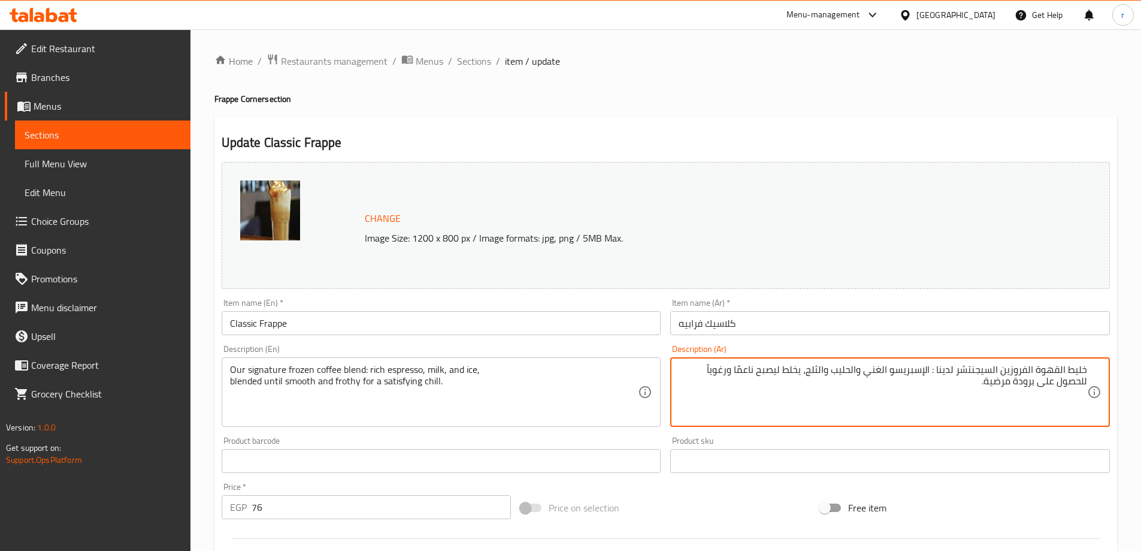
click at [841, 377] on textarea "خليط القهوة الفروزين السيجنتشر لدينا : الإسبريسو الغني والحليب والثلج، يخلط ليص…" at bounding box center [883, 392] width 409 height 57
click at [820, 371] on textarea "خليط القهوة الفروزين السيجنتشر لدينا : الإسبريسو الغني والحليب والثلج، يخلط ليص…" at bounding box center [883, 392] width 409 height 57
click at [785, 374] on textarea "خليط القهوة الفروزين السيجنتشر لدينا : الإسبريسو الغني والحليب والثلج، يخلط ليص…" at bounding box center [883, 392] width 409 height 57
click at [757, 372] on textarea "خليط القهوة الفروزين السيجنتشر لدينا : الإسبريسو الغني والحليب والثلج، يخلط ليص…" at bounding box center [883, 392] width 409 height 57
click at [749, 371] on textarea "خليط القهوة الفروزين السيجنتشر لدينا : الإسبريسو الغني والحليب والثلج، يخلط ليص…" at bounding box center [883, 392] width 409 height 57
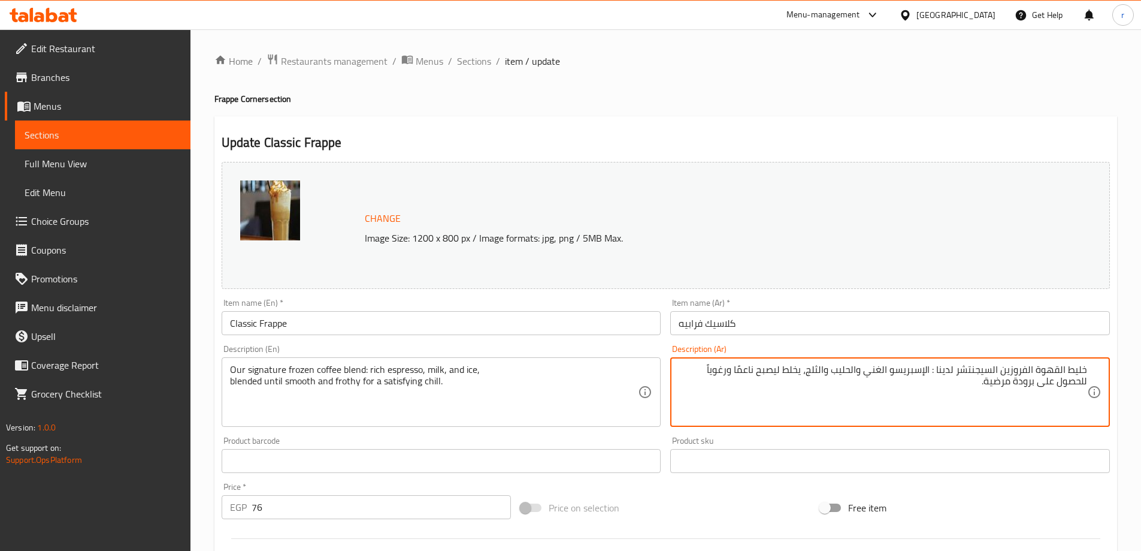
click at [731, 369] on textarea "خليط القهوة الفروزين السيجنتشر لدينا : الإسبريسو الغني والحليب والثلج، يخلط ليص…" at bounding box center [883, 392] width 409 height 57
click at [1058, 386] on textarea "خليط القهوة الفروزين السيجنتشر لدينا : الإسبريسو الغني والحليب والثلج، يخلط ليص…" at bounding box center [883, 392] width 409 height 57
click at [987, 384] on textarea "خليط القهوة الفروزين السيجنتشر لدينا : الإسبريسو الغني والحليب والثلج، يخلط ليص…" at bounding box center [883, 392] width 409 height 57
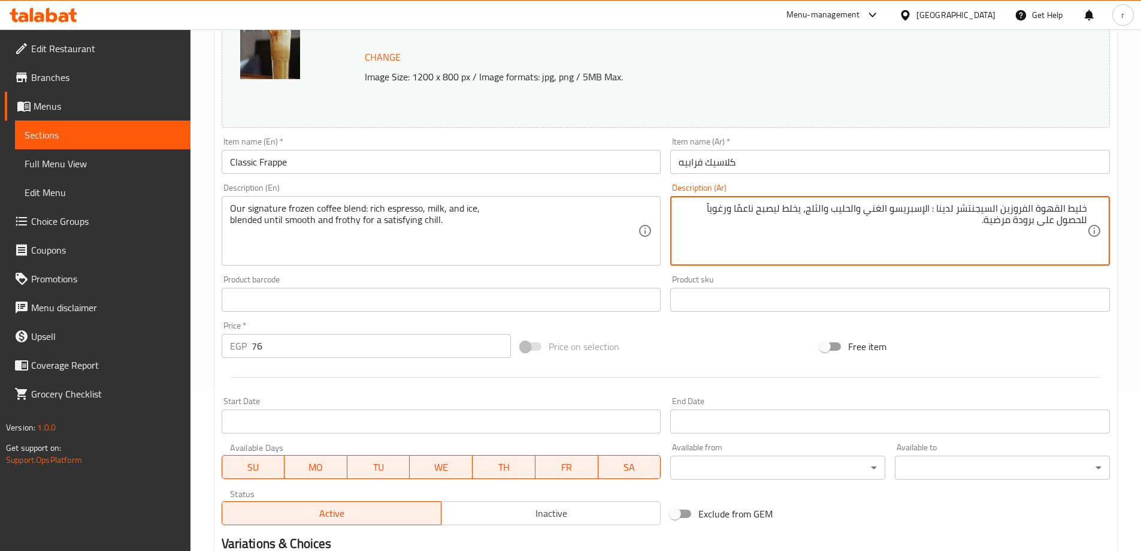
scroll to position [313, 0]
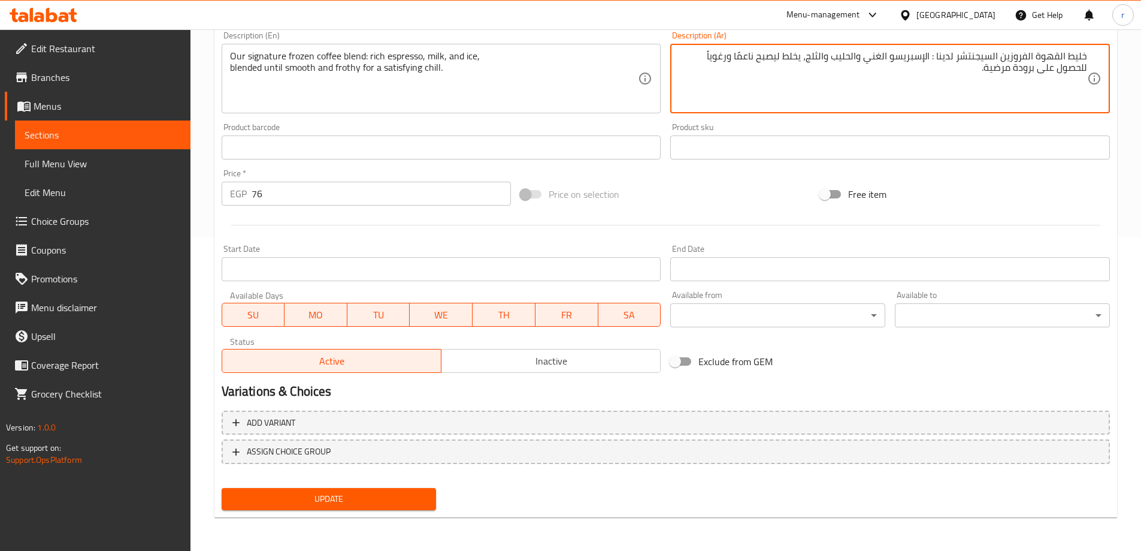
type textarea "خليط القهوة الفروزين السيجنتشر لدينا : الإسبريسو الغني والحليب والثلج، يخلط ليص…"
click at [400, 491] on button "Update" at bounding box center [329, 499] width 215 height 22
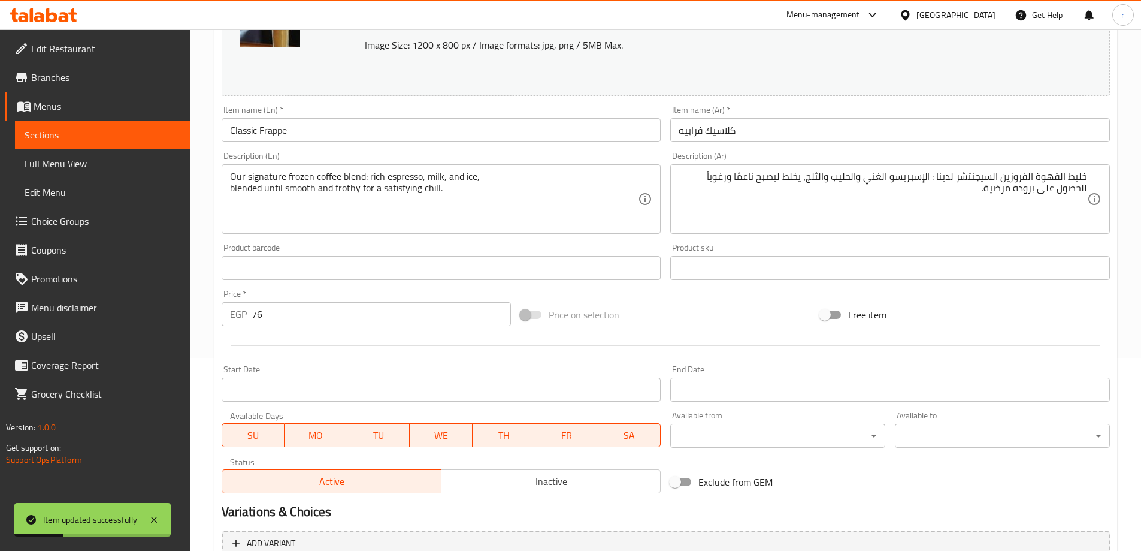
scroll to position [0, 0]
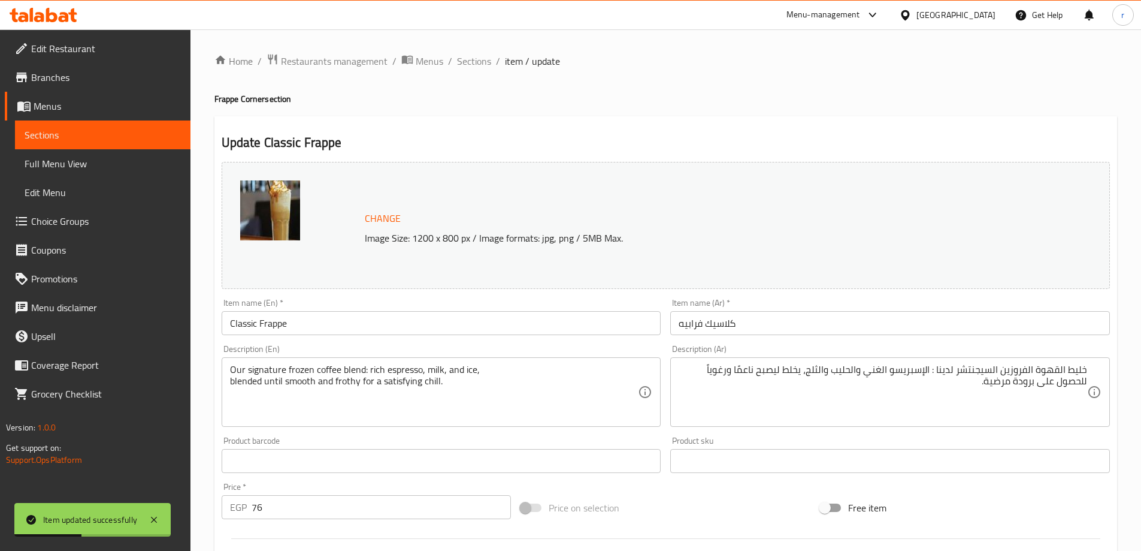
click at [106, 132] on span "Sections" at bounding box center [103, 135] width 156 height 14
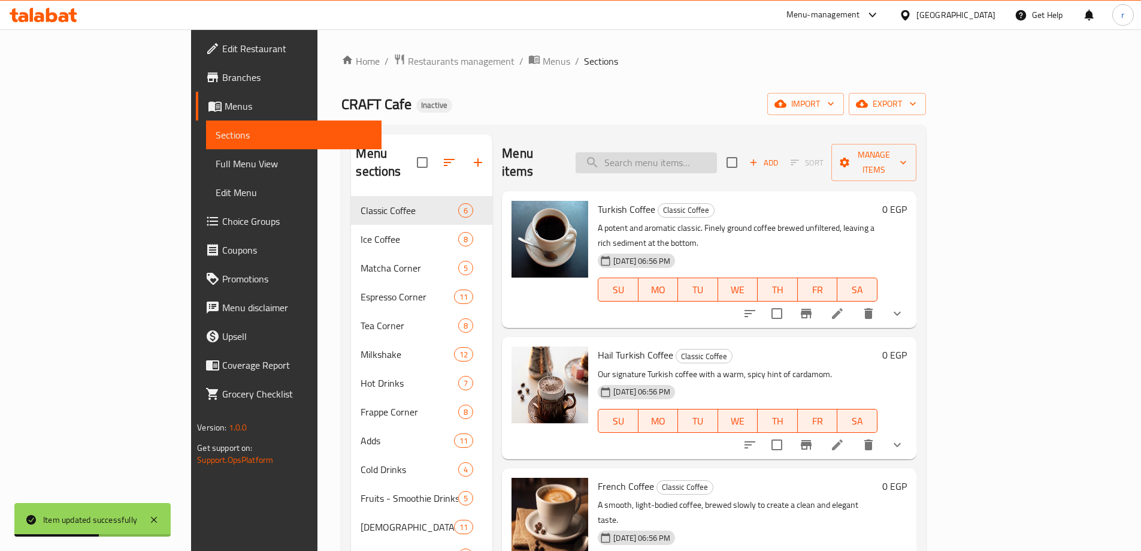
click at [704, 153] on input "search" at bounding box center [646, 162] width 141 height 21
paste input "Frappucino"
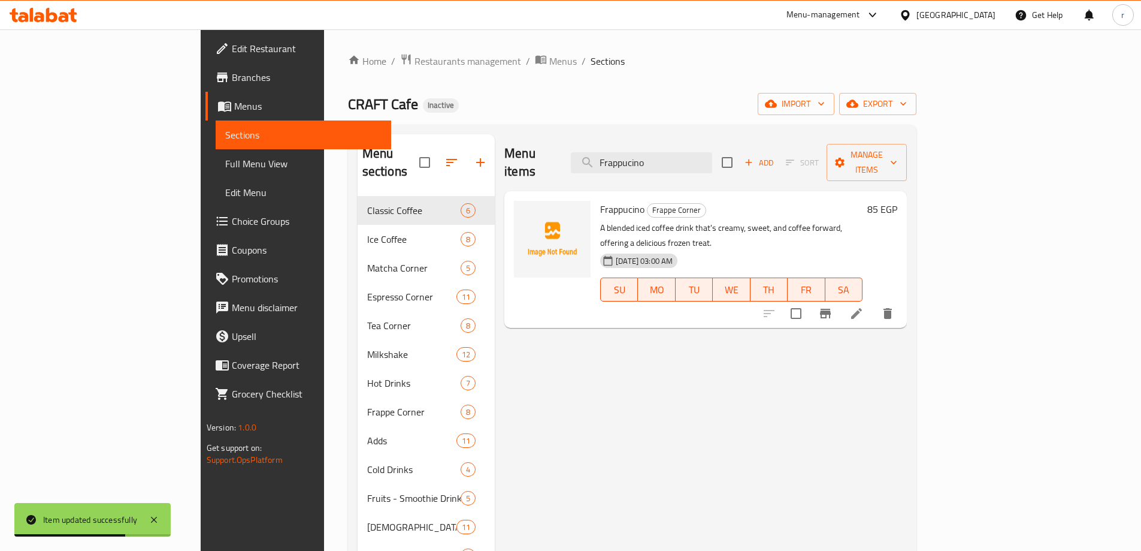
type input "Frappucino"
click at [873, 303] on li at bounding box center [857, 314] width 34 height 22
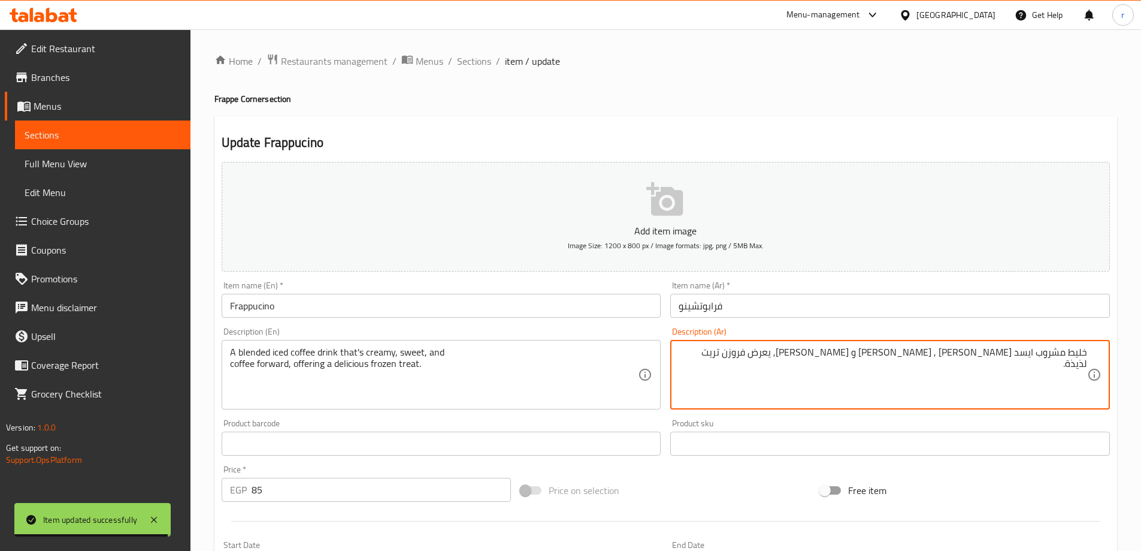
click at [1026, 356] on textarea "خليط مشروب ايسد [PERSON_NAME] , [PERSON_NAME] و [PERSON_NAME], يعرض فروزن تريت …" at bounding box center [883, 374] width 409 height 57
click at [1000, 350] on textarea "خليط مشروب مثلج [PERSON_NAME] , حلو و [PERSON_NAME], يعرض فروزن تريت لذيذة." at bounding box center [883, 374] width 409 height 57
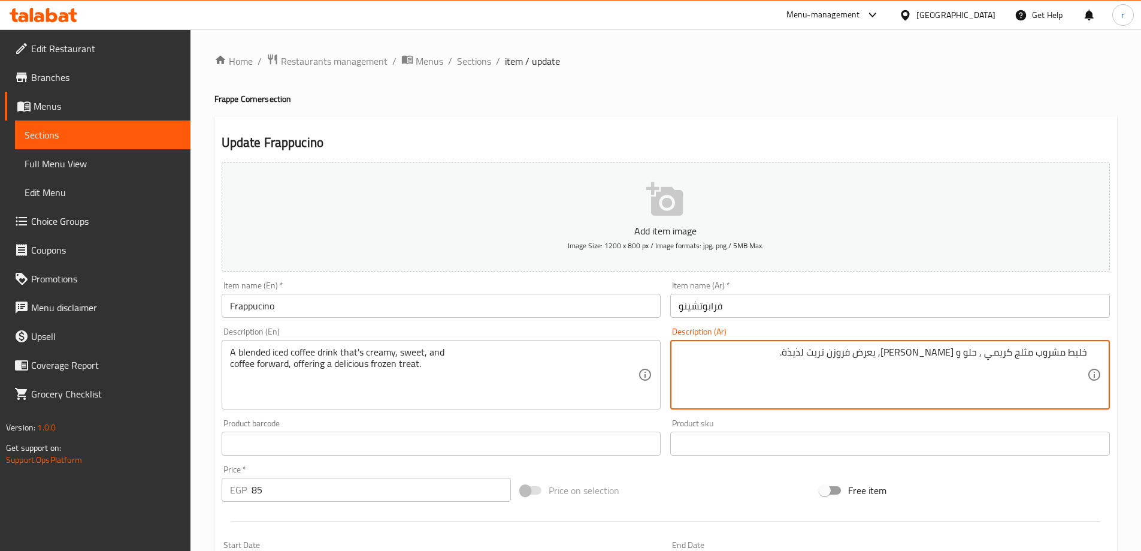
paste textarea "هوة"
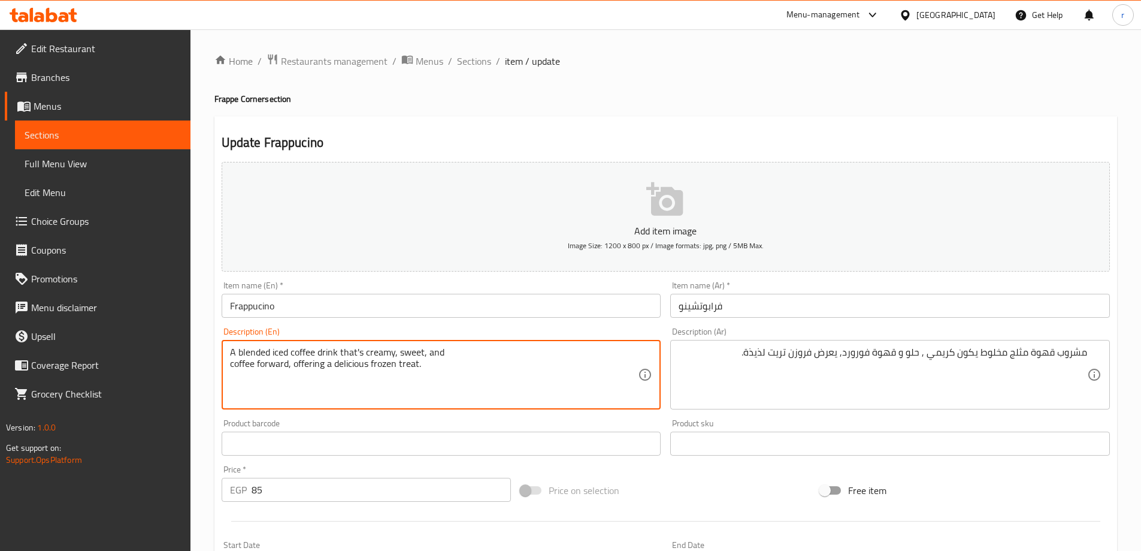
drag, startPoint x: 288, startPoint y: 365, endPoint x: 225, endPoint y: 346, distance: 66.3
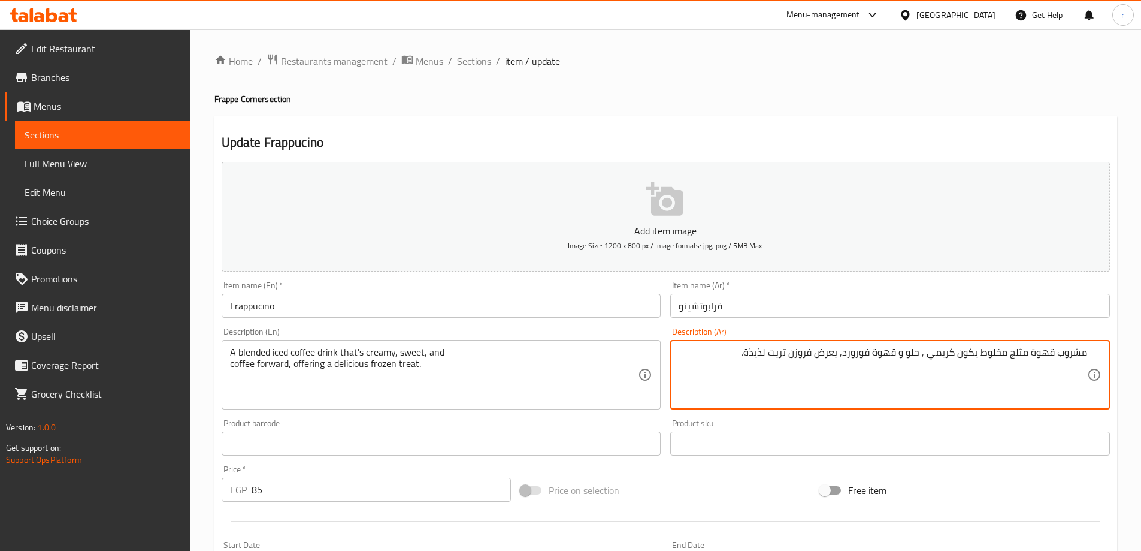
click at [916, 349] on textarea "مشروب قهوة مثلج مخلوط يكون كريمي , حلو و قهوة فورورد, يعرض فروزن تريت لذيذة." at bounding box center [883, 374] width 409 height 57
click at [881, 351] on textarea "مشروب قهوة مثلج مخلوط يكون كريمي , حلو و قهوة فورورد, يعرض فروزن تريت لذيذة." at bounding box center [883, 374] width 409 height 57
click at [861, 350] on textarea "مشروب قهوة مثلج مخلوط يكون كريمي , حلو و قهوة فورورد, يعرض فروزن تريت لذيذة." at bounding box center [883, 374] width 409 height 57
click at [801, 356] on textarea "مشروب قهوة مثلج مخلوط يكون كريمي , حلو و قهوة فورورد, يعرض فروزن تريت لذيذة." at bounding box center [883, 374] width 409 height 57
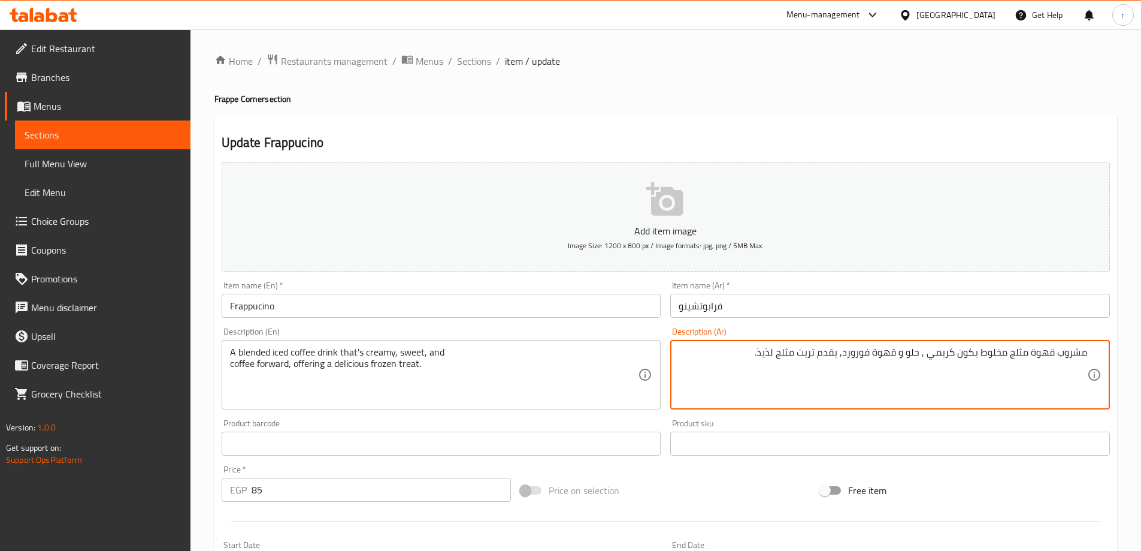
click at [1079, 349] on textarea "مشروب قهوة مثلج مخلوط يكون كريمي , حلو و قهوة فورورد, يقدم تريت مثلج لذيذ." at bounding box center [883, 374] width 409 height 57
click at [1051, 348] on textarea "مشروب قهوة مثلج مخلوط يكون كريمي , حلو و قهوة فورورد, يقدم تريت مثلج لذيذ." at bounding box center [883, 374] width 409 height 57
click at [1080, 356] on textarea "مشروب قهوة مثلج مخلوط يكون كريمي , حلو و قهوة فورورد, يقدم تريت مثلج لذيذ." at bounding box center [883, 374] width 409 height 57
click at [1041, 355] on textarea "مشروب قهوة مثلج مخلوط يكون كريمي , حلو و قهوة فورورد, يقدم تريت مثلج لذيذ." at bounding box center [883, 374] width 409 height 57
click at [1018, 356] on textarea "مشروب قهوة مثلج مخلوط يكون كريمي , حلو و قهوة فورورد, يقدم تريت مثلج لذيذ." at bounding box center [883, 374] width 409 height 57
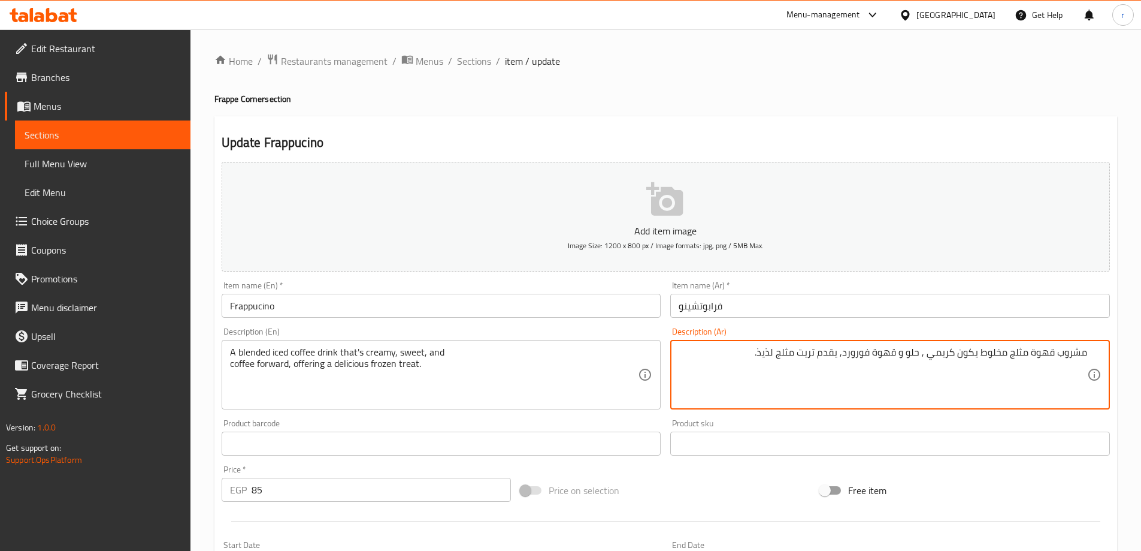
type textarea "مشروب قهوة مثلج مخلوط يكون كريمي , حلو و قهوة فورورد, يقدم تريت مثلج لذيذ."
click at [254, 308] on input "Frappucino" at bounding box center [442, 306] width 440 height 24
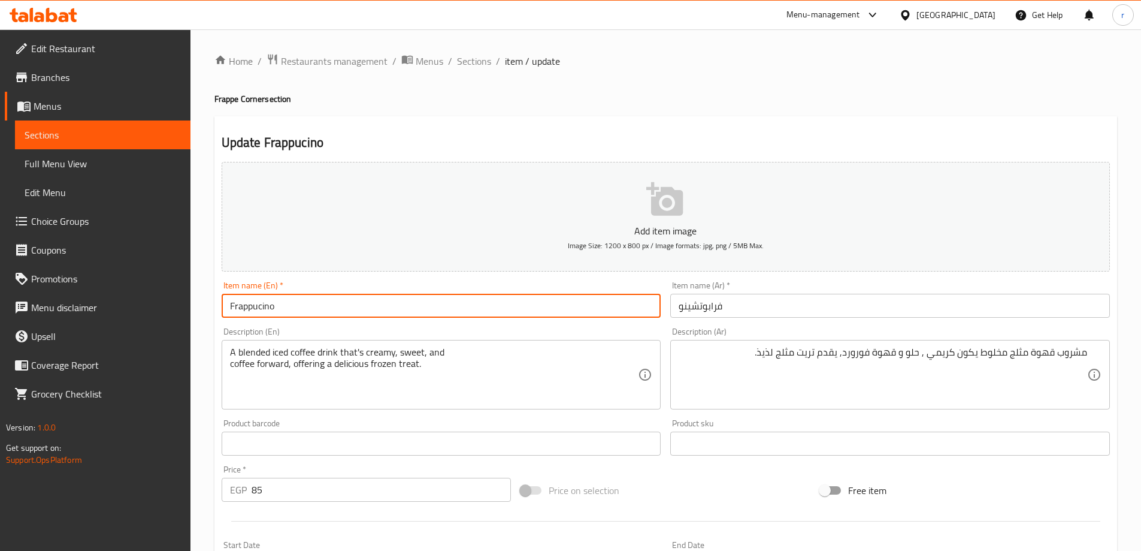
click at [254, 308] on input "Frappucino" at bounding box center [442, 306] width 440 height 24
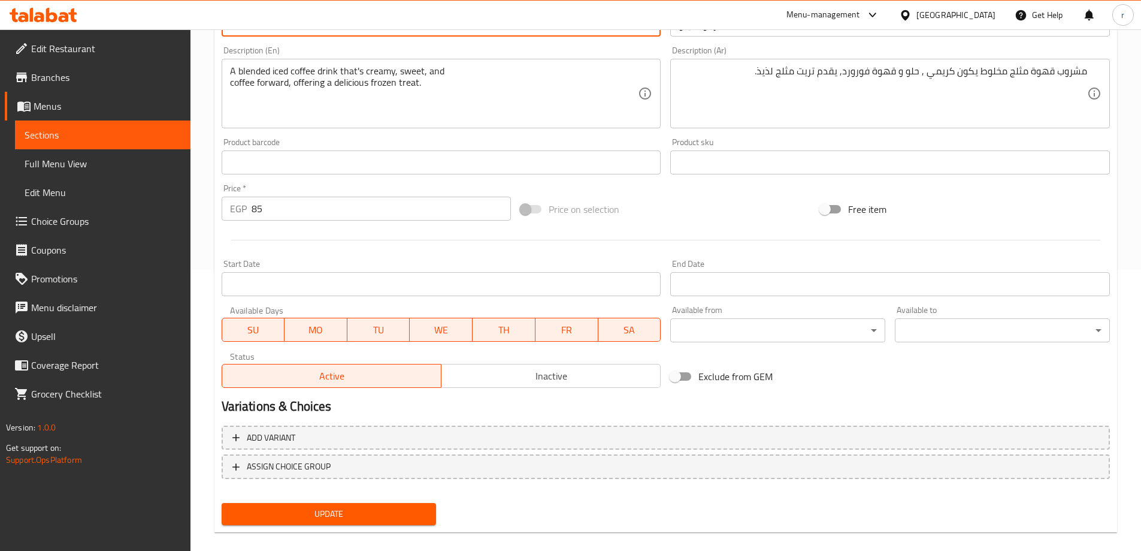
scroll to position [296, 0]
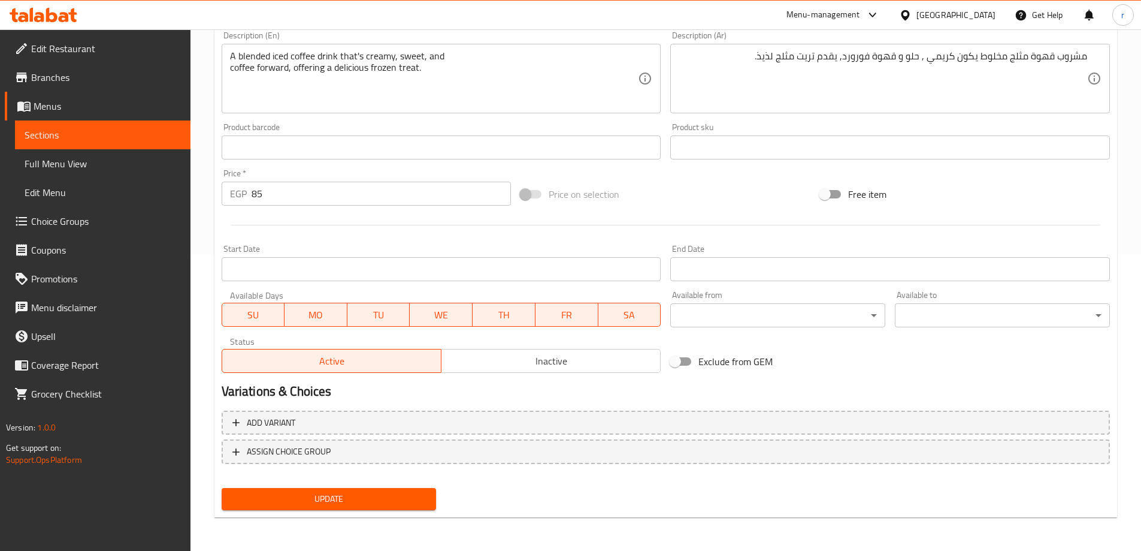
click at [364, 494] on span "Update" at bounding box center [329, 498] width 196 height 15
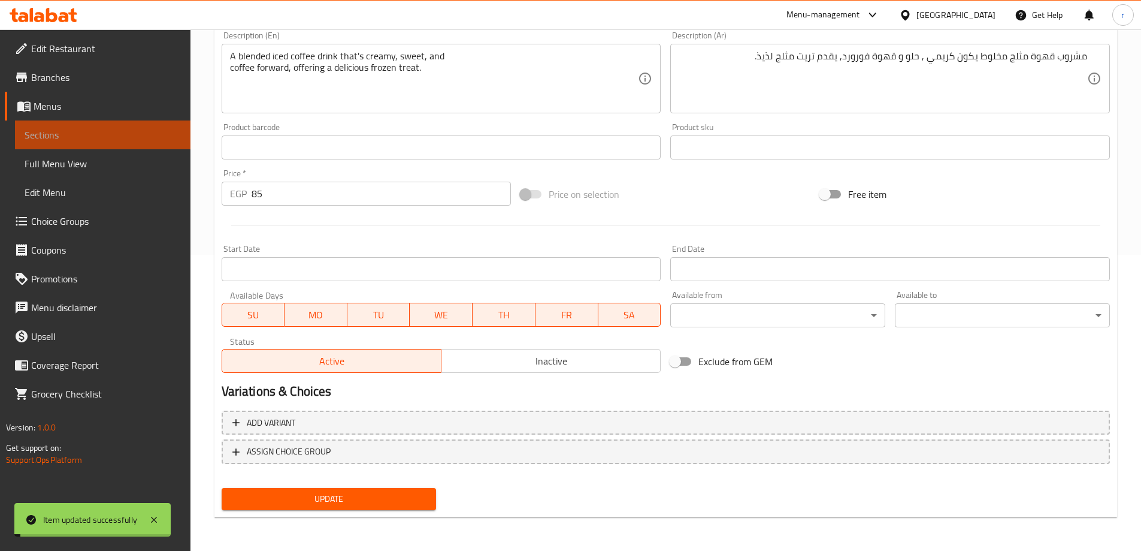
click at [78, 133] on span "Sections" at bounding box center [103, 135] width 156 height 14
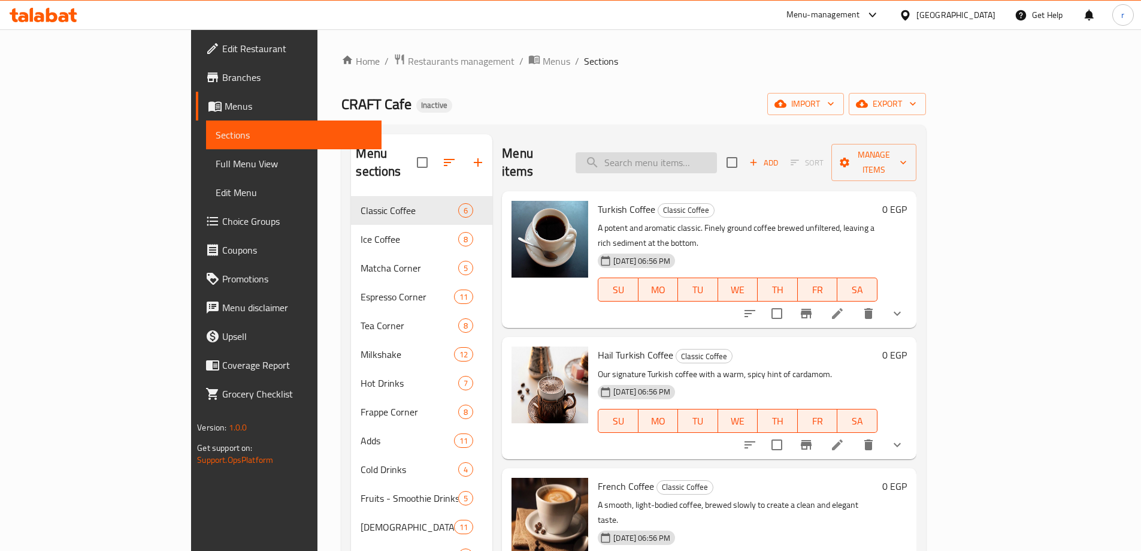
click at [680, 156] on input "search" at bounding box center [646, 162] width 141 height 21
paste input "Frappucino"
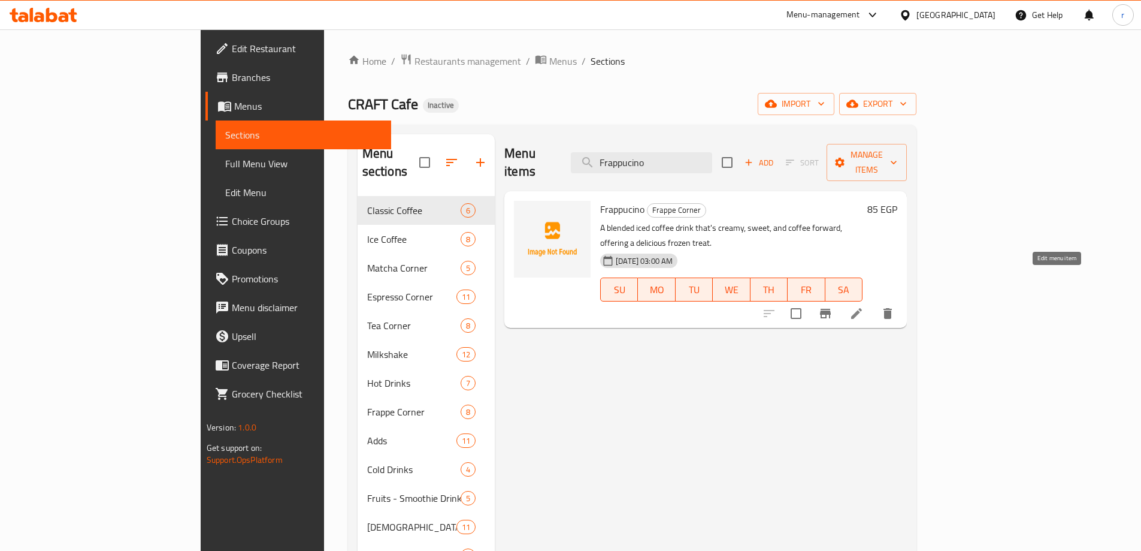
type input "Frappucino"
click at [862, 308] on icon at bounding box center [856, 313] width 11 height 11
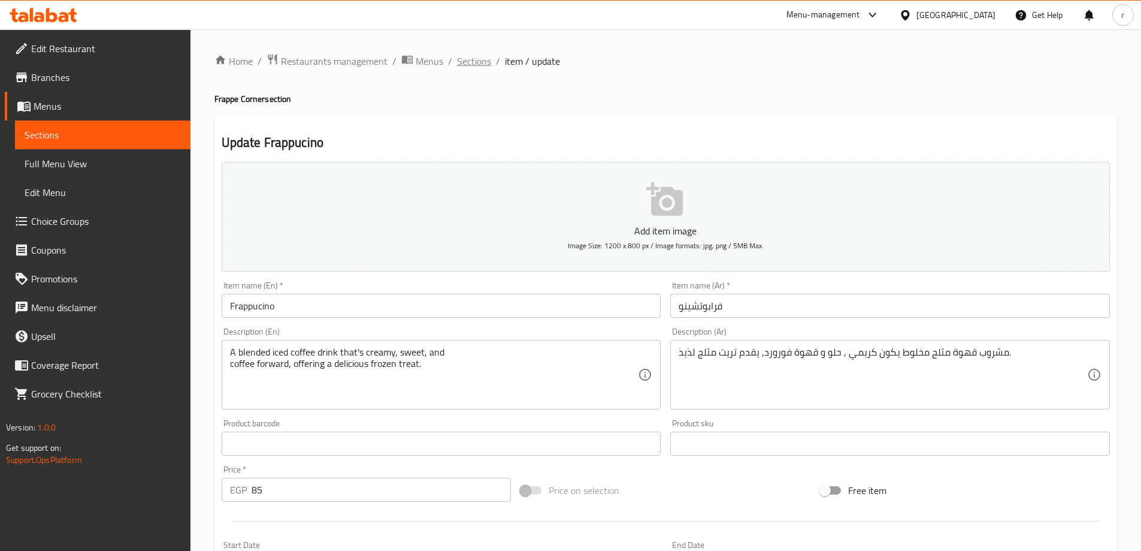
click at [475, 60] on span "Sections" at bounding box center [474, 61] width 34 height 14
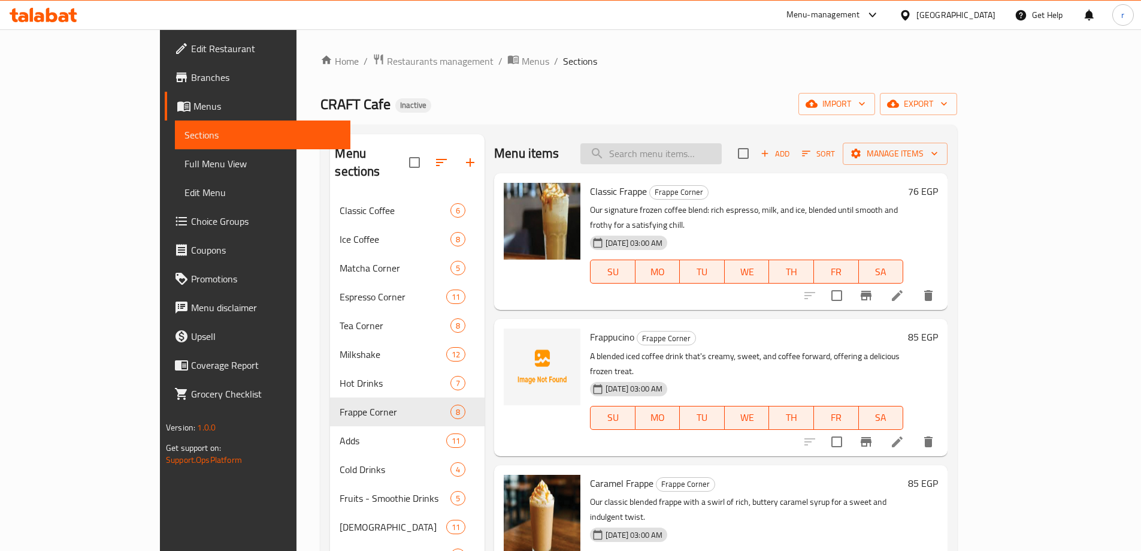
click at [677, 149] on input "search" at bounding box center [650, 153] width 141 height 21
paste input "Caramel Frappe"
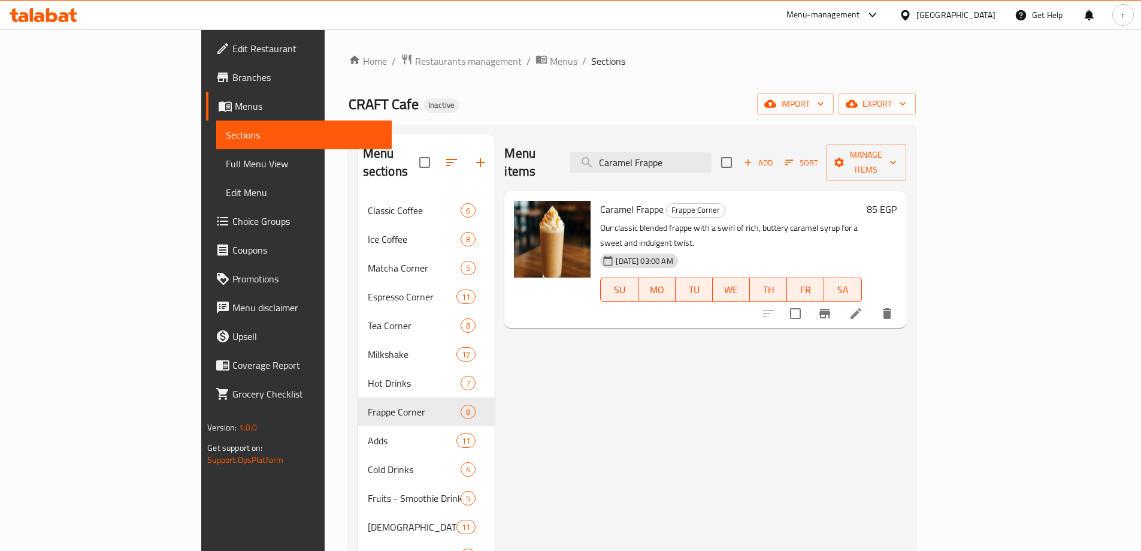
type input "Caramel Frappe"
click at [863, 306] on icon at bounding box center [856, 313] width 14 height 14
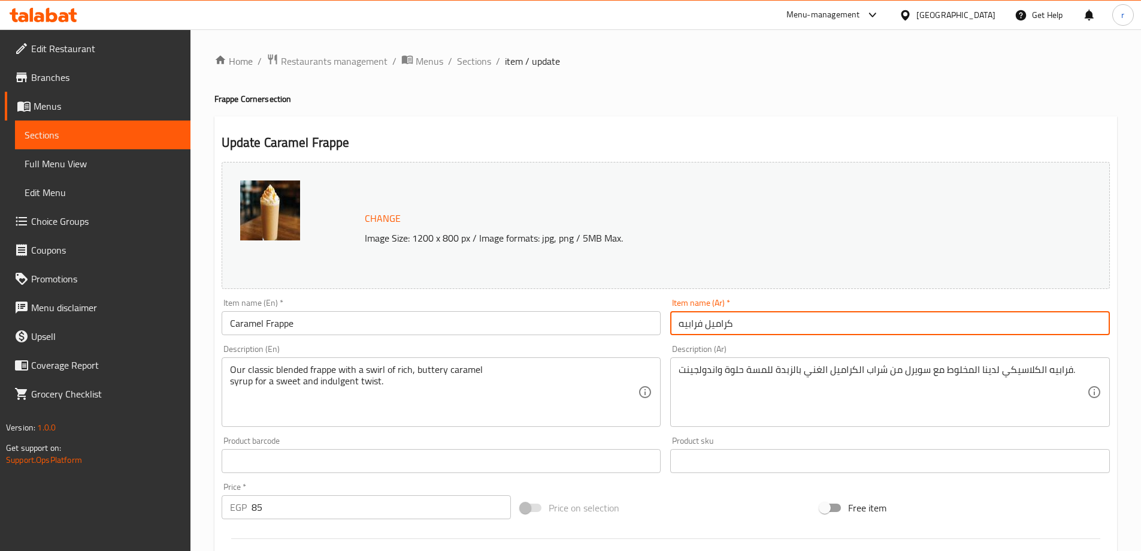
click at [862, 322] on input "كراميل فرابيه" at bounding box center [890, 323] width 440 height 24
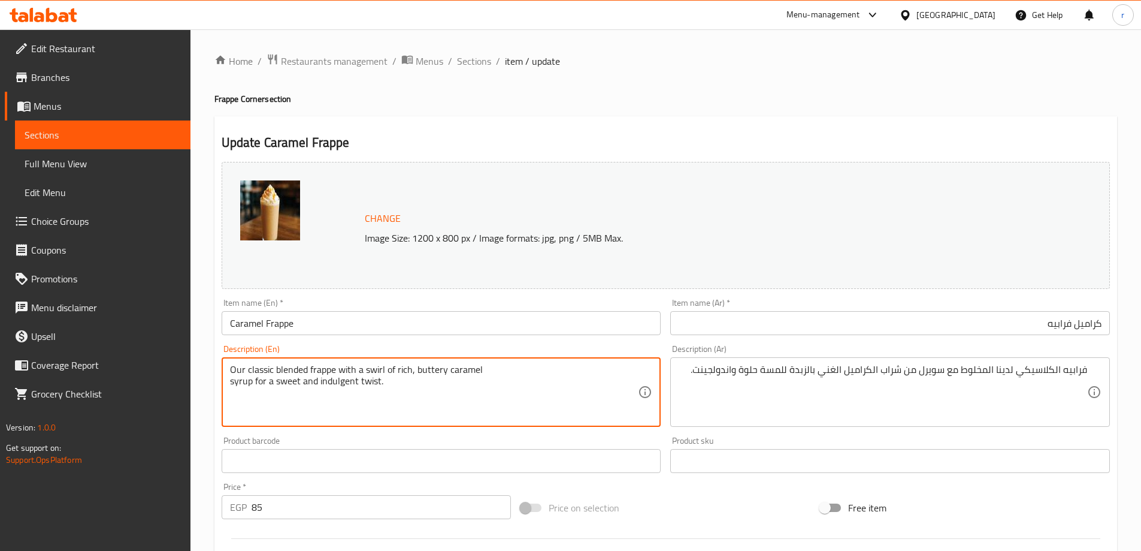
click at [370, 368] on textarea "Our classic blended frappe with a swirl of rich, buttery caramel syrup for a sw…" at bounding box center [434, 392] width 409 height 57
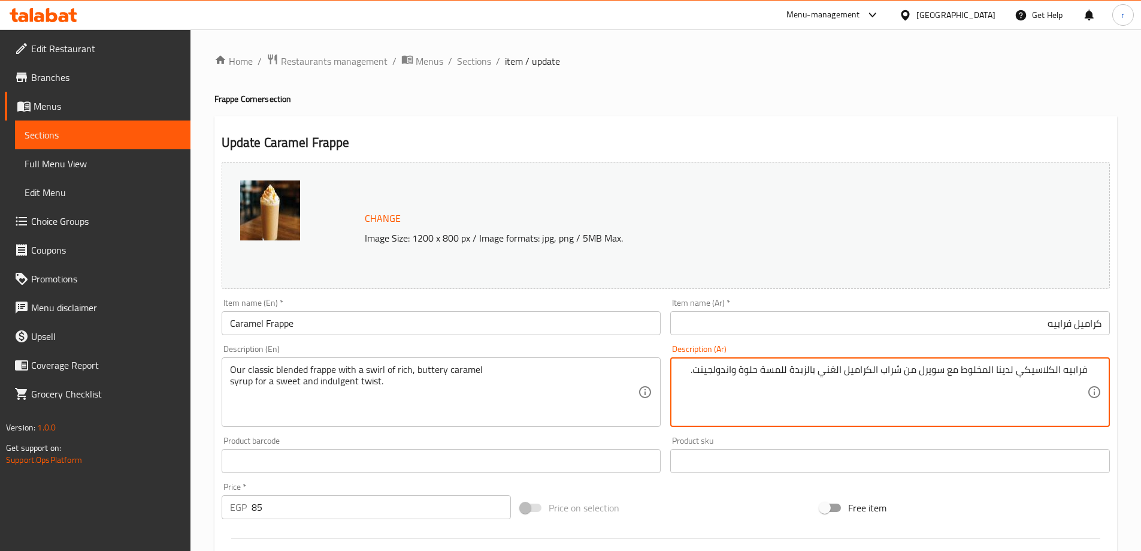
click at [834, 371] on textarea "فرابيه الكلاسيكي لدينا المخلوط مع سويرل من شراب الكراميل الغني بالزبدة للمسة حل…" at bounding box center [883, 392] width 409 height 57
click at [834, 373] on textarea "فرابيه الكلاسيكي لدينا المخلوط مع سويرل من شراب الكراميل الغني بالزبدة للمسة حل…" at bounding box center [883, 392] width 409 height 57
click at [1036, 371] on textarea "فرابيه الكلاسيكي لدينا المخلوط مع سويرل من شراب الكراميل الزبداني الغني للمسة ح…" at bounding box center [883, 392] width 409 height 57
click at [1009, 371] on textarea "فرابيه الكلاسيكي لدينا المخلوط مع سويرل من شراب الكراميل الزبداني الغني للمسة ح…" at bounding box center [883, 392] width 409 height 57
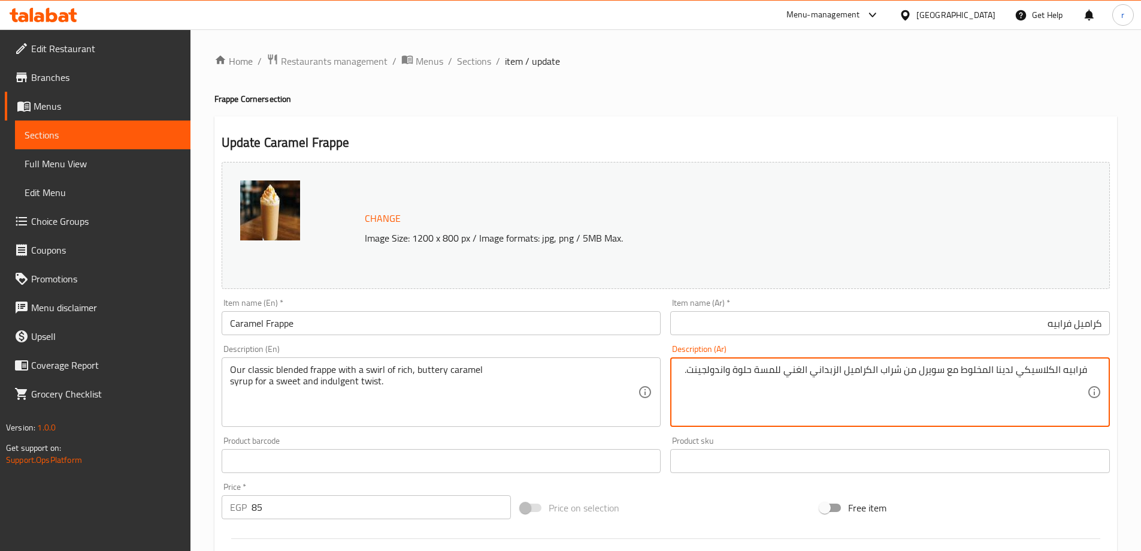
click at [1076, 375] on textarea "فرابيه الكلاسيكي لدينا المخلوط مع سويرل من شراب الكراميل الزبداني الغني للمسة ح…" at bounding box center [883, 392] width 409 height 57
click at [1045, 372] on textarea "فرابيه الكلاسيكي لدينا المخلوط مع سويرل من شراب الكراميل الزبداني الغني للمسة ح…" at bounding box center [883, 392] width 409 height 57
click at [999, 371] on textarea "فرابيه الكلاسيكي لدينا المخلوط مع سويرل من شراب الكراميل الزبداني الغني للمسة ح…" at bounding box center [883, 392] width 409 height 57
click at [971, 376] on textarea "فرابيه الكلاسيكي لدينا المخلوط مع سويرل من شراب الكراميل الزبداني الغني للمسة ح…" at bounding box center [883, 392] width 409 height 57
click at [939, 377] on textarea "فرابيه الكلاسيكي لدينا المخلوط مع سويرل من شراب الكراميل الزبداني الغني للمسة ح…" at bounding box center [883, 392] width 409 height 57
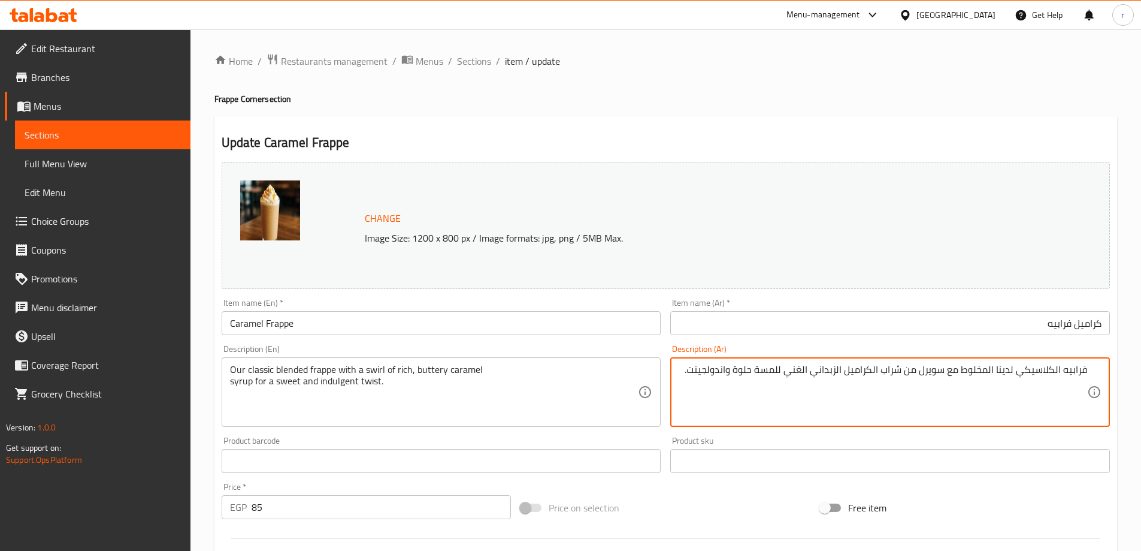
click at [917, 370] on textarea "فرابيه الكلاسيكي لدينا المخلوط مع سويرل من شراب الكراميل الزبداني الغني للمسة ح…" at bounding box center [883, 392] width 409 height 57
click at [897, 370] on textarea "فرابيه الكلاسيكي لدينا المخلوط مع سويرل من شراب الكراميل الزبداني الغني للمسة ح…" at bounding box center [883, 392] width 409 height 57
click at [864, 368] on textarea "فرابيه الكلاسيكي لدينا المخلوط مع سويرل من شراب الكراميل الزبداني الغني للمسة ح…" at bounding box center [883, 392] width 409 height 57
click at [780, 366] on textarea "فرابيه الكلاسيكي لدينا المخلوط مع سويرل من شراب الكراميل الزبداني الغني للمسة ح…" at bounding box center [883, 392] width 409 height 57
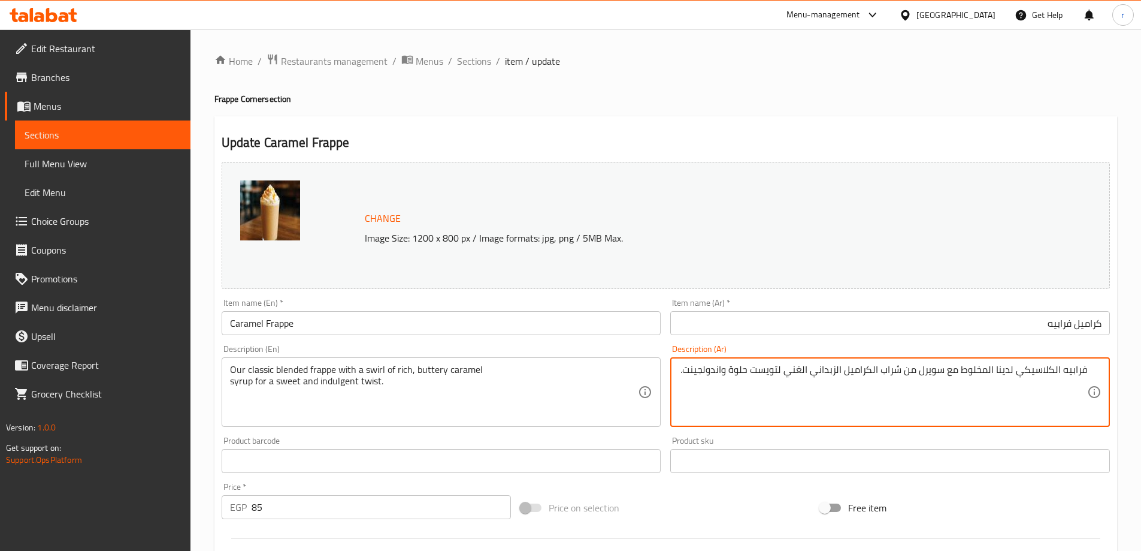
click at [731, 373] on textarea "فرابيه الكلاسيكي لدينا المخلوط مع سويرل من شراب الكراميل الزبداني الغني لتويست …" at bounding box center [883, 392] width 409 height 57
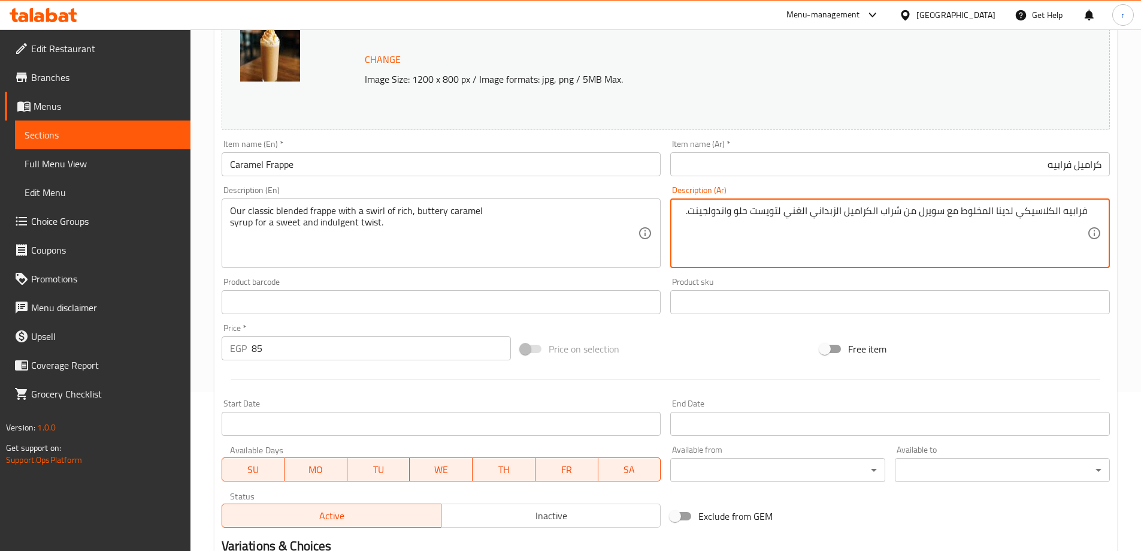
scroll to position [313, 0]
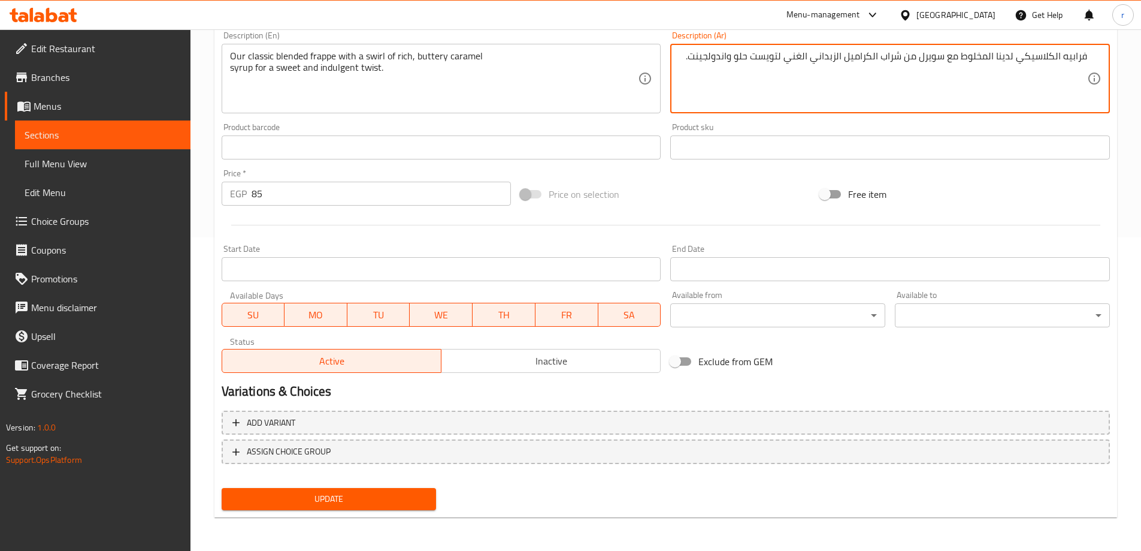
type textarea "فرابيه الكلاسيكي لدينا المخلوط مع سويرل من شراب الكراميل الزبداني الغني لتويست …"
click at [329, 493] on span "Update" at bounding box center [329, 498] width 196 height 15
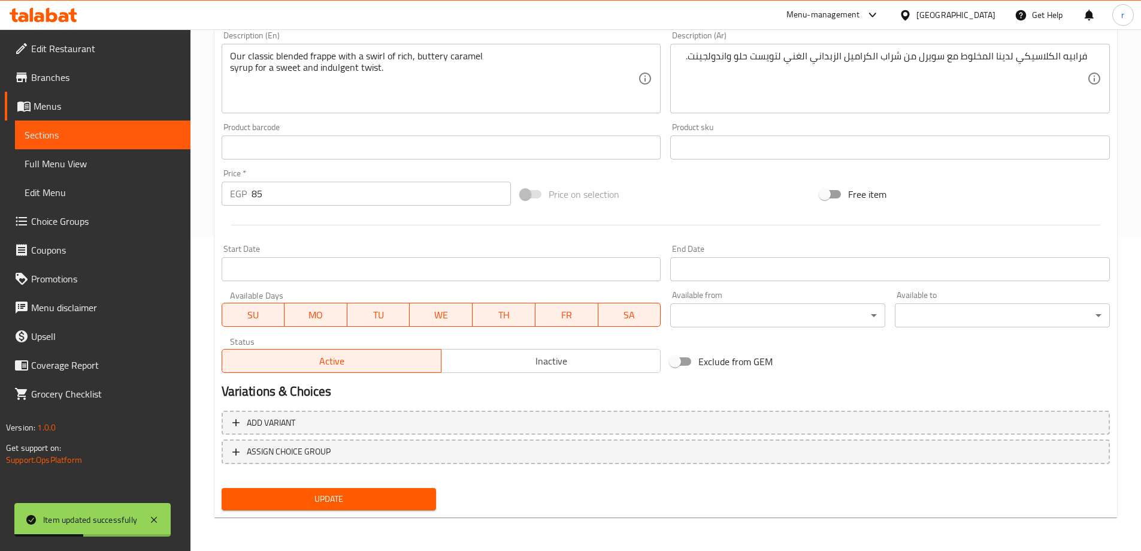
scroll to position [0, 0]
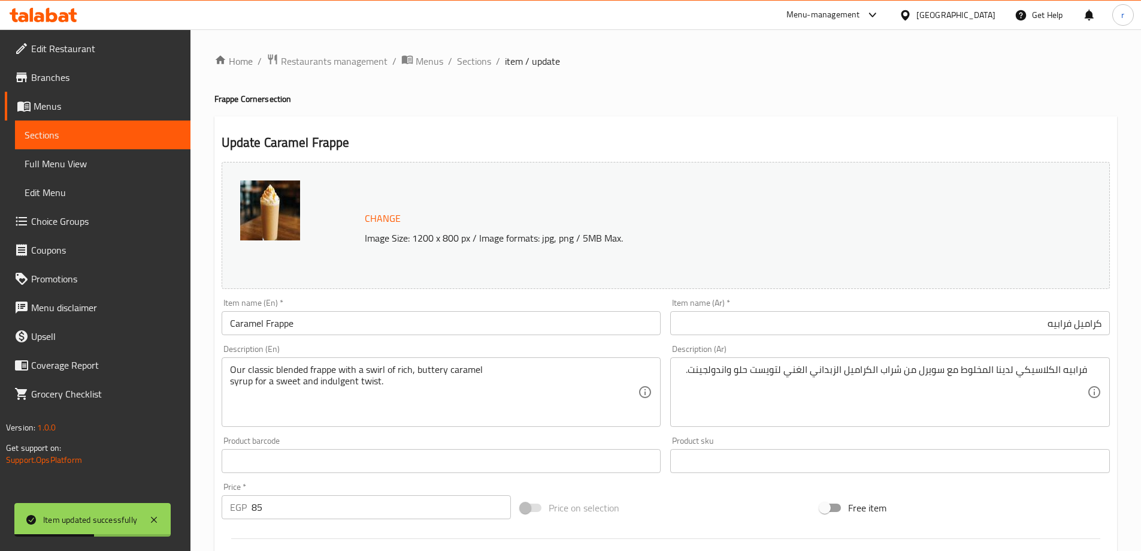
drag, startPoint x: 473, startPoint y: 65, endPoint x: 455, endPoint y: 84, distance: 26.7
click at [473, 65] on span "Sections" at bounding box center [474, 61] width 34 height 14
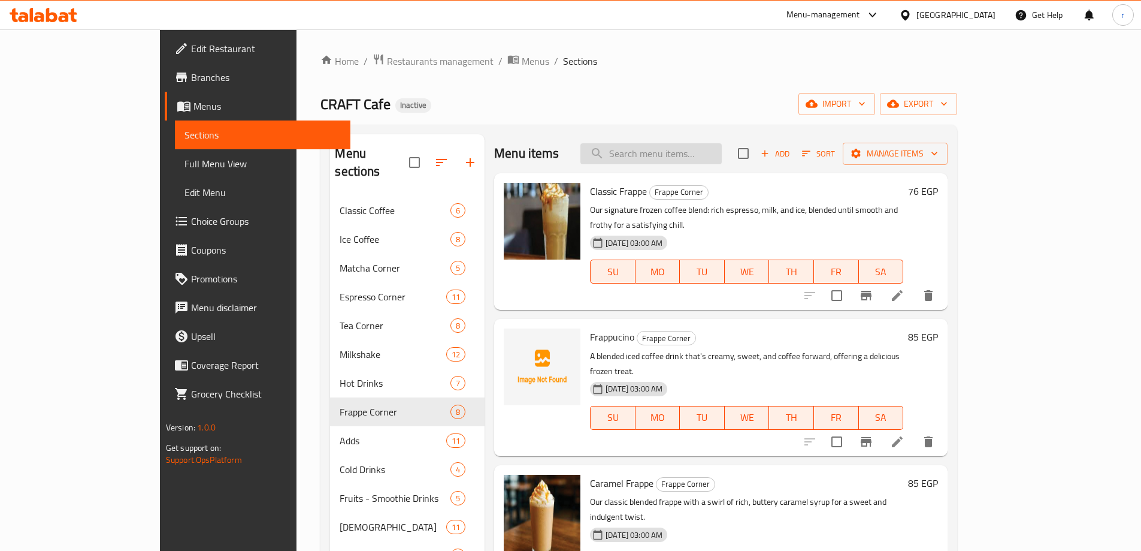
click at [695, 154] on input "search" at bounding box center [650, 153] width 141 height 21
paste input "Chocolate Frappe"
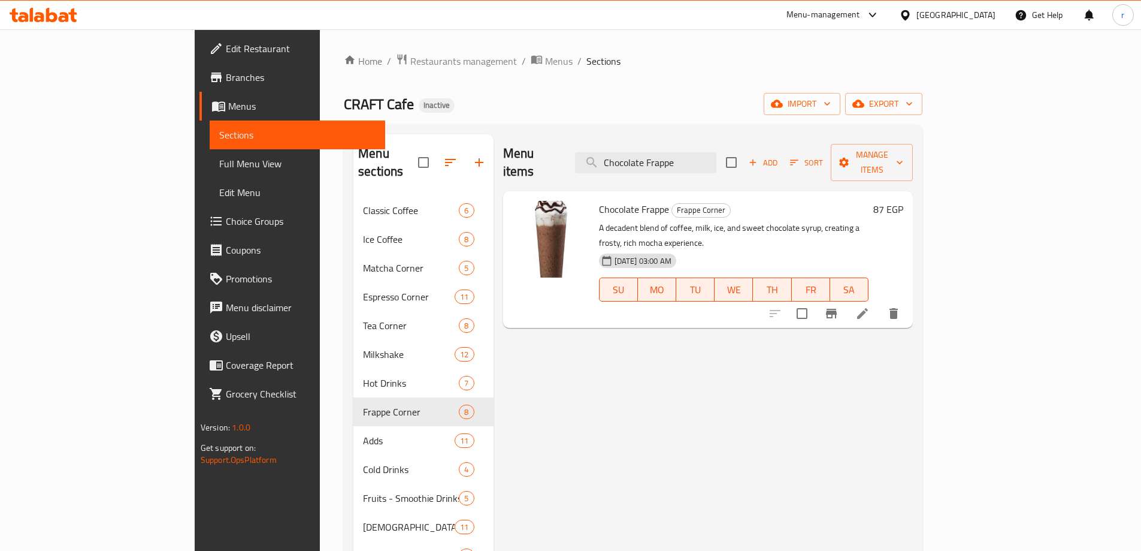
type input "Chocolate Frappe"
click at [868, 308] on icon at bounding box center [862, 313] width 11 height 11
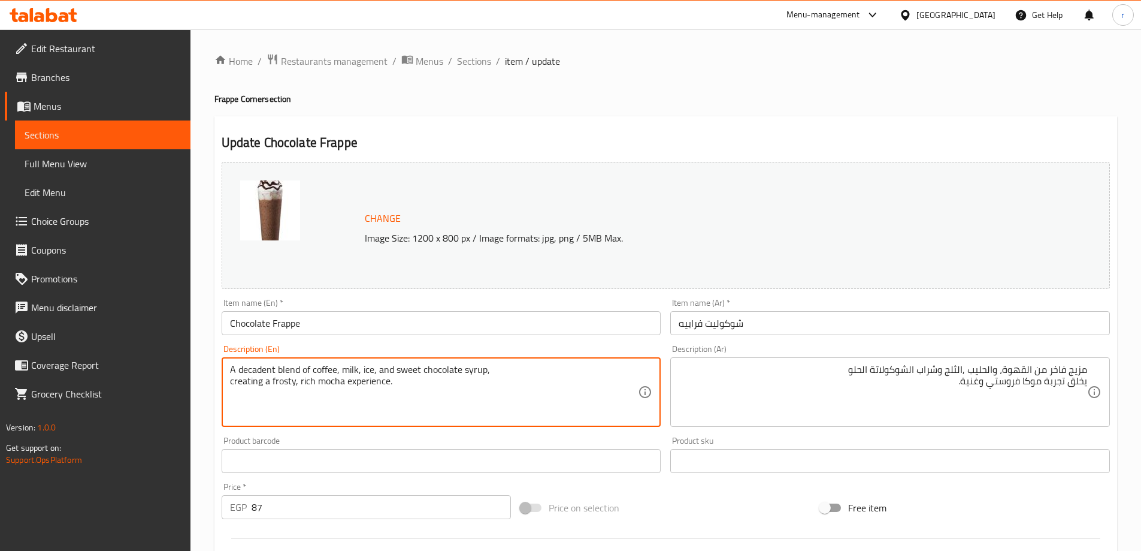
click at [254, 369] on textarea "A decadent blend of coffee, milk, ice, and sweet chocolate syrup, creating a fr…" at bounding box center [434, 392] width 409 height 57
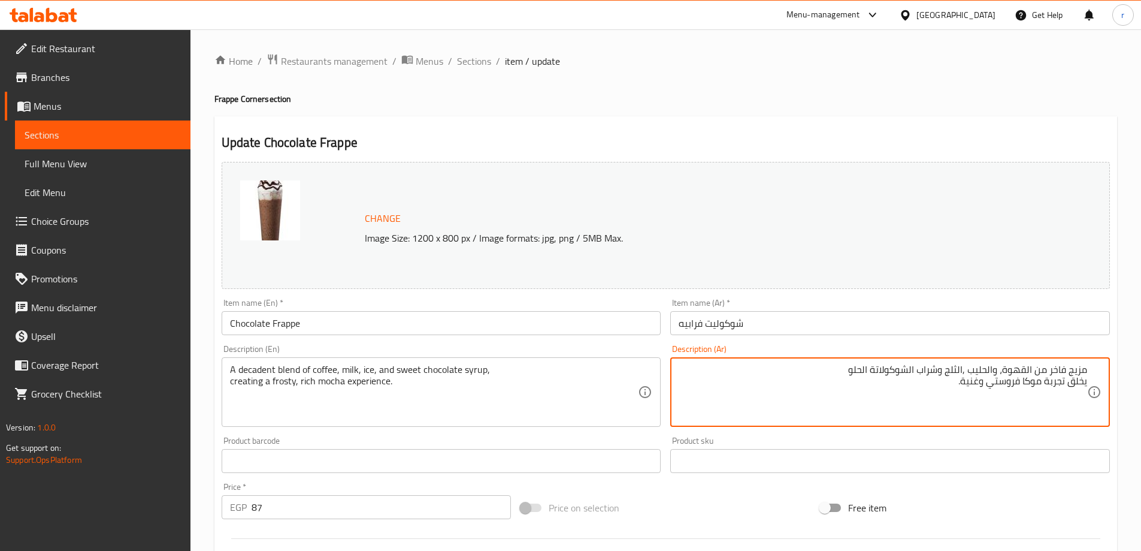
click at [1058, 368] on textarea "مزيج فاخر من القهوة، والحليب ,الثلج وشراب الشوكولاتة الحلو يخلق تجربة موكا فروس…" at bounding box center [883, 392] width 409 height 57
click at [1000, 405] on textarea "مزيج رائع من القهوة، والحليب ,الثلج وشراب الشوكولاتة الحلو يخلق تجربة موكا فروس…" at bounding box center [883, 392] width 409 height 57
click at [1030, 373] on textarea "مزيج فاخر من القهوة، والحليب ,الثلج وشراب الشوكولاتة الحلو يخلق تجربة موكا فروس…" at bounding box center [883, 392] width 409 height 57
click at [1075, 371] on textarea "مزيج فاخر من القهوة، والحليب ,الثلج وشراب الشوكولاتة الحلو يخلق تجربة موكا فروس…" at bounding box center [883, 392] width 409 height 57
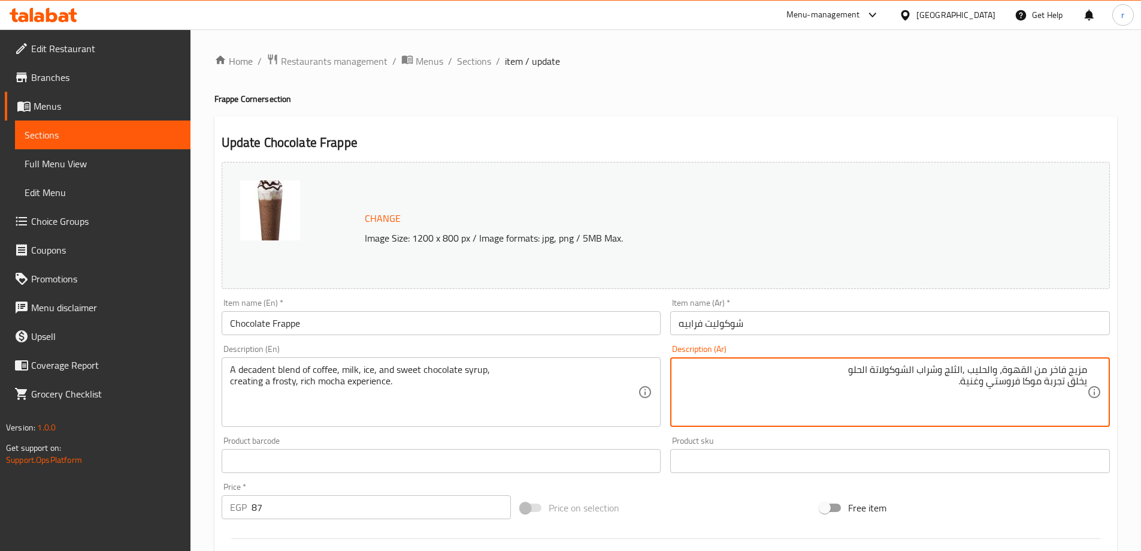
click at [1058, 367] on textarea "مزيج فاخر من القهوة، والحليب ,الثلج وشراب الشوكولاتة الحلو يخلق تجربة موكا فروس…" at bounding box center [883, 392] width 409 height 57
click at [1032, 371] on textarea "مزيج فاخر من القهوة، والحليب ,الثلج وشراب الشوكولاتة الحلو يخلق تجربة موكا فروس…" at bounding box center [883, 392] width 409 height 57
click at [1041, 373] on textarea "مزيج فاخر من القهوة، والحليب ,الثلج وشراب الشوكولاتة الحلو يخلق تجربة موكا فروس…" at bounding box center [883, 392] width 409 height 57
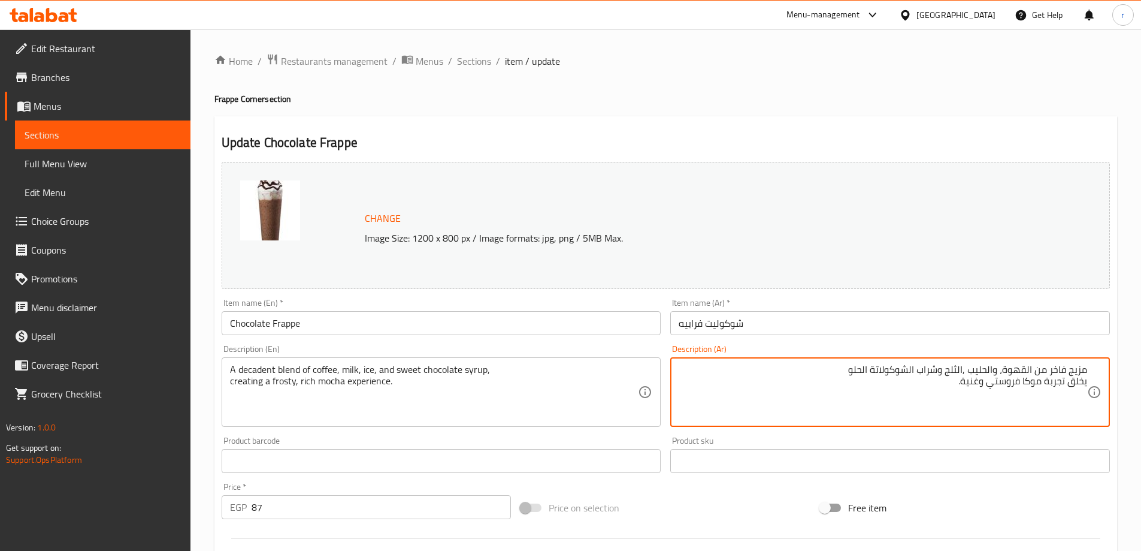
click at [1041, 373] on textarea "مزيج فاخر من القهوة، والحليب ,الثلج وشراب الشوكولاتة الحلو يخلق تجربة موكا فروس…" at bounding box center [883, 392] width 409 height 57
click at [1044, 366] on textarea "مزيج فاخر من القهوة، والحليب ,الثلج وشراب الشوكولاتة الحلو يخلق تجربة موكا فروس…" at bounding box center [883, 392] width 409 height 57
click at [1048, 371] on textarea "مزيج فاخر من القهوة، والحليب ,الثلج وشراب الشوكولاتة الحلو يخلق تجربة موكا فروس…" at bounding box center [883, 392] width 409 height 57
click at [1036, 371] on textarea "مزيج فاخر من القهوة، والحليب ,الثلج وشراب الشوكولاتة الحلو يخلق تجربة موكا فروس…" at bounding box center [883, 392] width 409 height 57
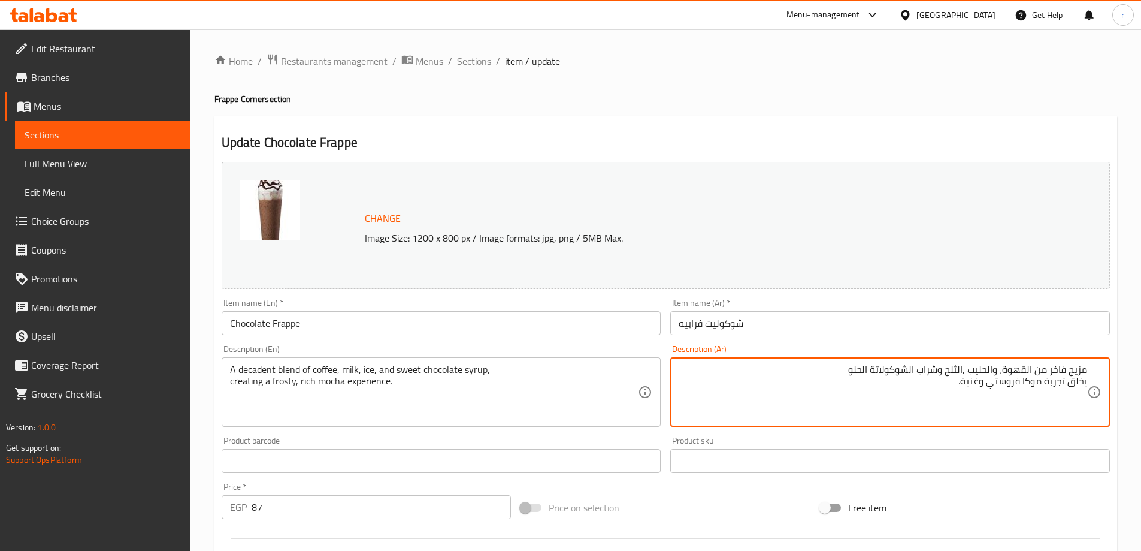
click at [1036, 371] on textarea "مزيج فاخر من القهوة، والحليب ,الثلج وشراب الشوكولاتة الحلو يخلق تجربة موكا فروس…" at bounding box center [883, 392] width 409 height 57
click at [1055, 369] on textarea "مزيج فاخر من القهوة، والحليب ,الثلج وشراب الشوكولاتة الحلو يخلق تجربة موكا فروس…" at bounding box center [883, 392] width 409 height 57
click at [963, 374] on textarea "مزيج فاخر من القهوة، والحليب ,الثلج وشراب الشوكولاتة الحلو يخلق تجربة موكا فروس…" at bounding box center [883, 392] width 409 height 57
click at [939, 370] on textarea "مزيج فاخر من القهوة، والحليب ,الثلج وشراب الشوكولاتة الحلو يخلق تجربة موكا فروس…" at bounding box center [883, 392] width 409 height 57
click at [963, 367] on textarea "مزيج فاخر من القهوة، والحليب ,الثلج وشراب الشوكولاتة الحلو يخلق تجربة موكا فروس…" at bounding box center [883, 392] width 409 height 57
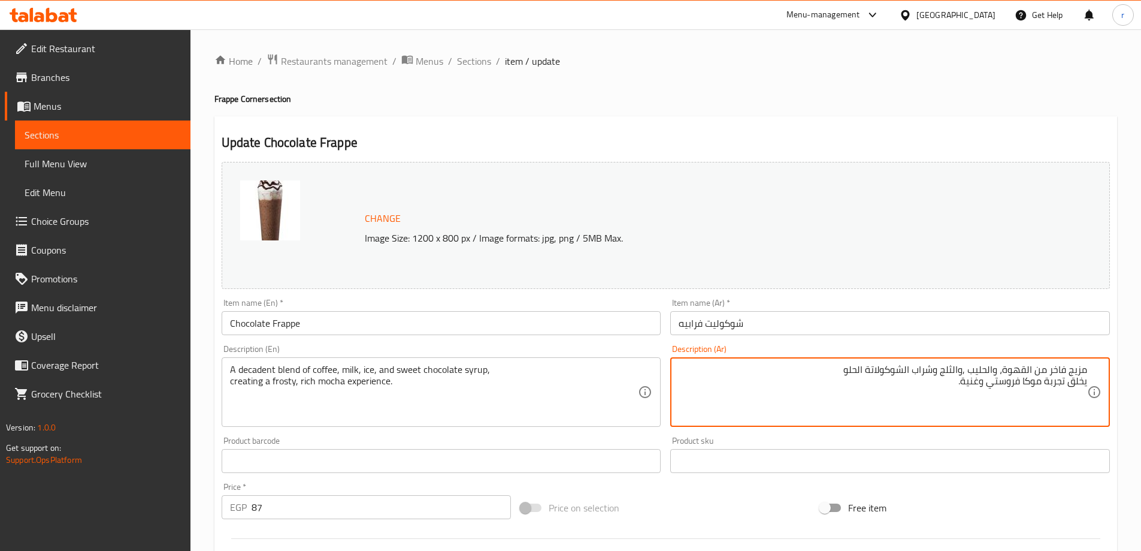
click at [925, 374] on textarea "مزيج فاخر من القهوة، والحليب ,والثلج وشراب الشوكولاتة الحلو يخلق تجربة موكا فرو…" at bounding box center [883, 392] width 409 height 57
click at [903, 370] on textarea "مزيج فاخر من القهوة، والحليب ,والثلج وشراب الشوكولاتة الحلو يخلق تجربة موكا فرو…" at bounding box center [883, 392] width 409 height 57
click at [854, 370] on textarea "مزيج فاخر من القهوة، والحليب ,والثلج وشراب الشوكولاتة الحلو يخلق تجربة موكا فرو…" at bounding box center [883, 392] width 409 height 57
click at [1081, 384] on textarea "مزيج فاخر من القهوة، والحليب ,والثلج وشراب الشوكولاتة الحلو يخلق تجربة موكا فرو…" at bounding box center [883, 392] width 409 height 57
click at [1076, 377] on textarea "مزيج فاخر من القهوة، والحليب ,والثلج وشراب الشوكولاتة الحلو يخلق تجربة موكا فرو…" at bounding box center [883, 392] width 409 height 57
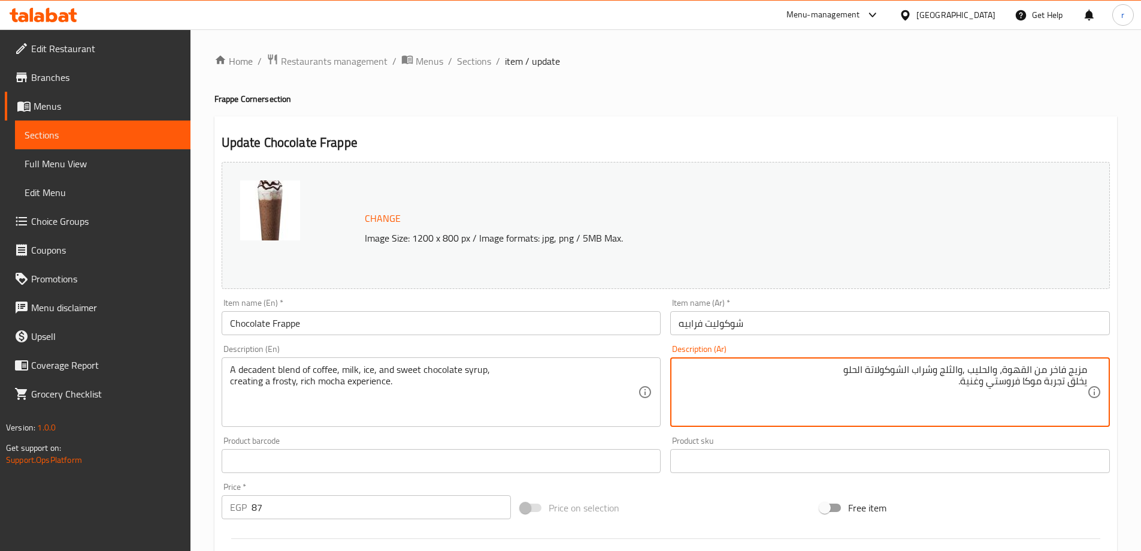
click at [1054, 379] on textarea "مزيج فاخر من القهوة، والحليب ,والثلج وشراب الشوكولاتة الحلو يخلق تجربة موكا فرو…" at bounding box center [883, 392] width 409 height 57
click at [1038, 383] on textarea "مزيج فاخر من القهوة، والحليب ,والثلج وشراب الشوكولاتة الحلو يخلق تجربة موكا فرو…" at bounding box center [883, 392] width 409 height 57
click at [1003, 395] on textarea "مزيج فاخر من القهوة، والحليب ,والثلج وشراب الشوكولاتة الحلو يخلق تجربة موكا فرو…" at bounding box center [883, 392] width 409 height 57
click at [964, 392] on textarea "مزيج فاخر من القهوة، والحليب ,والثلج وشراب الشوكولاتة الحلو يخلق تجربة موكا فرو…" at bounding box center [883, 392] width 409 height 57
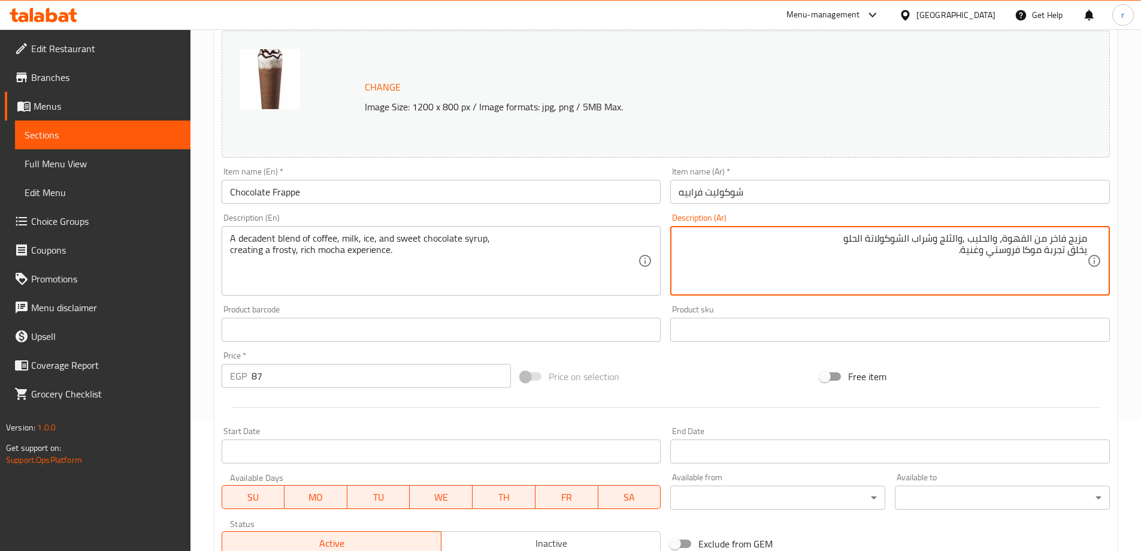
scroll to position [313, 0]
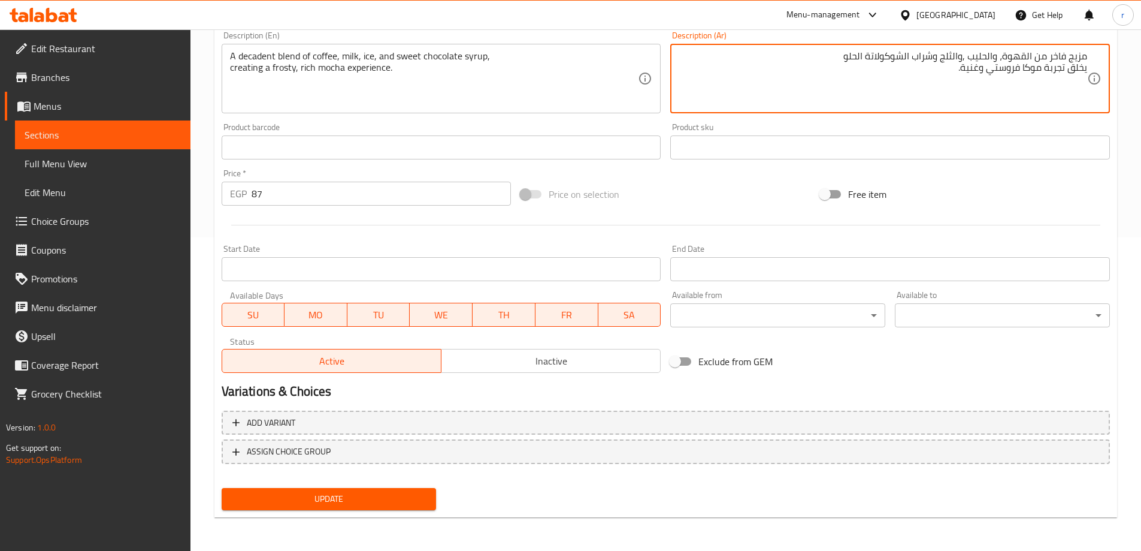
type textarea "مزيج فاخر من القهوة، والحليب ,والثلج وشراب الشوكولاتة الحلو يخلق تجربة موكا فرو…"
click at [375, 496] on span "Update" at bounding box center [329, 498] width 196 height 15
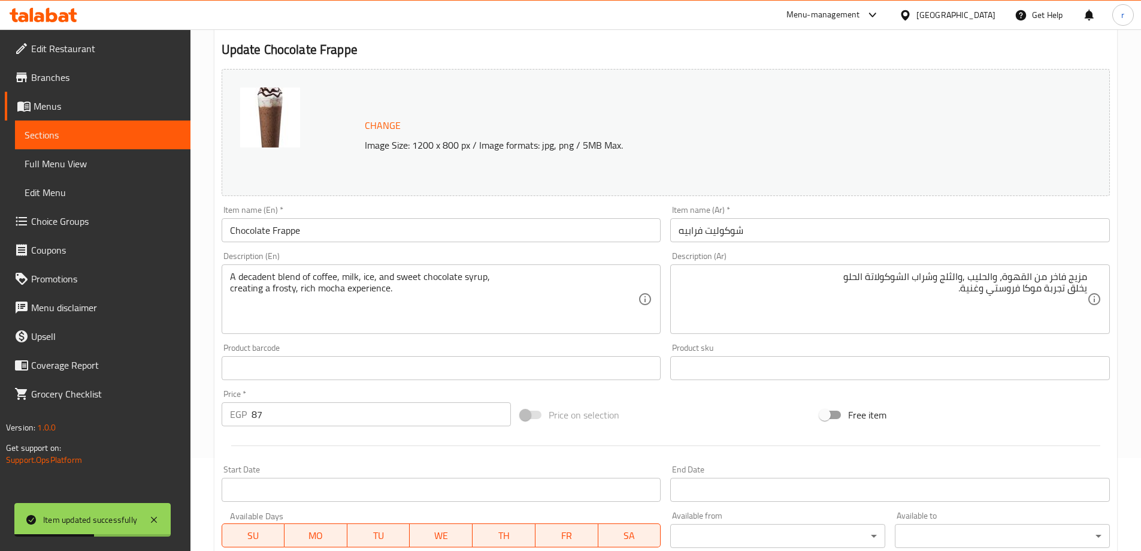
scroll to position [0, 0]
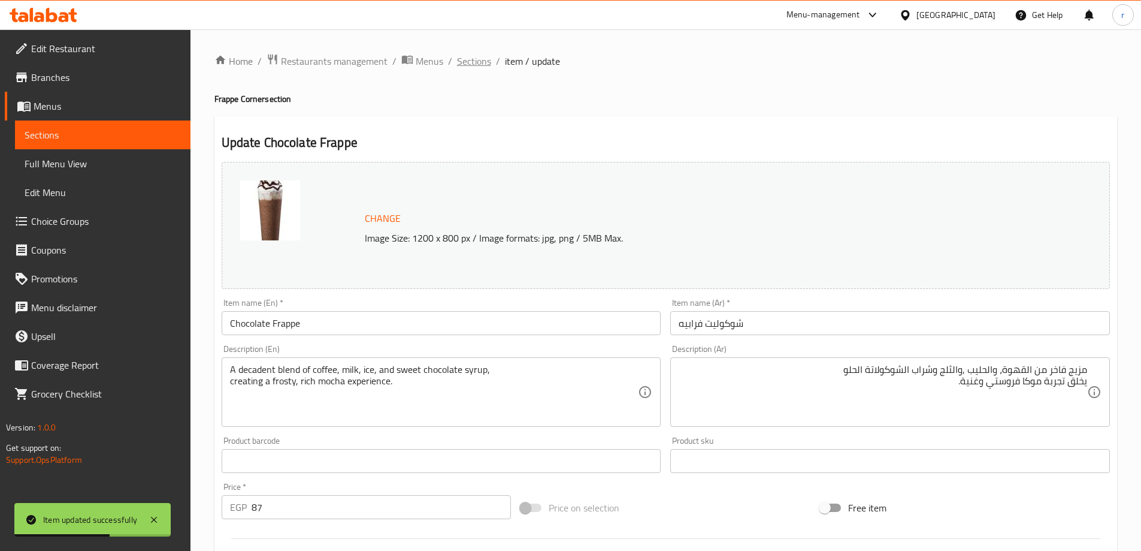
click at [456, 68] on ol "Home / Restaurants management / Menus / Sections / item / update" at bounding box center [665, 61] width 903 height 16
click at [457, 68] on span "Sections" at bounding box center [474, 61] width 34 height 14
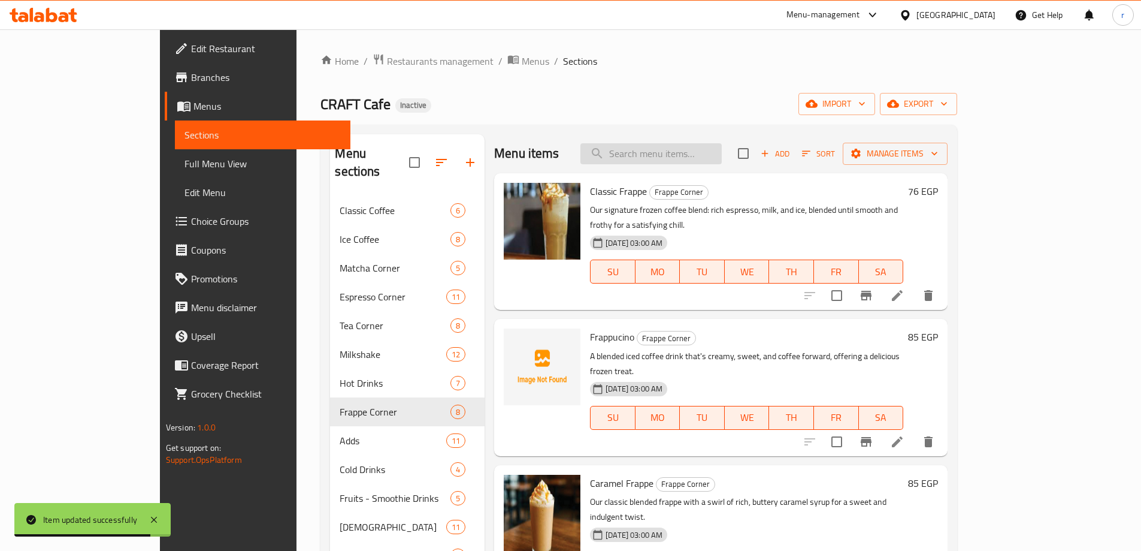
click at [666, 156] on input "search" at bounding box center [650, 153] width 141 height 21
paste input "Caramel Vanilla Frappe"
type input "Caramel Vanilla Frappe"
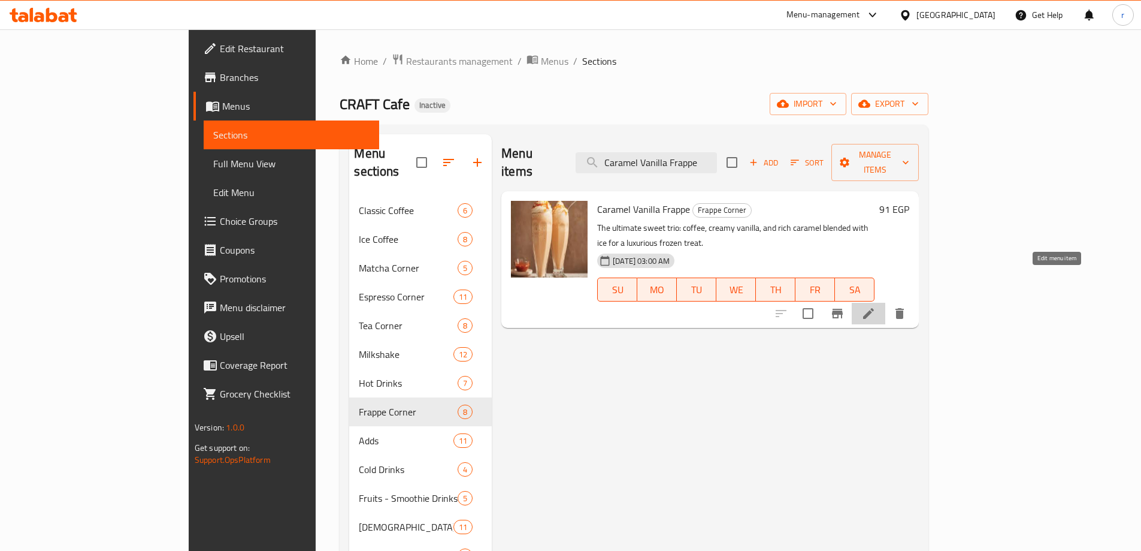
click at [874, 308] on icon at bounding box center [868, 313] width 11 height 11
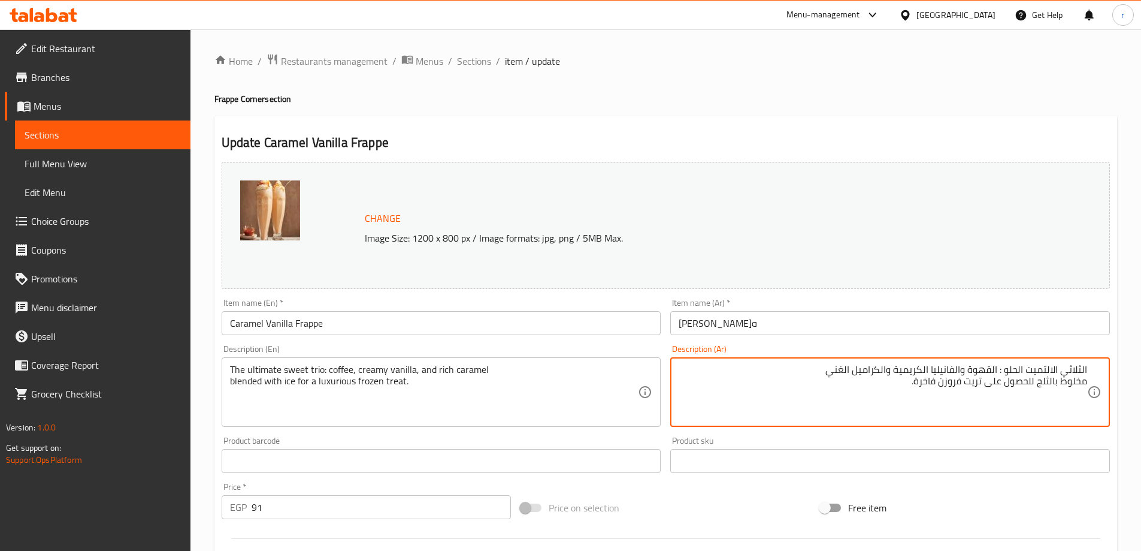
click at [917, 386] on textarea "الثلاثي الالتميت الحلو : القهوة والفانيليا الكريمية والكراميل الغني مخلوط بالثل…" at bounding box center [883, 392] width 409 height 57
click at [915, 383] on textarea "الثلاثي الالتميت الحلو : القهوة والفانيليا الكريمية والكراميل الغني مخلوط بالثل…" at bounding box center [883, 392] width 409 height 57
click at [942, 386] on textarea "الثلاثي الالتميت الحلو : القهوة والفانيليا الكريمية والكراميل الغني مخلوط بالثل…" at bounding box center [883, 392] width 409 height 57
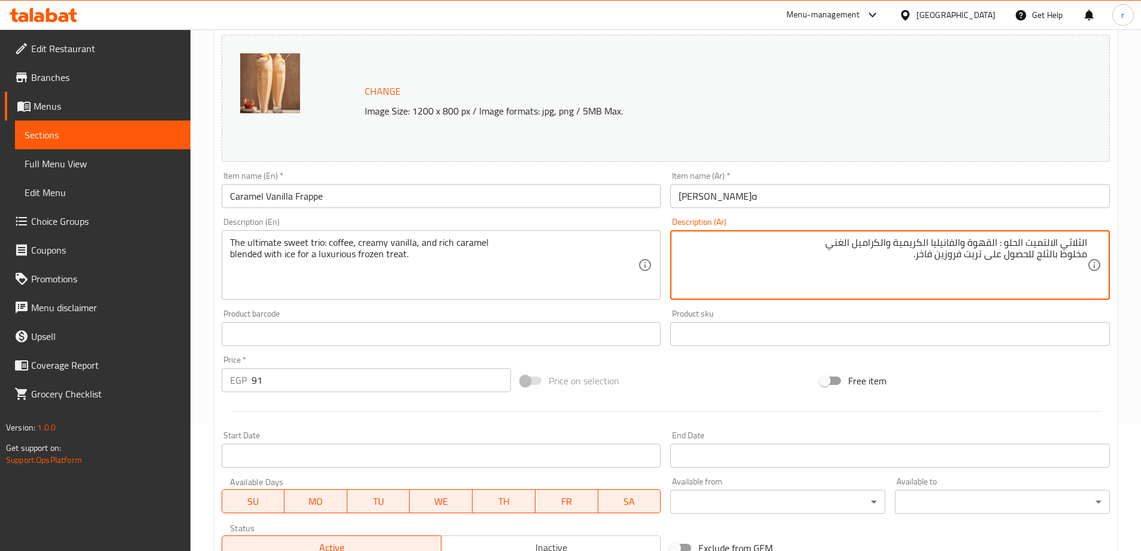
scroll to position [313, 0]
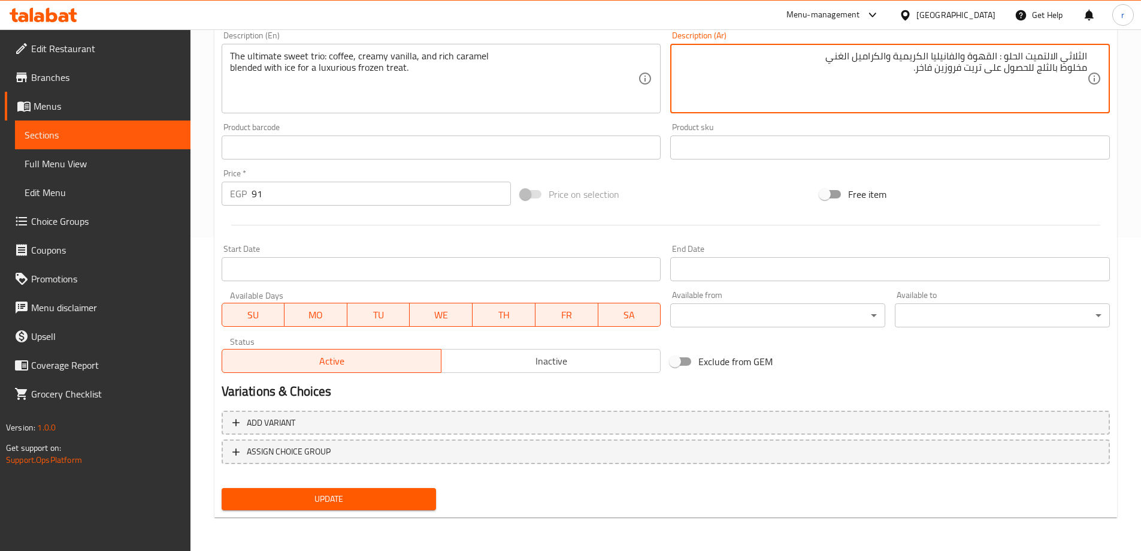
type textarea "الثلاثي الالتميت الحلو : القهوة والفانيليا الكريمية والكراميل الغني مخلوط بالثل…"
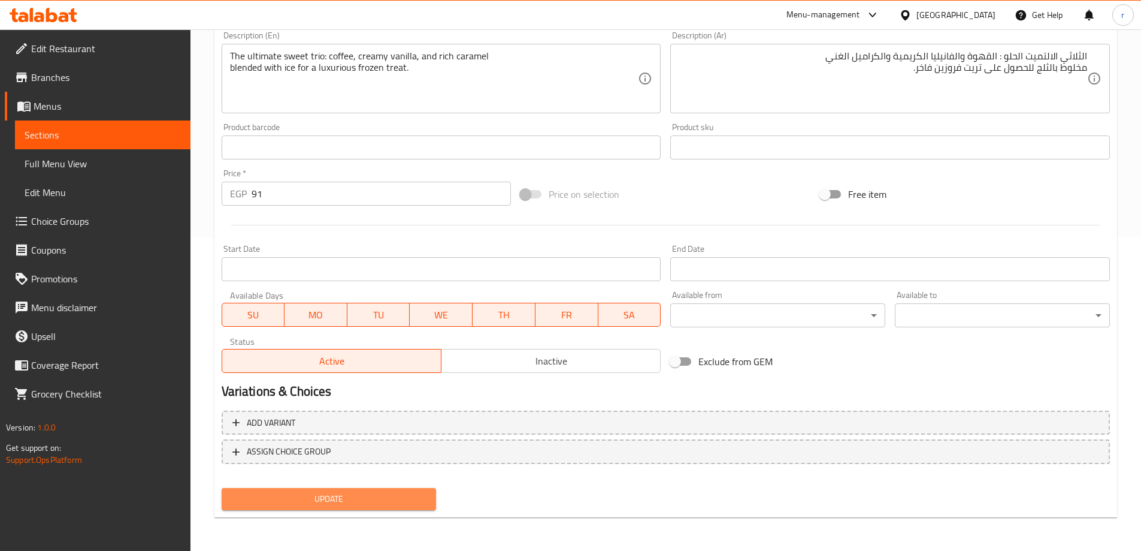
click at [398, 497] on span "Update" at bounding box center [329, 498] width 196 height 15
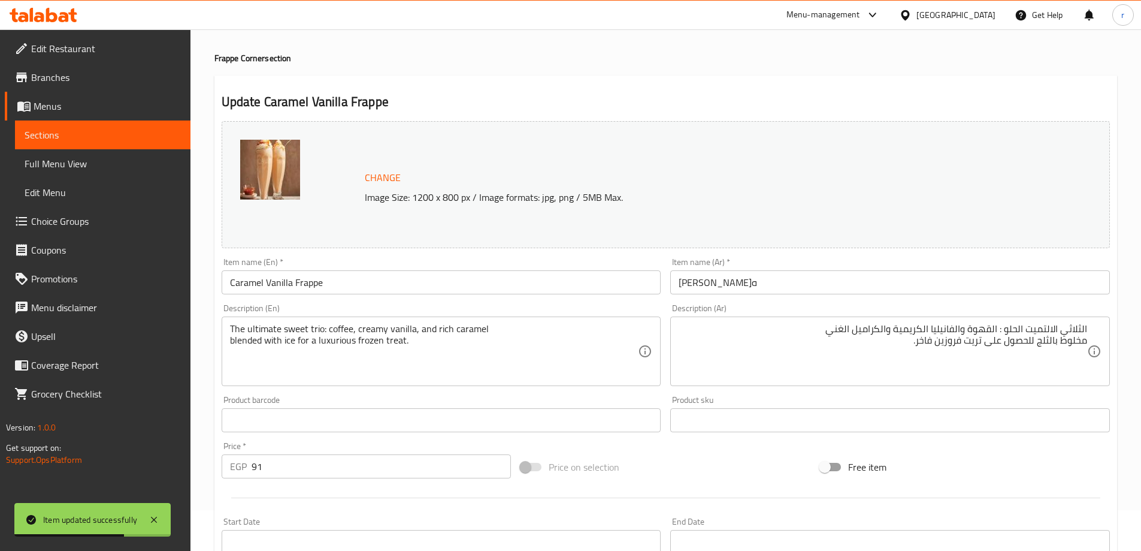
scroll to position [0, 0]
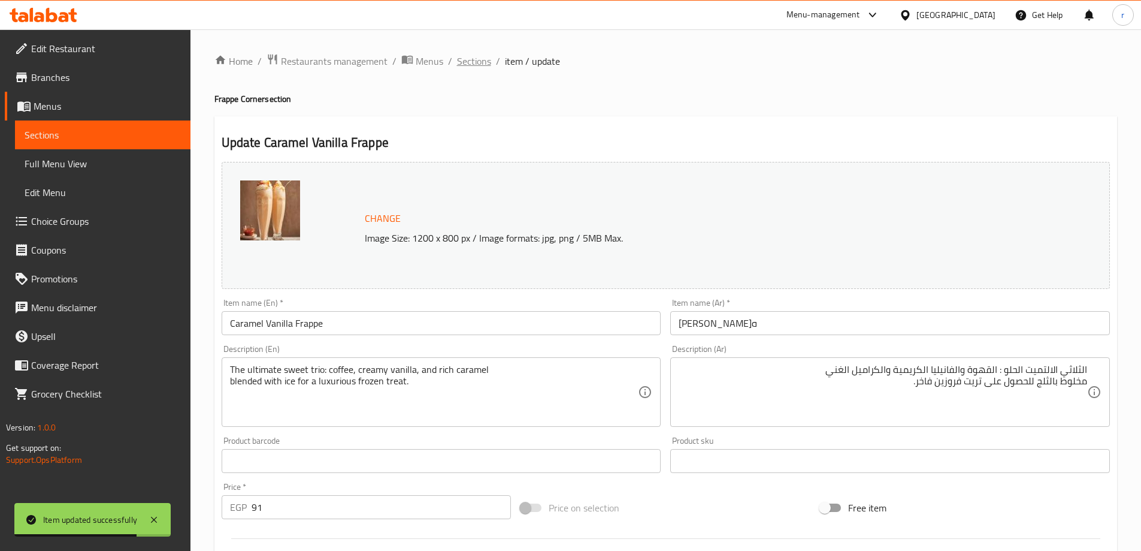
click at [483, 61] on span "Sections" at bounding box center [474, 61] width 34 height 14
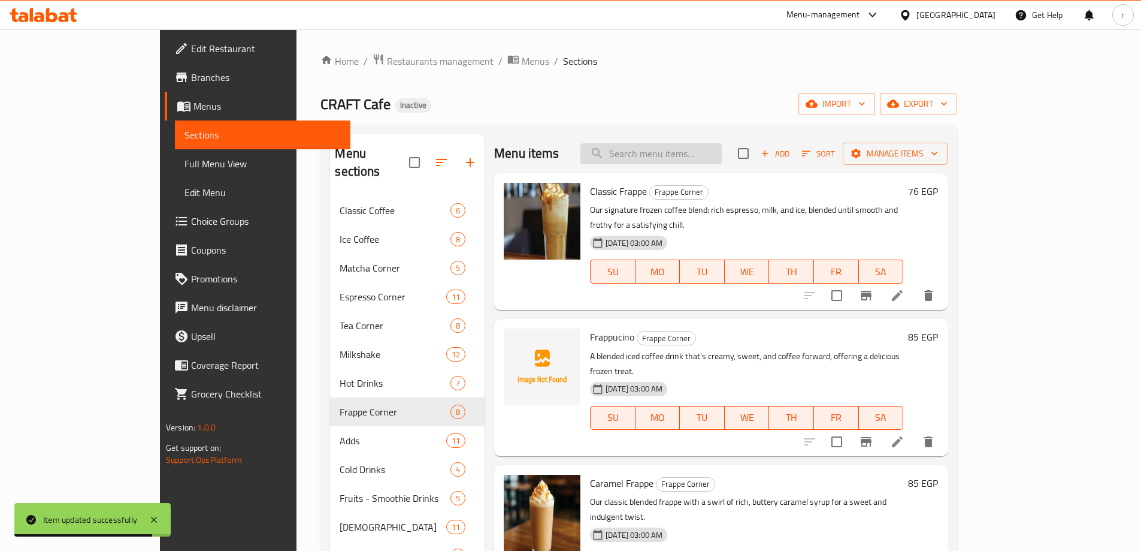
click at [677, 153] on input "search" at bounding box center [650, 153] width 141 height 21
paste input "Espresso Vanilla Milkshake"
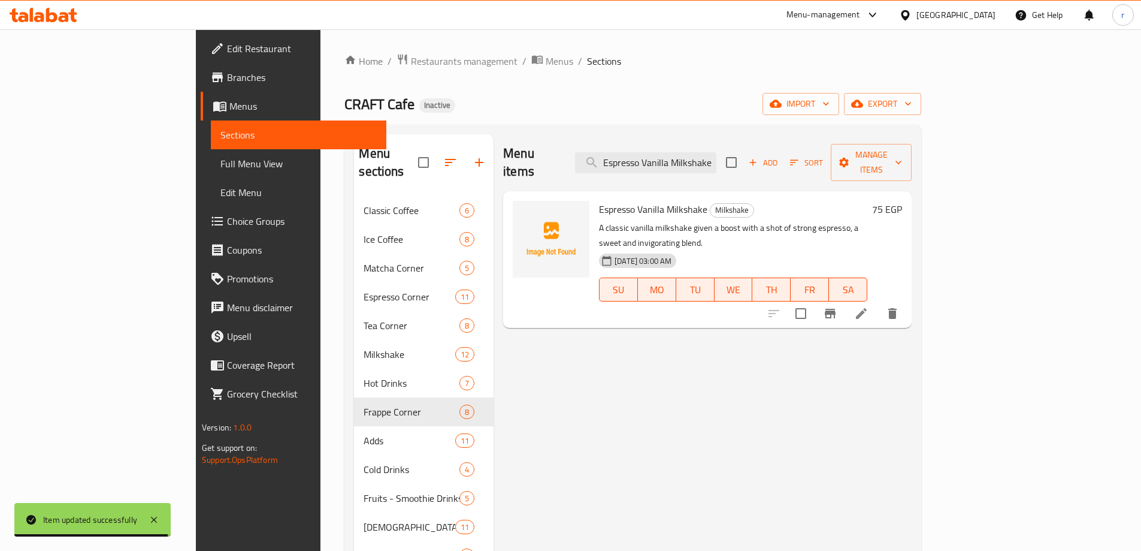
type input "Espresso Vanilla Milkshake"
click at [867, 308] on icon at bounding box center [861, 313] width 11 height 11
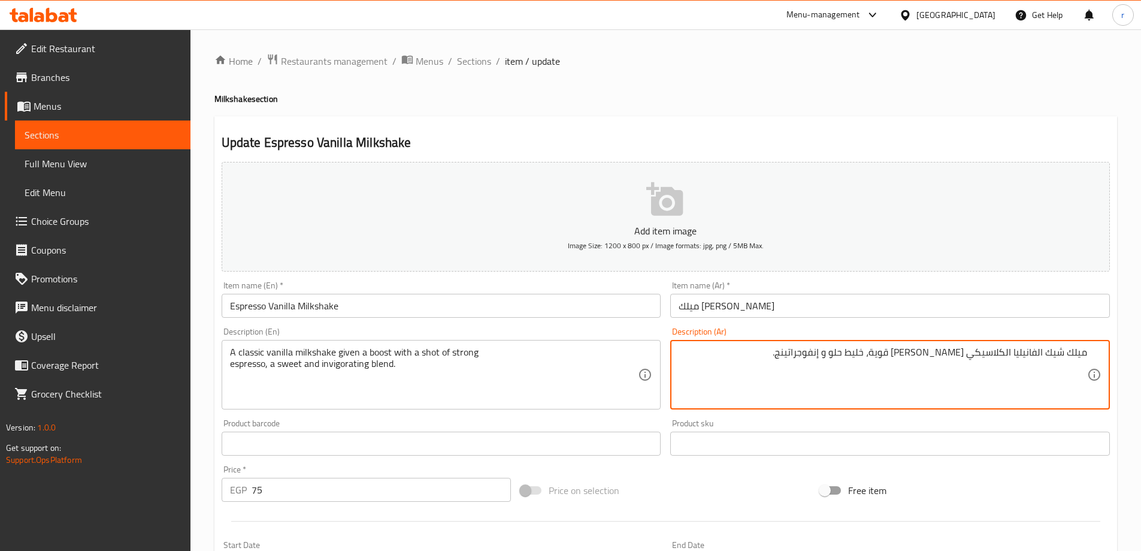
click at [1037, 382] on textarea "ميلك شيك الفانيليا الكلاسيكي [PERSON_NAME] قوية، خليط حلو و إنفوجراتينج." at bounding box center [883, 374] width 409 height 57
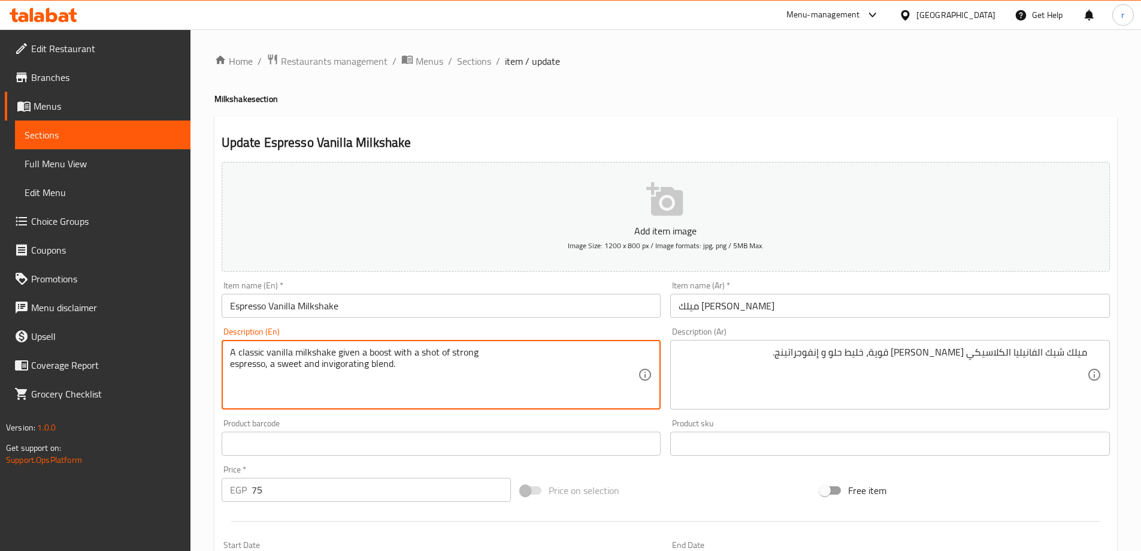
click at [324, 362] on textarea "A classic vanilla milkshake given a boost with a shot of strong espresso, a swe…" at bounding box center [434, 374] width 409 height 57
type textarea "A classic vanilla milkshake given a boost with a shot of strong espresso, a swe…"
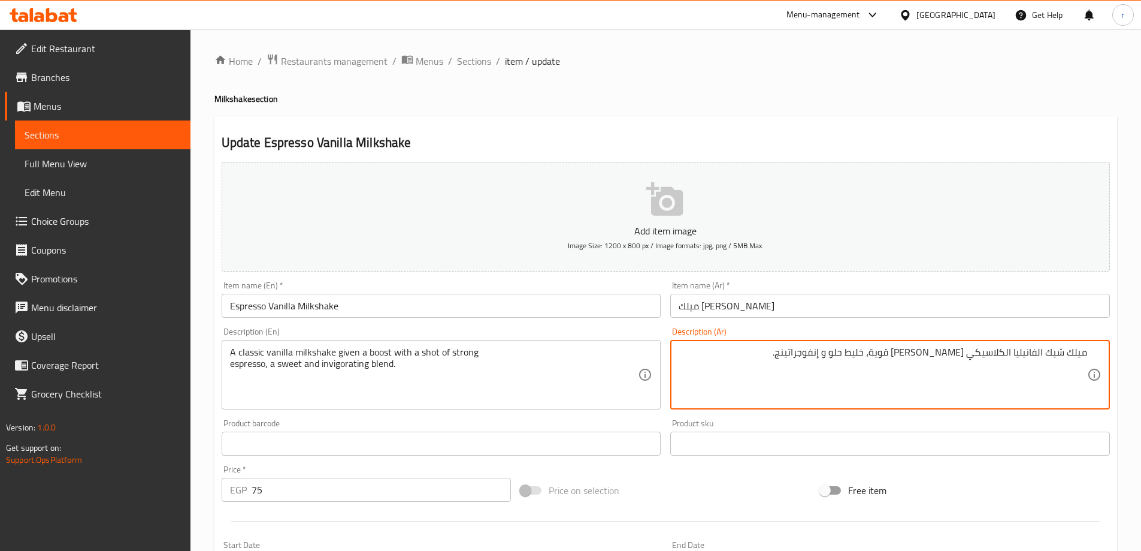
click at [999, 353] on textarea "ميلك شيك الفانيليا الكلاسيكي [PERSON_NAME] قوية، خليط حلو و إنفوجراتينج." at bounding box center [883, 374] width 409 height 57
click at [955, 352] on textarea "ميلك شيك الفانيليا الكلاسيكي [PERSON_NAME] قوية، خليط حلو و إنفوجراتينج." at bounding box center [883, 374] width 409 height 57
drag, startPoint x: 964, startPoint y: 351, endPoint x: 888, endPoint y: 355, distance: 76.2
click at [888, 355] on textarea "ميلك شيك الفانيليا الكلاسيكي [PERSON_NAME] قوية، خليط حلو و إنفوجراتينج." at bounding box center [883, 374] width 409 height 57
click at [716, 350] on textarea "ميلك شيك الفانيليا الكلاسيكي [PERSON_NAME] قوية، خليط حلو و إنفوجراتينج." at bounding box center [883, 374] width 409 height 57
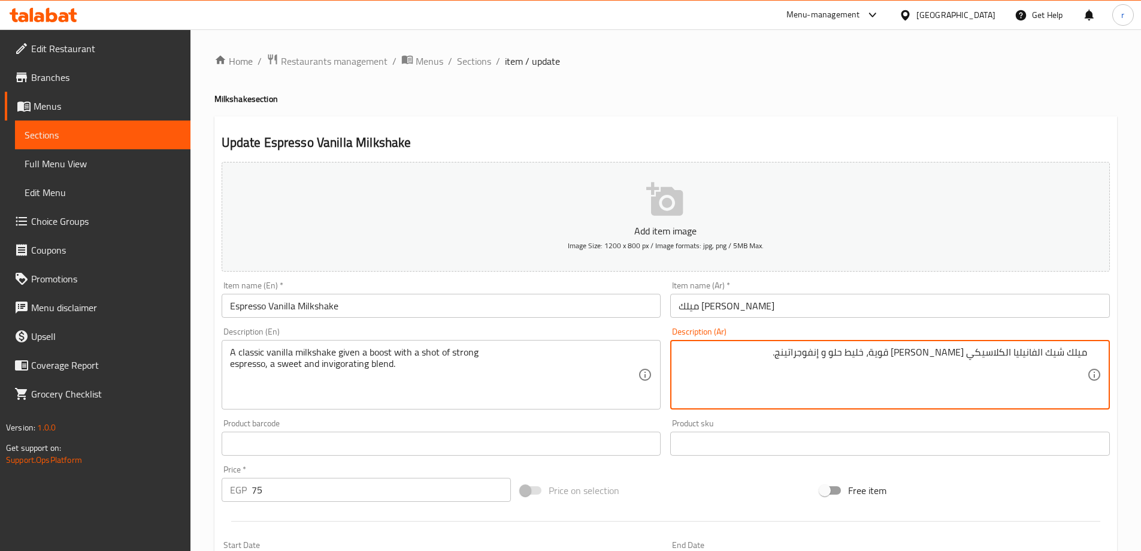
click at [1067, 356] on textarea "ميلك شيك الفانيليا الكلاسيكي [PERSON_NAME] قوية، خليط حلو و إنفوجراتينج." at bounding box center [883, 374] width 409 height 57
click at [1024, 350] on textarea "ميلك شيك الفانيليا الكلاسيكي [PERSON_NAME] قوية، خليط حلو و إنفوجراتينج." at bounding box center [883, 374] width 409 height 57
click at [972, 356] on textarea "ميلك شيك الفانيليا الكلاسيكي [PERSON_NAME] قوية، خليط حلو و إنفوجراتينج." at bounding box center [883, 374] width 409 height 57
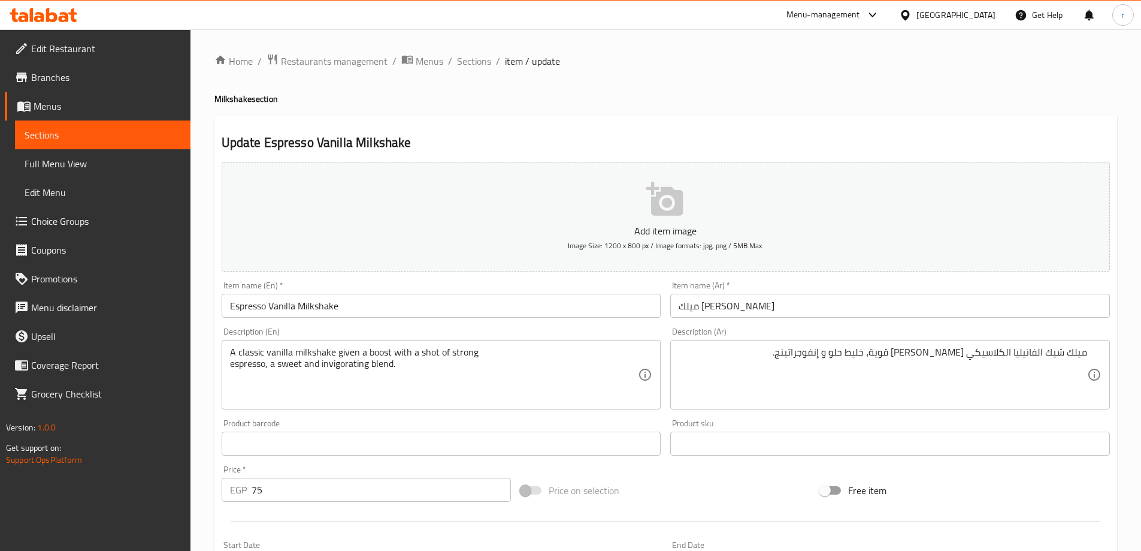
click at [825, 363] on textarea "ميلك شيك الفانيليا الكلاسيكي [PERSON_NAME] قوية، خليط حلو و إنفوجراتينج." at bounding box center [883, 374] width 409 height 57
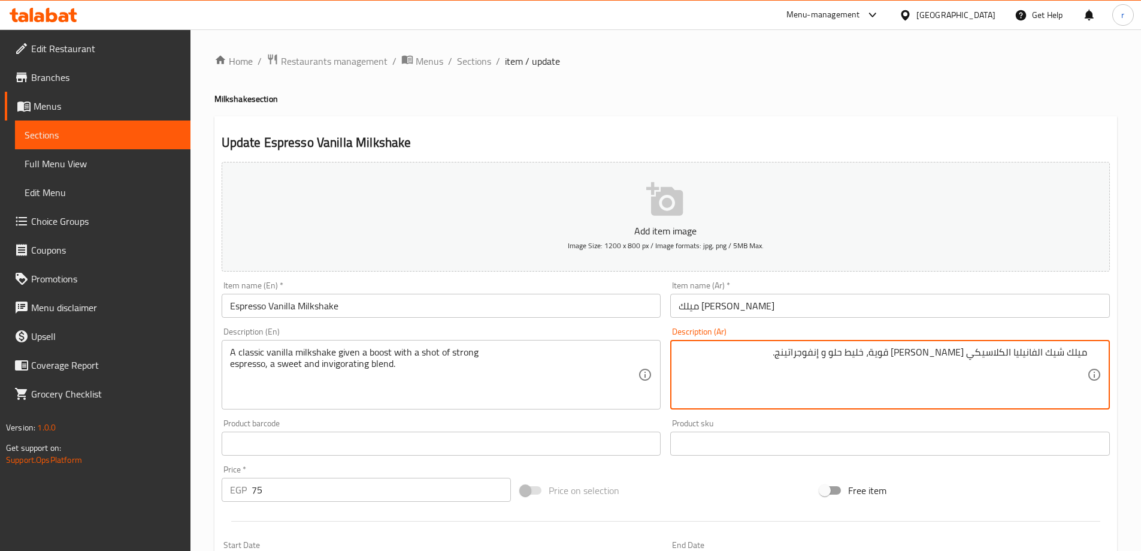
paste textarea "يتم تعزيزه بجرعة قوية إسبرسو، مزيج حلو ومنشط"
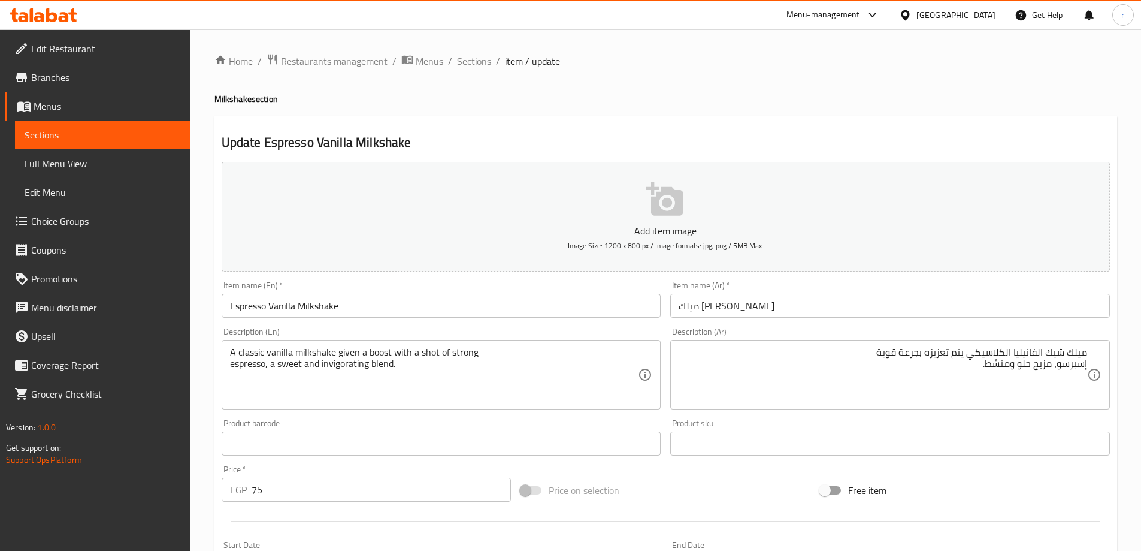
click at [1090, 366] on div "ميلك شيك الفانيليا الكلاسيكي يتم تعزيزه بجرعة قوية إسبرسو، مزيج حلو ومنشط. Desc…" at bounding box center [890, 374] width 440 height 69
click at [1089, 364] on div "ميلك شيك الفانيليا الكلاسيكي يتم تعزيزه بجرعة قوية إسبرسو، مزيج حلو ومنشط. Desc…" at bounding box center [890, 374] width 440 height 69
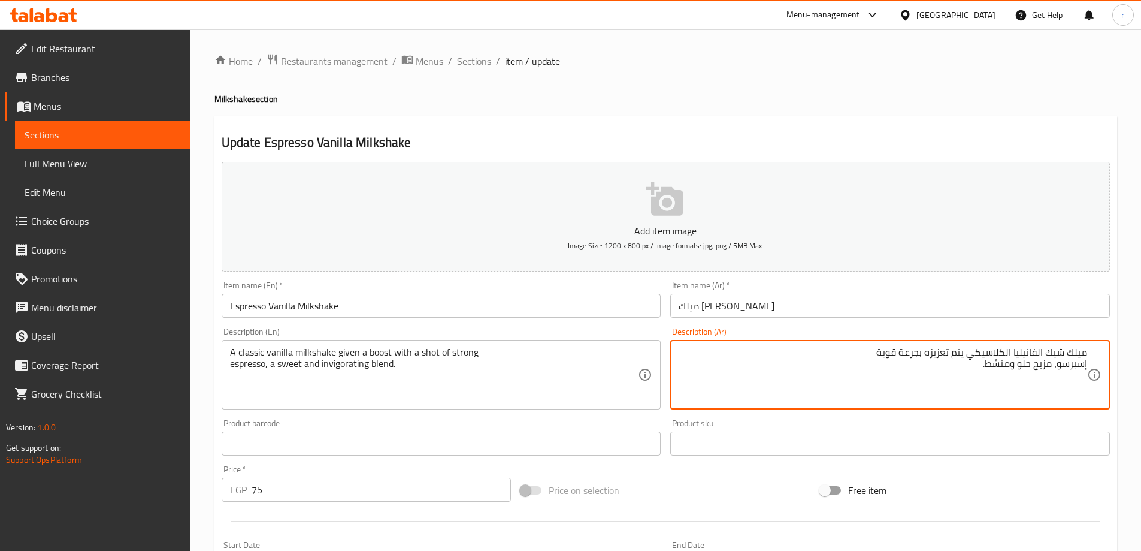
click at [1034, 354] on textarea "ميلك شيك الفانيليا الكلاسيكي يتم تعزيزه بجرعة قوية إسبرسو، مزيج حلو ومنشط." at bounding box center [883, 374] width 409 height 57
click at [1005, 349] on textarea "ميلك شيك الفانيليا الكلاسيكي يتم تعزيزه بجرعة قوية إسبرسو، مزيج حلو ومنشط." at bounding box center [883, 374] width 409 height 57
click at [986, 356] on textarea "ميلك شيك الفانيليا الكلاسيكي يتم تعزيزه بجرعة قوية إسبرسو، مزيج حلو ومنشط." at bounding box center [883, 374] width 409 height 57
click at [1078, 365] on textarea "ميلك شيك الفانيليا الكلاسيكي يتم تعزيزه بجرعة قوية إسبرسو، مزيج حلو ومنشط." at bounding box center [883, 374] width 409 height 57
click at [1064, 365] on textarea "ميلك شيك الفانيليا الكلاسيكي يتم تعزيزه بجرعة قوية إسبرسو، مزيج حلو ومنشط." at bounding box center [883, 374] width 409 height 57
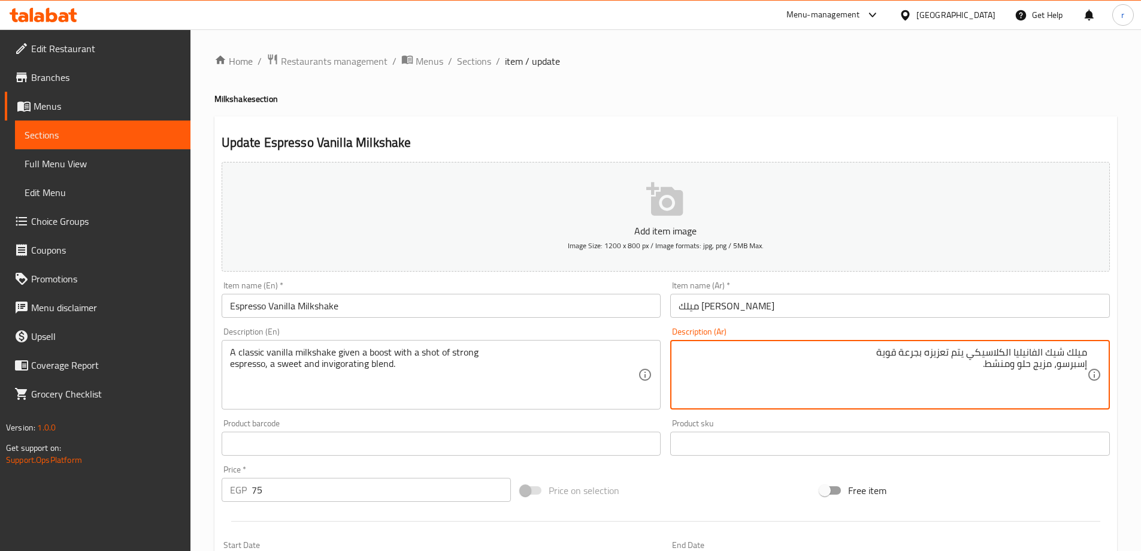
click at [1068, 363] on textarea "ميلك شيك الفانيليا الكلاسيكي يتم تعزيزه بجرعة قوية إسبرسو، مزيج حلو ومنشط." at bounding box center [883, 374] width 409 height 57
click at [1029, 347] on textarea "ميلك شيك الفانيليا الكلاسيكي يتم تعزيزه بجرعة قوية إسبريسو، مزيج حلو ومنشط." at bounding box center [883, 374] width 409 height 57
click at [1018, 364] on textarea "ميلك شيك الفانيليا الكلاسيكي يتم تعزيزه بجرعة قوية إسبريسو، مزيج حلو ومنشط." at bounding box center [883, 374] width 409 height 57
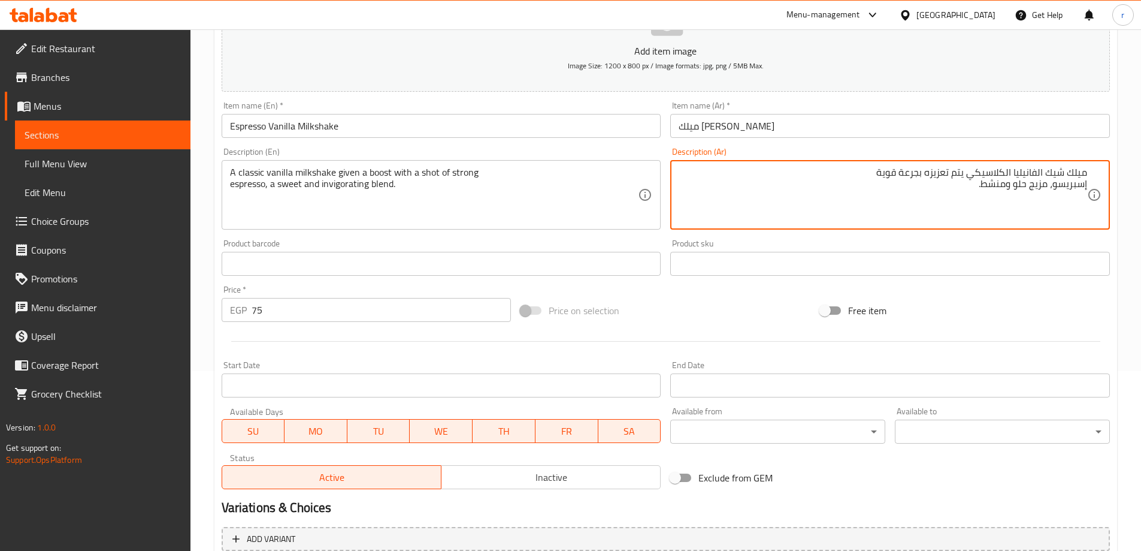
scroll to position [296, 0]
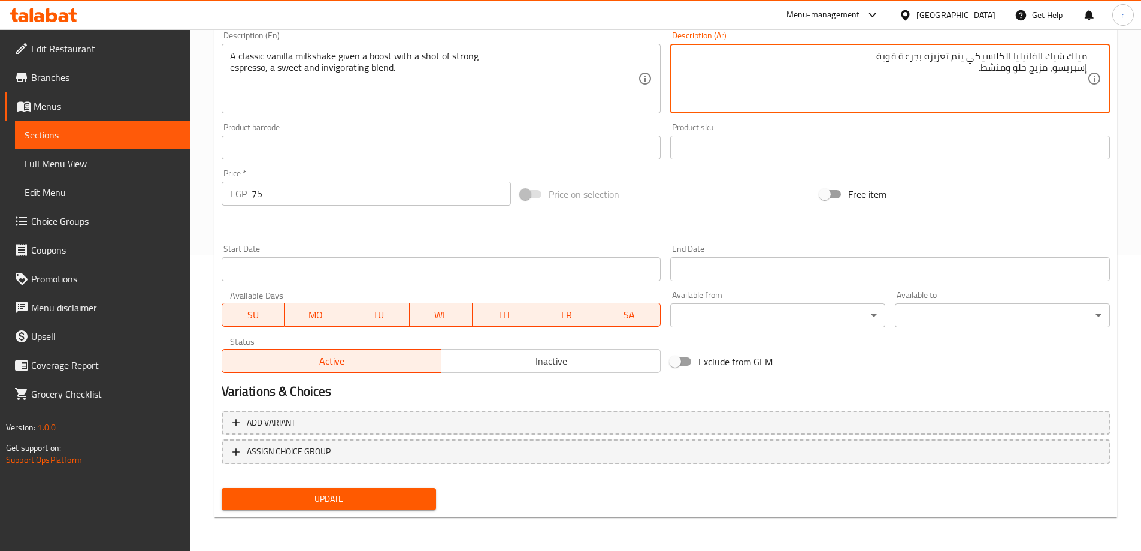
type textarea "ميلك شيك الفانيليا الكلاسيكي يتم تعزيزه بجرعة قوية إسبريسو، مزيج حلو ومنشط."
click at [391, 491] on span "Update" at bounding box center [329, 498] width 196 height 15
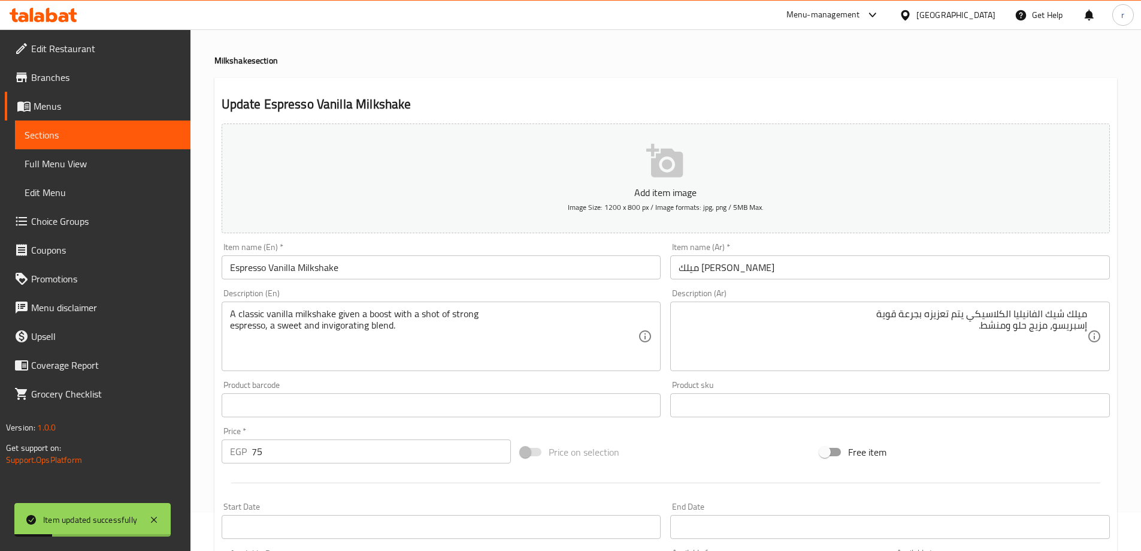
scroll to position [0, 0]
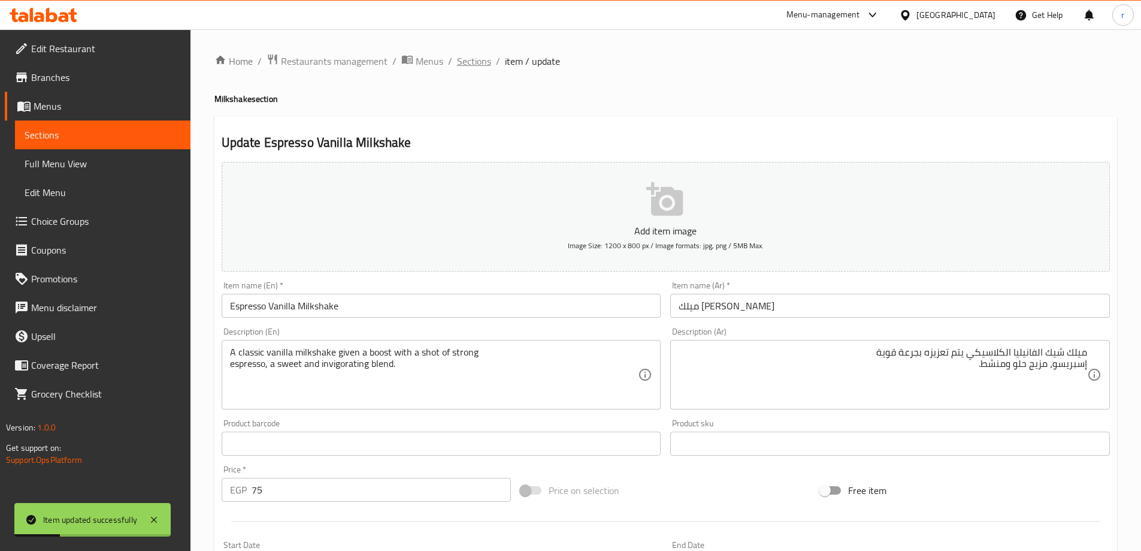
click at [467, 58] on span "Sections" at bounding box center [474, 61] width 34 height 14
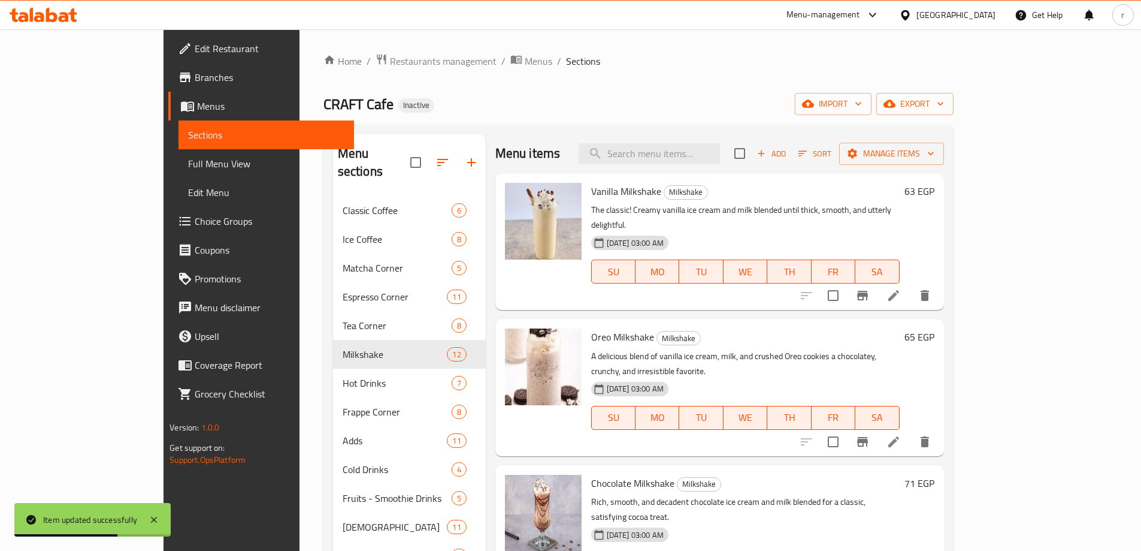
click at [665, 81] on div "Home / Restaurants management / Menus / Sections CRAFT Cafe Inactive import exp…" at bounding box center [638, 376] width 630 height 646
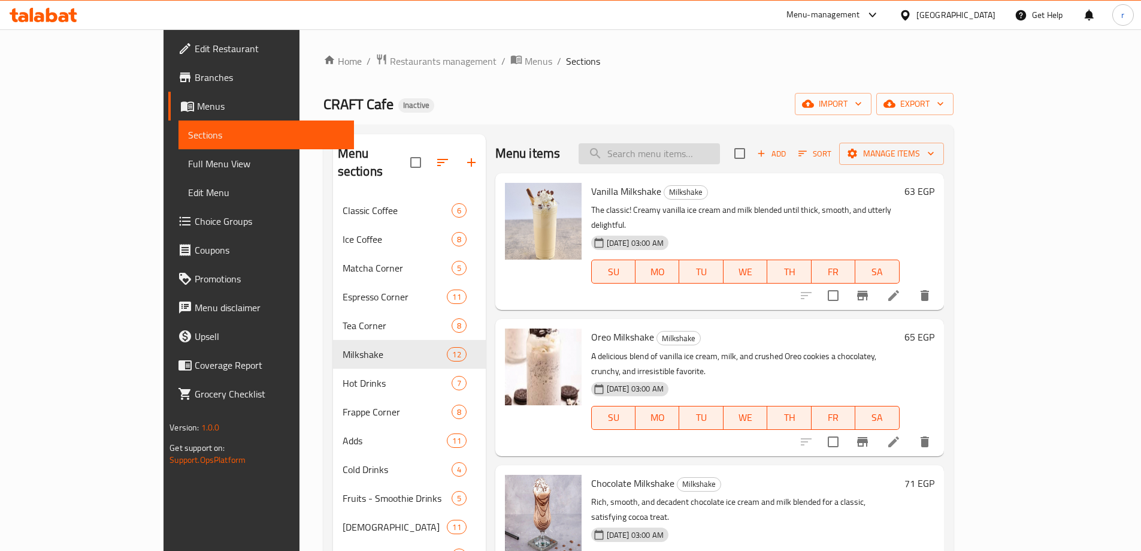
click at [698, 160] on input "search" at bounding box center [649, 153] width 141 height 21
paste input "Mango Milkshake"
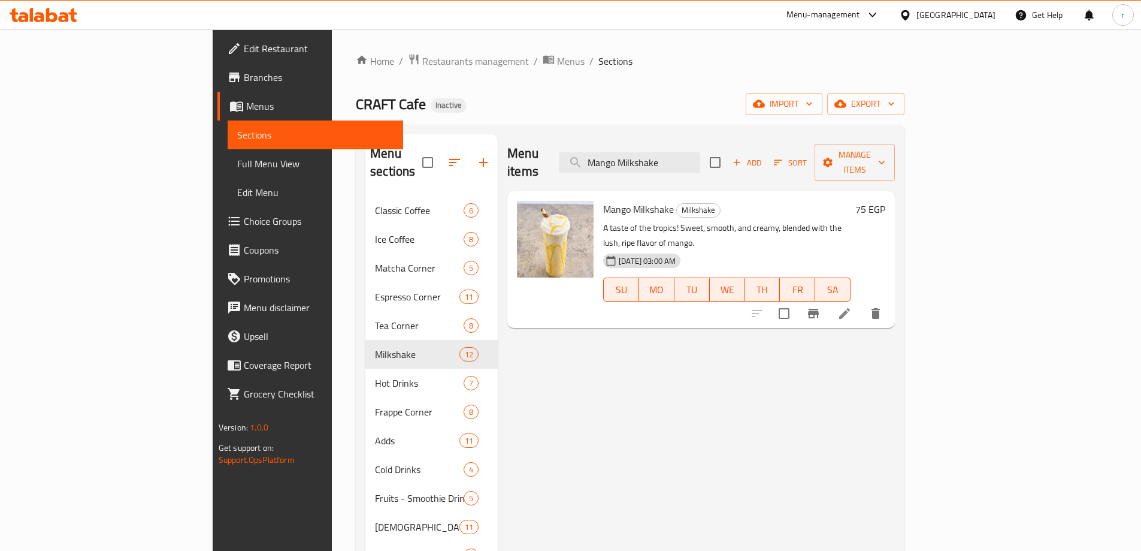
type input "Mango Milkshake"
click at [861, 303] on li at bounding box center [845, 314] width 34 height 22
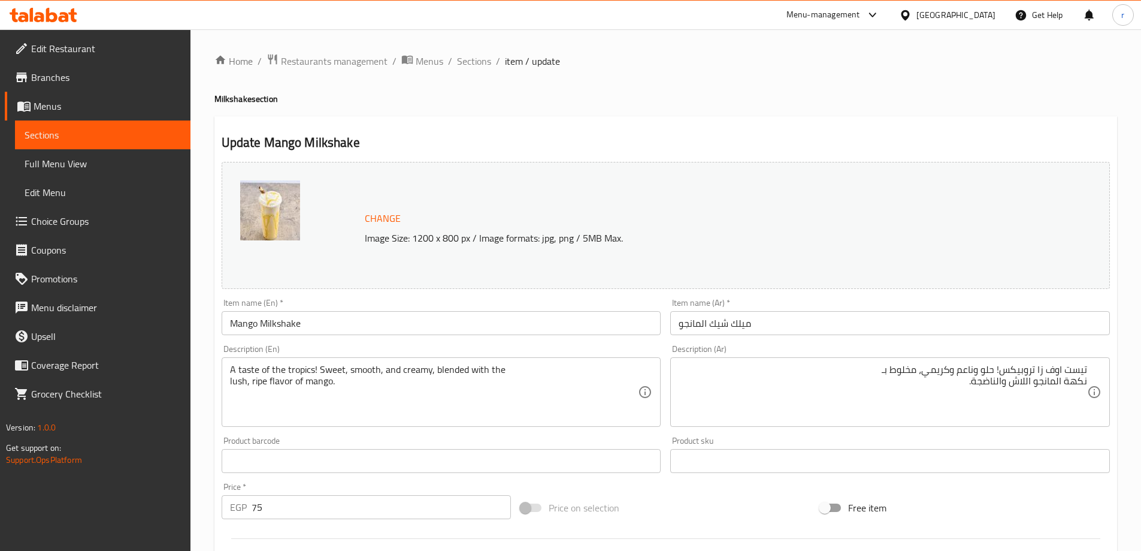
drag, startPoint x: 361, startPoint y: 365, endPoint x: 357, endPoint y: 370, distance: 6.4
click at [361, 365] on textarea "A taste of the tropics! Sweet, smooth, and creamy, blended with the lush, ripe …" at bounding box center [434, 392] width 409 height 57
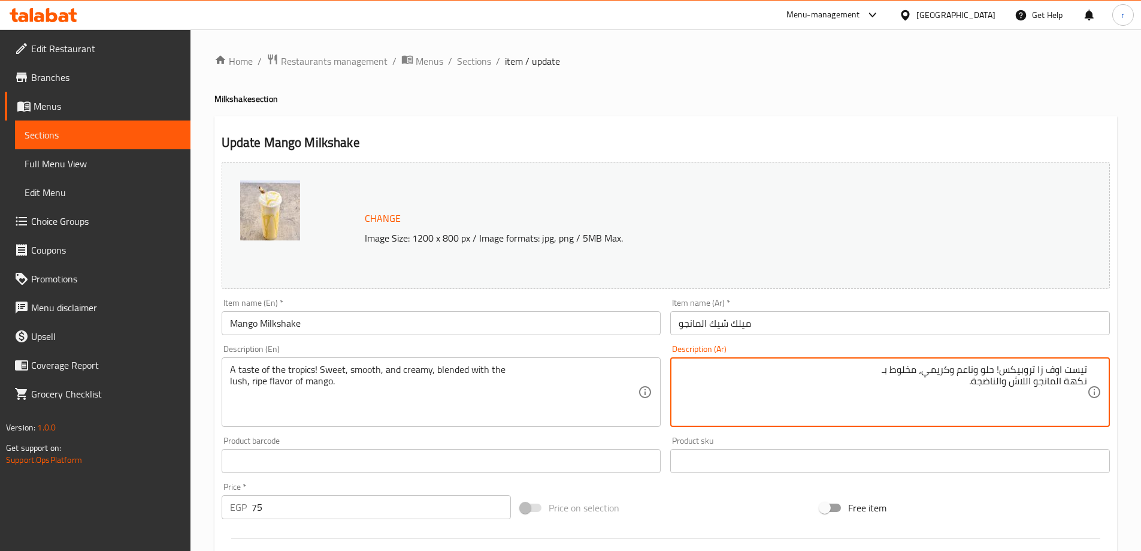
drag, startPoint x: 999, startPoint y: 370, endPoint x: 1097, endPoint y: 367, distance: 98.3
click at [975, 373] on textarea "طعم المناطق الاستوائية! حلو وناعم وكريمي، مخلوط بـ نكهة المانجو اللاش والناضجة." at bounding box center [883, 392] width 409 height 57
click at [951, 368] on textarea "طعم المناطق الاستوائية! حلو وناعم وكريمي، مخلوط بـ نكهة المانجو اللاش والناضجة." at bounding box center [883, 392] width 409 height 57
click at [924, 370] on textarea "طعم المناطق الاستوائية! حلو وناعم وكريمي، مخلوط بـ نكهة المانجو اللاش والناضجة." at bounding box center [883, 392] width 409 height 57
click at [897, 368] on textarea "طعم المناطق الاستوائية! حلو وناعم وكريمي، مخلوط بـ نكهة المانجو اللاش والناضجة." at bounding box center [883, 392] width 409 height 57
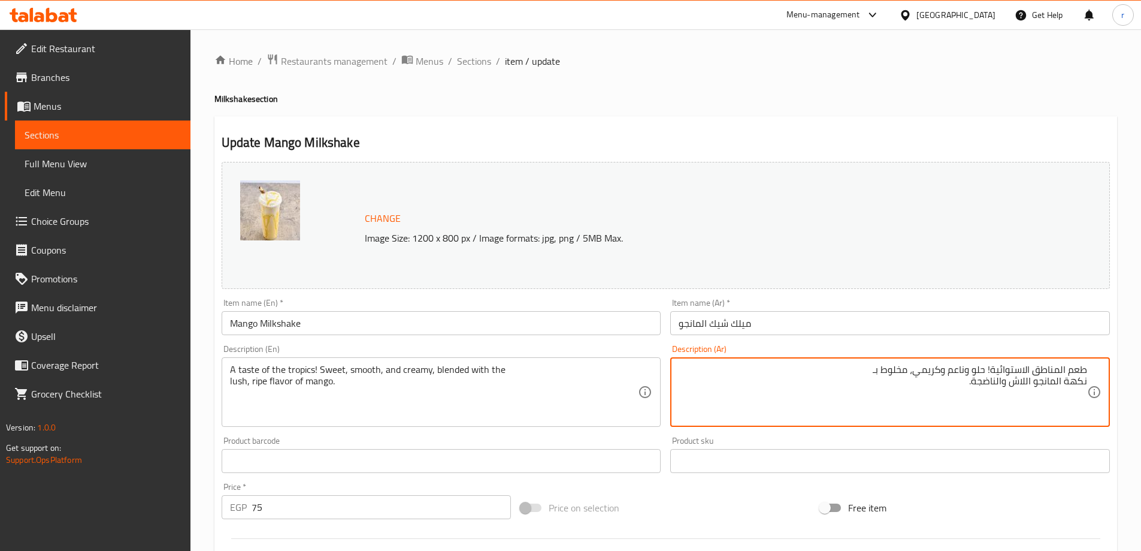
click at [882, 368] on textarea "طعم المناطق الاستوائية! حلو وناعم وكريمي، مخلوط بـ نكهة المانجو اللاش والناضجة." at bounding box center [883, 392] width 409 height 57
click at [1081, 382] on textarea "طعم المناطق الاستوائية! حلو وناعم وكريمي، مخلوط بـ نكهة المانجو اللاش والناضجة." at bounding box center [883, 392] width 409 height 57
click at [1084, 378] on textarea "طعم المناطق الاستوائية! حلو وناعم وكريمي، مخلوط بـ نكهة المانجو اللاش والناضجة." at bounding box center [883, 392] width 409 height 57
click at [813, 371] on textarea "طعم المناطق الاستوائية! حلو وناعم وكريمي، مخلوط بـنكهة المانجو اللاش والناضجة." at bounding box center [883, 392] width 409 height 57
click at [803, 368] on textarea "طعم المناطق الاستوائية! حلو وناعم وكريمي، مخلوط بـنكهة المانجو اللاش والناضجة." at bounding box center [883, 392] width 409 height 57
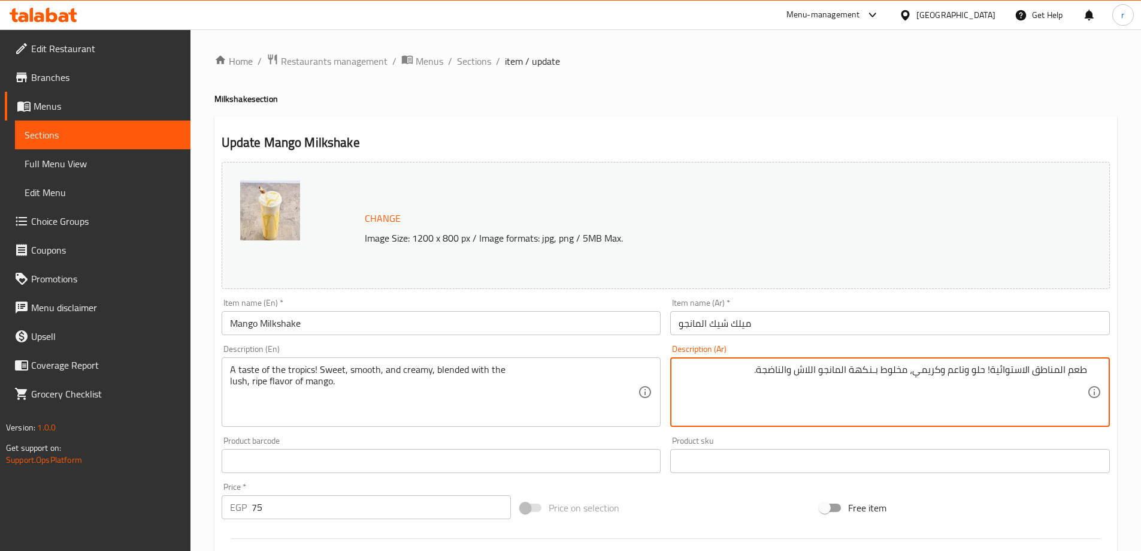
click at [803, 368] on textarea "طعم المناطق الاستوائية! حلو وناعم وكريمي، مخلوط بـنكهة المانجو اللاش والناضجة." at bounding box center [883, 392] width 409 height 57
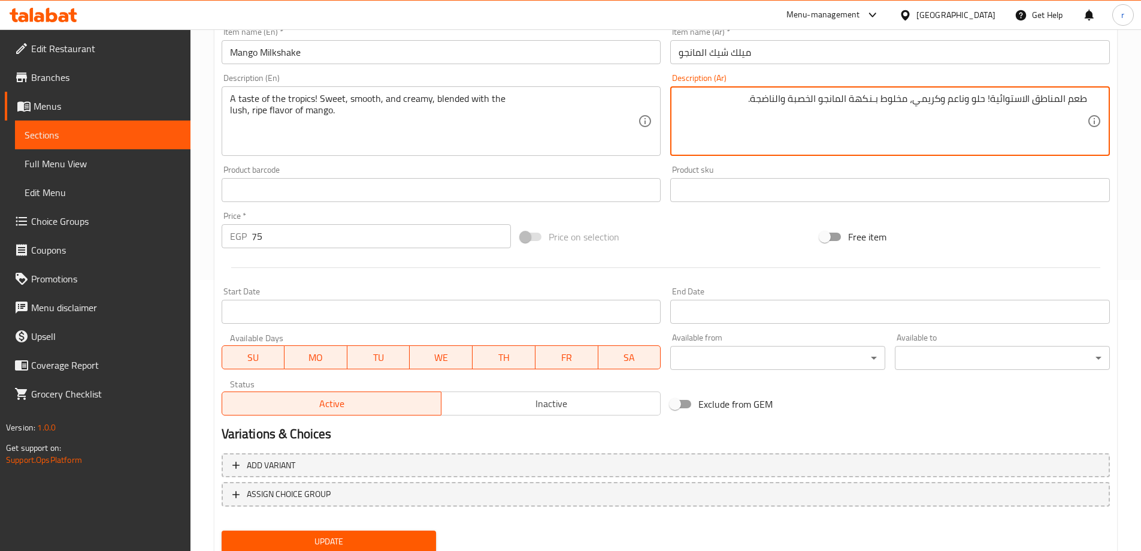
scroll to position [313, 0]
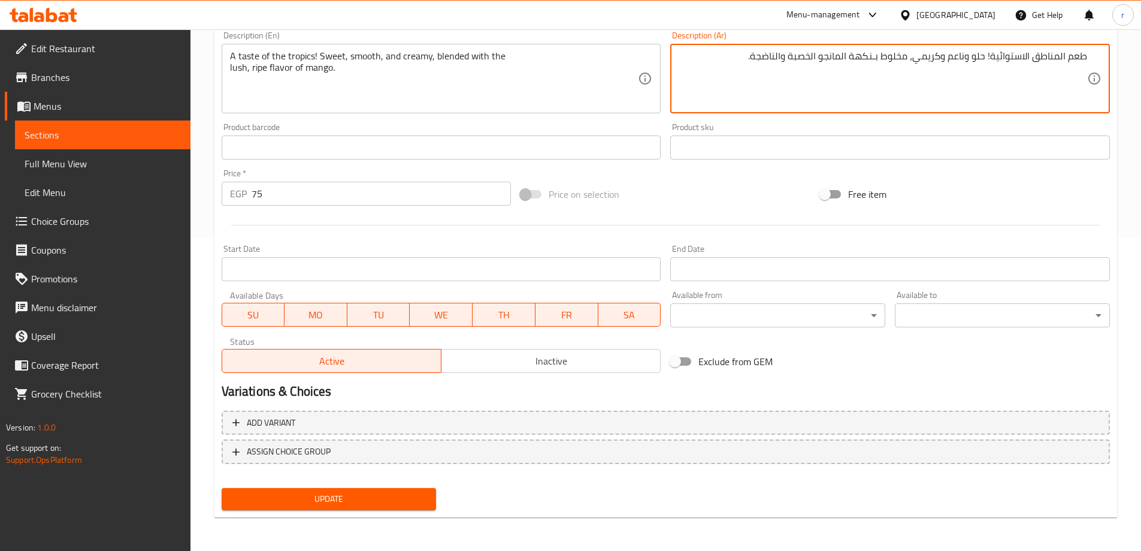
type textarea "طعم المناطق الاستوائية! حلو وناعم وكريمي، مخلوط بـنكهة المانجو الخصبة والناضجة."
click at [376, 500] on span "Update" at bounding box center [329, 498] width 196 height 15
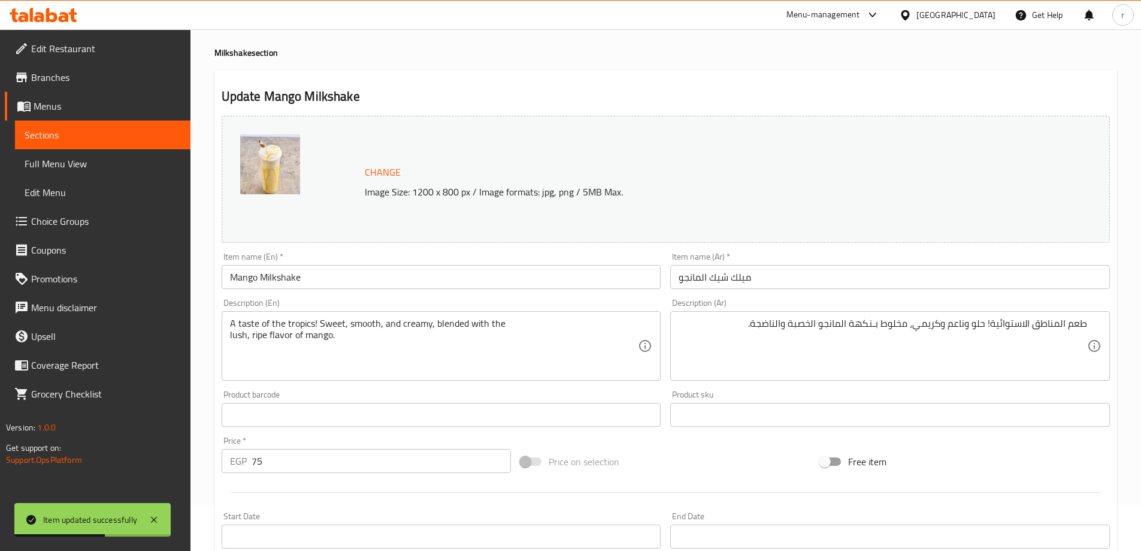
scroll to position [0, 0]
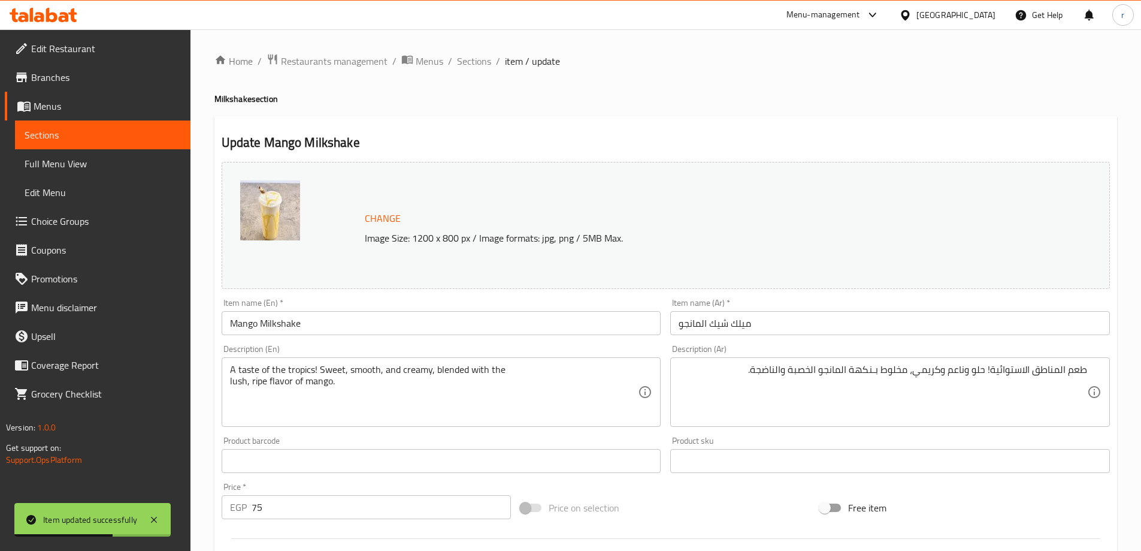
click at [483, 71] on div "Home / Restaurants management / Menus / Sections / item / update Milkshake sect…" at bounding box center [665, 446] width 903 height 787
click at [483, 67] on span "Sections" at bounding box center [474, 61] width 34 height 14
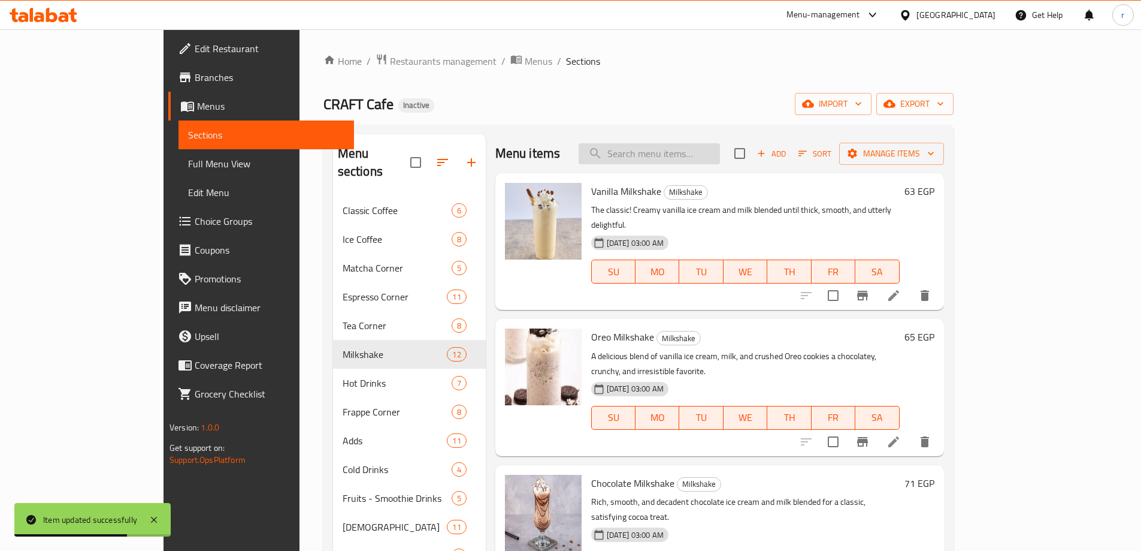
click at [720, 156] on input "search" at bounding box center [649, 153] width 141 height 21
paste input "Strawberry Milkshake"
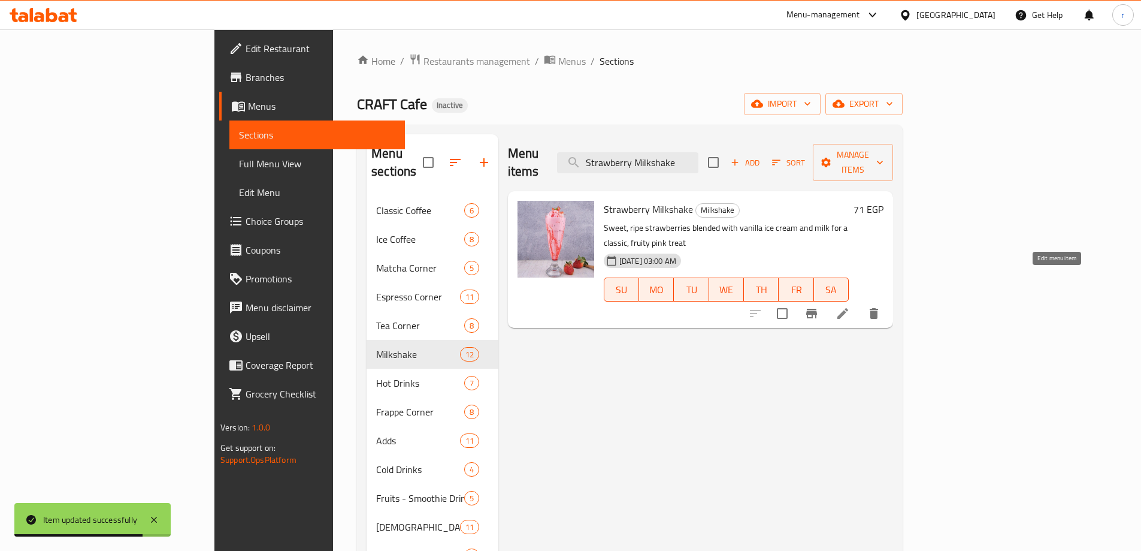
type input "Strawberry Milkshake"
click at [848, 308] on icon at bounding box center [842, 313] width 11 height 11
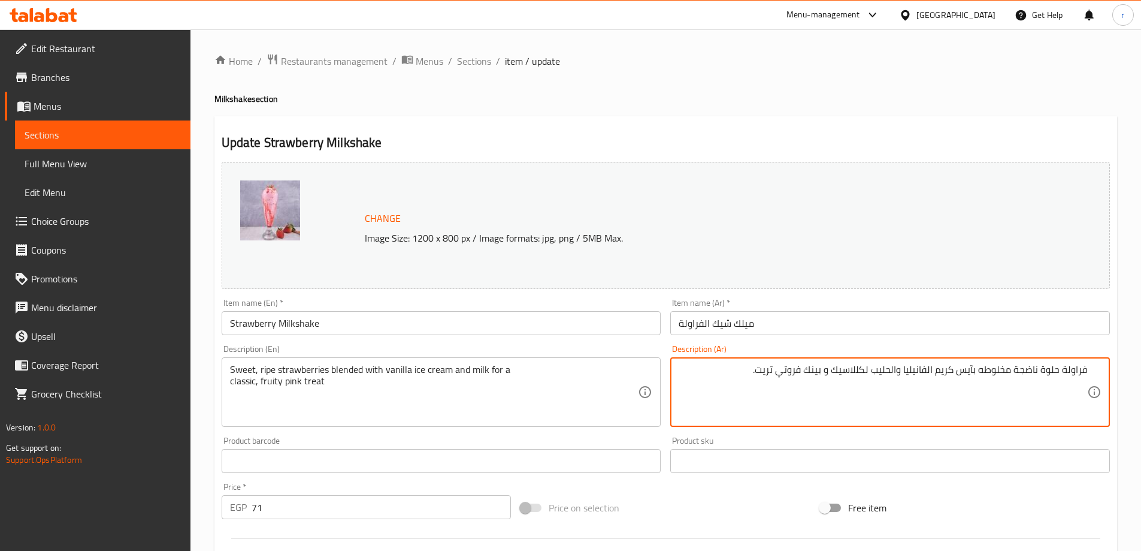
click at [767, 367] on textarea "فراولة حلوة ناضجة مخلوطه بآيس كريم الفانيليا والحليب لكللاسيك و بينك فروتي تريت." at bounding box center [883, 392] width 409 height 57
paste textarea "ريت"
paste textarea "تريت"
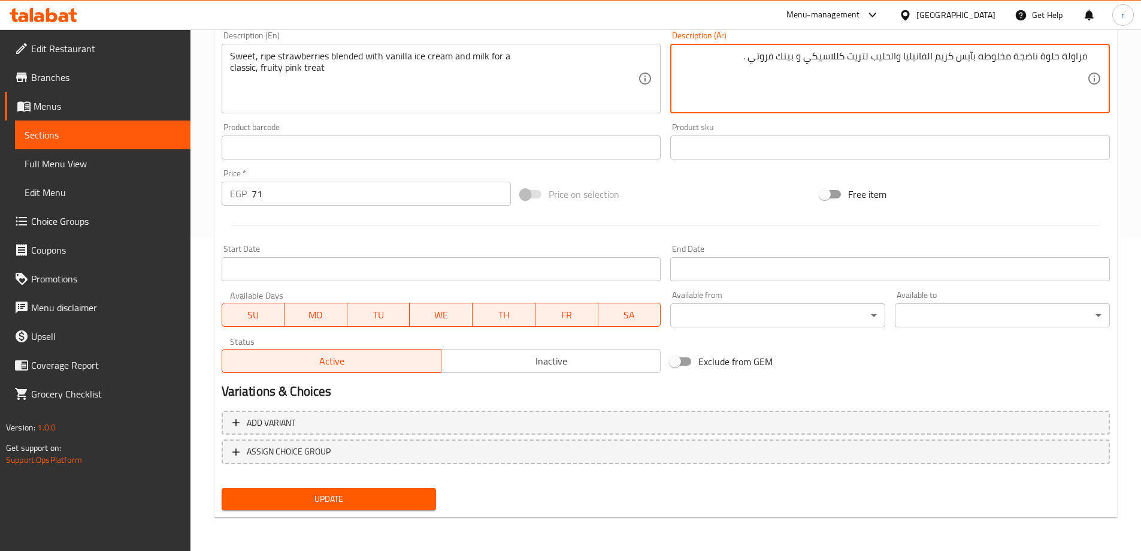
type textarea "فراولة حلوة ناضجة مخلوطه بآيس كريم الفانيليا والحليب لتريت كللاسيكي و بينك فروت…"
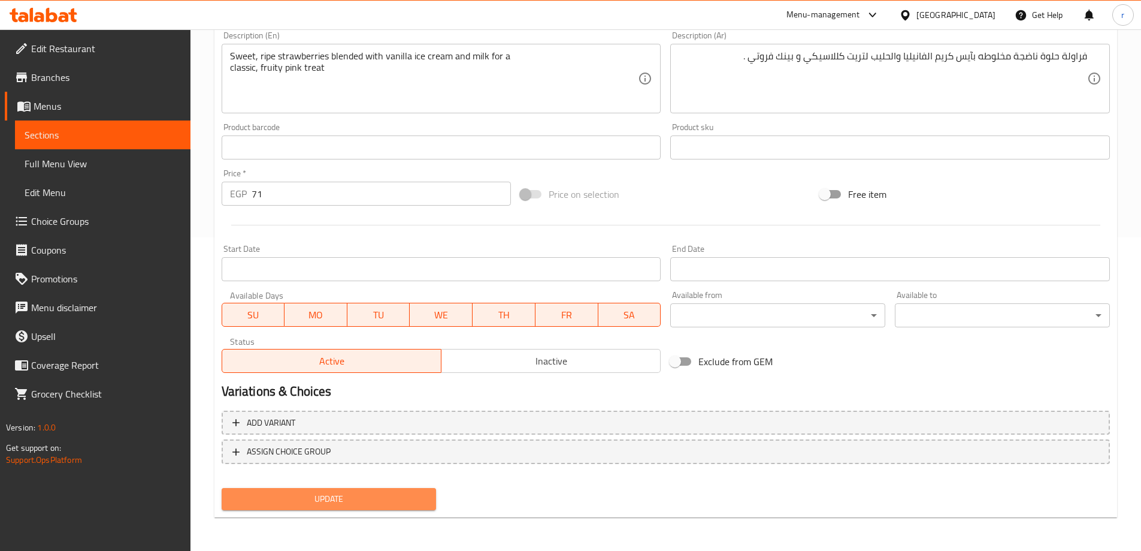
click at [346, 491] on span "Update" at bounding box center [329, 498] width 196 height 15
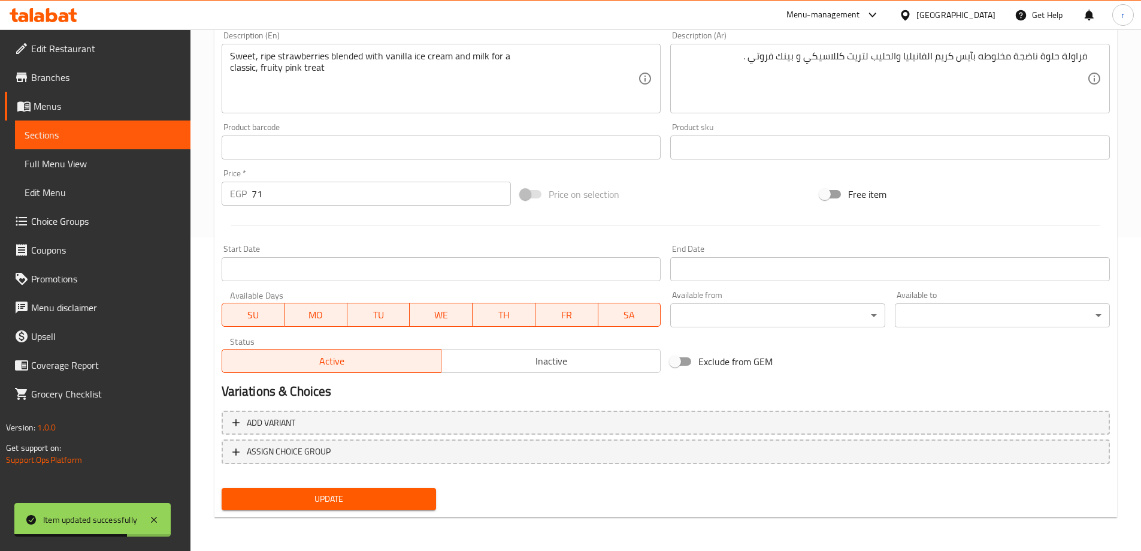
scroll to position [0, 0]
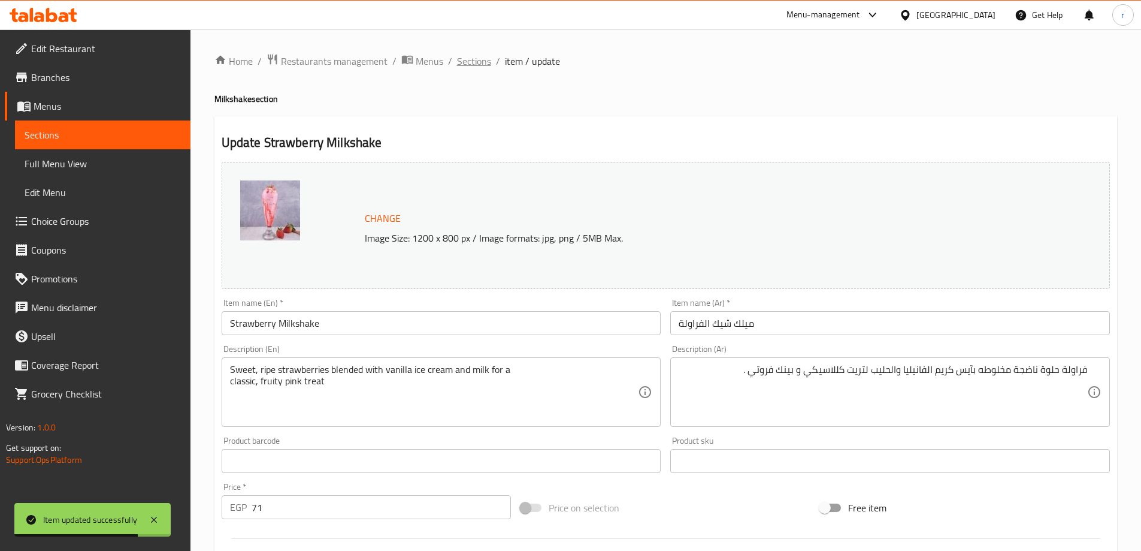
click at [482, 63] on span "Sections" at bounding box center [474, 61] width 34 height 14
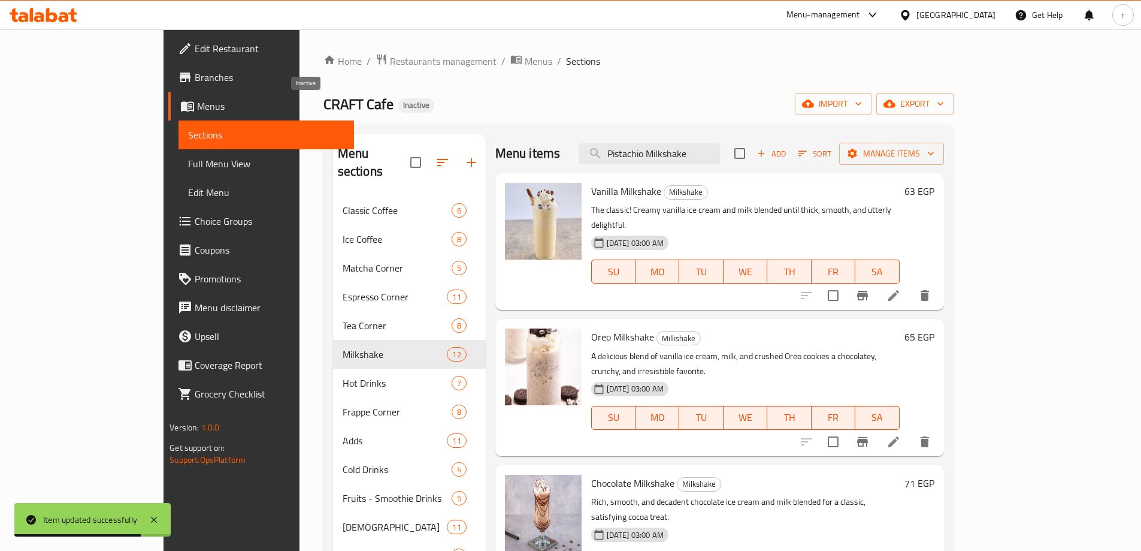
drag, startPoint x: 482, startPoint y: 63, endPoint x: 716, endPoint y: 150, distance: 250.4
click at [716, 150] on input "Pistachio Milkshake" at bounding box center [649, 153] width 141 height 21
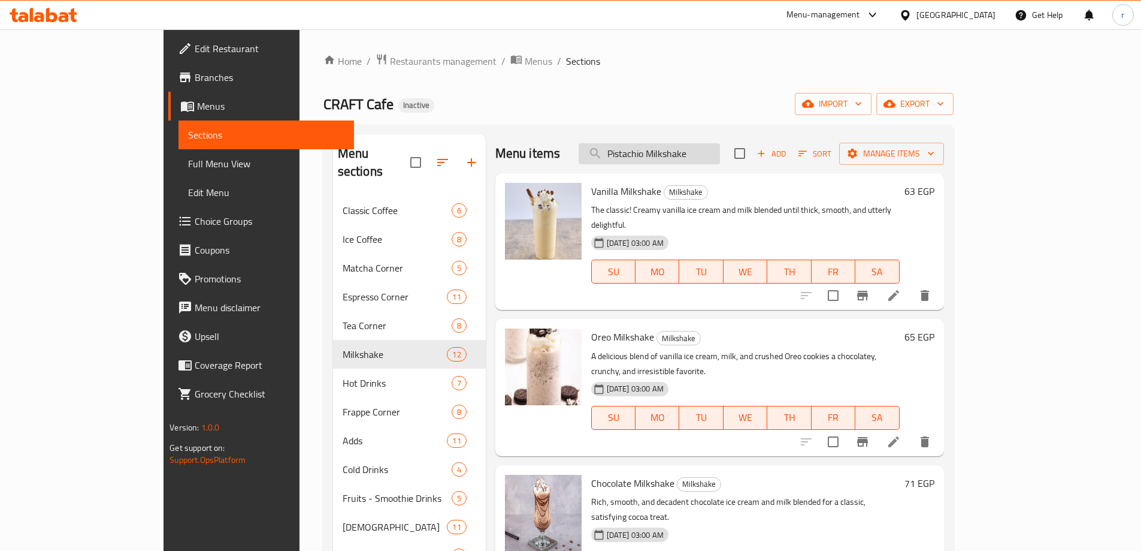
click at [720, 155] on input "Pistachio Milkshake" at bounding box center [649, 153] width 141 height 21
click at [751, 165] on div "Menu items Pistachio Milkshake Add Sort Manage items" at bounding box center [719, 153] width 449 height 39
click at [720, 157] on input "Pistachio Milkshake" at bounding box center [649, 153] width 141 height 21
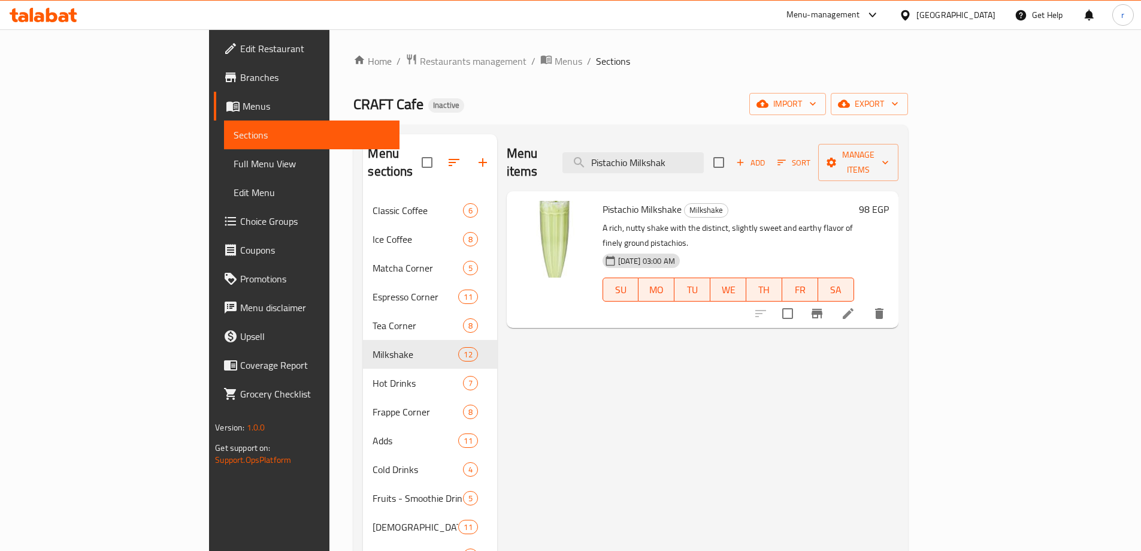
type input "Pistachio Milkshak"
click at [865, 303] on li at bounding box center [848, 314] width 34 height 22
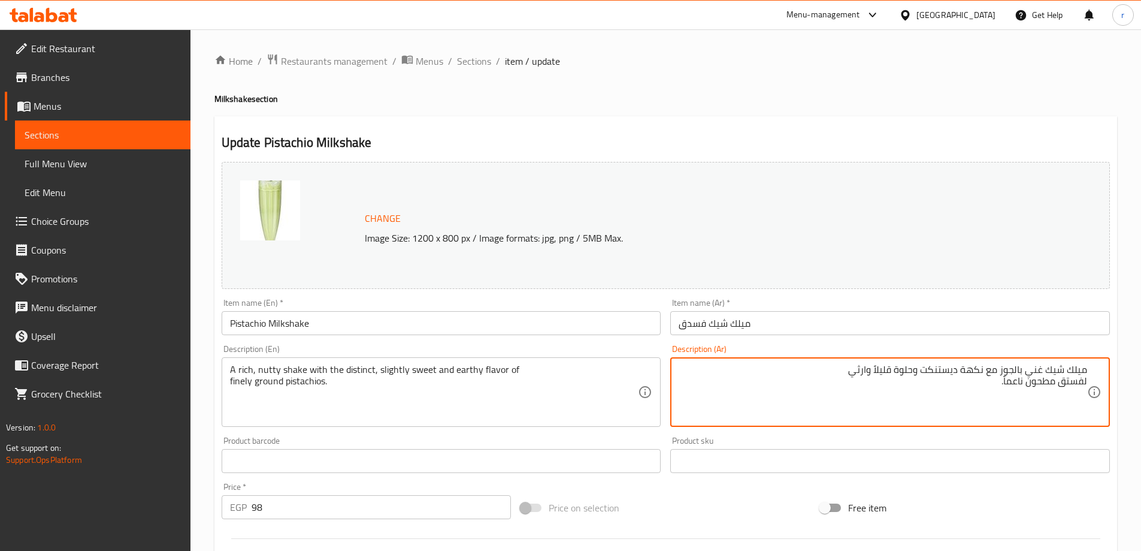
click at [1073, 371] on textarea "ميلك شيك غني بالجوز مع نكهة ديستنكت وحلوة قليلاً وارثي لفستق مطحون ناعماً." at bounding box center [883, 392] width 409 height 57
click at [1071, 366] on textarea "ميلك شيك غني بالجوز مع نكهة ديستنكت وحلوة قليلاً وارثي لفستق مطحون ناعماً." at bounding box center [883, 392] width 409 height 57
click at [1045, 371] on textarea "شيك غني بالجوز مع نكهة ديستنكت وحلوة قليلاً وارثي لفستق مطحون ناعماً." at bounding box center [883, 392] width 409 height 57
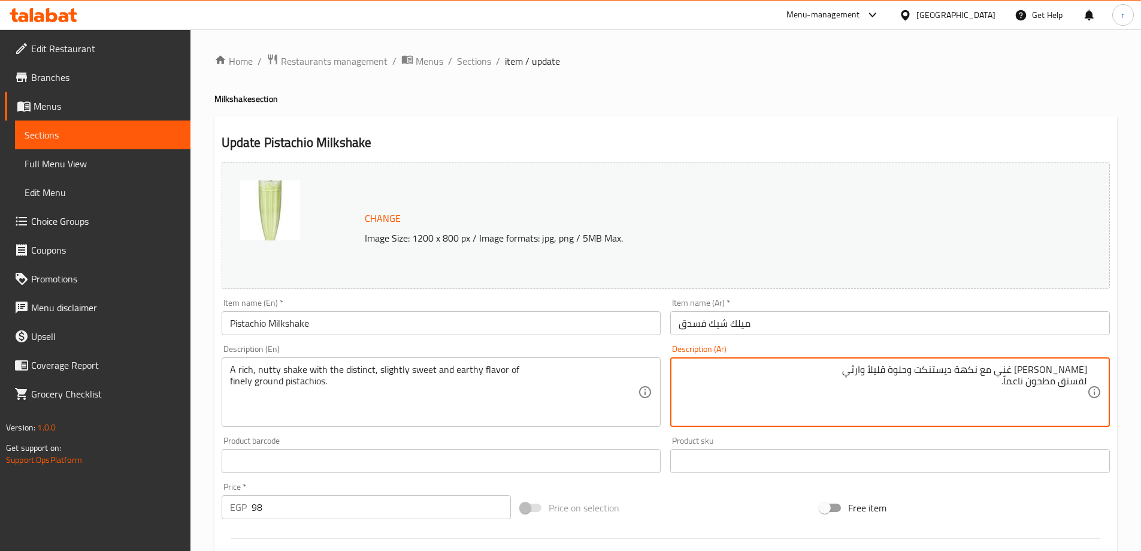
click at [957, 370] on textarea "[PERSON_NAME] غني مع نكهة ديستنكت وحلوة قليلاً وارثي لفستق مطحون ناعماً." at bounding box center [883, 392] width 409 height 57
click at [1089, 381] on div "[PERSON_NAME] غني مع نكهة مميزة وحلوة قليلاً وارثي لفستق مطحون ناعماً. Descript…" at bounding box center [890, 391] width 440 height 69
click at [1079, 382] on textarea "[PERSON_NAME] غني مع نكهة مميزة وحلوة قليلاً وارثي لفستق مطحون ناعماً." at bounding box center [883, 392] width 409 height 57
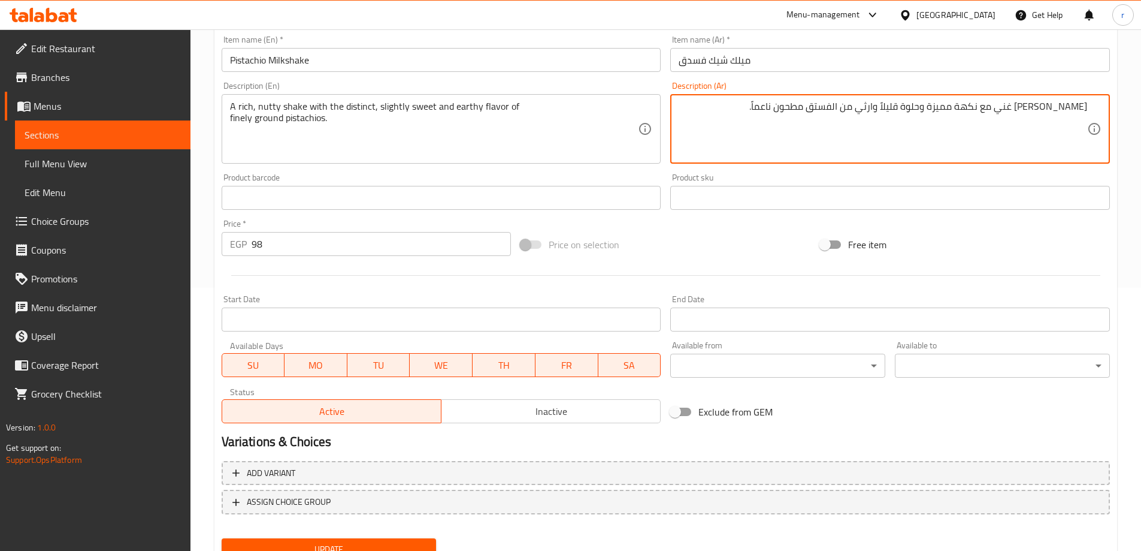
scroll to position [313, 0]
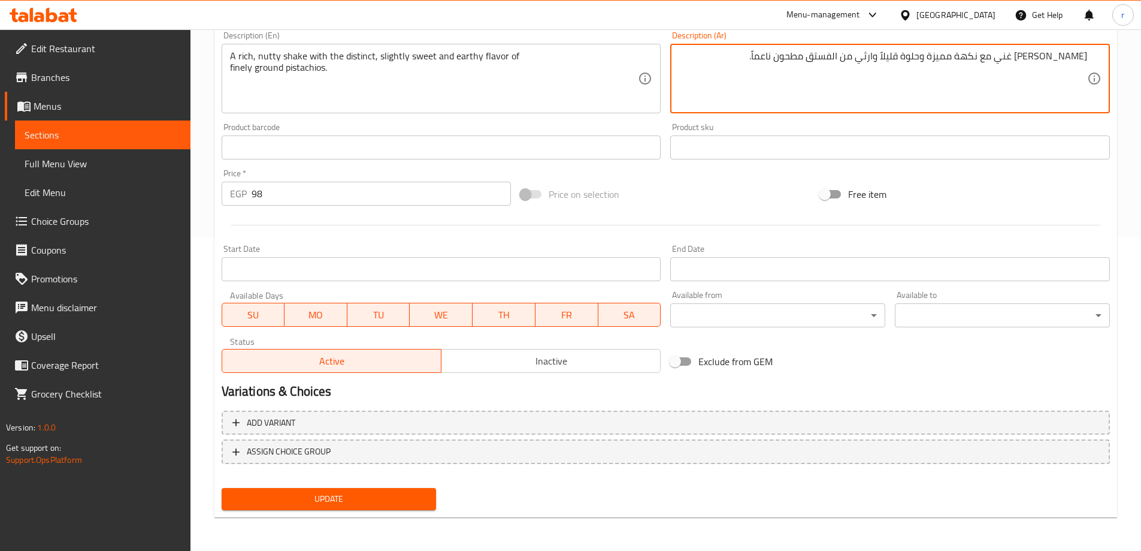
type textarea "[PERSON_NAME] غني مع نكهة مميزة وحلوة قليلاً وارثي من الفستق مطحون ناعماً."
click at [294, 493] on span "Update" at bounding box center [329, 498] width 196 height 15
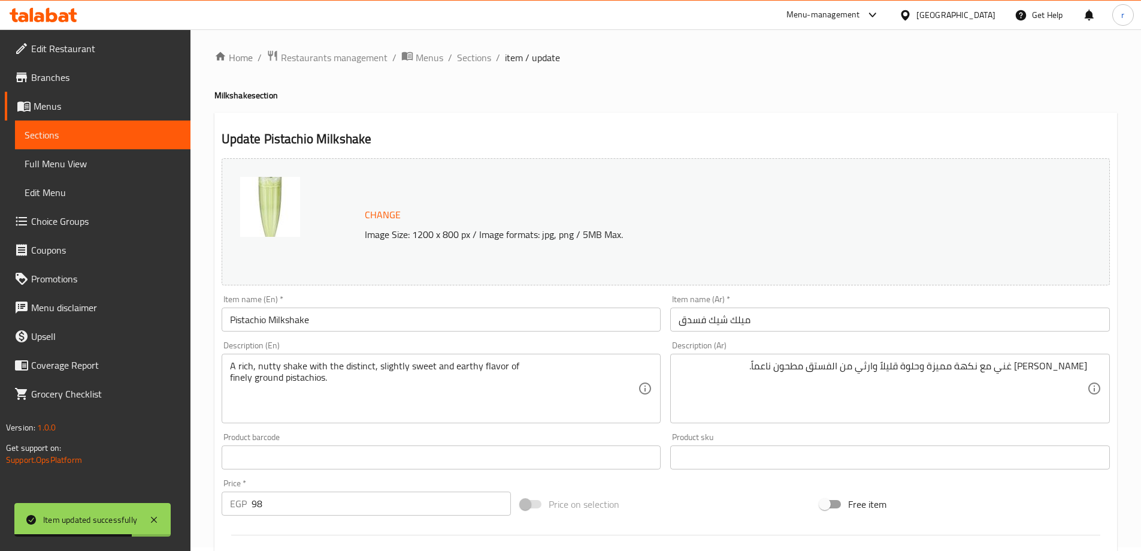
scroll to position [0, 0]
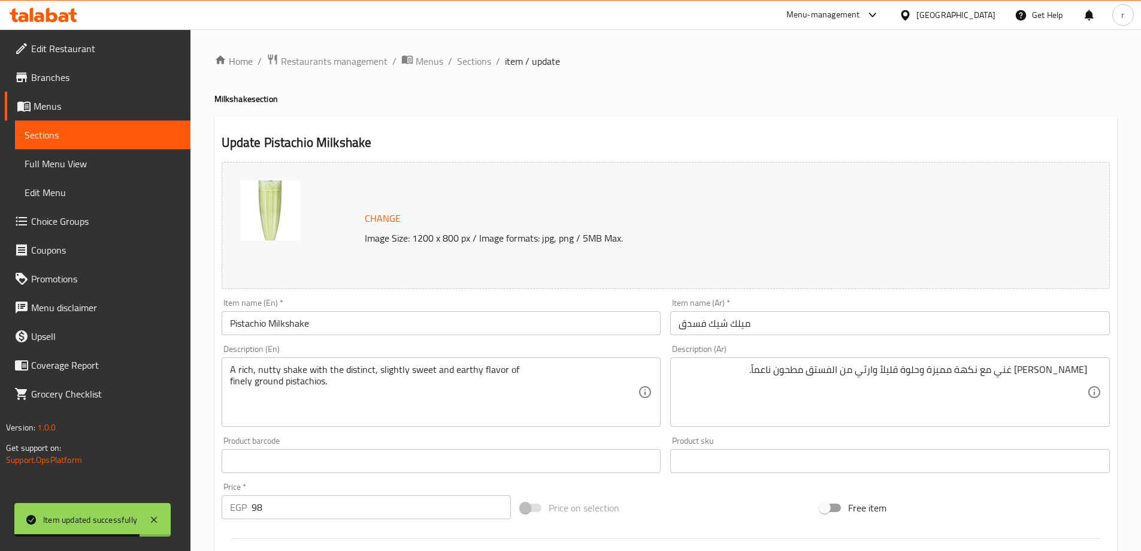
click at [479, 71] on div "Home / Restaurants management / Menus / Sections / item / update Milkshake sect…" at bounding box center [665, 446] width 903 height 787
click at [478, 61] on span "Sections" at bounding box center [474, 61] width 34 height 14
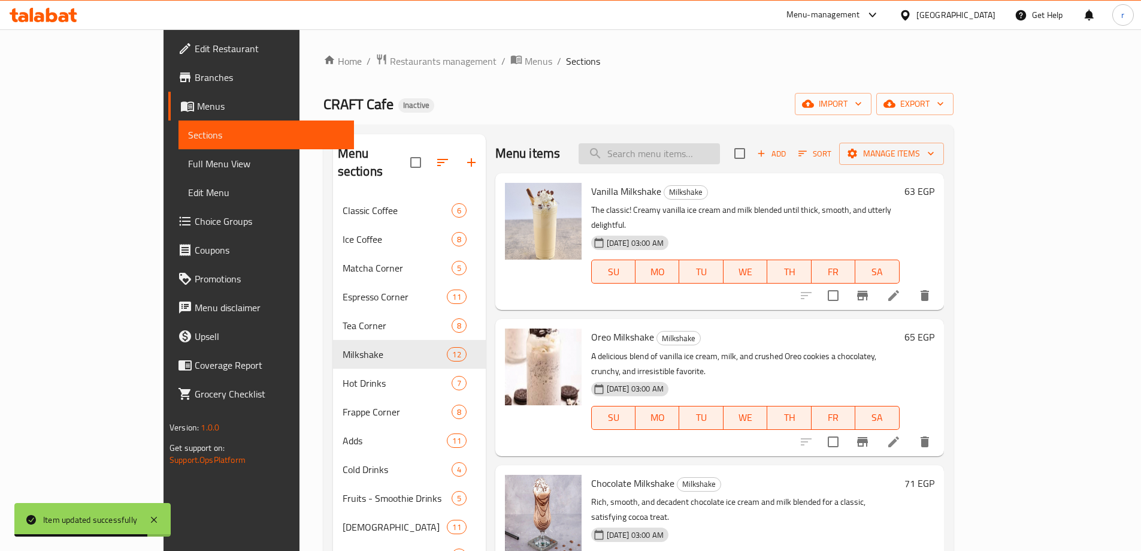
click at [720, 149] on input "search" at bounding box center [649, 153] width 141 height 21
paste input "Lotus Frappe"
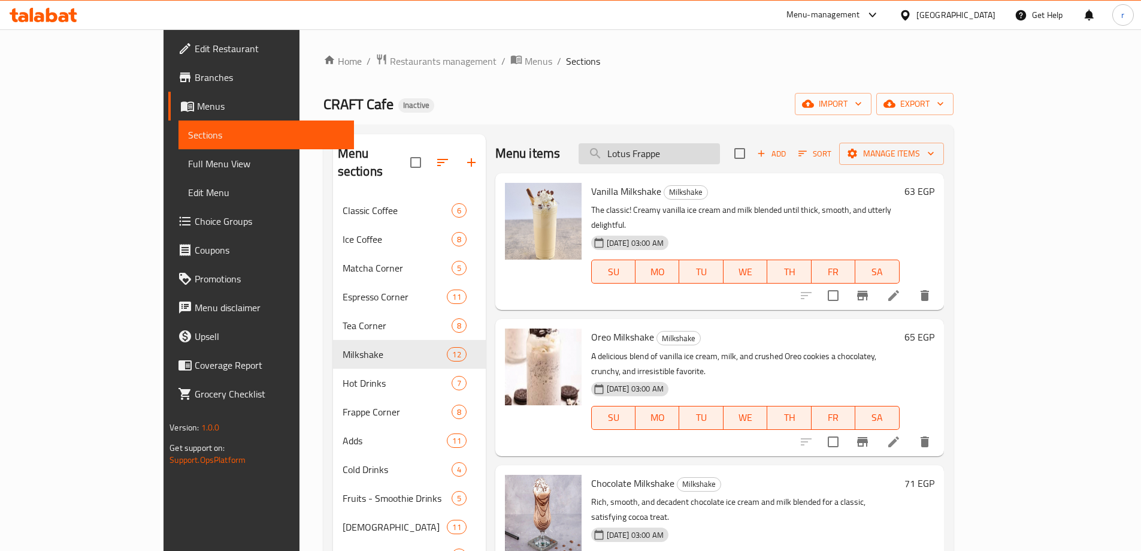
click at [720, 157] on input "Lotus Frappe" at bounding box center [649, 153] width 141 height 21
paste input "search"
click at [720, 157] on input "Lotus Frappe" at bounding box center [649, 153] width 141 height 21
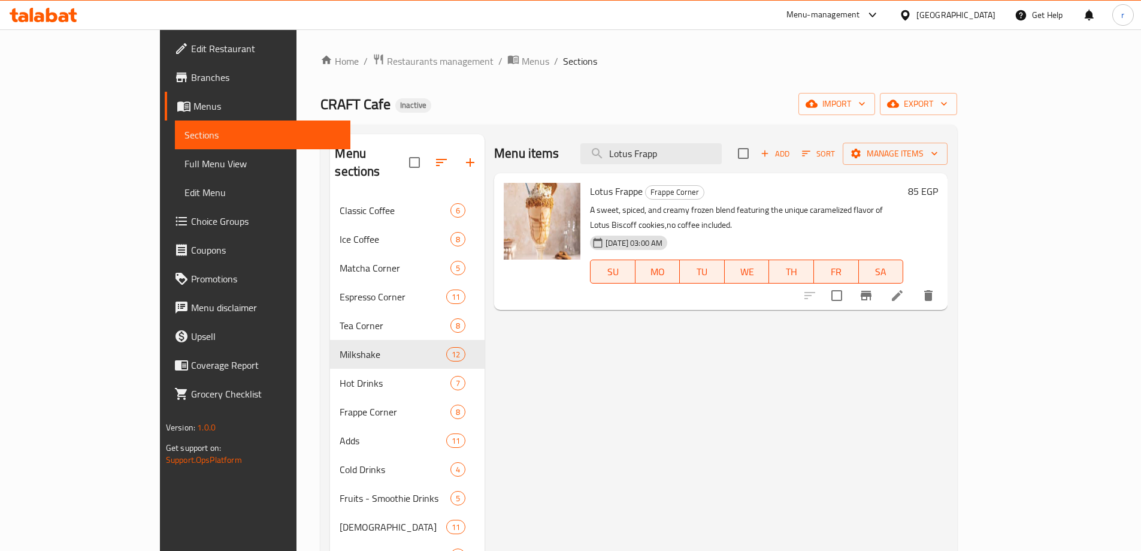
type input "Lotus Frapp"
click at [914, 288] on li at bounding box center [898, 296] width 34 height 22
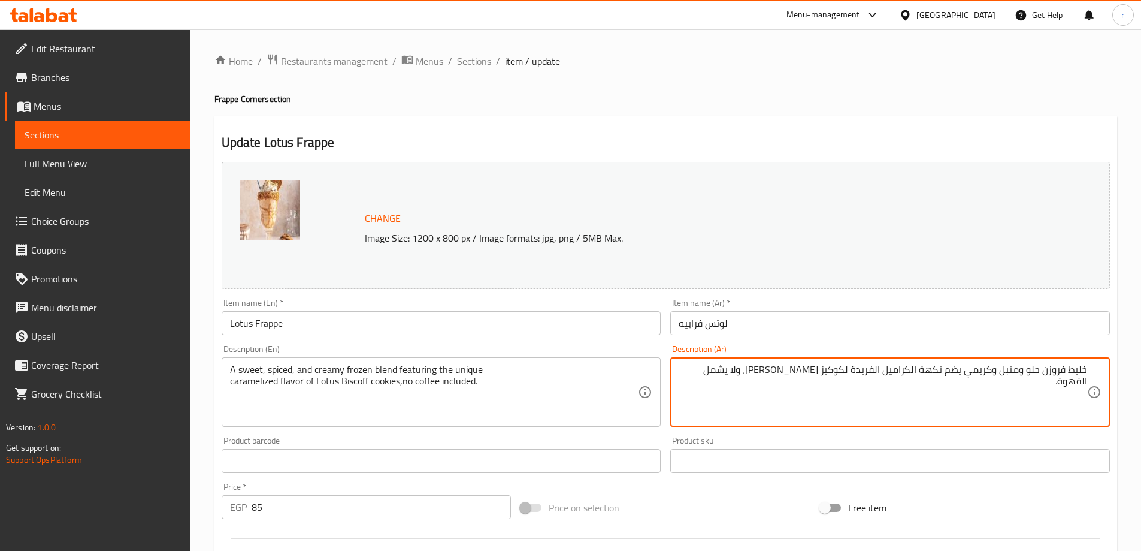
click at [1048, 369] on textarea "خليط فروزن حلو ومتبل وكريمي يضم نكهة الكراميل الفريدة لكوكيز [PERSON_NAME]، ولا…" at bounding box center [883, 392] width 409 height 57
click at [1082, 367] on textarea "خليط فروزين حلو ومتبل وكريمي يضم نكهة الكراميل الفريدة لكوكيز [PERSON_NAME]، ول…" at bounding box center [883, 392] width 409 height 57
click at [1062, 368] on textarea "خليط فروزين حلو ومتبل وكريمي يضم نكهة الكراميل الفريدة لكوكيز [PERSON_NAME]، ول…" at bounding box center [883, 392] width 409 height 57
click at [1080, 370] on textarea "خليط فروزين حلو ومتبل وكريمي يضم نكهة الكراميل الفريدة لكوكيز [PERSON_NAME]، ول…" at bounding box center [883, 392] width 409 height 57
click at [1057, 371] on textarea "خليط فروزين حلو ومتبل وكريمي يضم نكهة الكراميل الفريدة لكوكيز [PERSON_NAME]، ول…" at bounding box center [883, 392] width 409 height 57
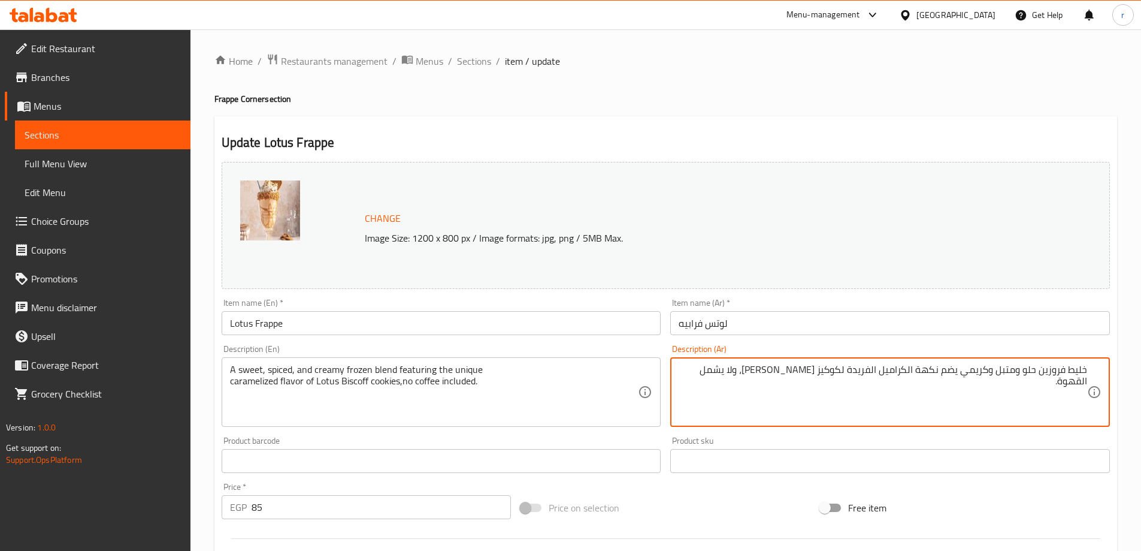
click at [1026, 377] on textarea "خليط فروزين حلو ومتبل وكريمي يضم نكهة الكراميل الفريدة لكوكيز [PERSON_NAME]، ول…" at bounding box center [883, 392] width 409 height 57
click at [1003, 377] on textarea "خليط فروزين حلو ومتبل وكريمي يضم نكهة الكراميل الفريدة لكوكيز [PERSON_NAME]، ول…" at bounding box center [883, 392] width 409 height 57
click at [984, 368] on textarea "خليط فروزين حلو ومتبل وكريمي يضم نكهة الكراميل الفريدة لكوكيز [PERSON_NAME]، ول…" at bounding box center [883, 392] width 409 height 57
click at [940, 373] on textarea "خليط فروزين حلو ومتبل وكريمي يضم نكهة الكراميل الفريدة لكوكيز [PERSON_NAME]، ول…" at bounding box center [883, 392] width 409 height 57
click at [896, 373] on textarea "خليط فروزين حلو ومتبل وكريمي يضم نكهة الكراميل الفريدة لكوكيز [PERSON_NAME]، ول…" at bounding box center [883, 392] width 409 height 57
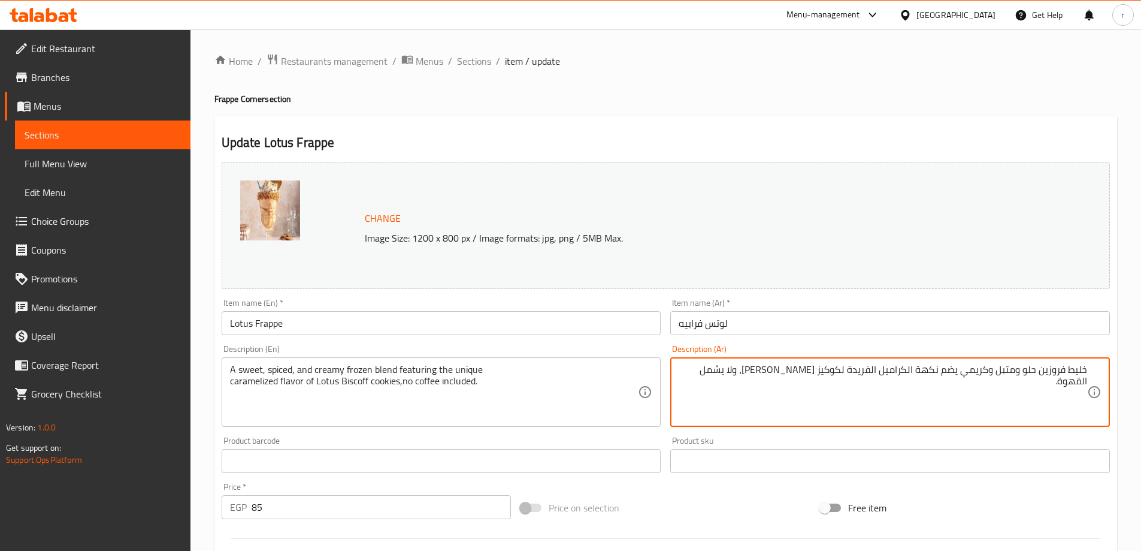
click at [873, 370] on textarea "خليط فروزين حلو ومتبل وكريمي يضم نكهة الكراميل الفريدة لكوكيز [PERSON_NAME]، ول…" at bounding box center [883, 392] width 409 height 57
click at [858, 372] on textarea "خليط فروزين حلو ومتبل وكريمي يضم نكهة الكراميل الفريدة لكوكيز [PERSON_NAME]، ول…" at bounding box center [883, 392] width 409 height 57
click at [828, 373] on textarea "خليط فروزين حلو ومتبل وكريمي يضم نكهة الكراميل الفريدة لكوكيز [PERSON_NAME]، ول…" at bounding box center [883, 392] width 409 height 57
click at [806, 368] on textarea "خليط فروزين حلو ومتبل وكريمي يضم نكهة الكراميل الفريدة لكوكيز [PERSON_NAME]، ول…" at bounding box center [883, 392] width 409 height 57
type textarea "خليط فروزين حلو ومتبل وكريمي يضم نكهة الكراميل الفريدة لكوكيز [PERSON_NAME]، ول…"
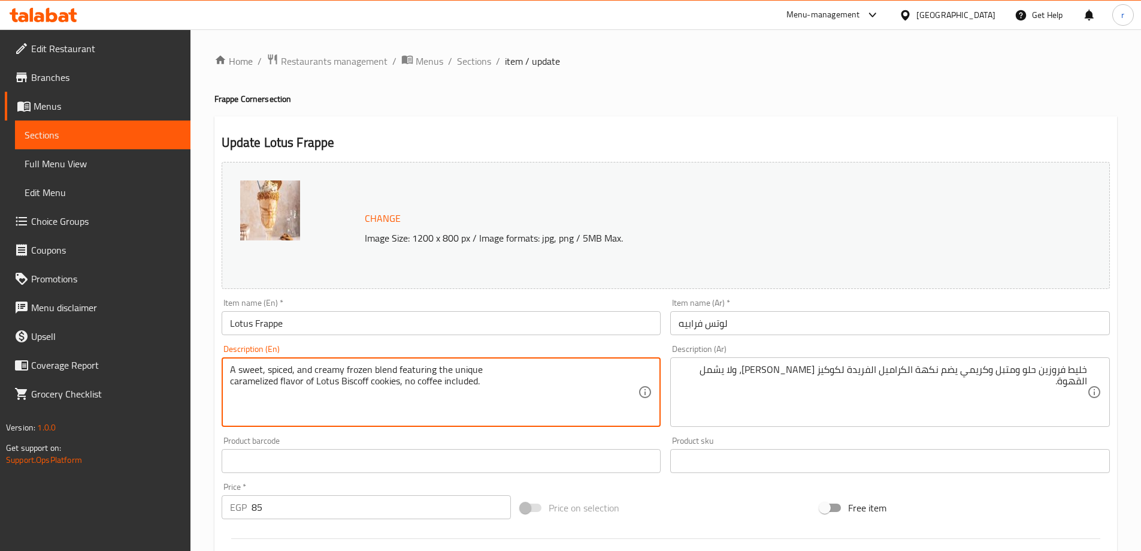
type textarea "A sweet, spiced, and creamy frozen blend featuring the unique caramelized flavo…"
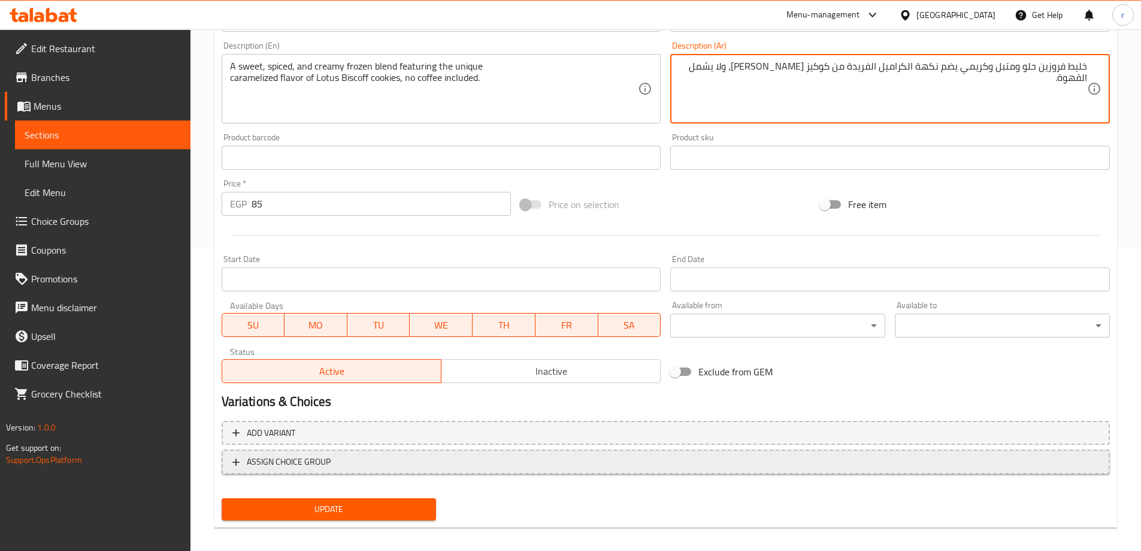
scroll to position [313, 0]
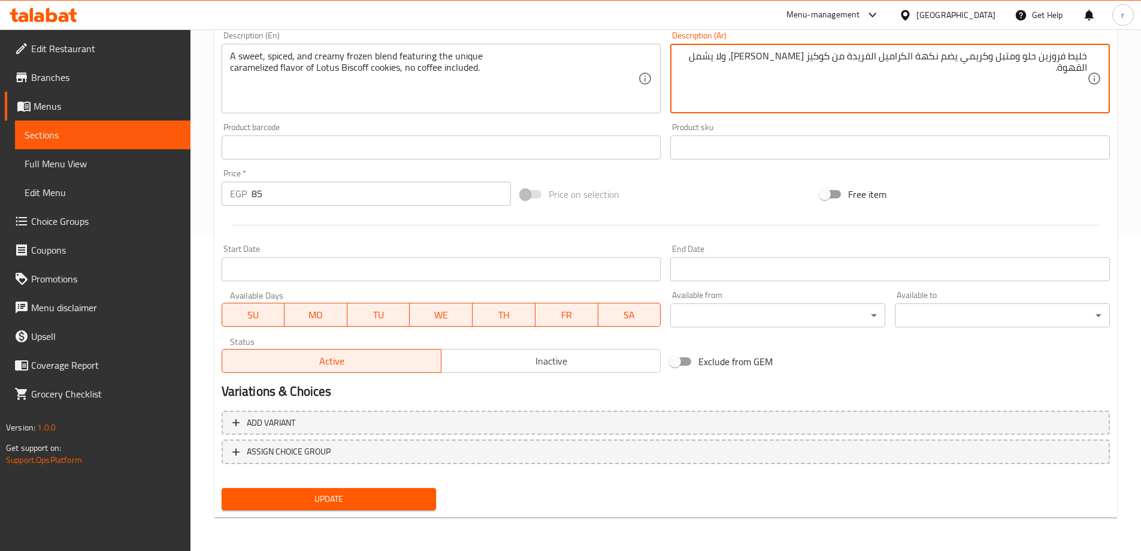
type textarea "خليط فروزين حلو ومتبل وكريمي يضم نكهة الكراميل الفريدة من كوكيز [PERSON_NAME]، …"
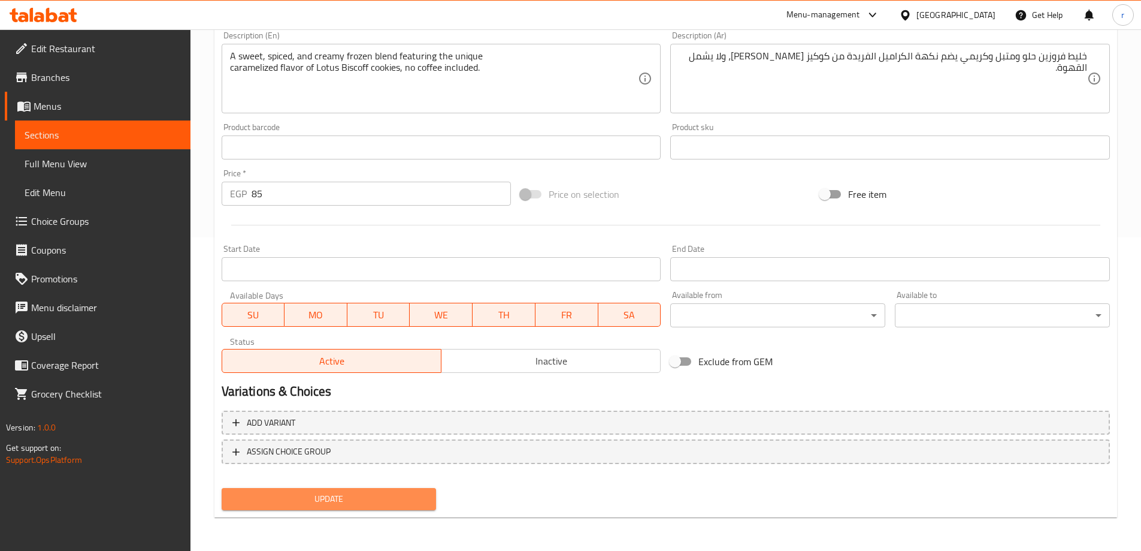
click at [385, 493] on span "Update" at bounding box center [329, 498] width 196 height 15
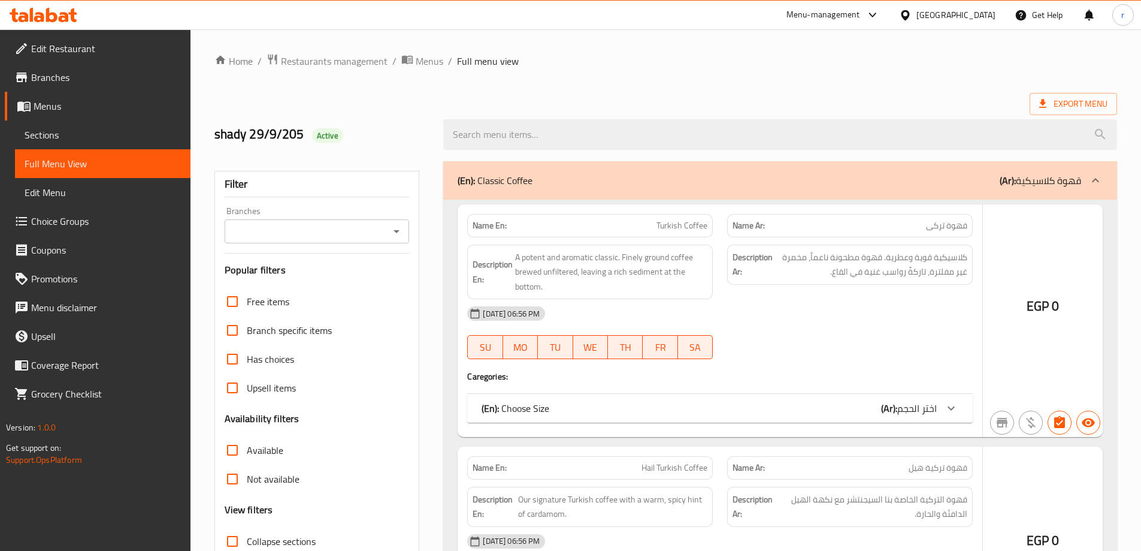
click at [291, 271] on div at bounding box center [570, 275] width 1141 height 551
click at [287, 246] on div at bounding box center [570, 275] width 1141 height 551
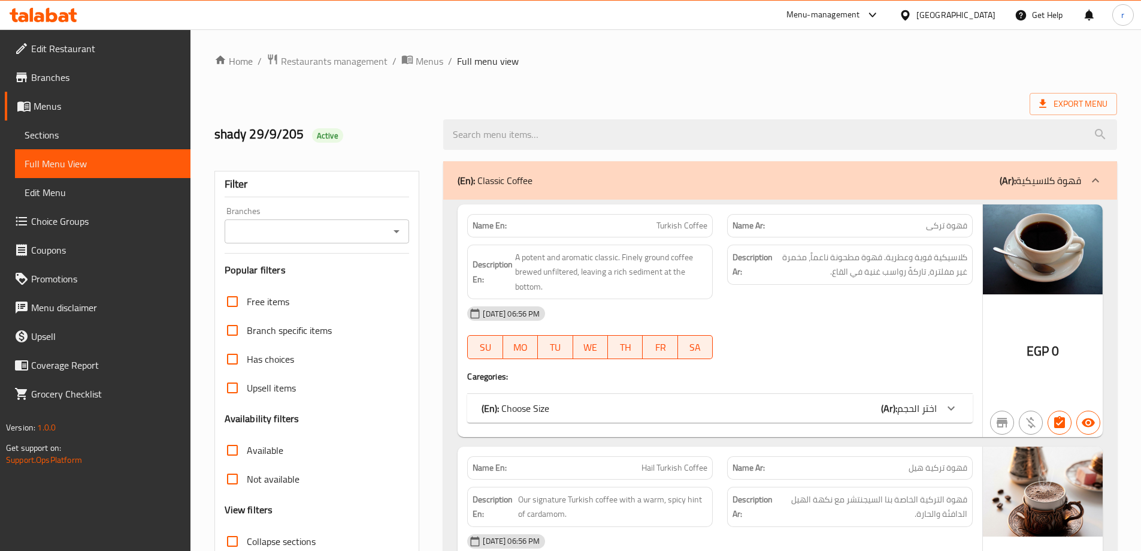
scroll to position [300, 0]
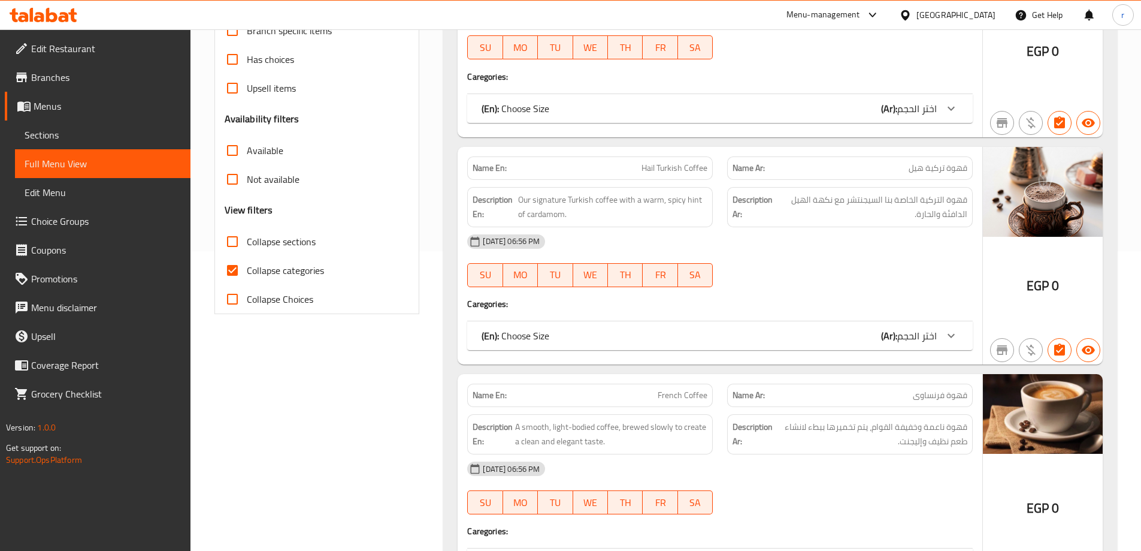
click at [235, 271] on input "Collapse categories" at bounding box center [232, 270] width 29 height 29
checkbox input "false"
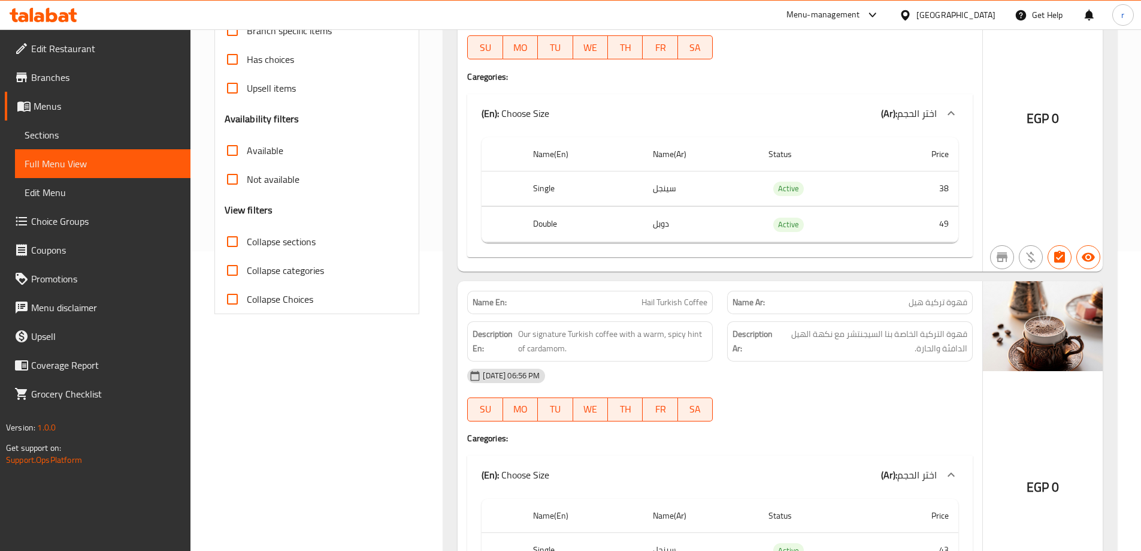
click at [235, 242] on input "Collapse sections" at bounding box center [232, 241] width 29 height 29
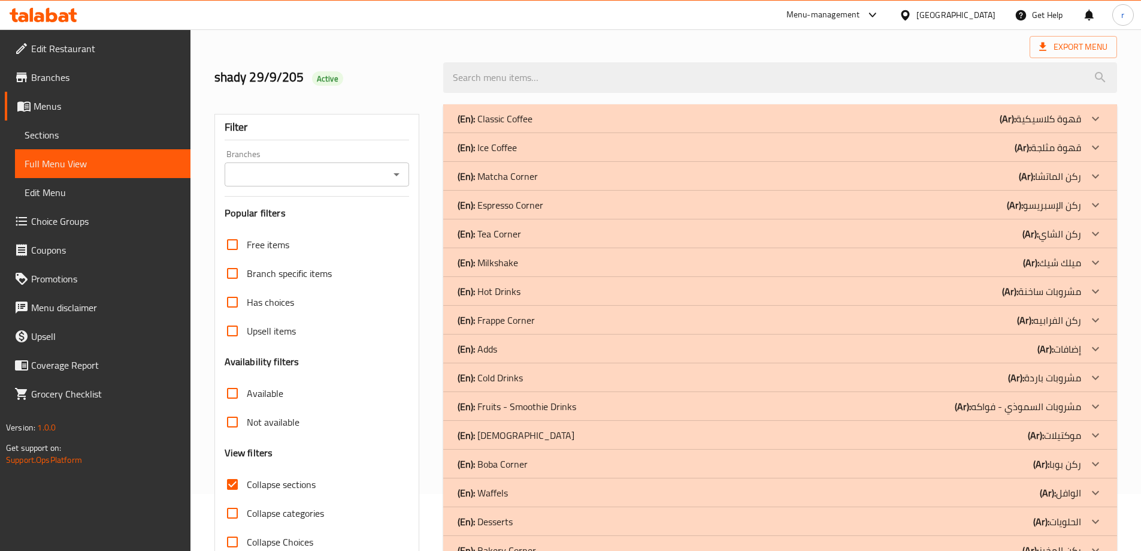
scroll to position [123, 0]
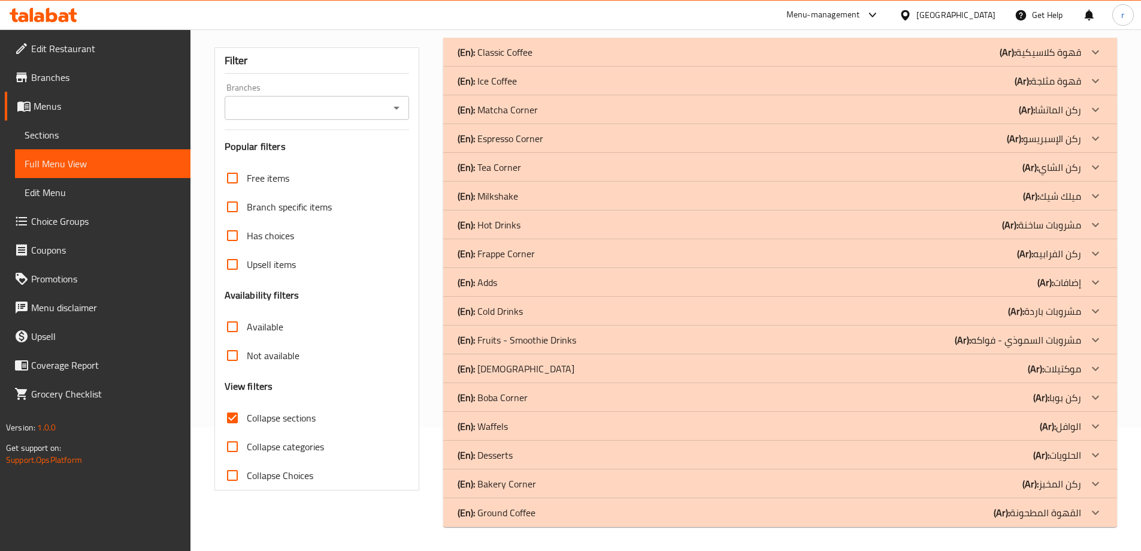
click at [298, 415] on span "Collapse sections" at bounding box center [281, 417] width 69 height 14
click at [247, 415] on input "Collapse sections" at bounding box center [232, 417] width 29 height 29
checkbox input "false"
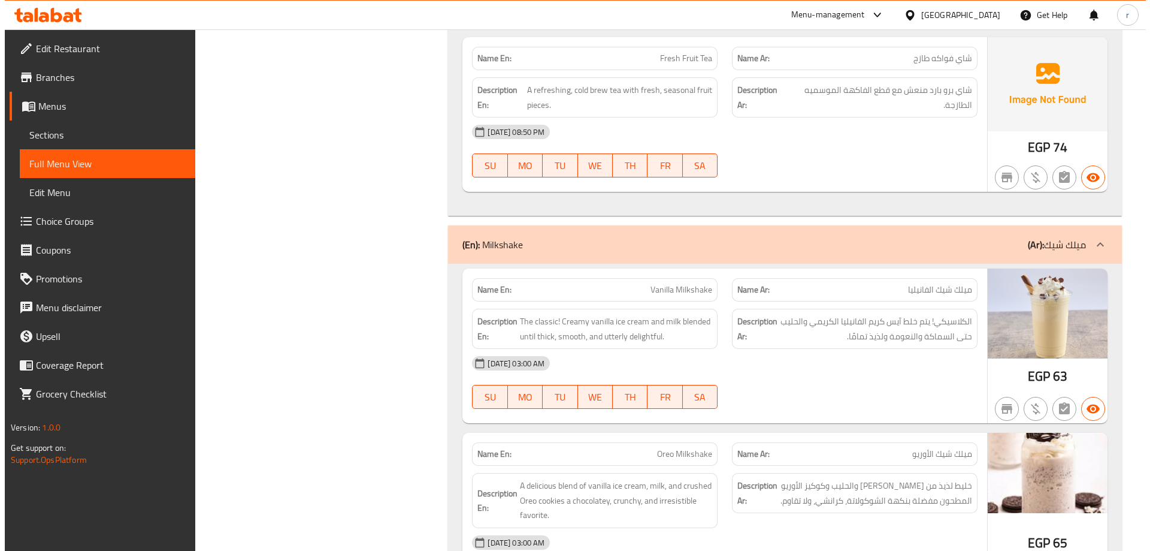
scroll to position [0, 0]
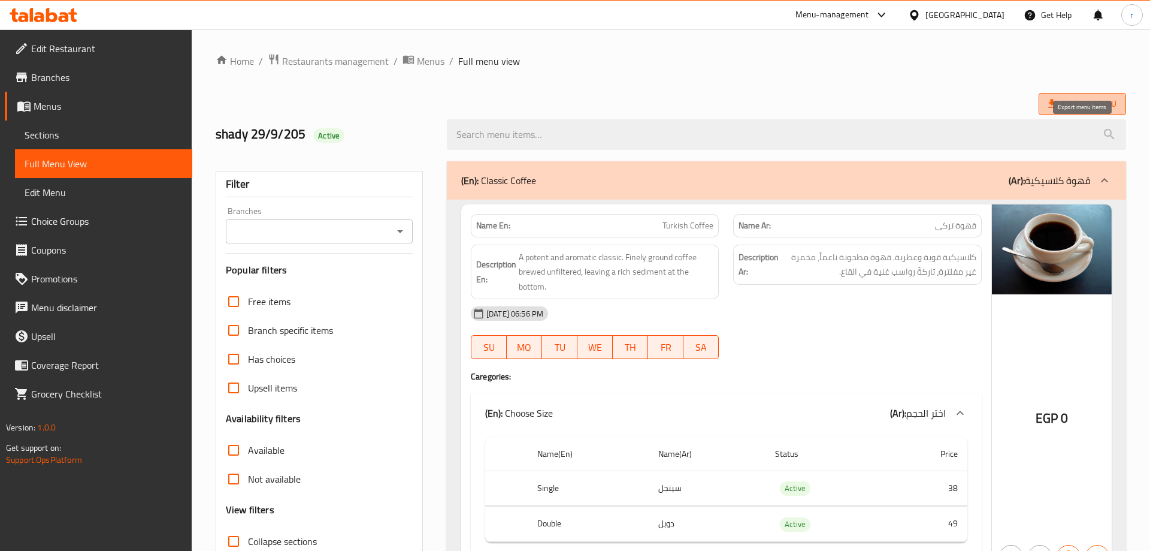
click at [1082, 102] on span "Export Menu" at bounding box center [1082, 103] width 68 height 15
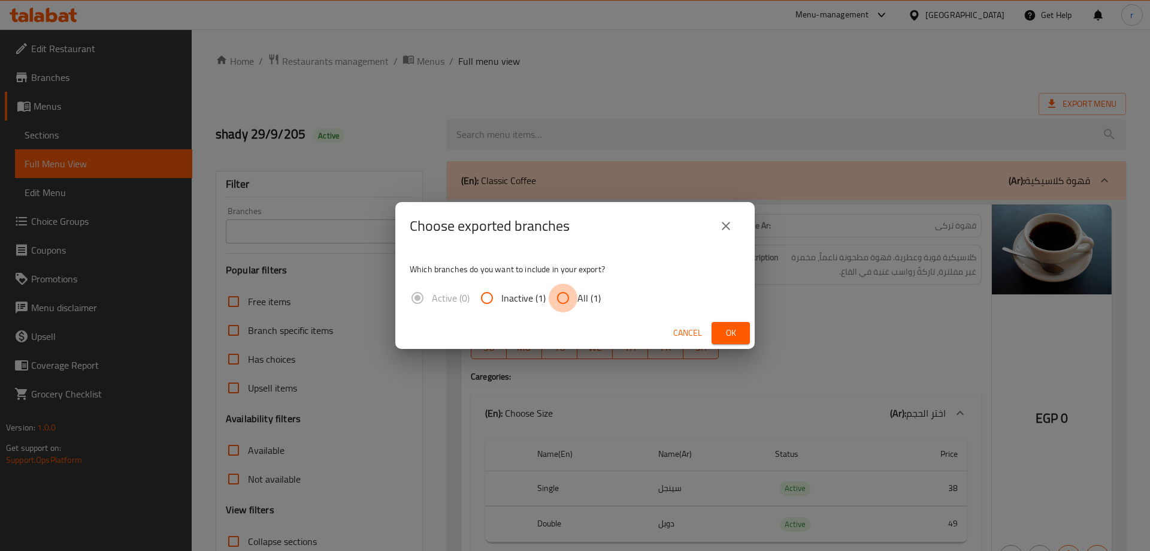
click at [552, 291] on input "All (1)" at bounding box center [563, 297] width 29 height 29
radio input "true"
click at [743, 337] on button "Ok" at bounding box center [731, 333] width 38 height 22
